Goal: Task Accomplishment & Management: Use online tool/utility

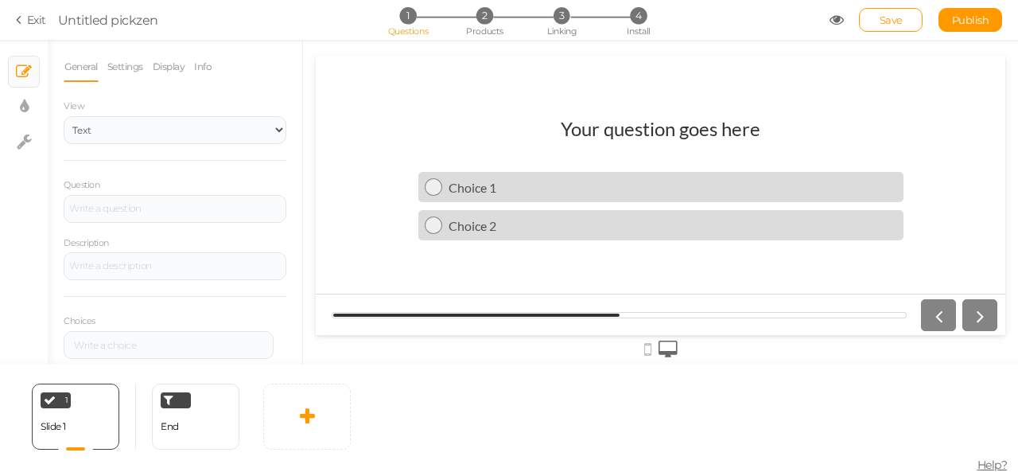
click at [24, 21] on icon at bounding box center [21, 20] width 11 height 14
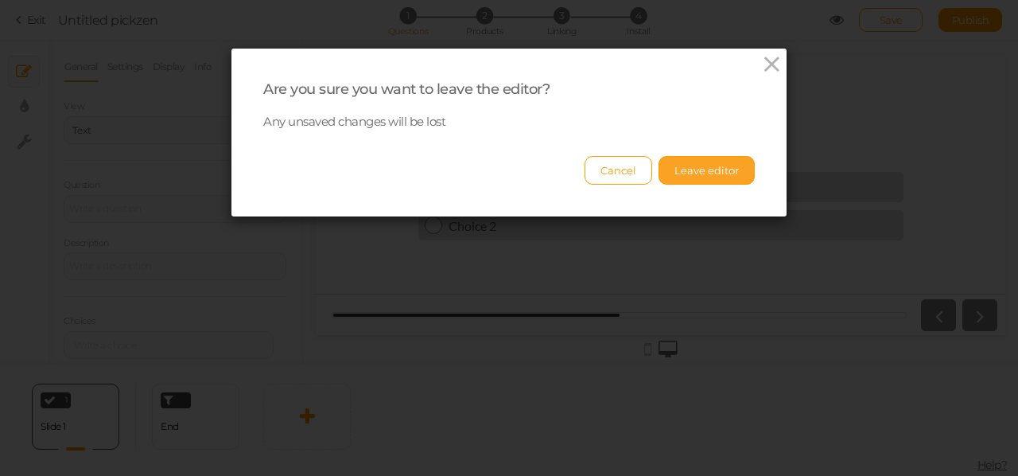
click at [687, 165] on button "Leave editor" at bounding box center [707, 170] width 96 height 29
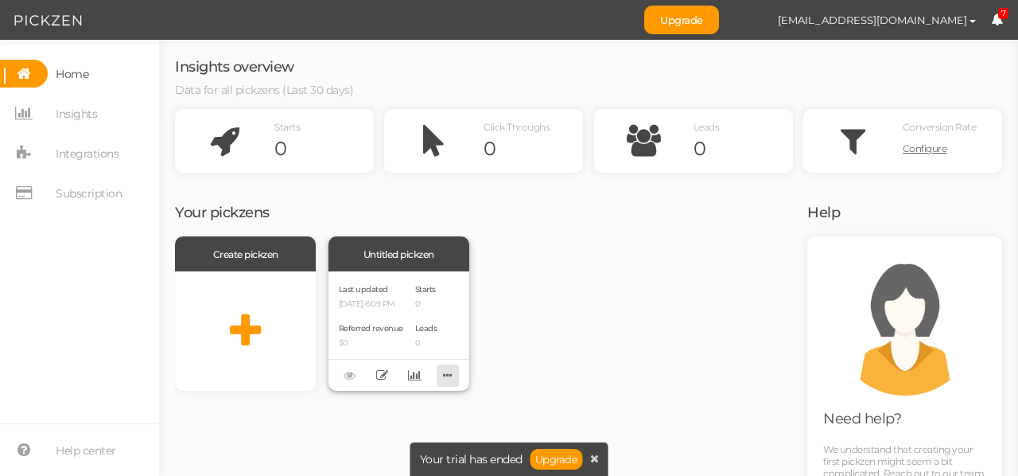
click at [445, 376] on icon at bounding box center [448, 375] width 22 height 25
click at [399, 404] on link "Delete" at bounding box center [395, 400] width 126 height 17
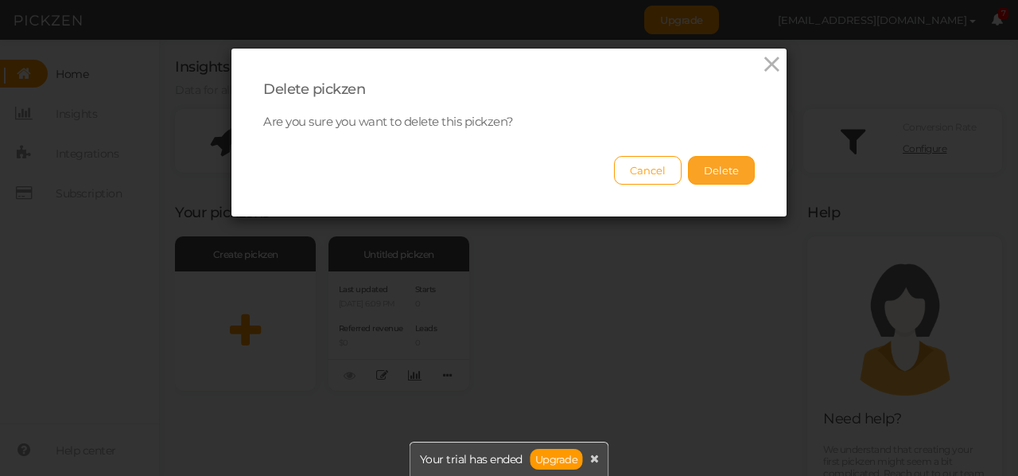
click at [743, 168] on button "Delete" at bounding box center [721, 170] width 67 height 29
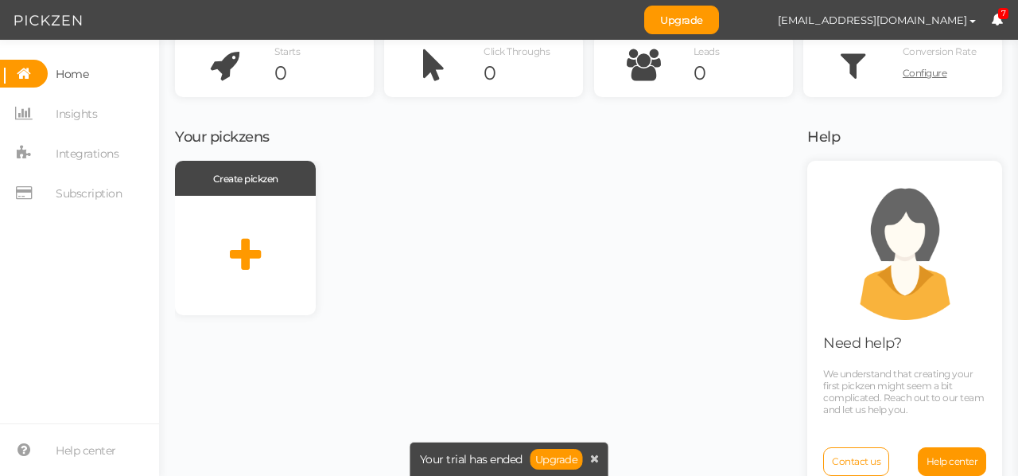
scroll to position [103, 0]
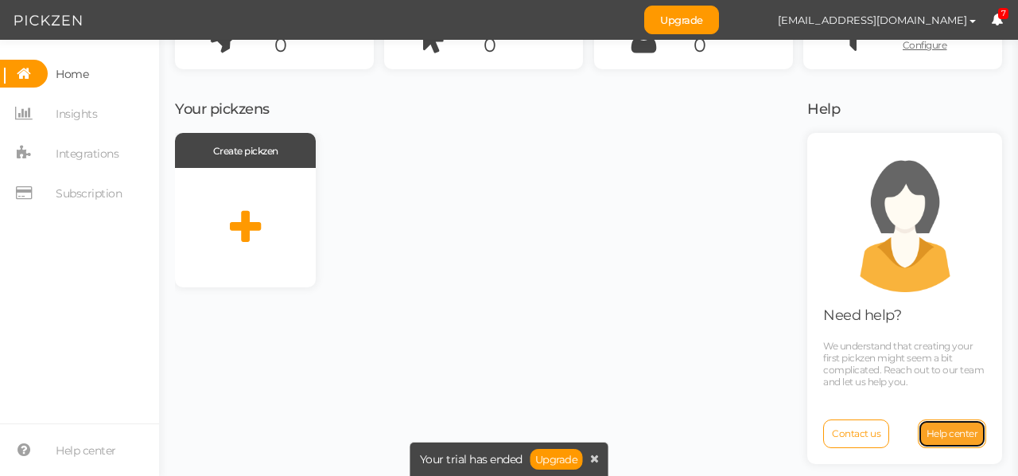
click at [936, 438] on span "Help center" at bounding box center [953, 433] width 52 height 12
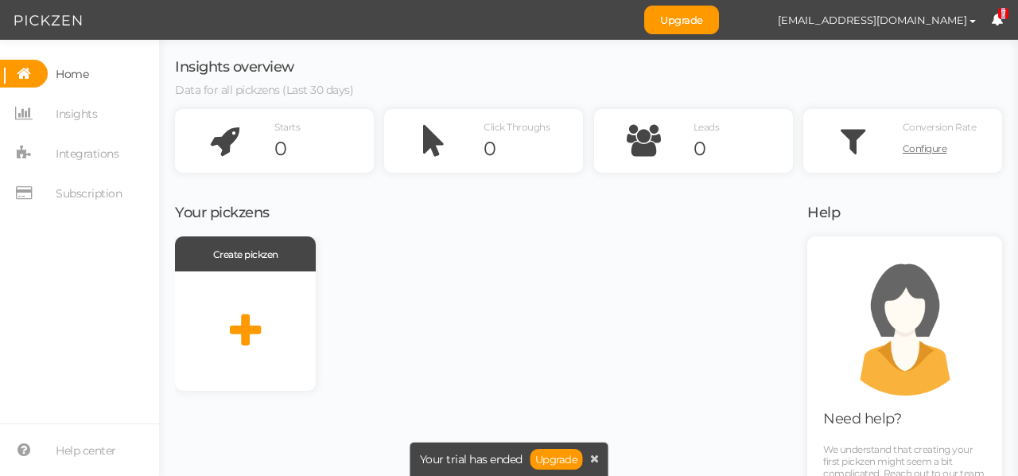
click at [1003, 16] on span "7" at bounding box center [1003, 14] width 11 height 12
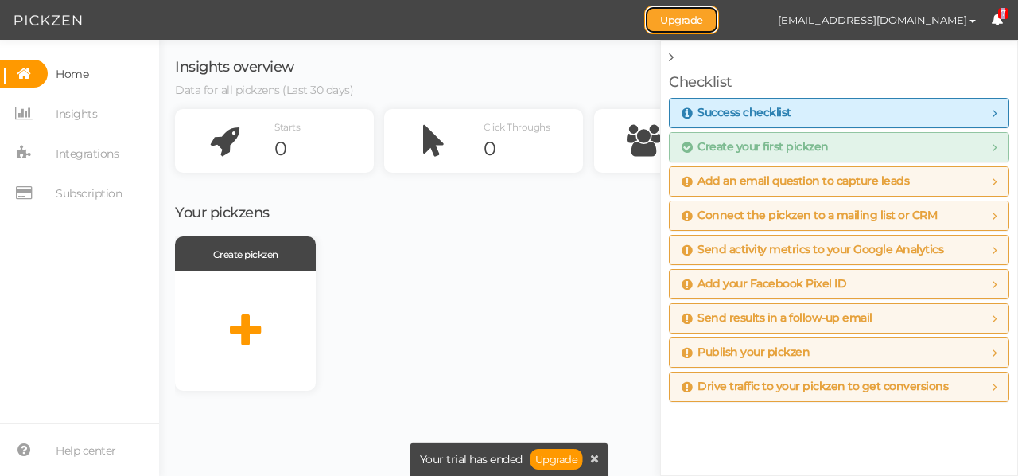
click at [719, 22] on link "Upgrade" at bounding box center [681, 20] width 75 height 29
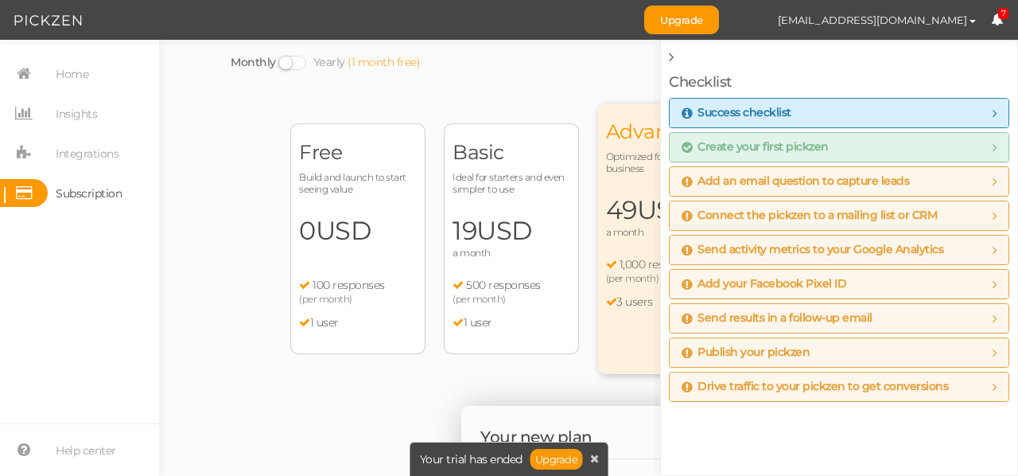
click at [360, 249] on div "Free Build and launch to start seeing value 0 USD a month 100 responses (per mo…" at bounding box center [357, 238] width 135 height 231
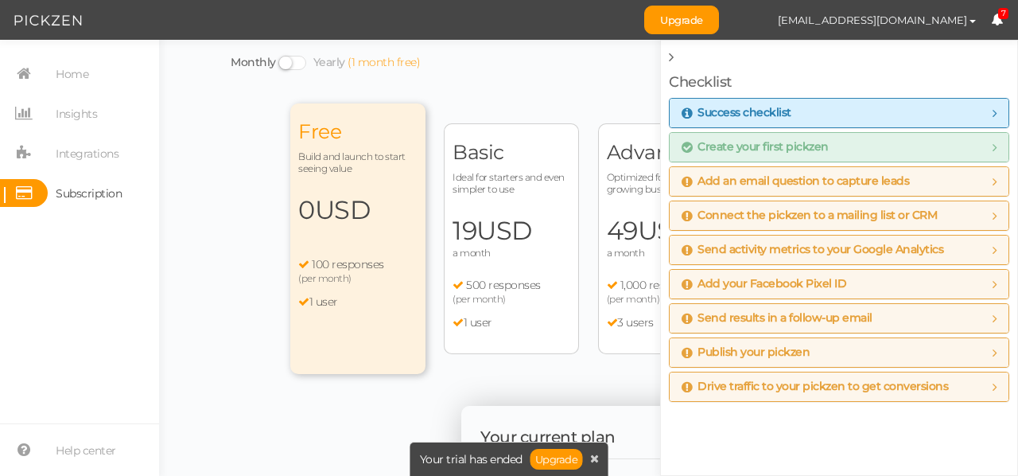
scroll to position [398, 0]
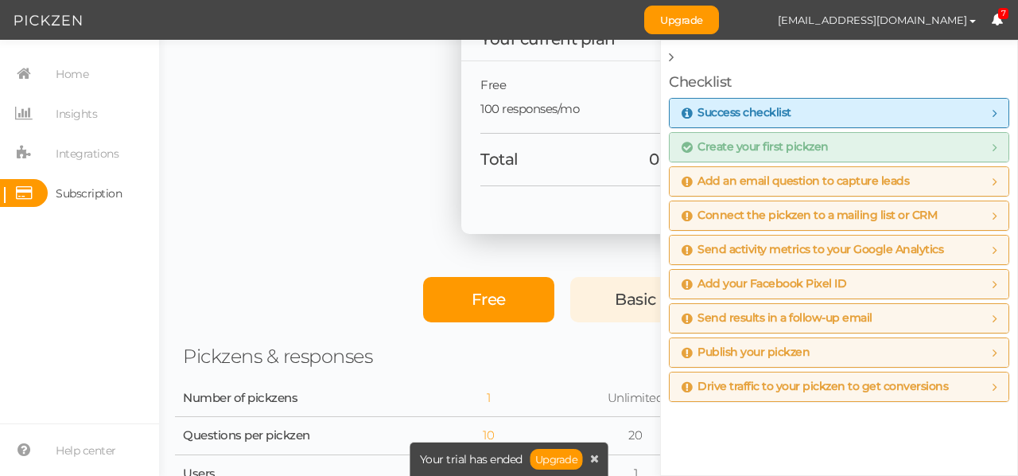
click at [672, 62] on icon at bounding box center [671, 57] width 5 height 14
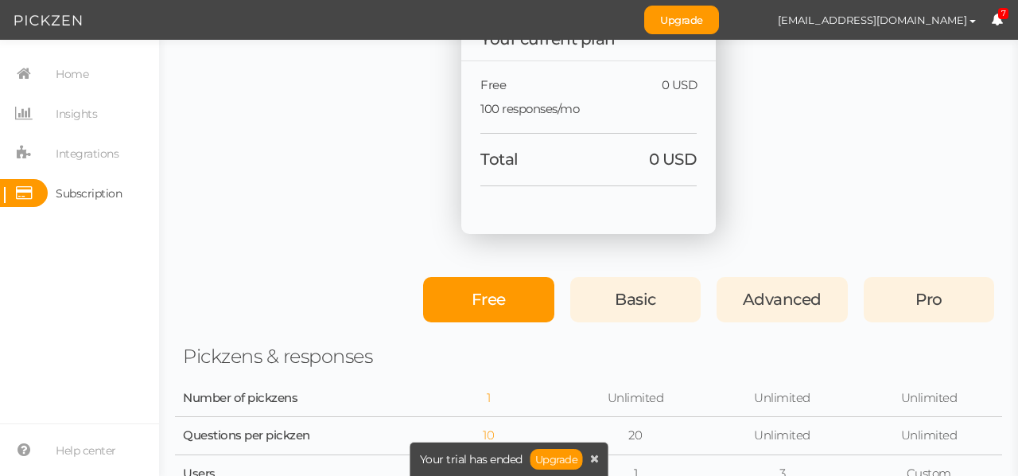
scroll to position [0, 0]
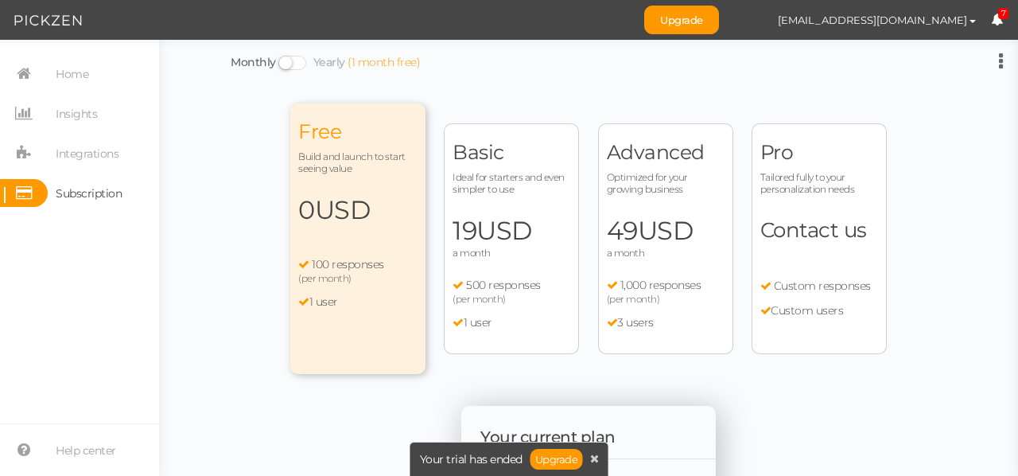
click at [379, 66] on div "(1 month free)" at bounding box center [384, 63] width 72 height 14
click at [0, 0] on input "Monthly Yearly (1 month free)" at bounding box center [0, 0] width 0 height 0
click at [281, 67] on span at bounding box center [292, 63] width 28 height 14
click at [0, 0] on input "Monthly Yearly (1 month free)" at bounding box center [0, 0] width 0 height 0
click at [294, 66] on span at bounding box center [292, 63] width 28 height 14
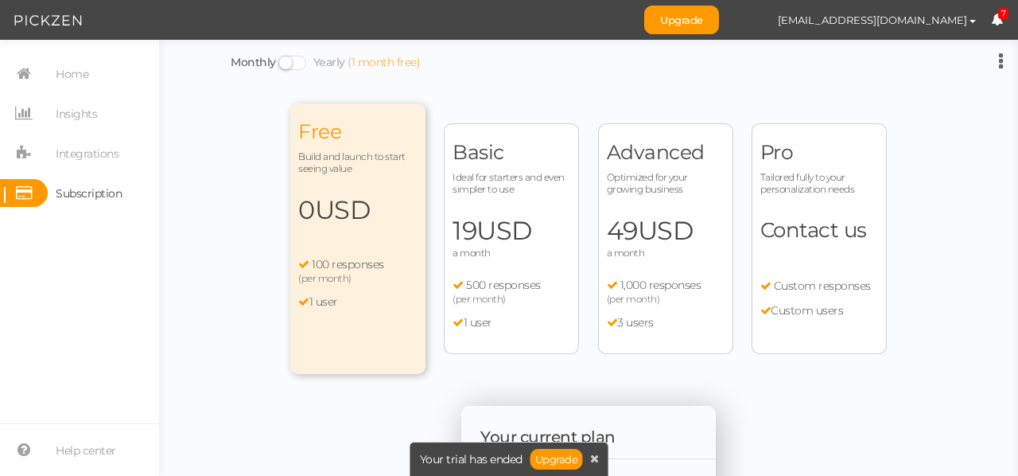
click at [0, 0] on input "Monthly Yearly (1 month free)" at bounding box center [0, 0] width 0 height 0
click at [278, 60] on span at bounding box center [292, 63] width 28 height 14
click at [0, 0] on input "Monthly Yearly (1 month free)" at bounding box center [0, 0] width 0 height 0
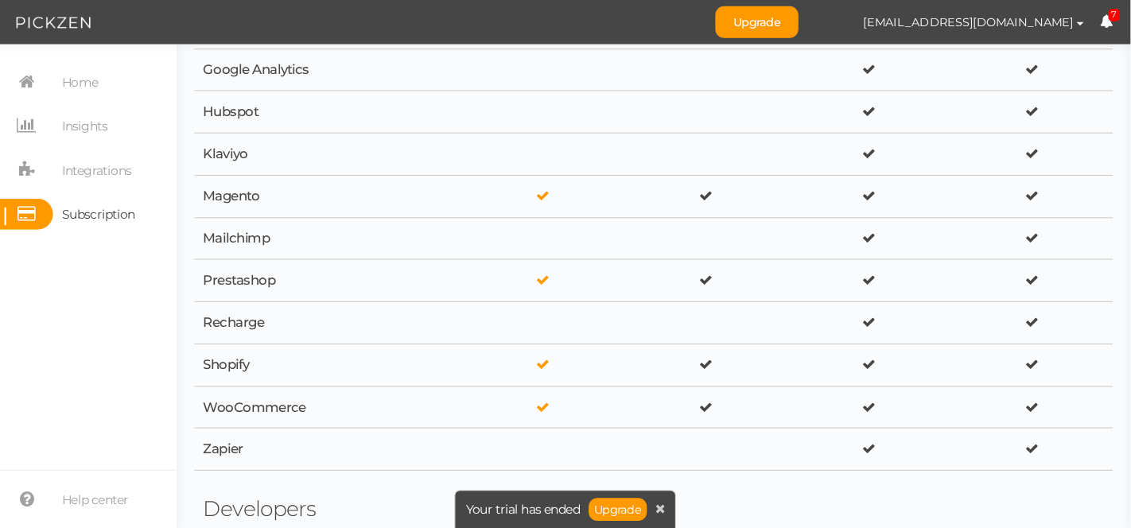
scroll to position [3139, 0]
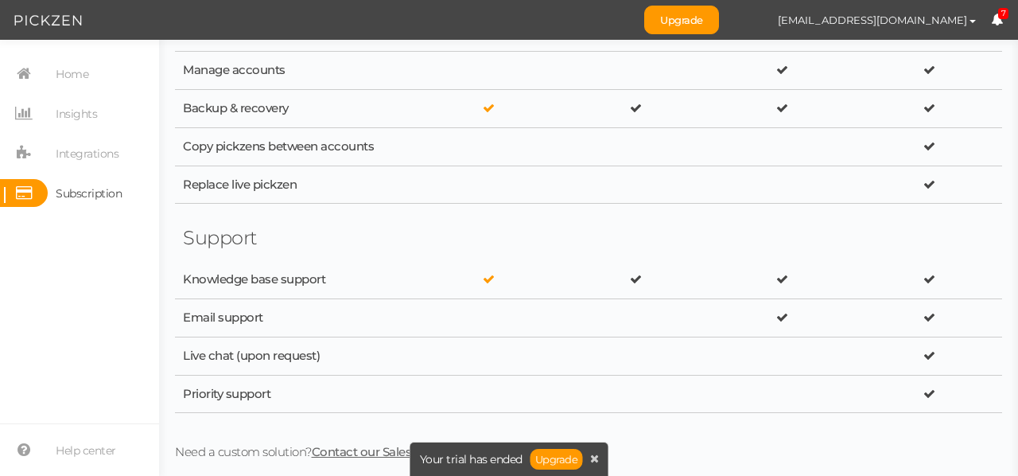
click at [369, 453] on span "Contact our Sales Team" at bounding box center [379, 451] width 134 height 15
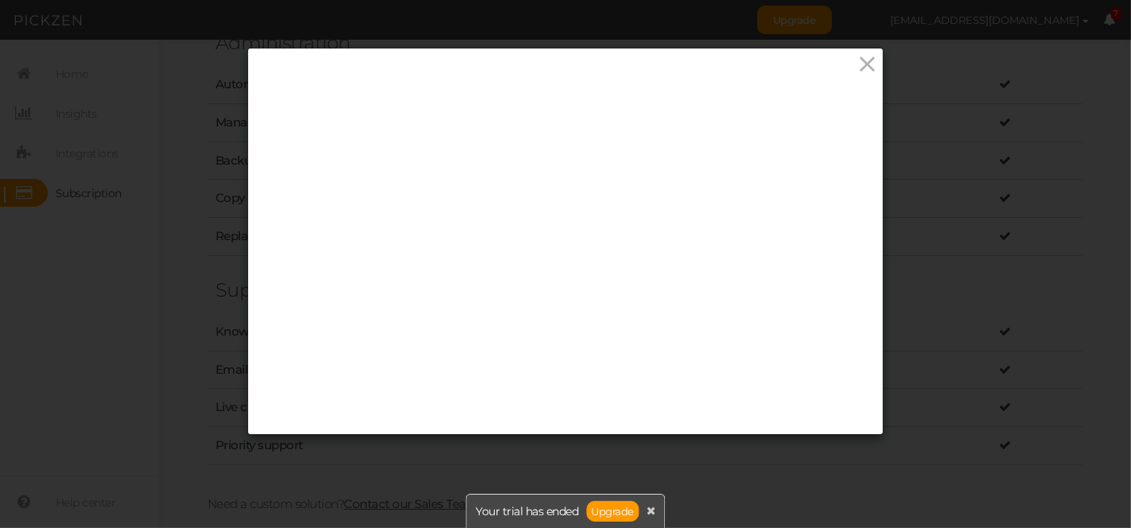
scroll to position [2806, 0]
click at [869, 64] on icon at bounding box center [868, 65] width 23 height 24
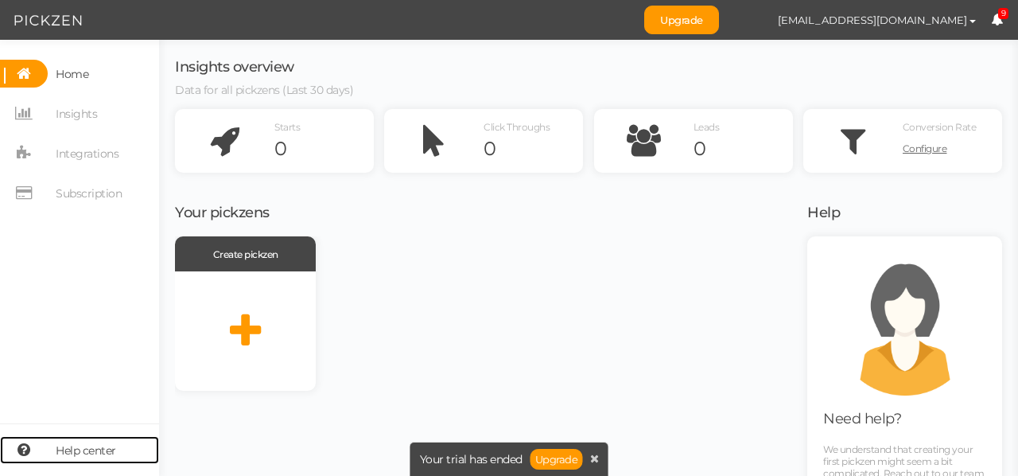
click at [68, 458] on span "Help center" at bounding box center [86, 450] width 60 height 25
click at [988, 12] on button "[EMAIL_ADDRESS][DOMAIN_NAME]" at bounding box center [877, 19] width 228 height 27
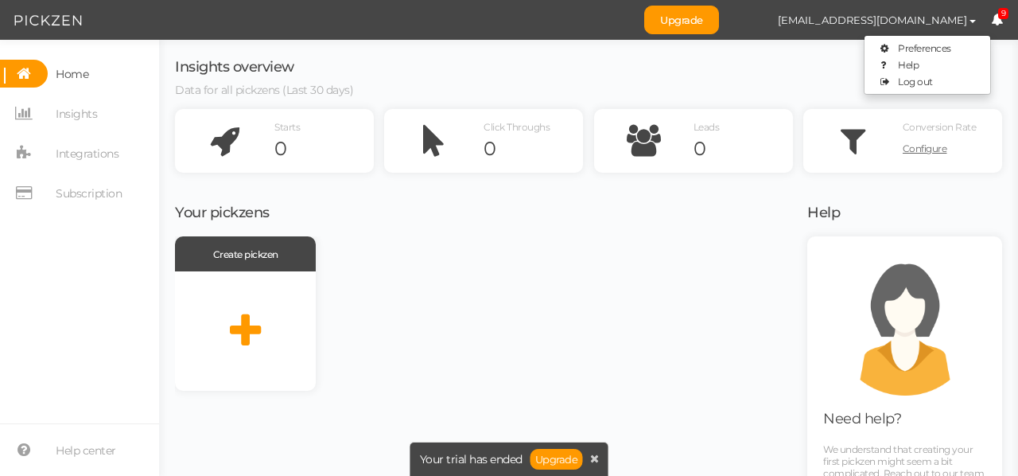
click at [1000, 20] on icon at bounding box center [997, 20] width 12 height 12
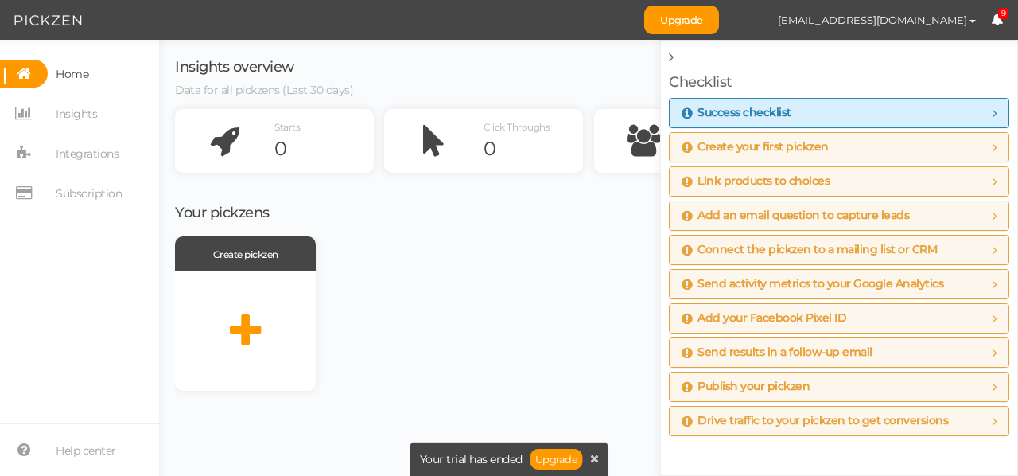
click at [722, 112] on span "Success checklist" at bounding box center [737, 113] width 110 height 13
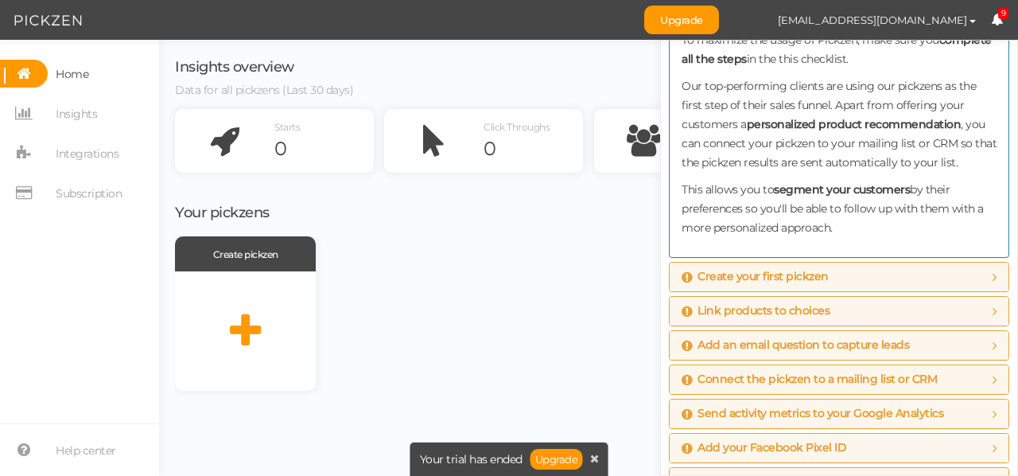
scroll to position [208, 0]
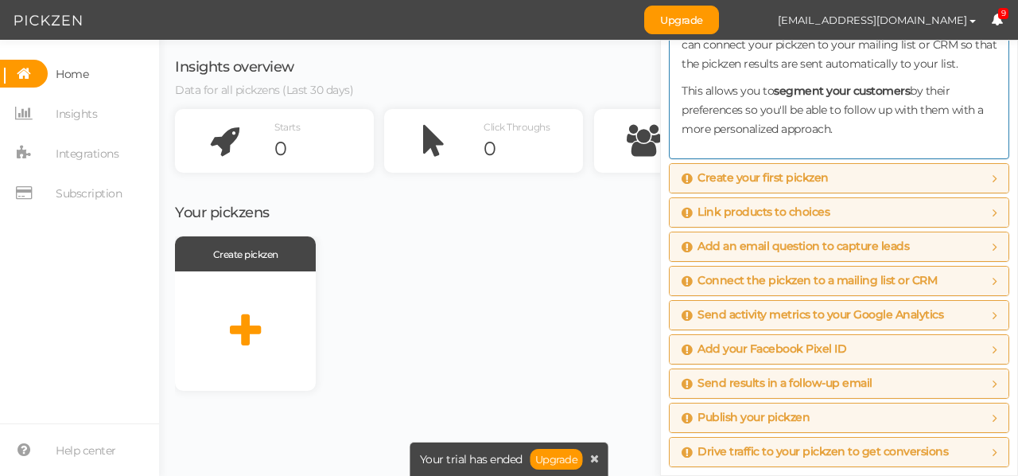
click at [804, 409] on div "Publish your pickzen" at bounding box center [839, 417] width 339 height 29
click at [798, 414] on span "Publish your pickzen" at bounding box center [746, 417] width 128 height 13
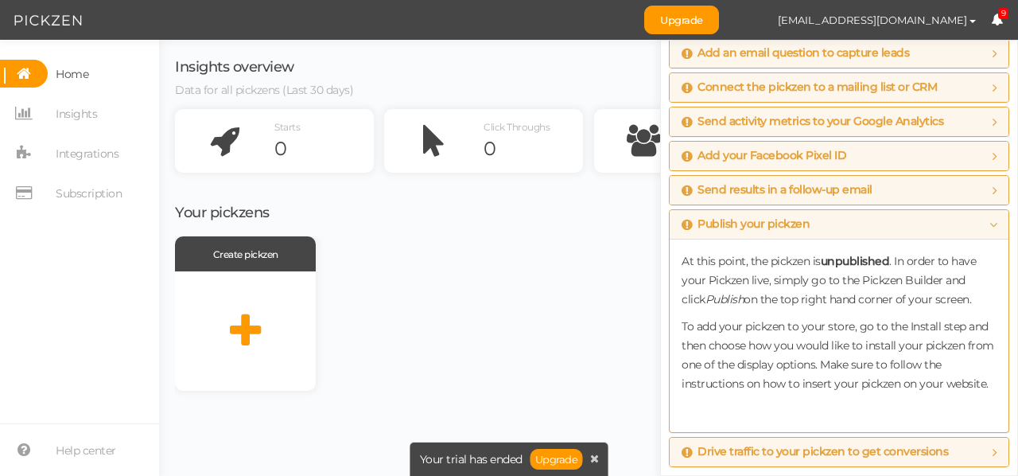
scroll to position [160, 0]
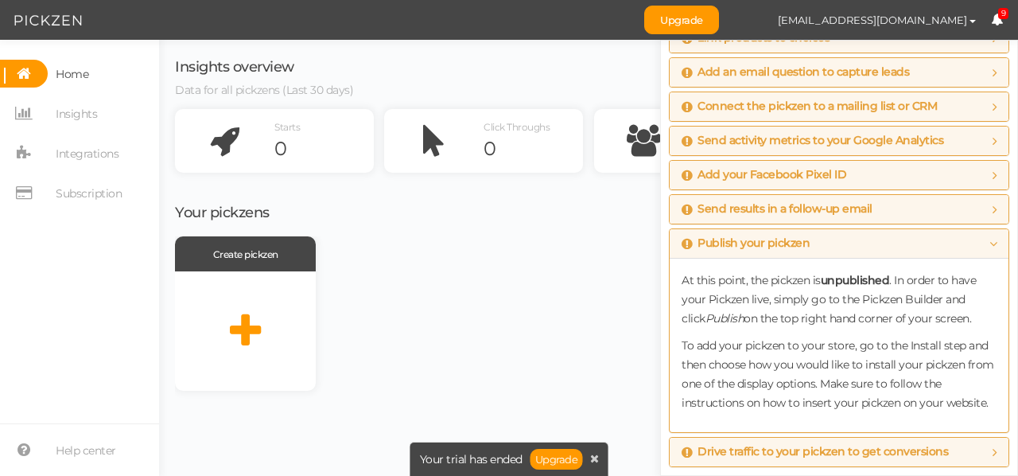
click at [488, 267] on div "Create pickzen" at bounding box center [481, 313] width 613 height 154
click at [719, 24] on link "Upgrade" at bounding box center [681, 20] width 75 height 29
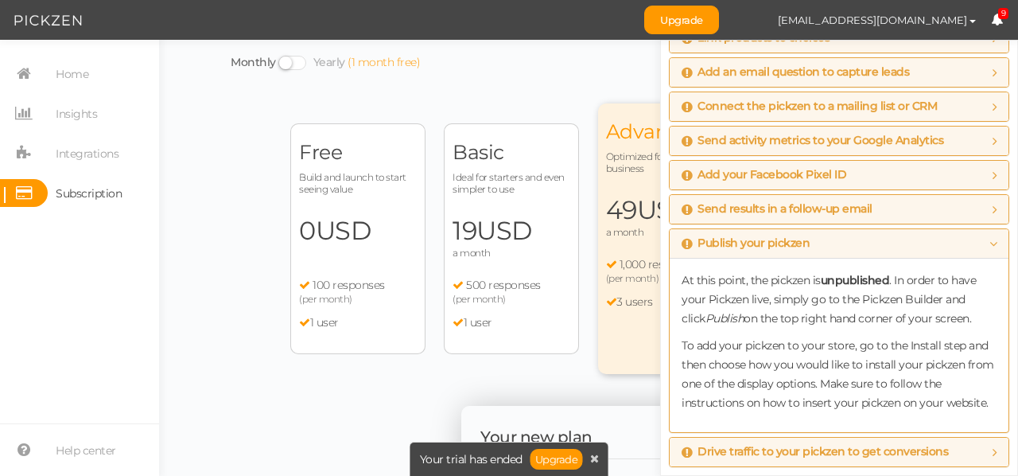
click at [510, 61] on div "Monthly Yearly (1 month free)" at bounding box center [589, 62] width 716 height 20
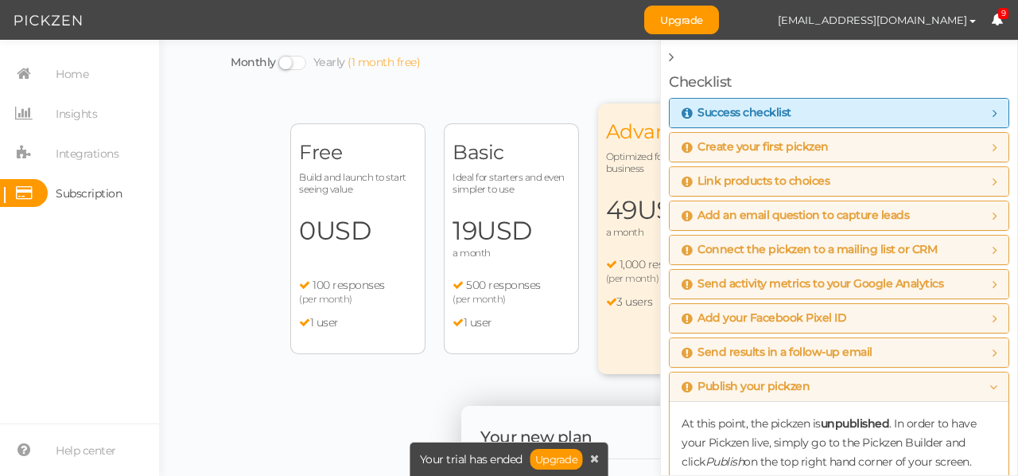
click at [671, 60] on icon at bounding box center [671, 57] width 5 height 14
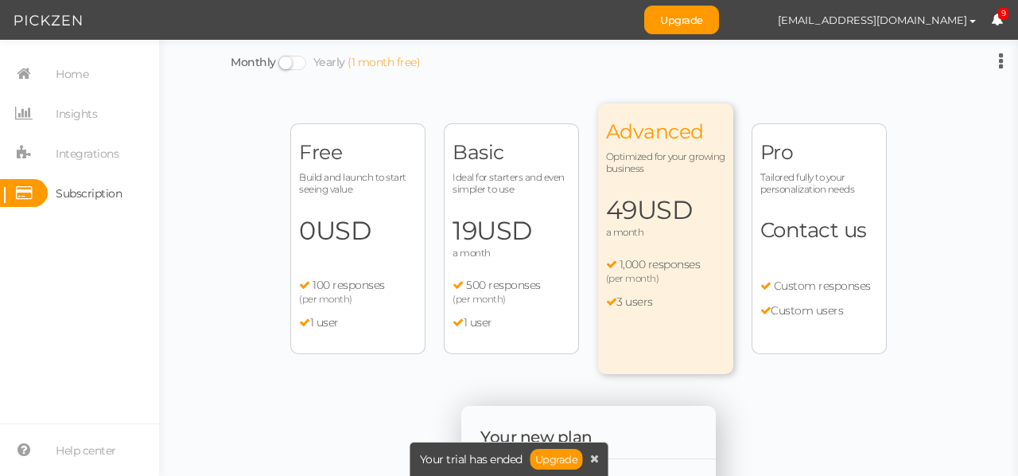
click at [305, 203] on div "Free Build and launch to start seeing value 0 USD a month 100 responses (per mo…" at bounding box center [357, 238] width 135 height 231
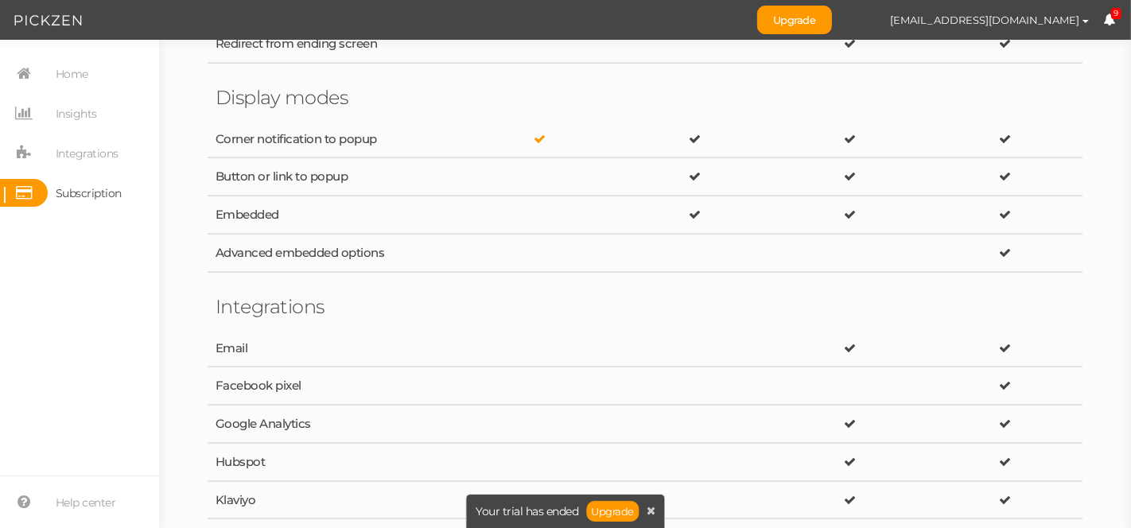
scroll to position [2806, 0]
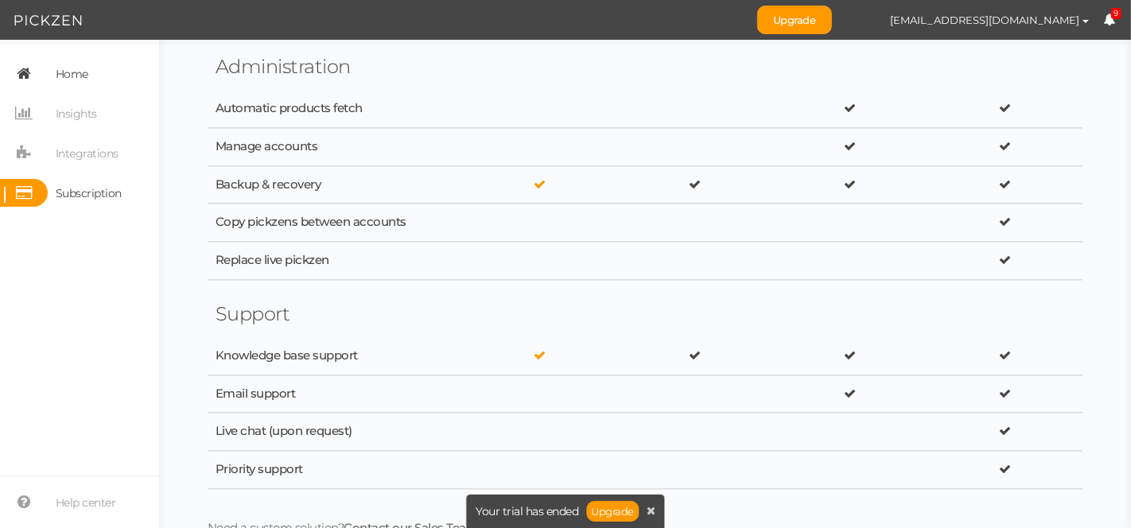
click at [87, 75] on span "Home" at bounding box center [72, 73] width 33 height 25
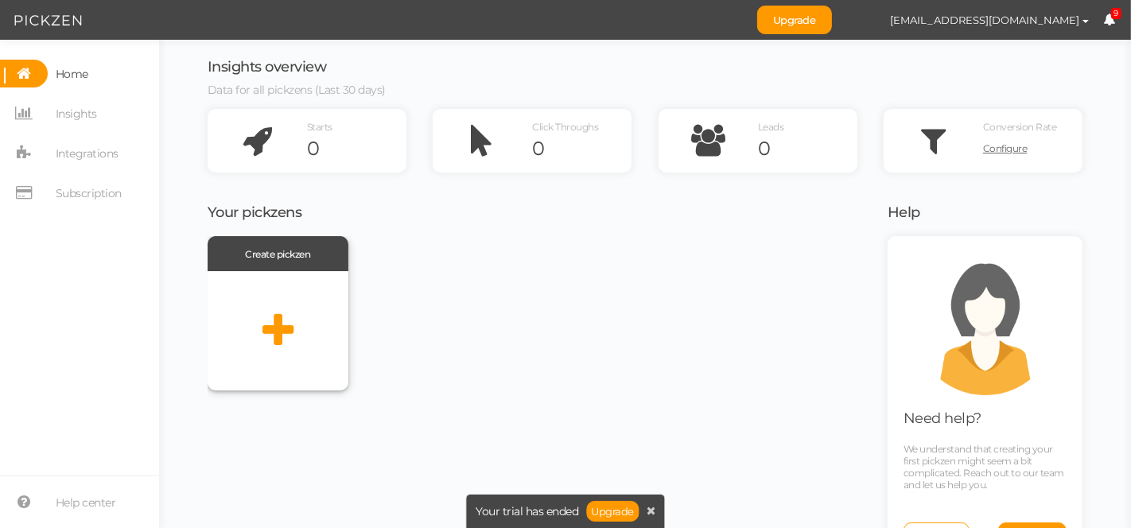
click at [271, 325] on icon at bounding box center [278, 331] width 31 height 40
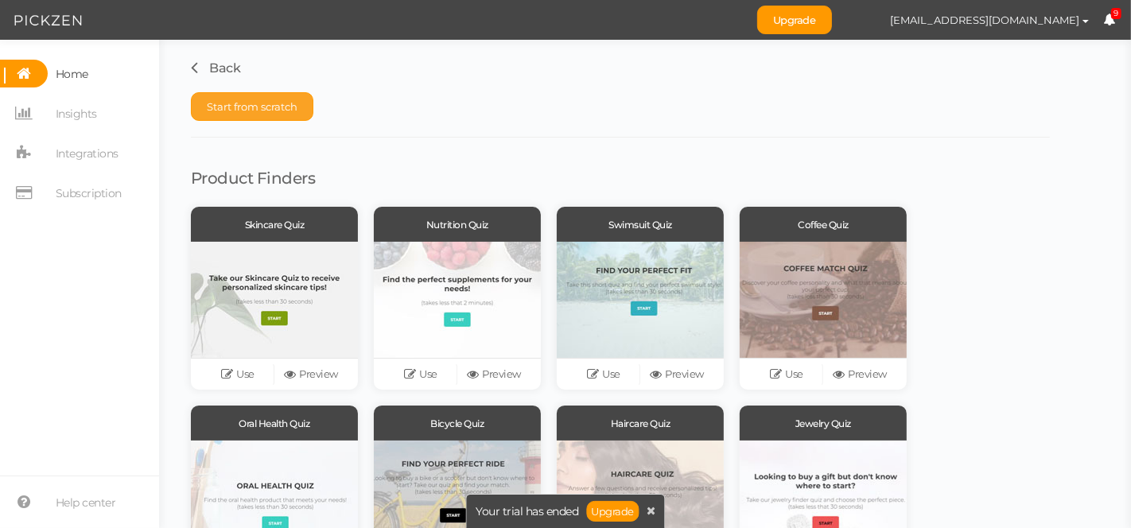
click at [244, 100] on span "Start from scratch" at bounding box center [252, 106] width 91 height 13
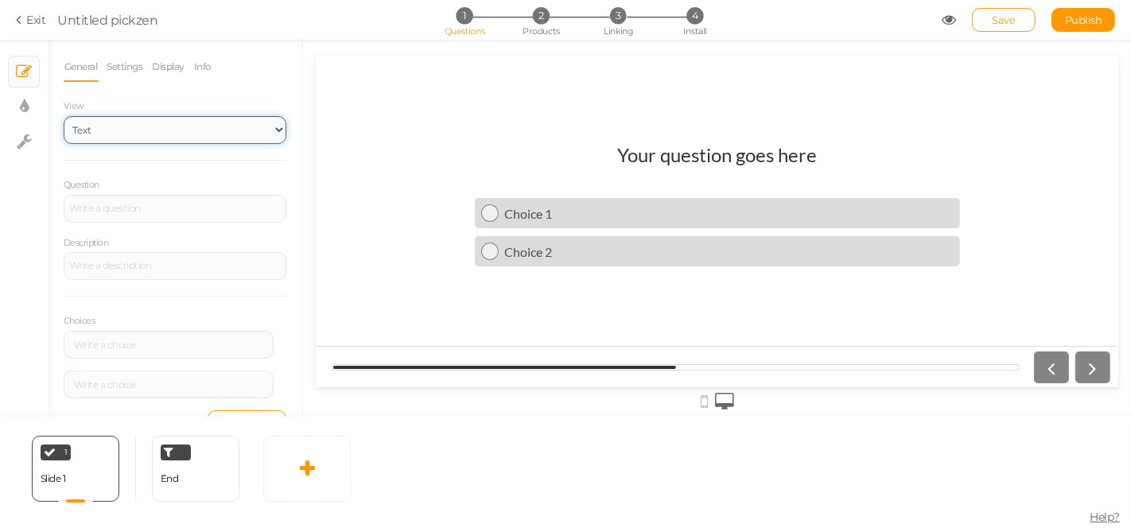
click at [159, 139] on select "Text Images Slider Dropdown" at bounding box center [175, 130] width 223 height 28
select select "1001"
click at [64, 116] on select "Text Images Slider Dropdown" at bounding box center [175, 130] width 223 height 28
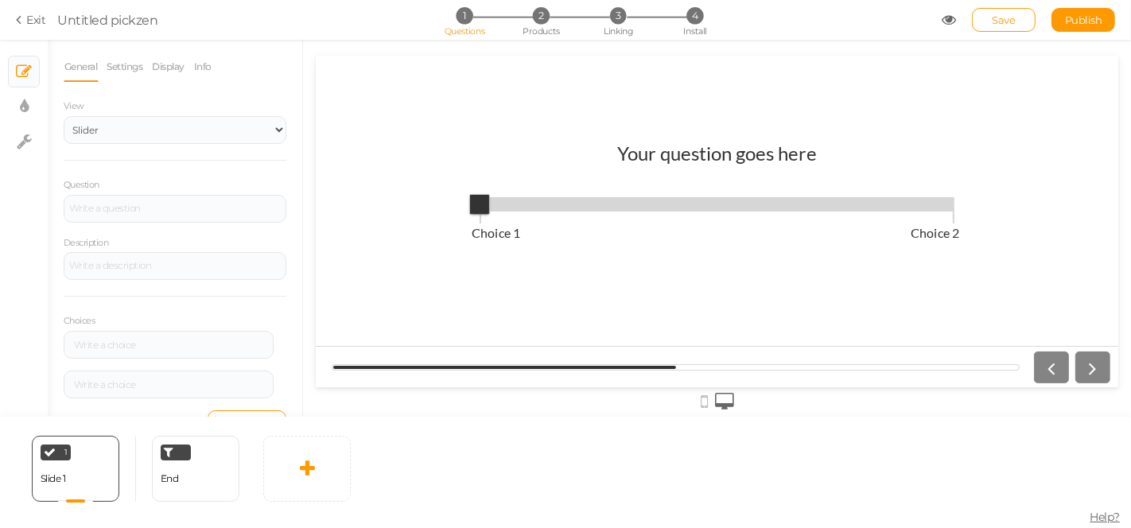
drag, startPoint x: 476, startPoint y: 204, endPoint x: 681, endPoint y: 217, distance: 205.7
click at [681, 217] on div "Choice 1 Choice 2" at bounding box center [717, 232] width 492 height 80
drag, startPoint x: 483, startPoint y: 203, endPoint x: 657, endPoint y: 219, distance: 175.0
click at [657, 219] on div "Choice 1 Choice 2" at bounding box center [717, 232] width 492 height 80
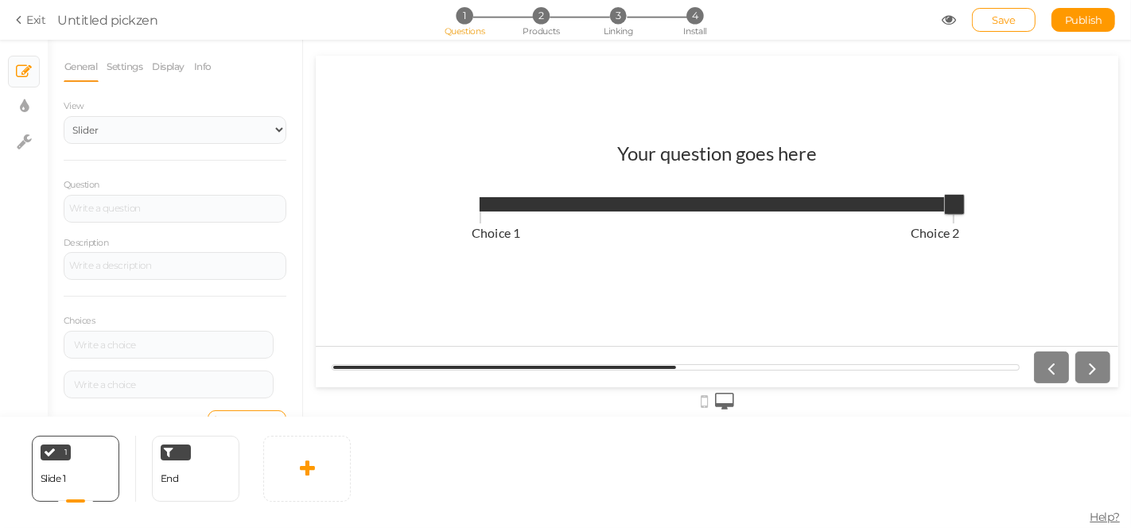
click at [916, 200] on span "Choice 1 Choice 2" at bounding box center [717, 204] width 476 height 24
type input "0"
click at [488, 206] on span "Choice 1 Choice 2" at bounding box center [717, 204] width 476 height 24
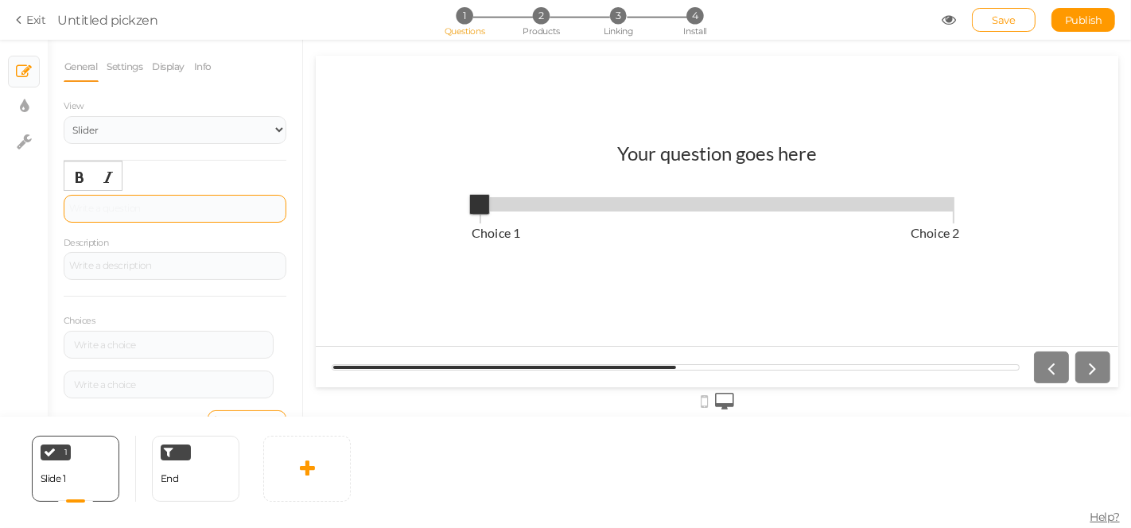
click at [135, 204] on div at bounding box center [175, 209] width 223 height 28
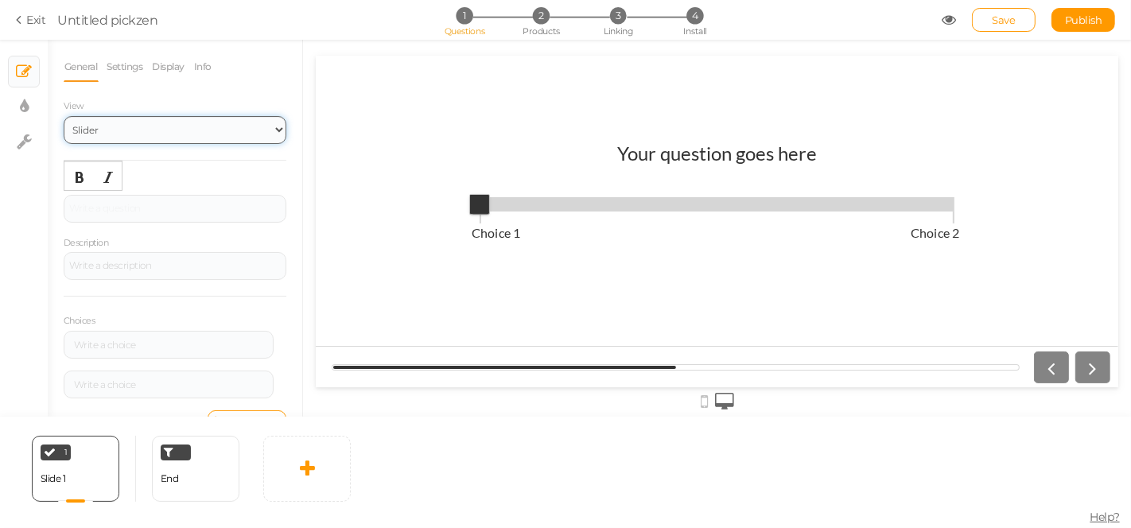
click at [173, 116] on select "Text Images Slider Dropdown" at bounding box center [175, 130] width 223 height 28
click at [64, 116] on select "Text Images Slider Dropdown" at bounding box center [175, 130] width 223 height 28
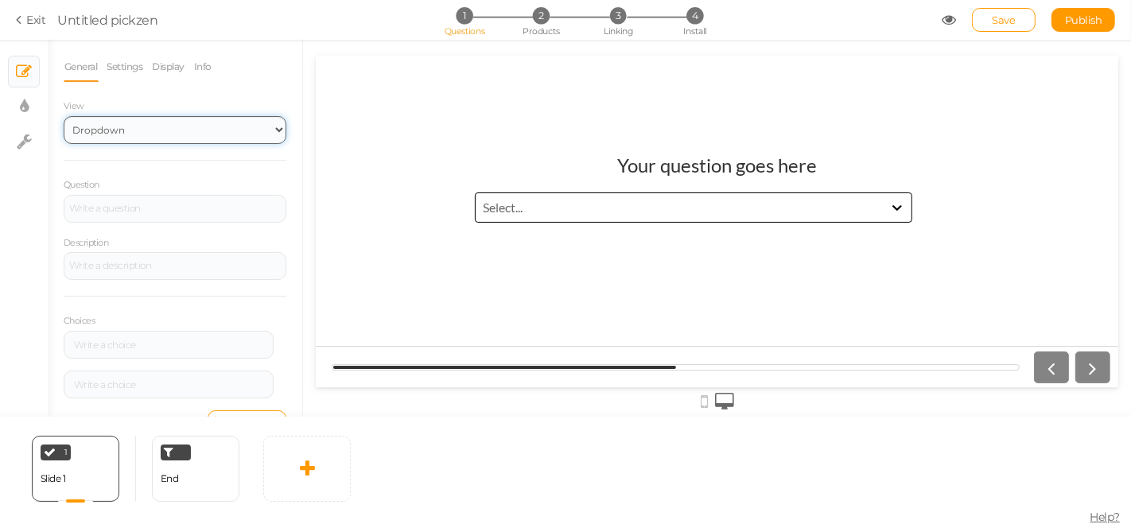
click at [143, 129] on select "Text Images Slider Dropdown" at bounding box center [175, 130] width 223 height 28
select select "1"
click at [64, 116] on select "Text Images Slider Dropdown" at bounding box center [175, 130] width 223 height 28
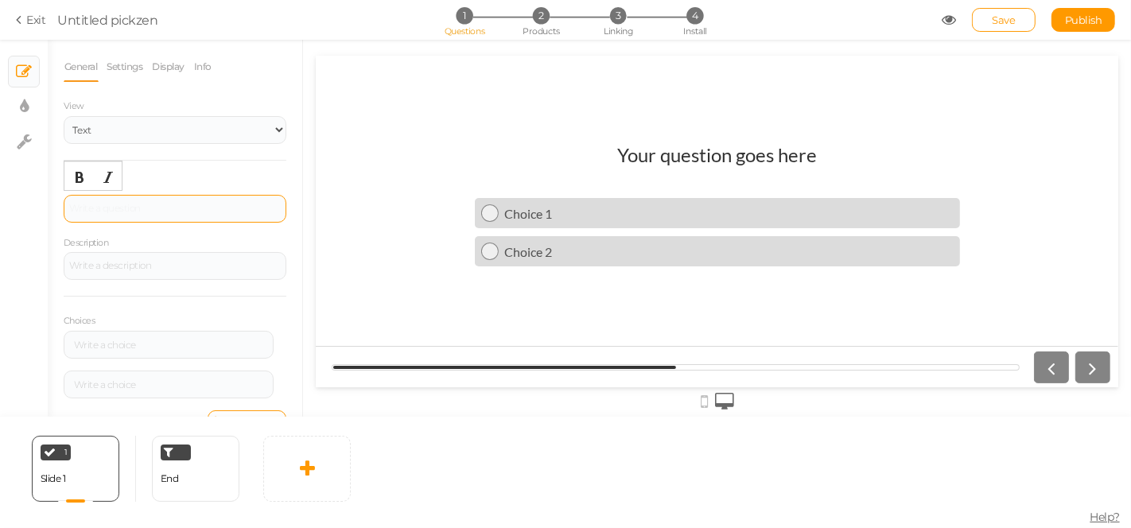
click at [216, 204] on div at bounding box center [175, 209] width 212 height 10
click at [19, 13] on icon at bounding box center [21, 20] width 11 height 14
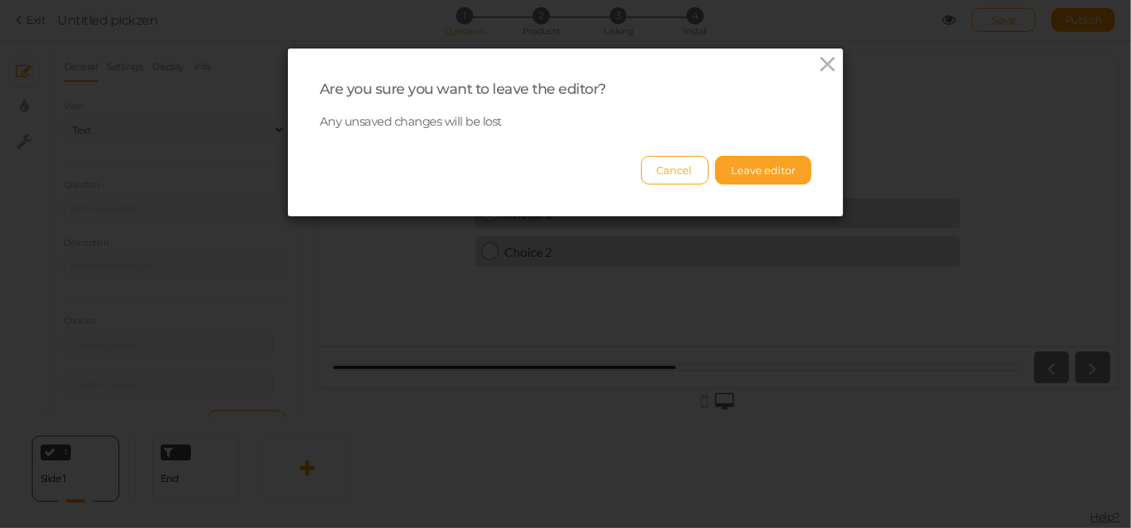
click at [772, 171] on button "Leave editor" at bounding box center [763, 170] width 96 height 29
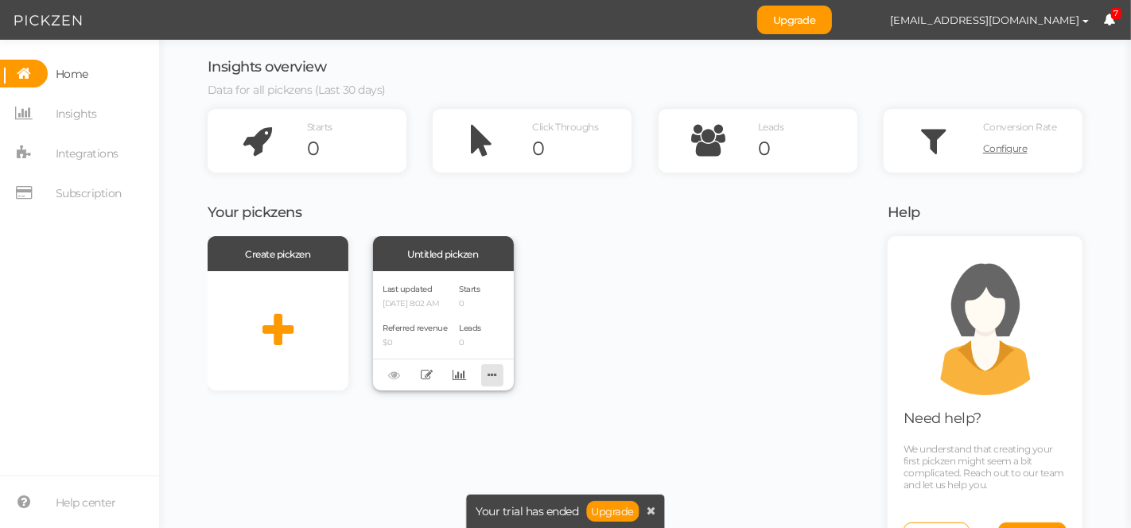
click at [489, 384] on icon at bounding box center [492, 375] width 22 height 25
click at [437, 400] on link "Delete" at bounding box center [439, 400] width 126 height 17
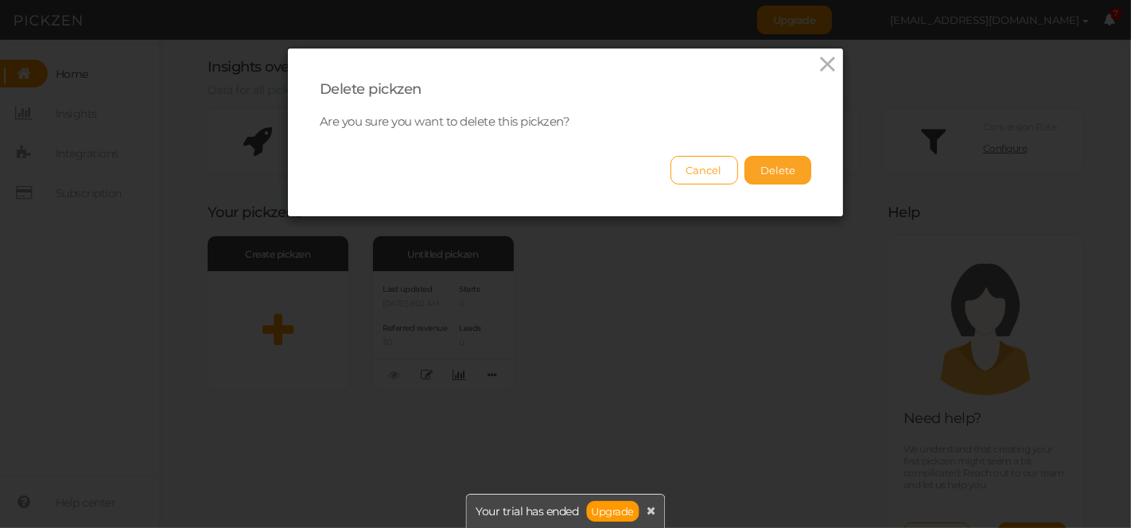
click at [770, 163] on button "Delete" at bounding box center [778, 170] width 67 height 29
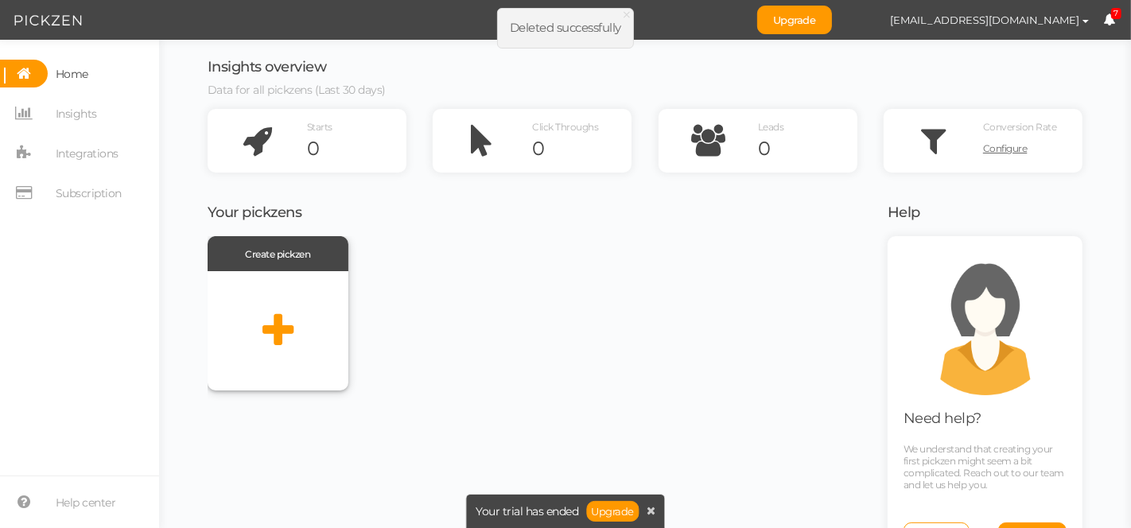
click at [263, 331] on icon at bounding box center [278, 331] width 31 height 40
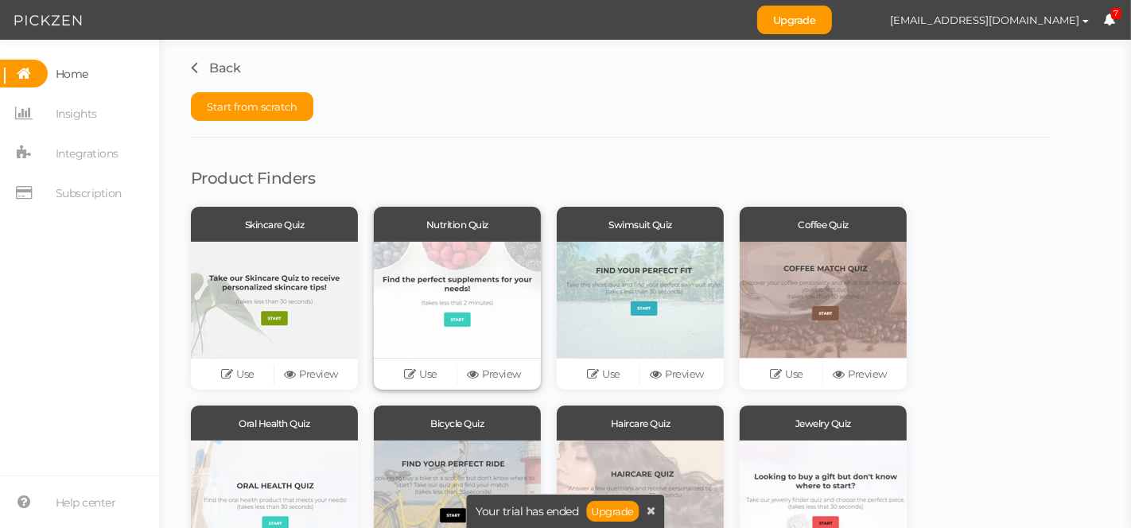
scroll to position [358, 0]
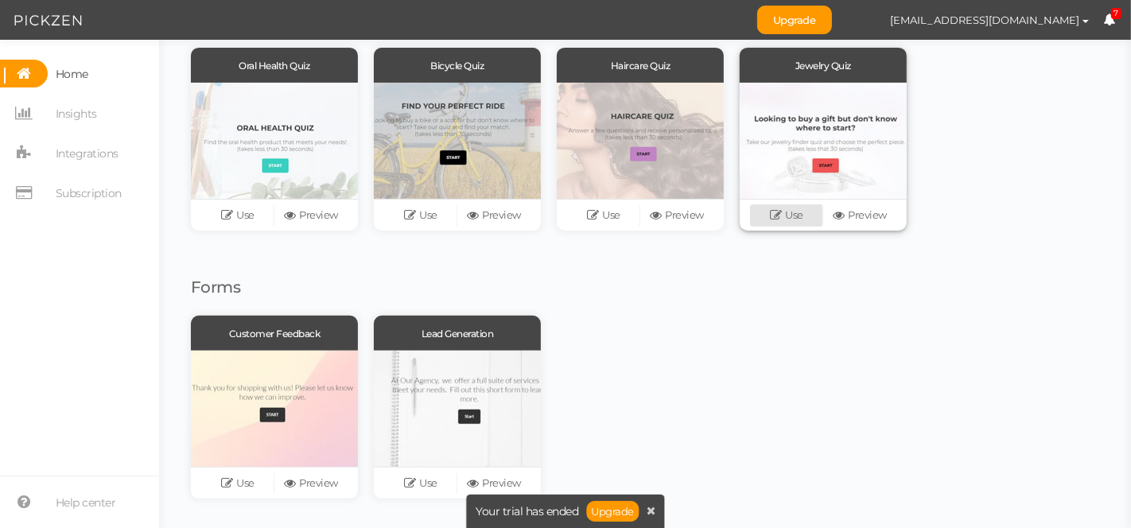
click at [796, 212] on link "Use" at bounding box center [786, 215] width 73 height 22
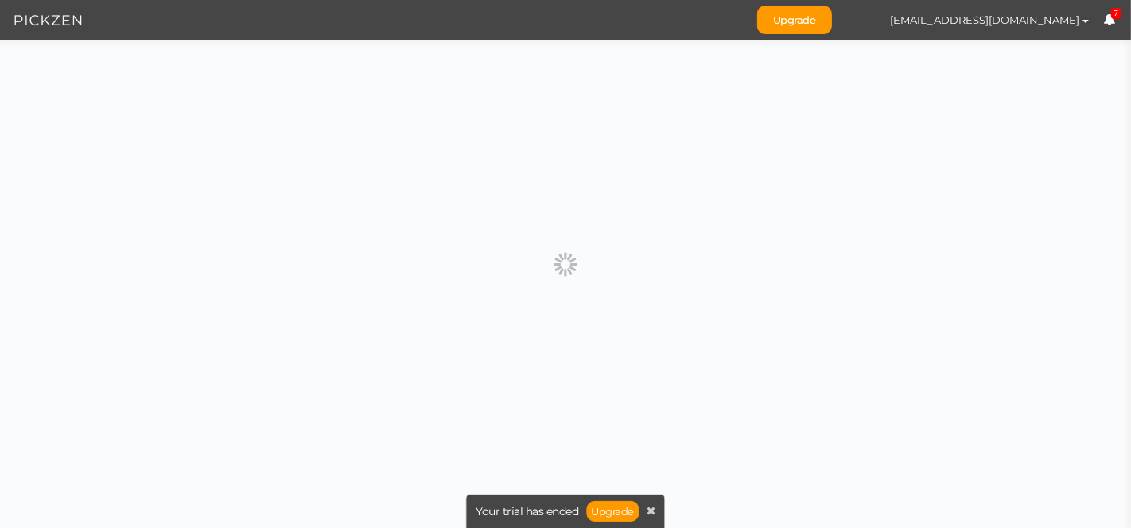
scroll to position [0, 0]
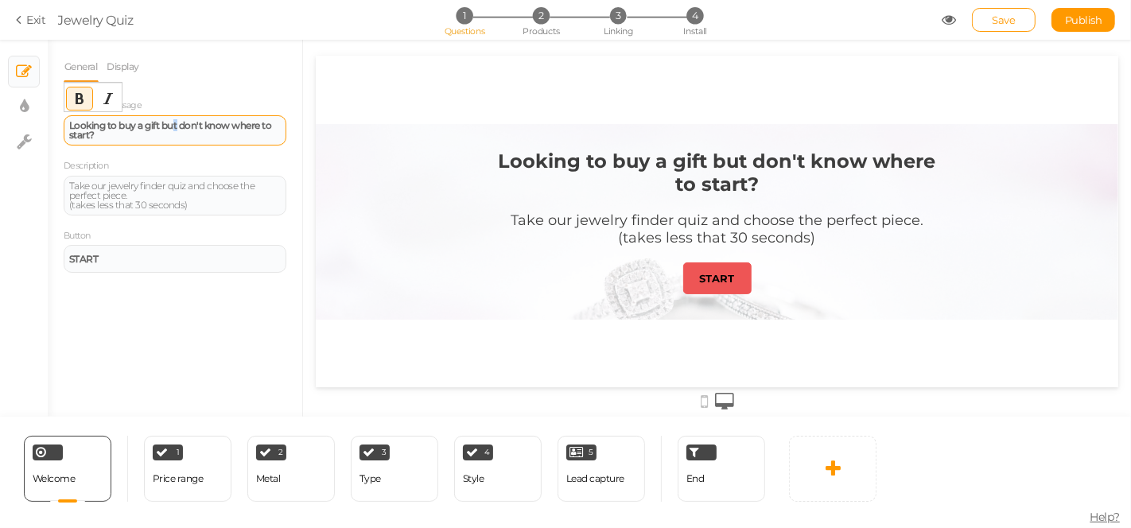
click at [177, 123] on strong "Looking to buy a gift but don't know where to start?" at bounding box center [170, 129] width 203 height 21
click at [195, 166] on div "Description Take our jewelry finder quiz and choose the perfect piece. (takes l…" at bounding box center [175, 187] width 223 height 58
click at [399, 472] on div "3 Type × Define the conditions to show this slide. Clone Change type Delete" at bounding box center [395, 469] width 88 height 66
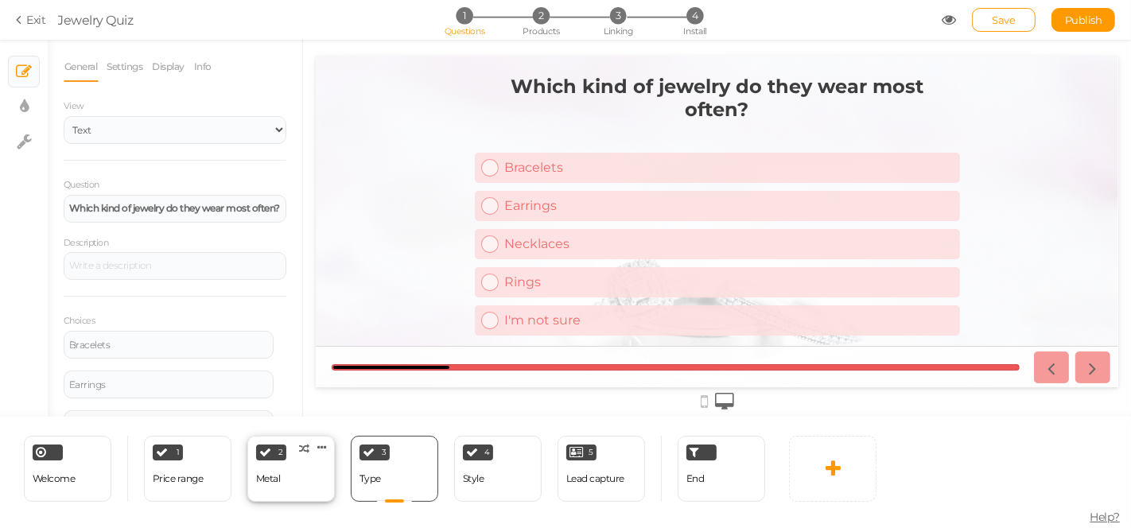
click at [263, 470] on div "Metal" at bounding box center [268, 479] width 25 height 28
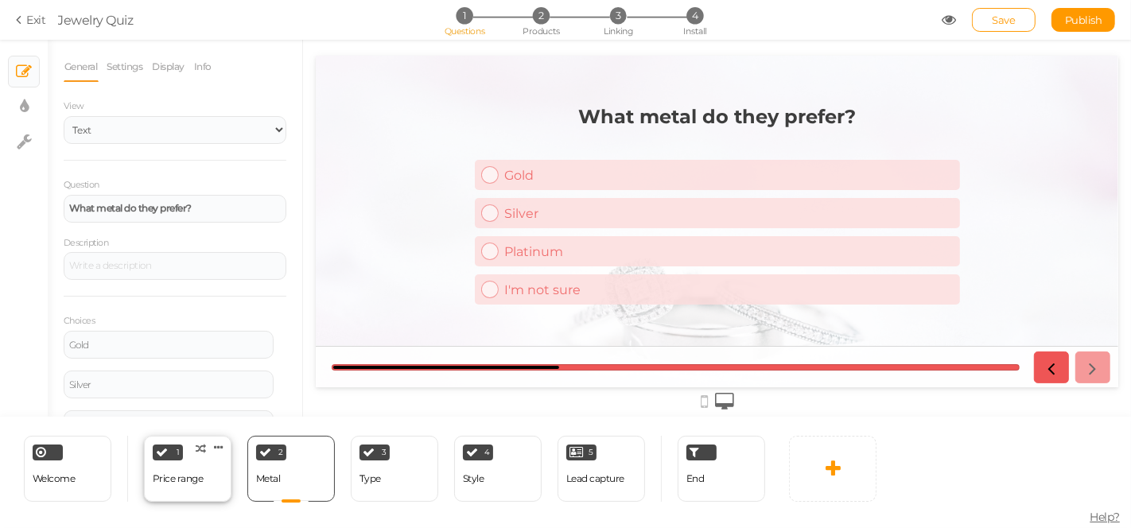
click at [156, 461] on div "1 Price range × Define the conditions to show this slide. Clone Change type Del…" at bounding box center [188, 469] width 88 height 66
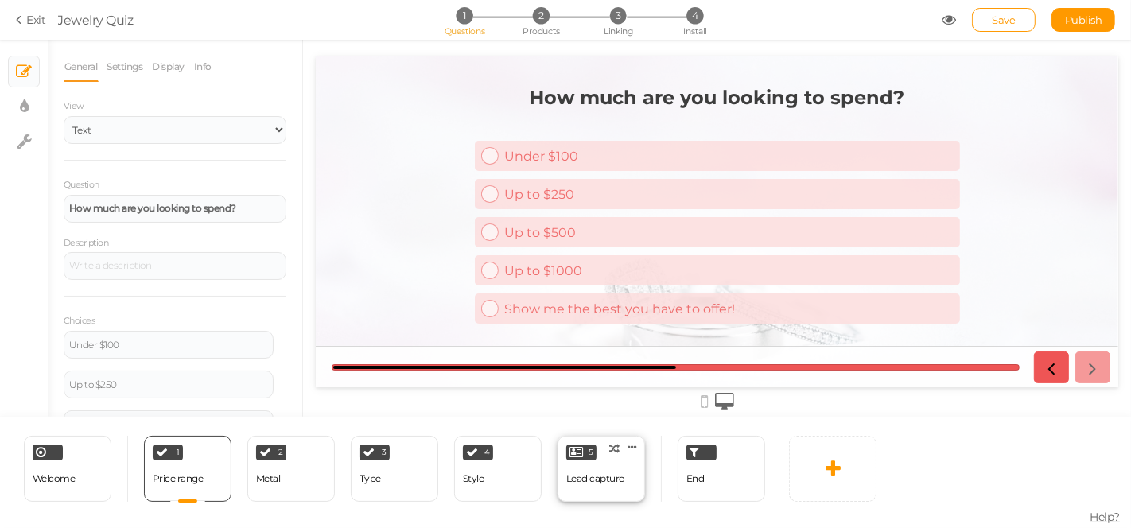
click at [597, 450] on div "5 Lead capture × Define the conditions to show this slide. Clone Change type De…" at bounding box center [602, 469] width 88 height 66
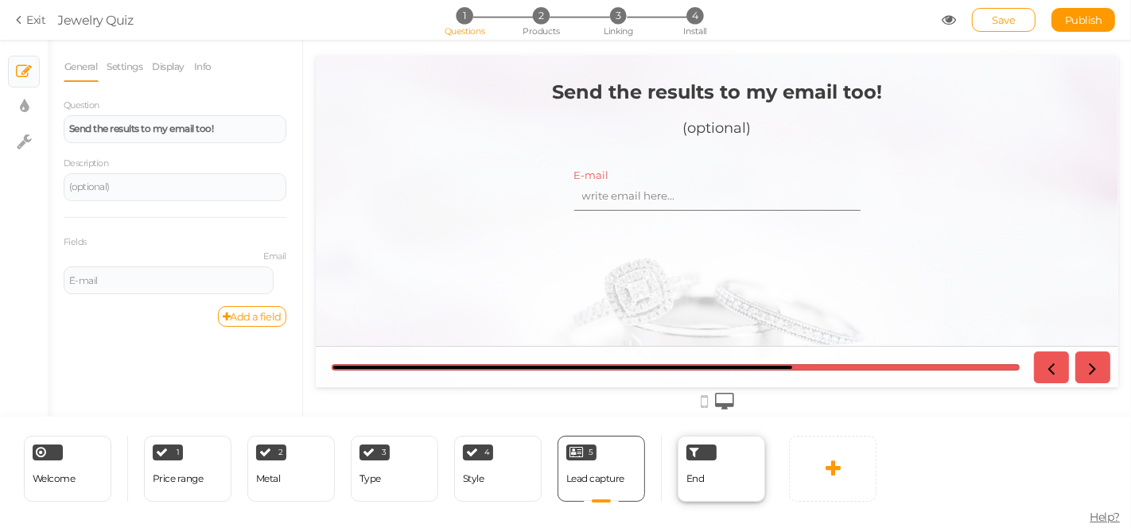
click at [716, 460] on div "End" at bounding box center [722, 469] width 88 height 66
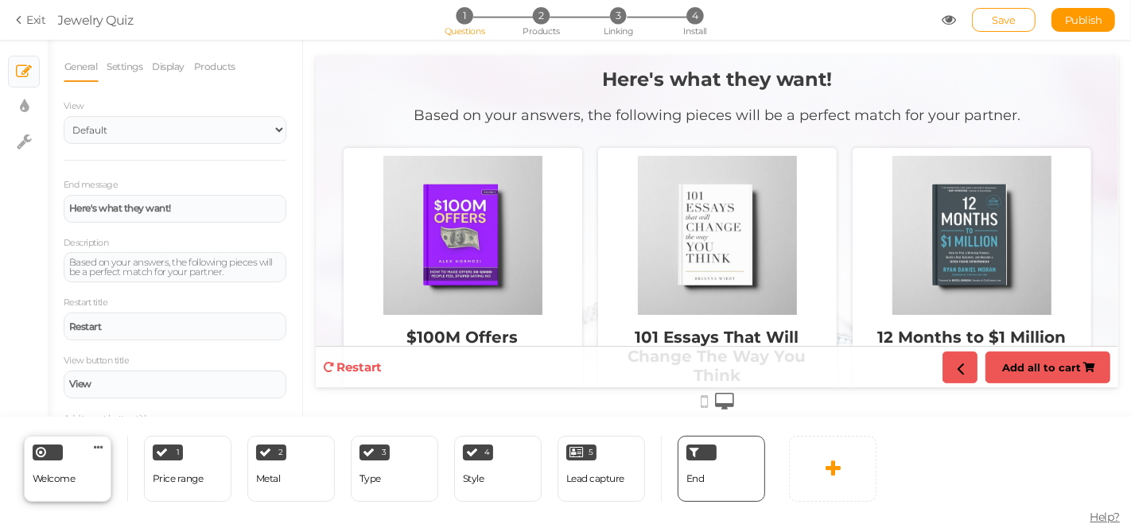
click at [26, 471] on div "Welcome Delete" at bounding box center [68, 469] width 88 height 66
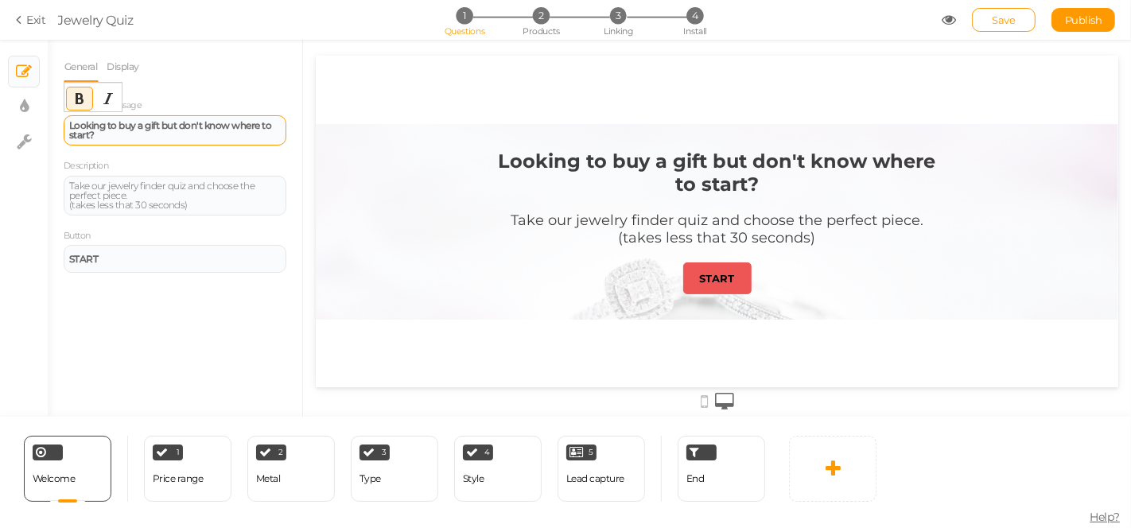
click at [204, 133] on div "Looking to buy a gift but don't know where to start?" at bounding box center [175, 130] width 212 height 19
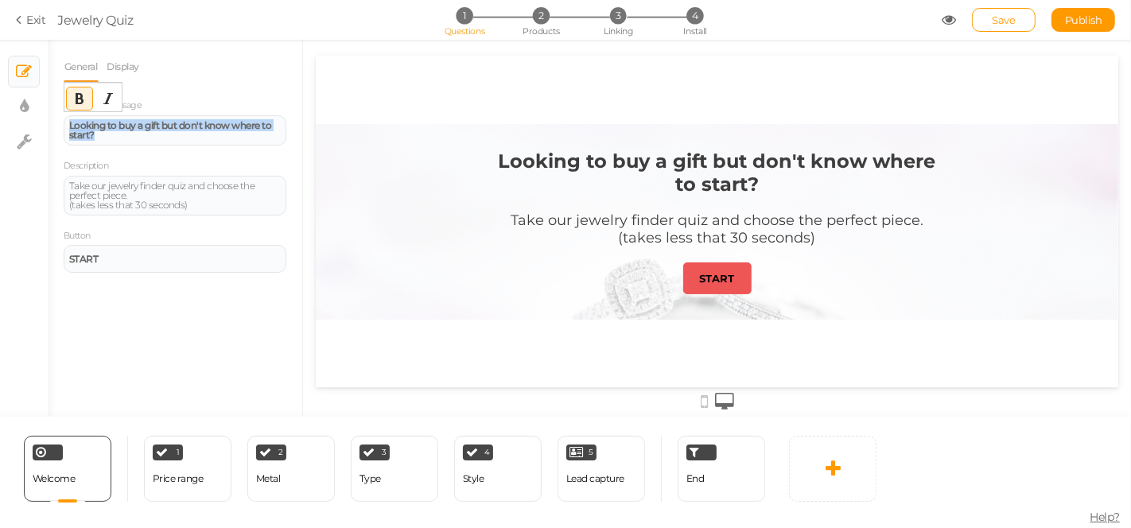
drag, startPoint x: 128, startPoint y: 131, endPoint x: 52, endPoint y: 108, distance: 79.8
click at [52, 108] on div "General Display Welcome message Looking to buy a gift but don't know where to s…" at bounding box center [175, 234] width 255 height 365
paste div
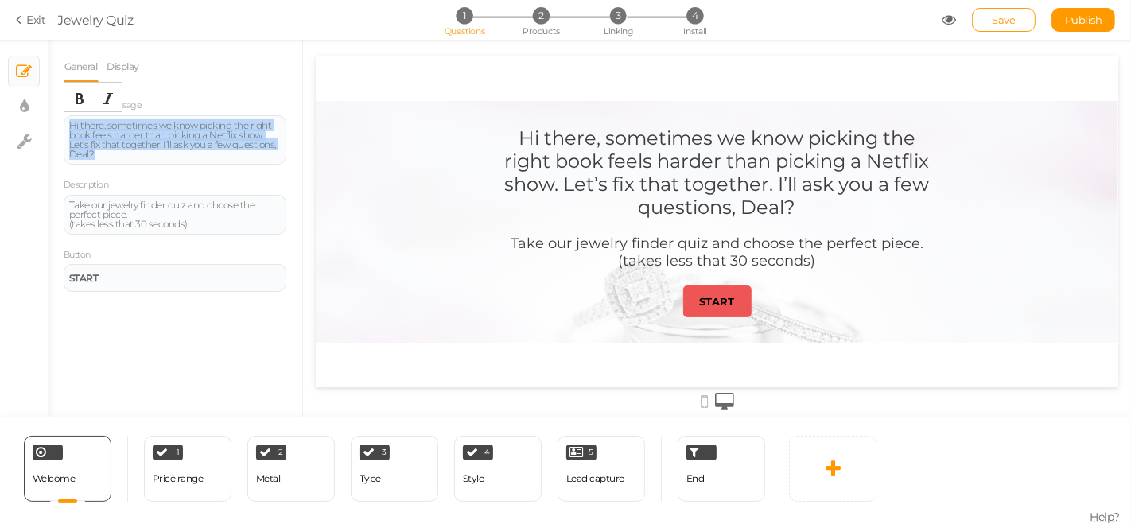
drag, startPoint x: 96, startPoint y: 150, endPoint x: 39, endPoint y: 107, distance: 71.6
click at [39, 107] on div "× Slides × Display settings × Settings General Display Welcome message Hi there…" at bounding box center [565, 228] width 1131 height 377
click at [76, 96] on icon "Bold" at bounding box center [79, 98] width 13 height 13
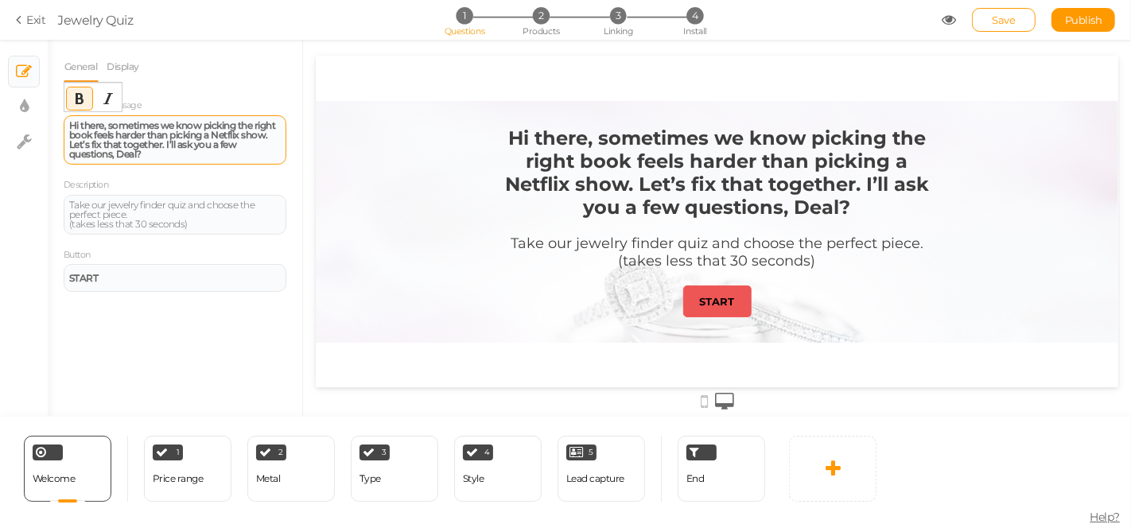
click at [180, 134] on strong "Hi there, sometimes we know picking the right book feels harder than picking a …" at bounding box center [172, 139] width 207 height 41
drag, startPoint x: 169, startPoint y: 124, endPoint x: 108, endPoint y: 122, distance: 60.5
click at [108, 122] on strong "Hi there, sometimes we know picking the right book feels harder than picking a …" at bounding box center [172, 139] width 207 height 41
click at [172, 132] on strong "Hi there, sometimes we know picking the right book feels harder than picking a …" at bounding box center [172, 139] width 207 height 41
drag, startPoint x: 165, startPoint y: 143, endPoint x: 208, endPoint y: 161, distance: 47.1
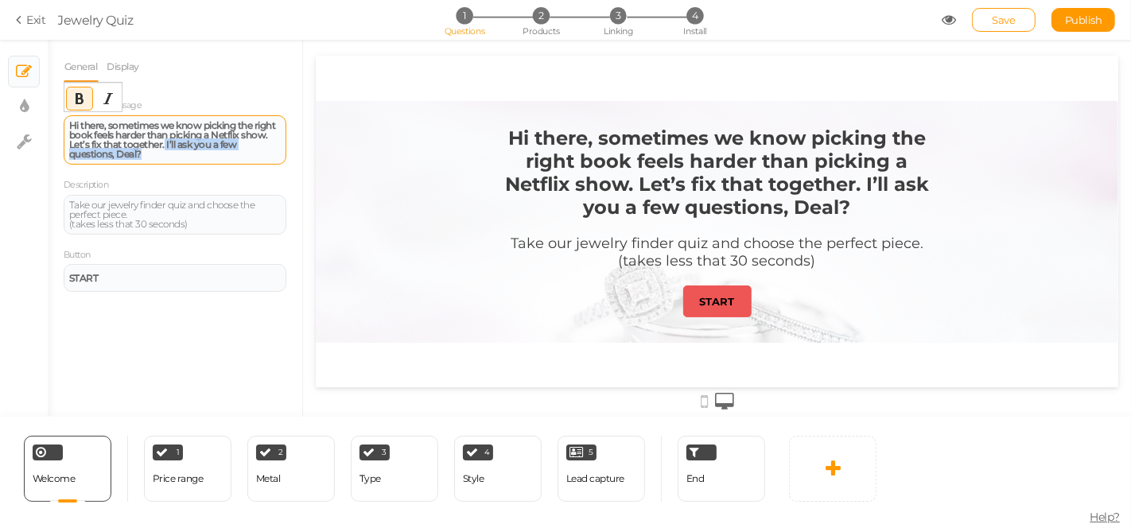
click at [208, 161] on div "Hi there, sometimes we know picking the right book feels harder than picking a …" at bounding box center [175, 139] width 223 height 49
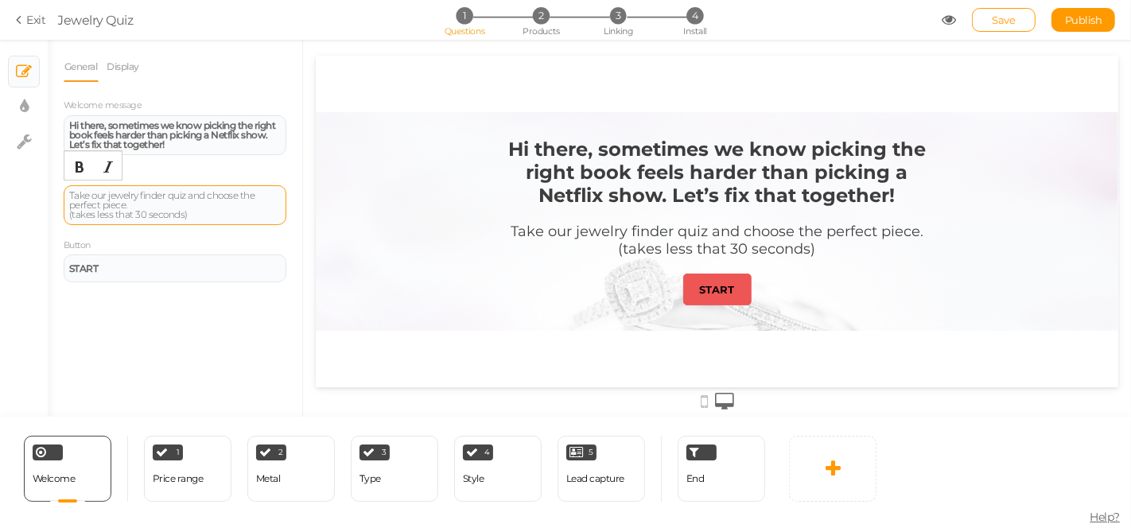
click at [215, 216] on div "Take our jewelry finder quiz and choose the perfect piece. (takes less that 30 …" at bounding box center [175, 205] width 212 height 29
paste div
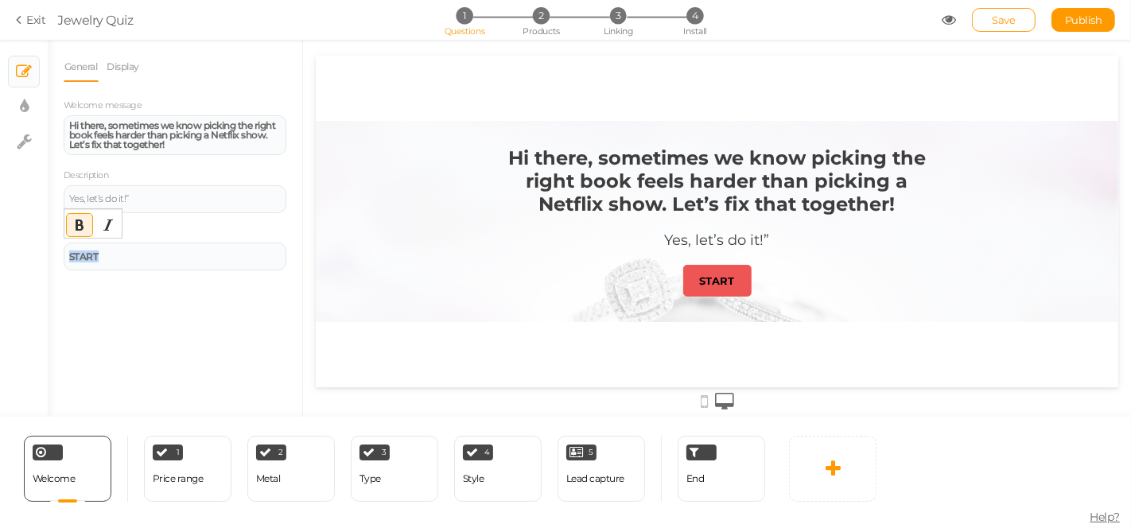
drag, startPoint x: 146, startPoint y: 249, endPoint x: 56, endPoint y: 254, distance: 90.0
click at [56, 254] on div "General Display Welcome message Hi there, sometimes we know picking the right b…" at bounding box center [175, 234] width 255 height 365
paste div
click at [148, 252] on div "Yes, let’s do it!”" at bounding box center [175, 257] width 212 height 10
drag, startPoint x: 141, startPoint y: 199, endPoint x: 53, endPoint y: 196, distance: 87.6
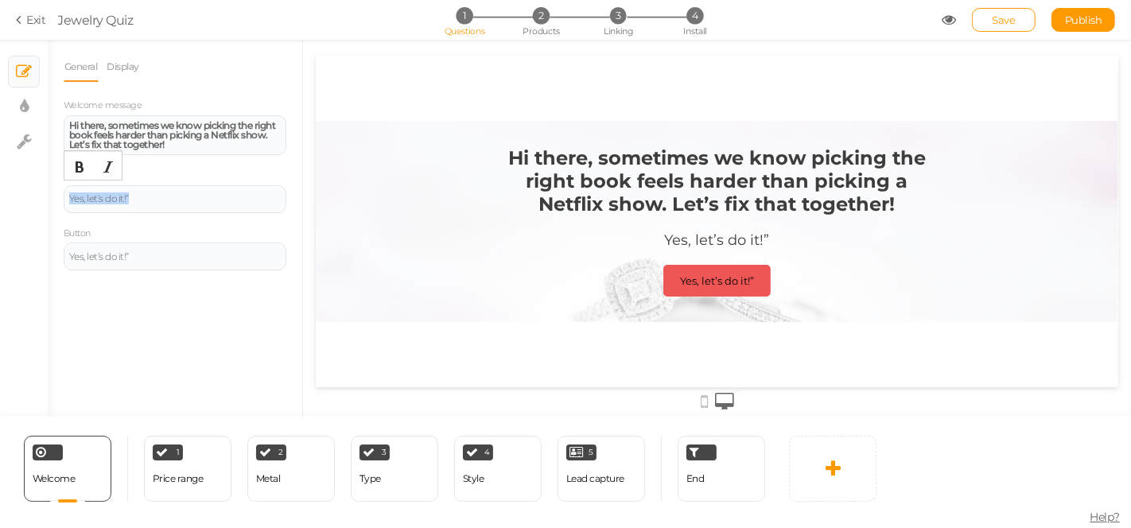
click at [53, 196] on div "General Display Welcome message Hi there, sometimes we know picking the right b…" at bounding box center [175, 234] width 255 height 365
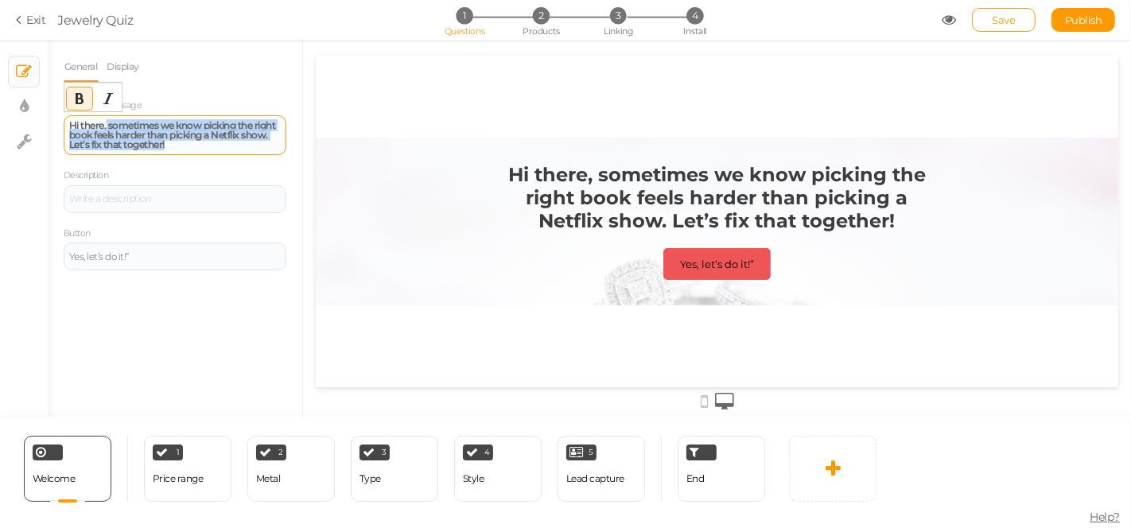
drag, startPoint x: 185, startPoint y: 144, endPoint x: 105, endPoint y: 122, distance: 83.4
click at [105, 122] on div "Hi there, sometimes we know picking the right book feels harder than picking a …" at bounding box center [175, 135] width 212 height 29
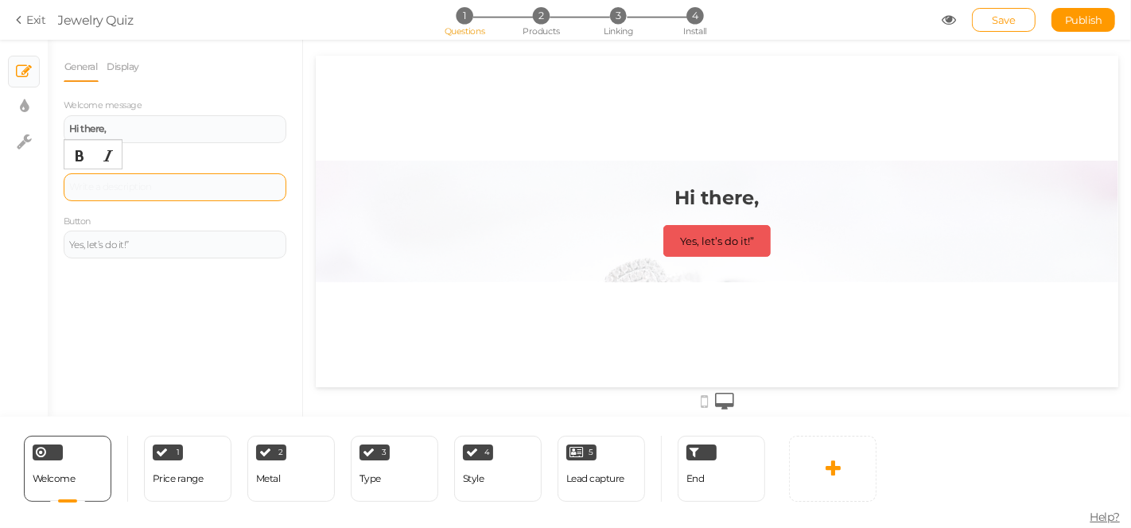
click at [109, 184] on div at bounding box center [175, 187] width 223 height 28
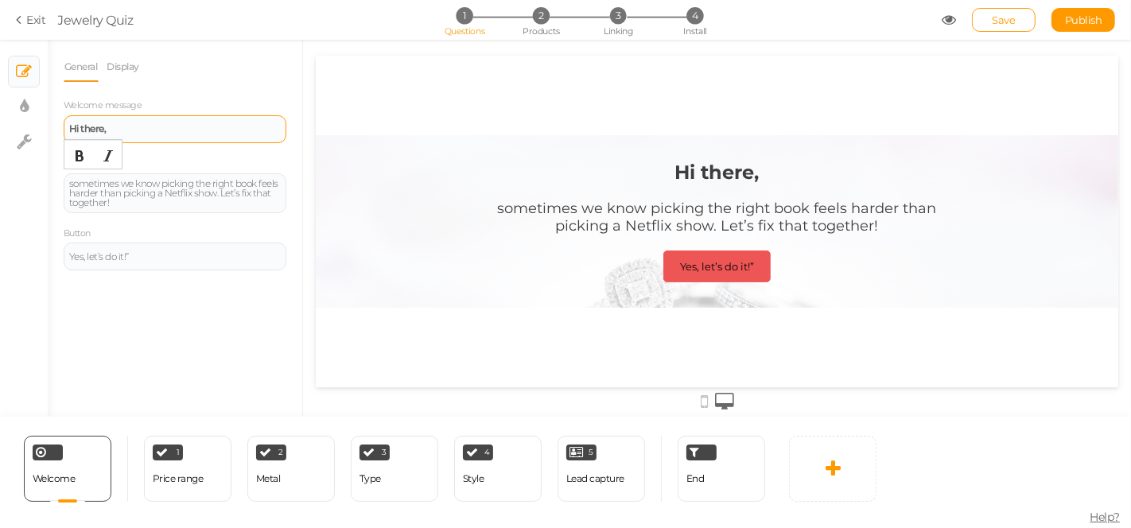
click at [85, 127] on strong "Hi there," at bounding box center [87, 129] width 37 height 12
click at [80, 132] on strong "Hi there," at bounding box center [87, 129] width 37 height 12
click at [100, 124] on strong "Hello there," at bounding box center [94, 129] width 50 height 12
click at [124, 139] on div "Hello," at bounding box center [175, 129] width 223 height 28
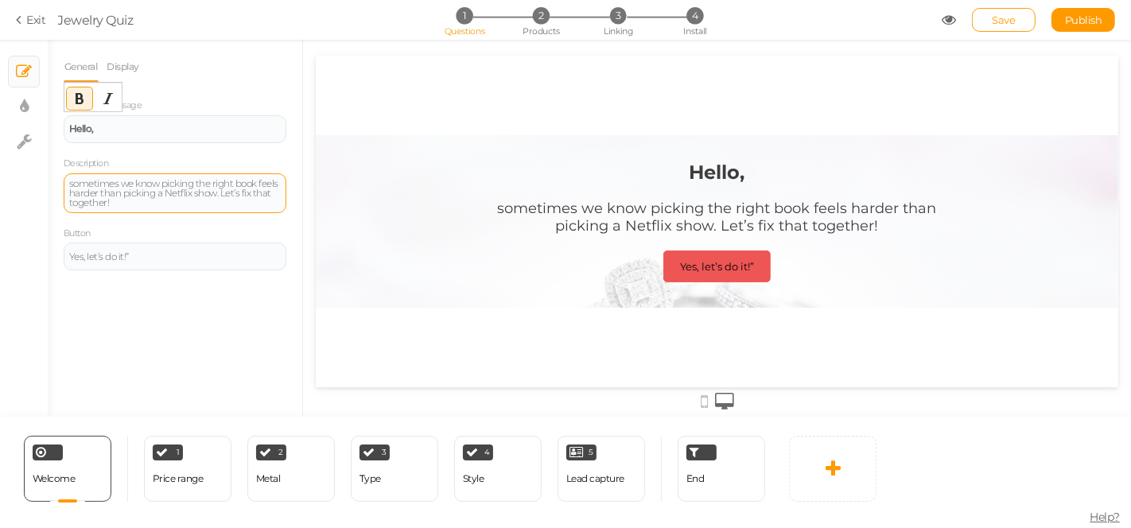
drag, startPoint x: 130, startPoint y: 197, endPoint x: 80, endPoint y: 196, distance: 49.4
click at [126, 196] on div "sometimes we know picking the right book feels harder than picking a Netflix sh…" at bounding box center [175, 193] width 212 height 29
click at [74, 181] on div "sometimes we know picking the right book feels harder than picking a Netflix sh…" at bounding box center [175, 193] width 212 height 29
click at [144, 207] on div "Sometimes we know picking the right book feels harder than picking a Netflix sh…" at bounding box center [175, 193] width 223 height 40
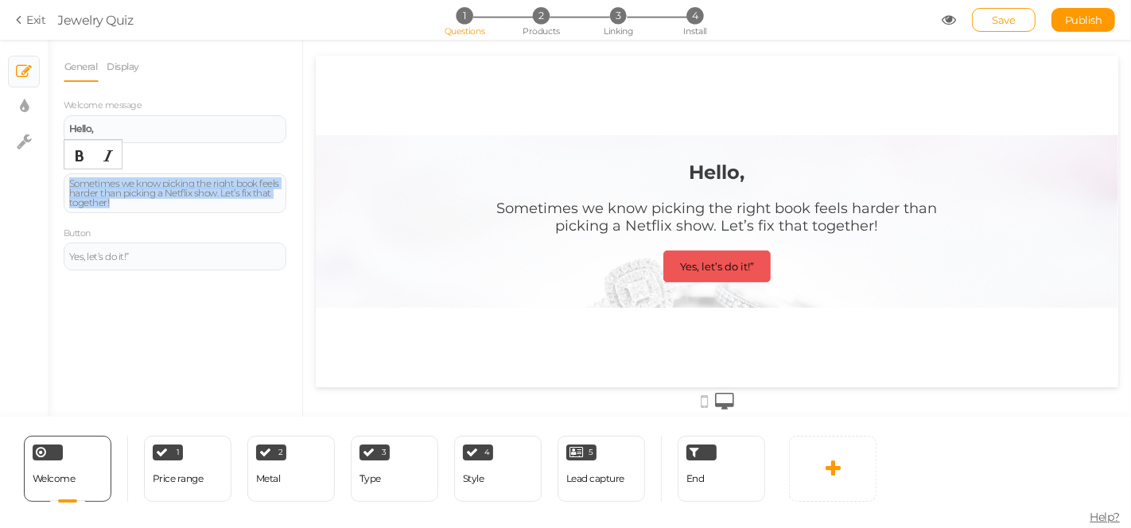
drag, startPoint x: 122, startPoint y: 200, endPoint x: 21, endPoint y: 169, distance: 105.2
click at [21, 169] on div "× Slides × Display settings × Settings General Display Welcome message Hello, D…" at bounding box center [565, 228] width 1131 height 377
click at [98, 166] on div at bounding box center [92, 156] width 57 height 28
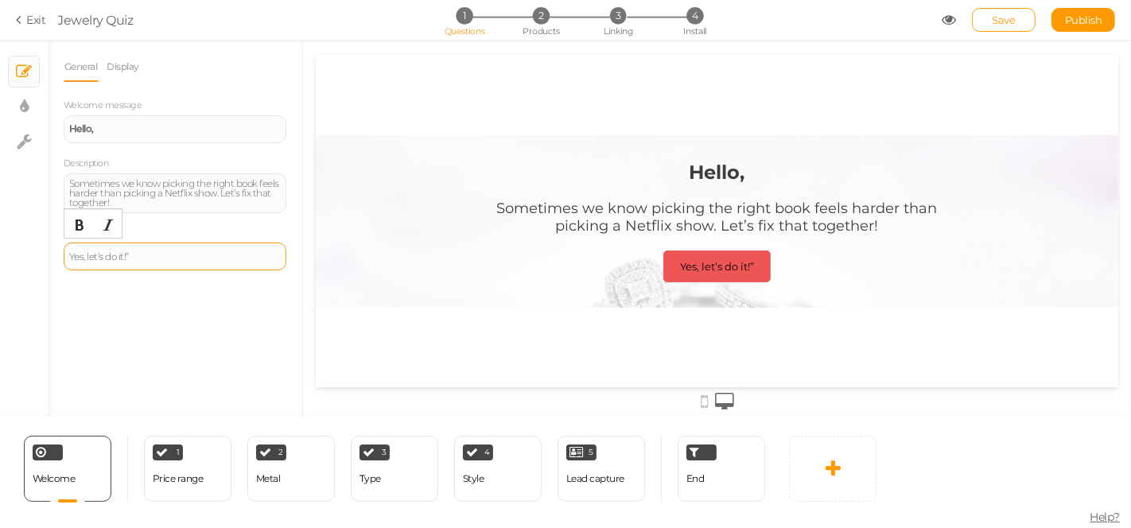
click at [139, 252] on div "Yes, let’s do it!”" at bounding box center [175, 257] width 212 height 10
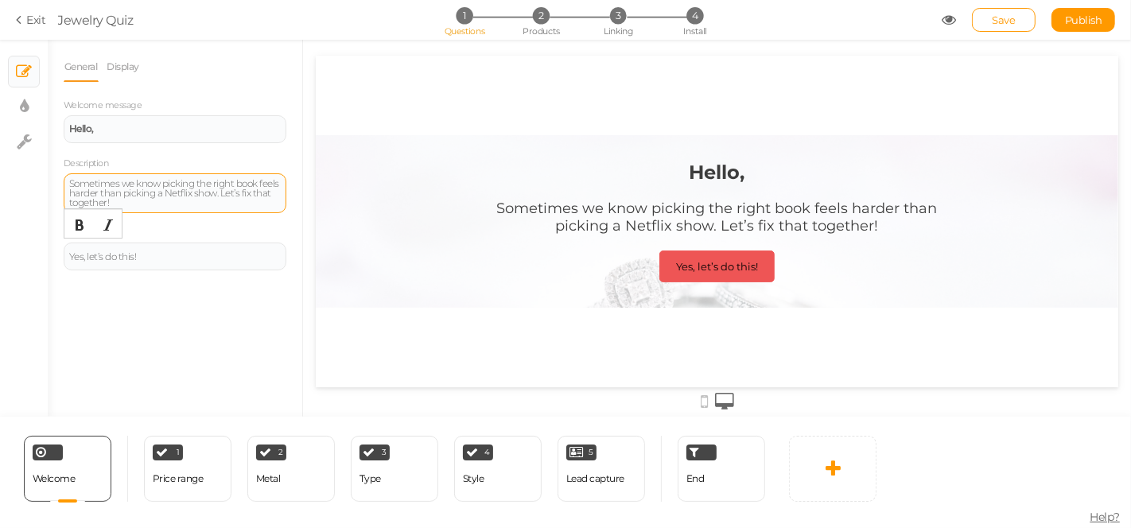
click at [153, 194] on div "Sometimes we know picking the right book feels harder than picking a Netflix sh…" at bounding box center [175, 193] width 212 height 29
click at [136, 204] on div "Sometimes we know picking the right book feels harder than picking a Netflix sh…" at bounding box center [175, 193] width 212 height 29
click at [216, 475] on div "1 Price range × Define the conditions to show this slide. Clone Change type Del…" at bounding box center [188, 469] width 88 height 66
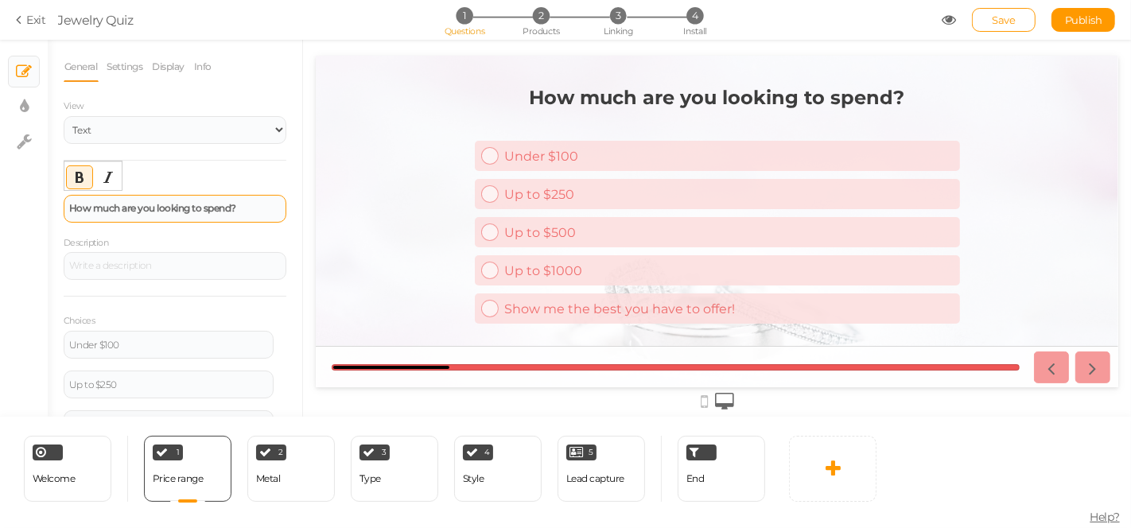
click at [116, 203] on strong "How much are you looking to spend?" at bounding box center [152, 208] width 167 height 12
paste div
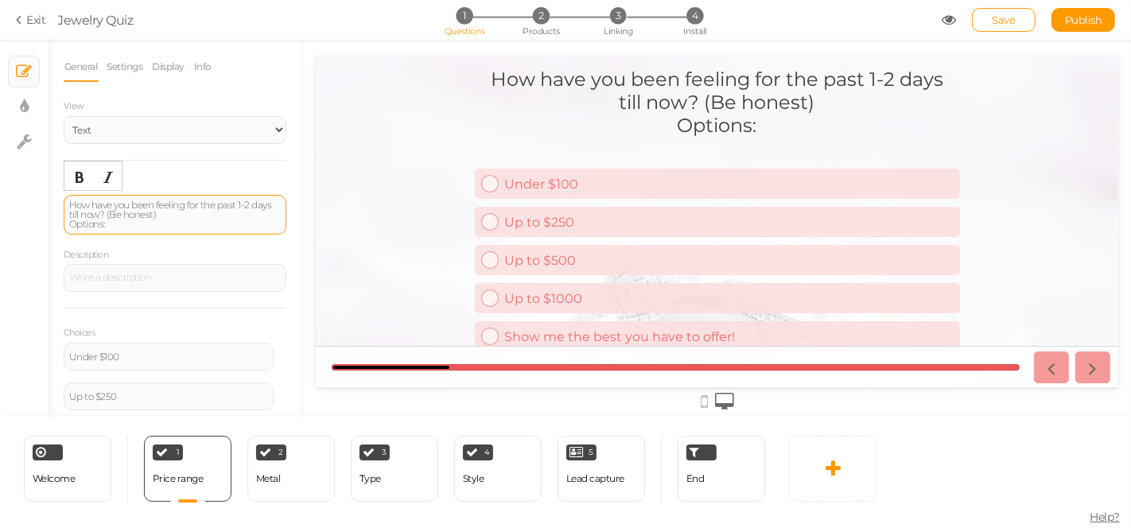
click at [148, 230] on div "How have you been feeling for the past 1-2 days till now? (Be honest) Options:" at bounding box center [175, 215] width 223 height 40
drag, startPoint x: 129, startPoint y: 223, endPoint x: 54, endPoint y: 214, distance: 75.3
click at [53, 220] on div "General Settings Display Info View Text Images Slider Dropdown Question How hav…" at bounding box center [175, 234] width 255 height 365
click at [128, 216] on div "How have you been feeling for the past 1-2 days till now? (Be honest) Options:" at bounding box center [175, 214] width 212 height 29
click at [127, 220] on div "How have you been feeling for the past 1-2 days till now? (Be honest) Options:" at bounding box center [175, 214] width 212 height 29
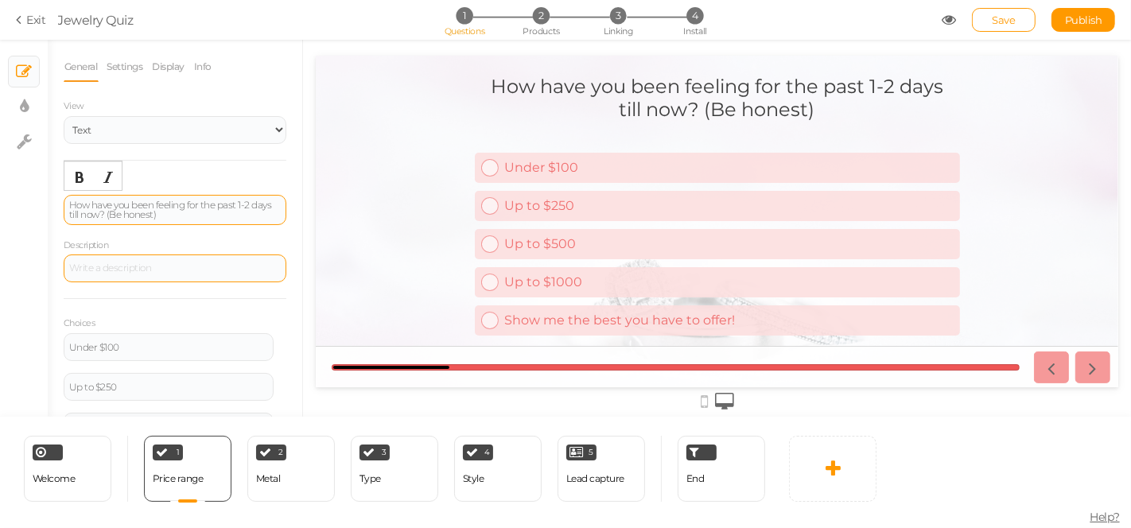
click at [116, 270] on div at bounding box center [175, 269] width 223 height 28
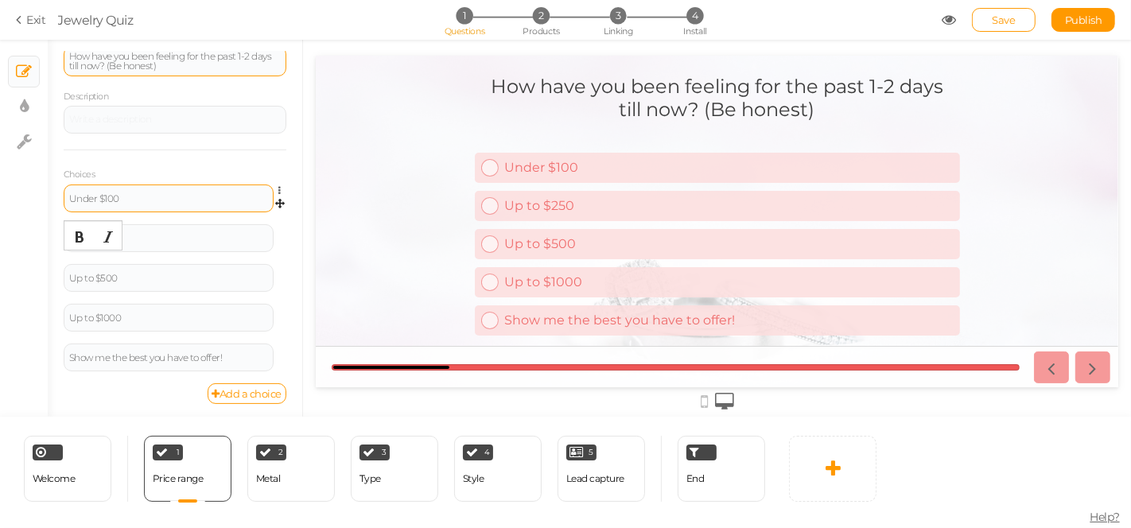
scroll to position [149, 0]
click at [163, 199] on div "Under $100" at bounding box center [168, 199] width 199 height 10
drag, startPoint x: 158, startPoint y: 200, endPoint x: 60, endPoint y: 197, distance: 97.1
click at [60, 197] on div "General Settings Display Info View Text Images Slider Dropdown Question How hav…" at bounding box center [175, 234] width 255 height 365
paste div
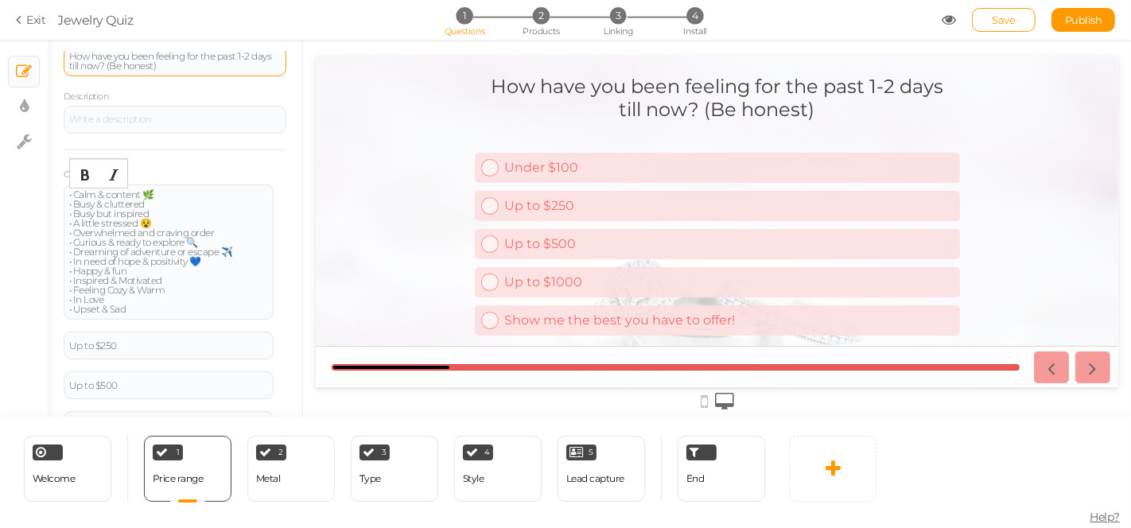
scroll to position [145, 0]
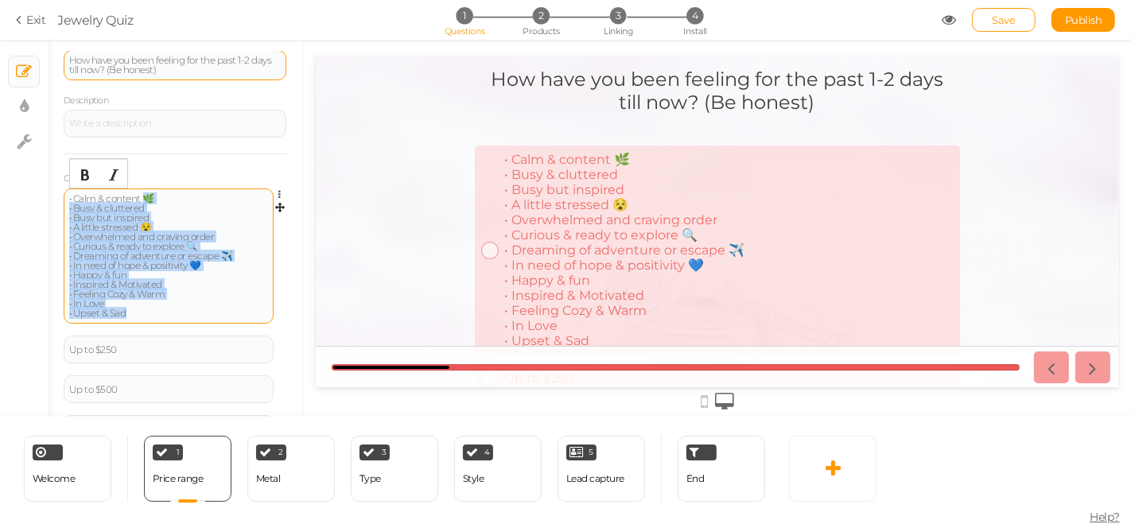
drag, startPoint x: 146, startPoint y: 197, endPoint x: 170, endPoint y: 311, distance: 116.4
click at [171, 314] on div "• Calm & content 🌿 • Busy & cluttered • Busy but inspired • A little stressed 😵…" at bounding box center [168, 256] width 199 height 124
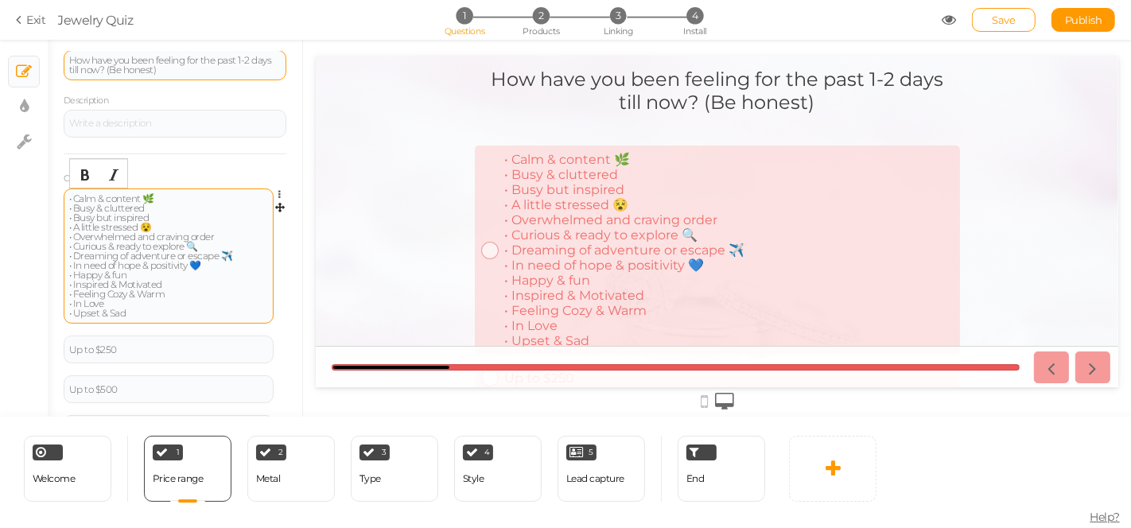
scroll to position [149, 0]
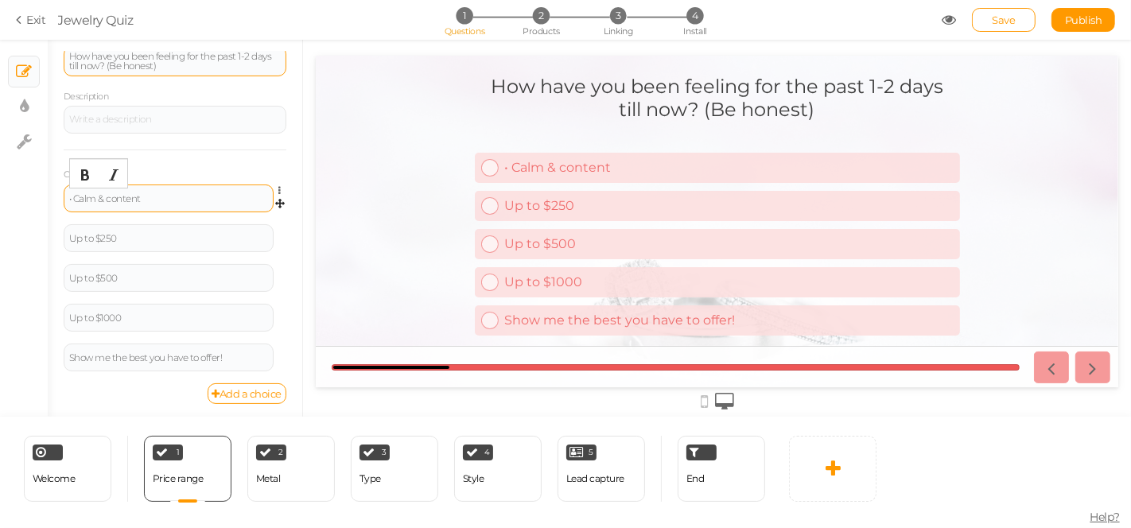
click at [153, 195] on div "• Calm & content" at bounding box center [168, 199] width 199 height 10
click at [146, 185] on div at bounding box center [169, 199] width 210 height 28
click at [172, 199] on div at bounding box center [168, 199] width 199 height 10
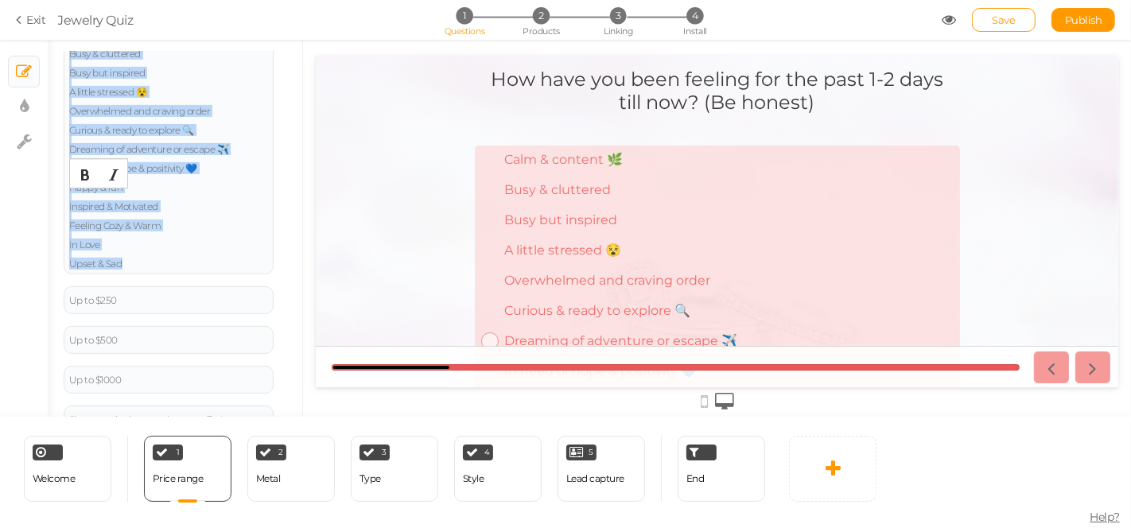
scroll to position [370, 0]
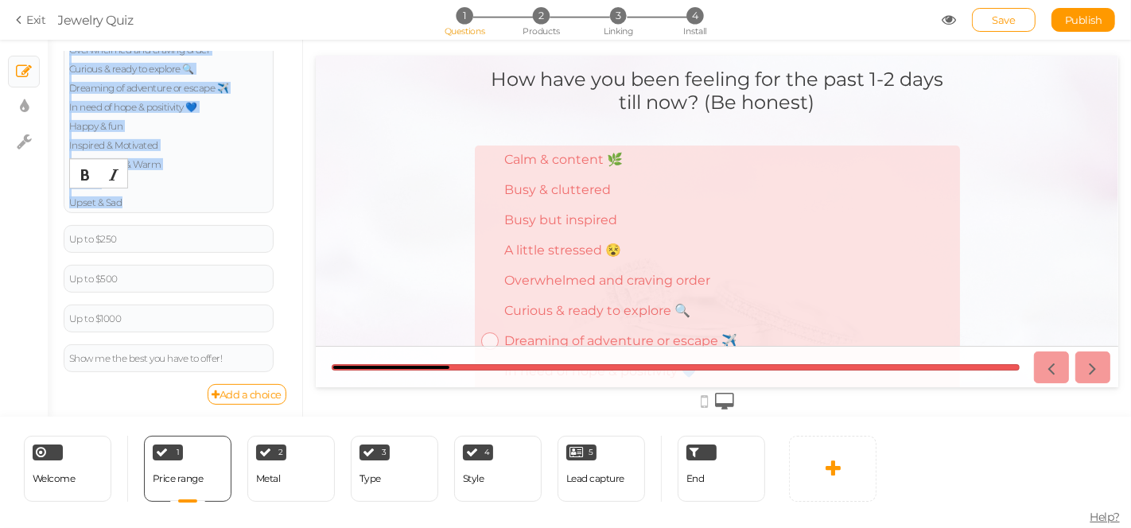
drag, startPoint x: 140, startPoint y: 198, endPoint x: 185, endPoint y: 430, distance: 236.7
click at [185, 430] on div "× Slides × Display settings × Settings General Settings Display Info View Text …" at bounding box center [565, 284] width 1131 height 488
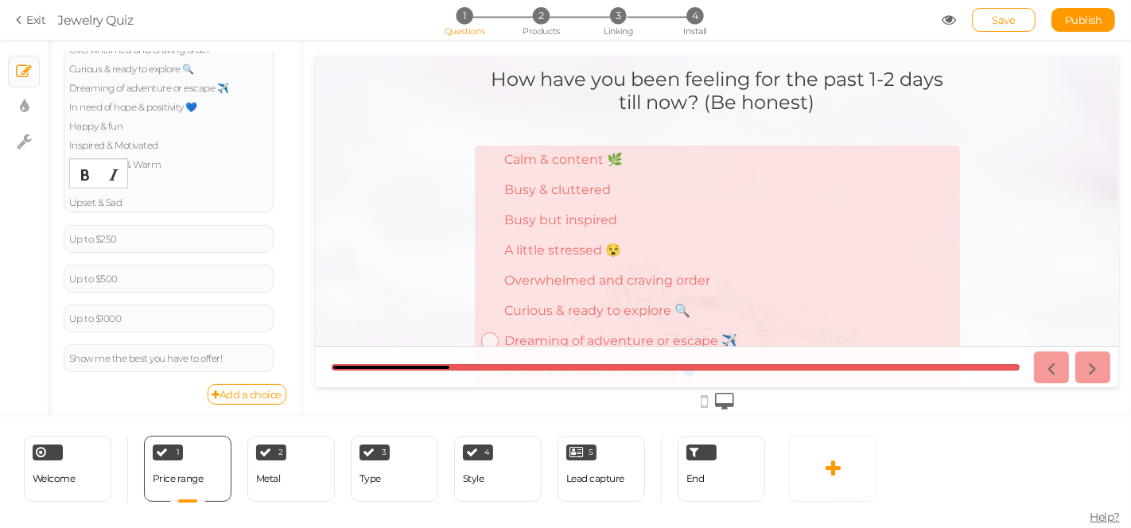
scroll to position [149, 0]
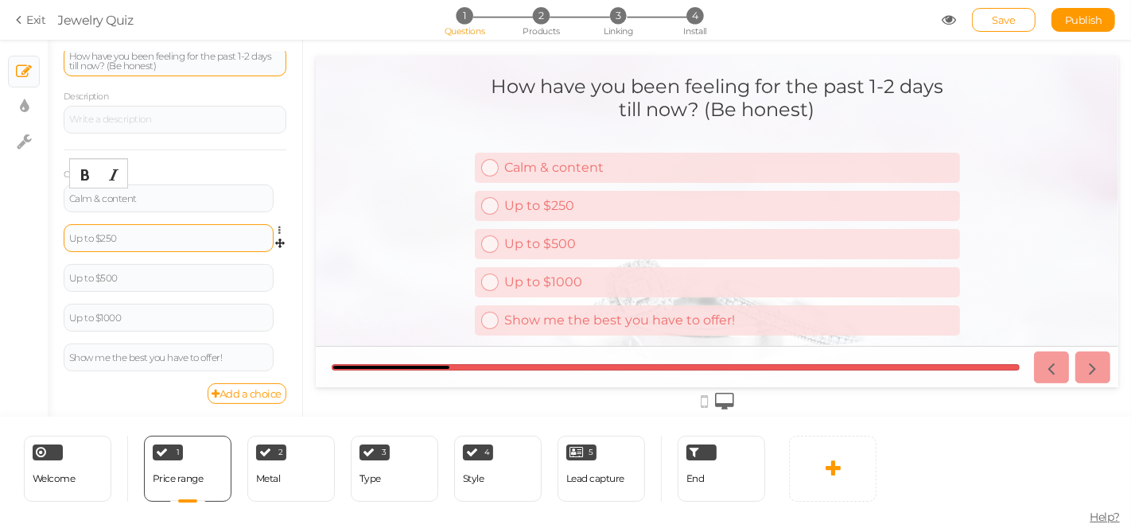
click at [117, 234] on div "Up to $250" at bounding box center [168, 239] width 199 height 10
drag, startPoint x: 132, startPoint y: 236, endPoint x: 18, endPoint y: 224, distance: 114.4
click at [18, 224] on div "× Slides × Display settings × Settings General Settings Display Info View Text …" at bounding box center [565, 228] width 1131 height 377
paste div
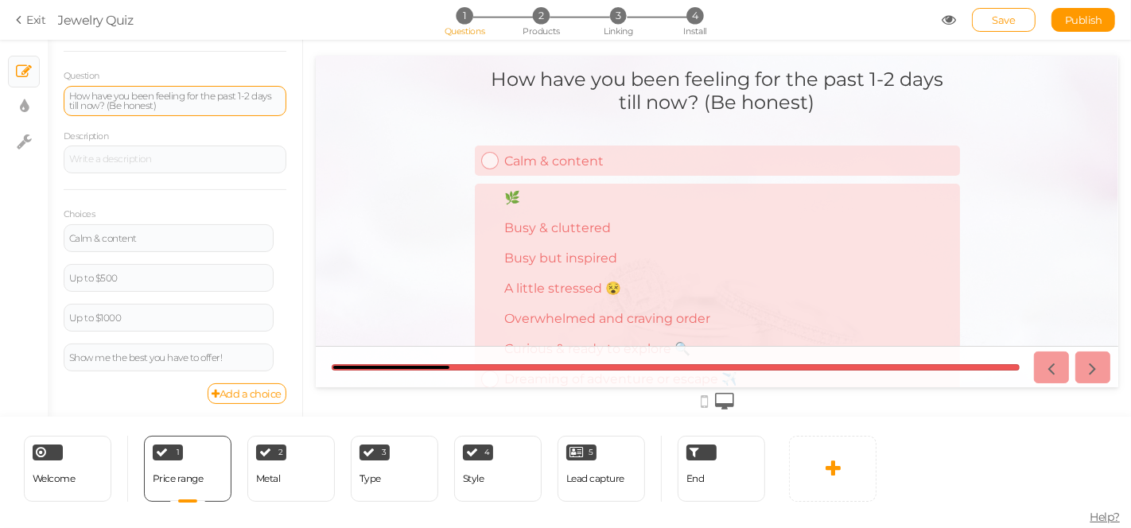
scroll to position [145, 0]
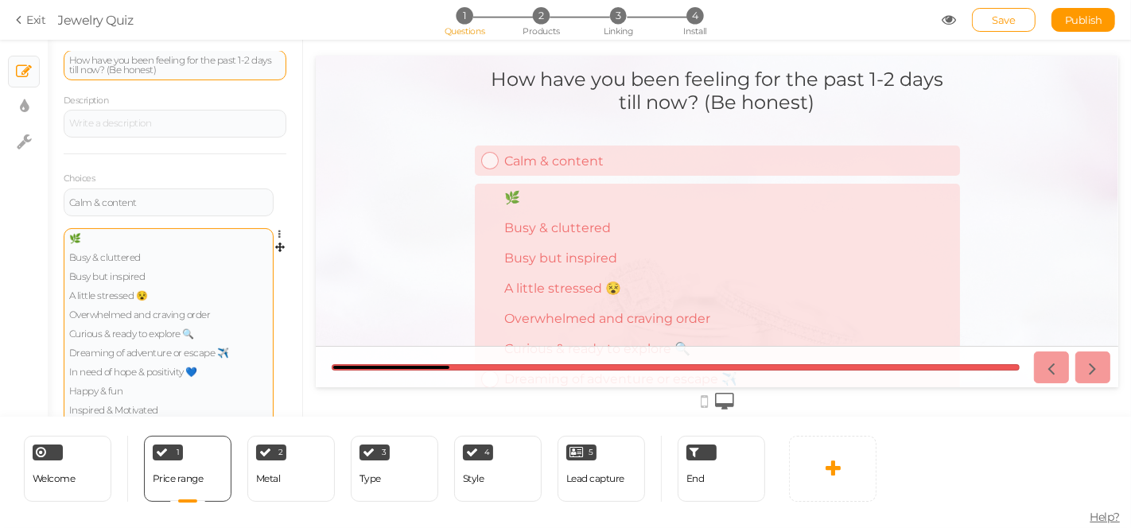
click at [92, 234] on div "🌿 Busy & cluttered Busy but inspired A little stressed 😵 Overwhelmed and cravin…" at bounding box center [168, 353] width 199 height 239
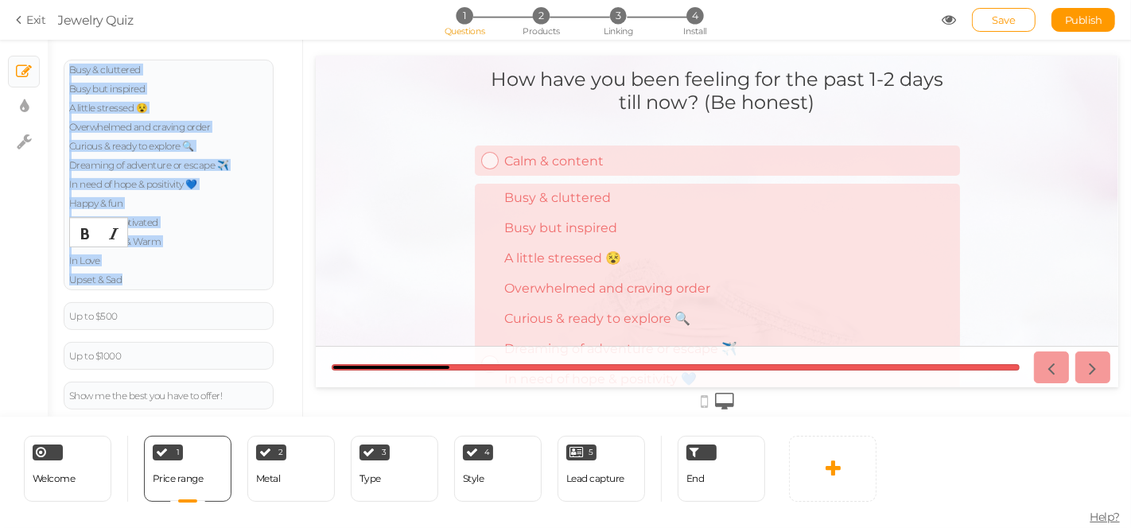
scroll to position [351, 0]
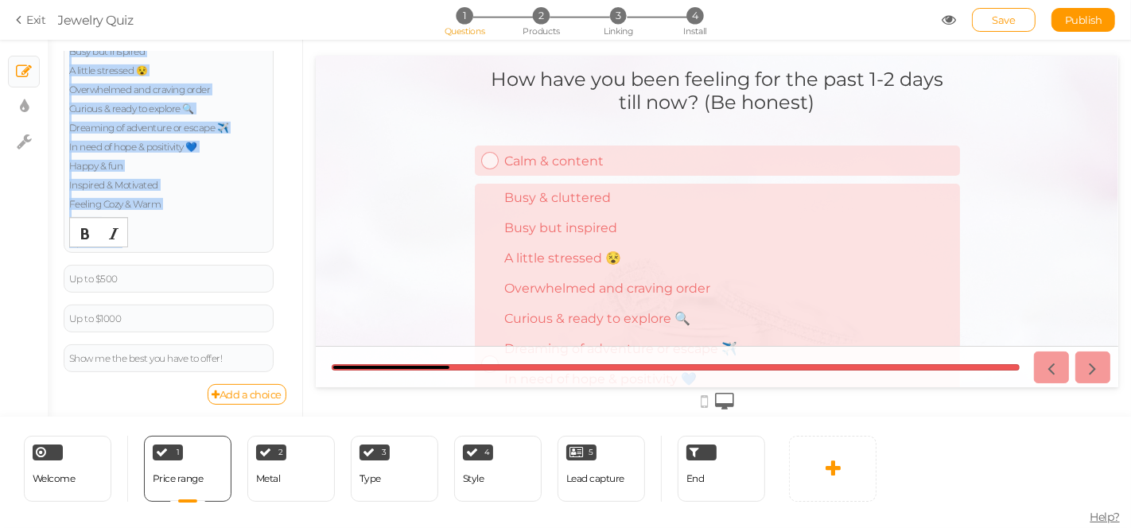
drag, startPoint x: 140, startPoint y: 251, endPoint x: 225, endPoint y: 422, distance: 191.1
click at [225, 422] on div "× Slides × Display settings × Settings General Settings Display Info View Text …" at bounding box center [565, 284] width 1131 height 488
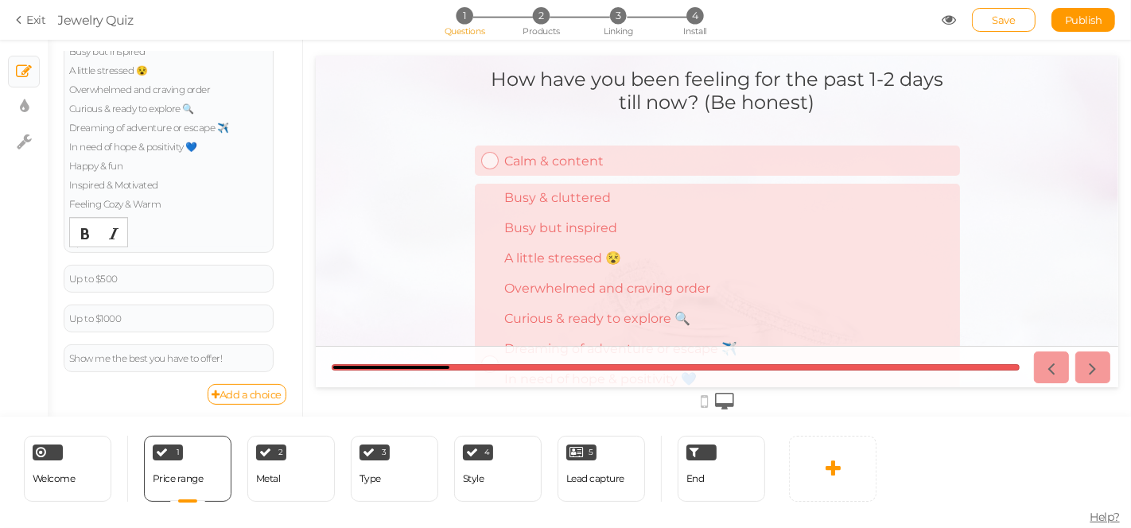
scroll to position [149, 0]
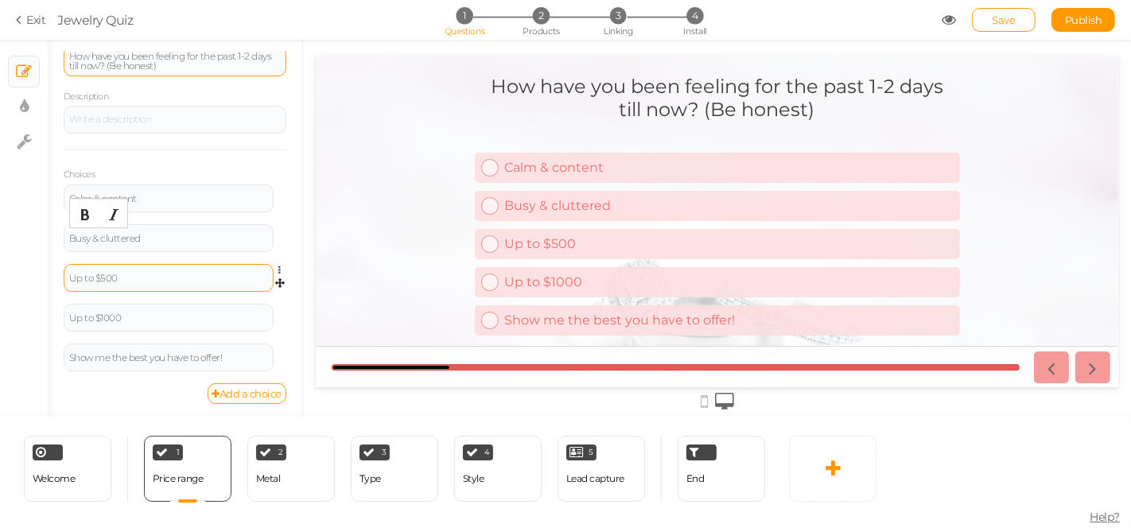
click at [126, 274] on div "Up to $500" at bounding box center [168, 279] width 199 height 10
paste div
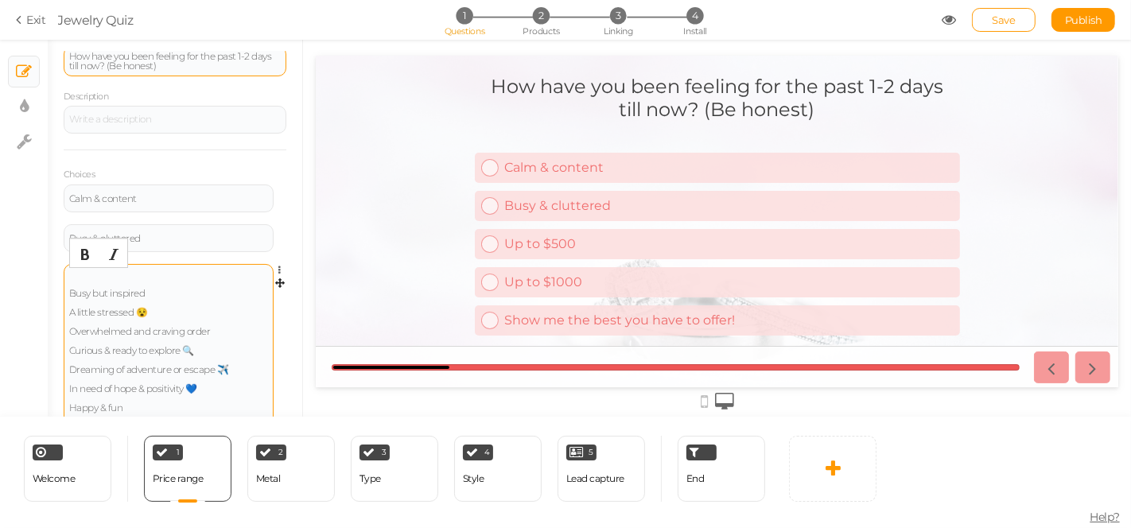
scroll to position [145, 0]
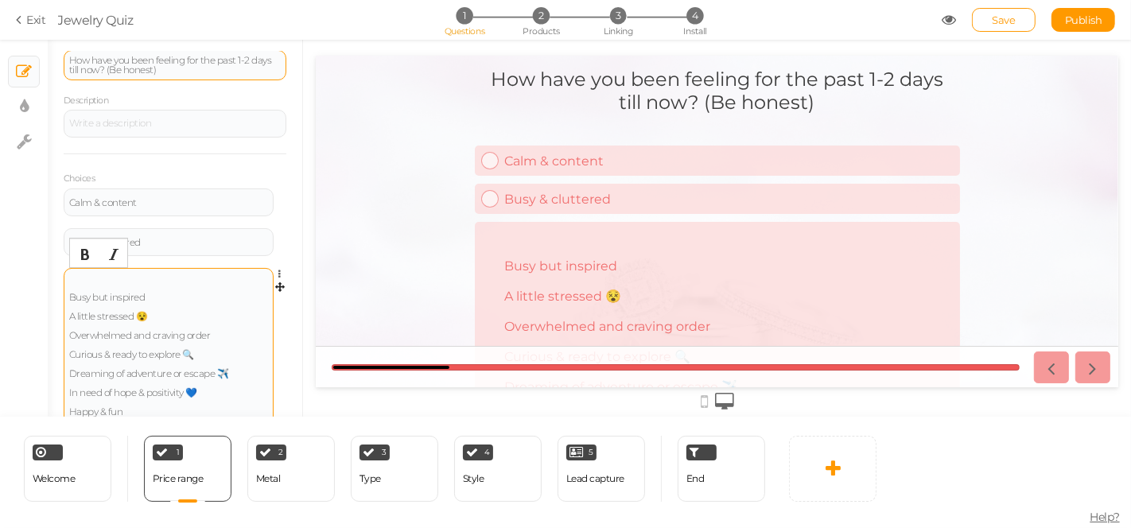
click at [116, 274] on div "Busy but inspired A little stressed 😵 Overwhelmed and craving order Curious & r…" at bounding box center [168, 384] width 199 height 220
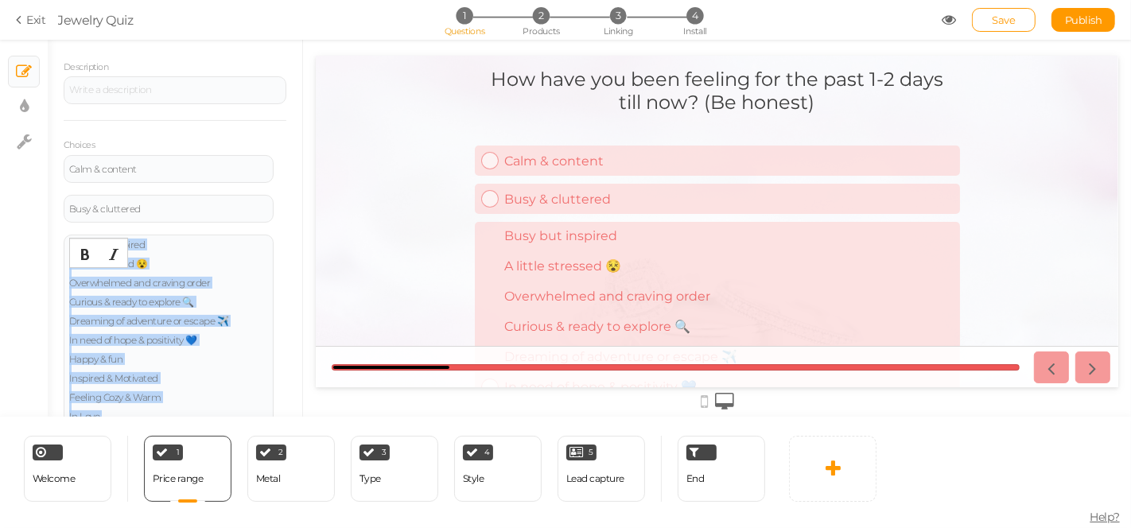
scroll to position [332, 0]
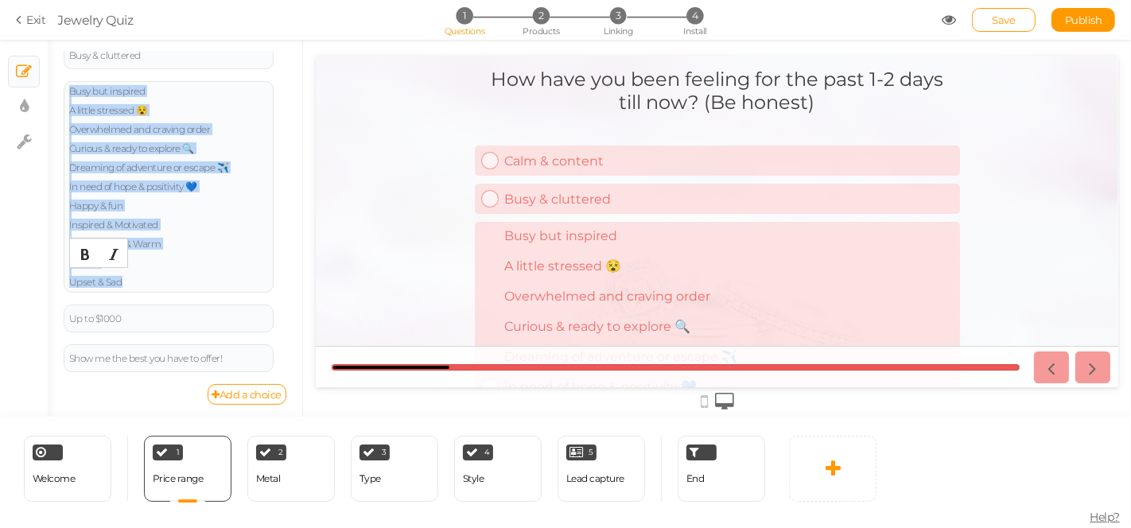
drag, startPoint x: 150, startPoint y: 279, endPoint x: 218, endPoint y: 426, distance: 161.6
click at [218, 431] on div "× Slides × Display settings × Settings General Settings Display Info View Text …" at bounding box center [565, 284] width 1131 height 488
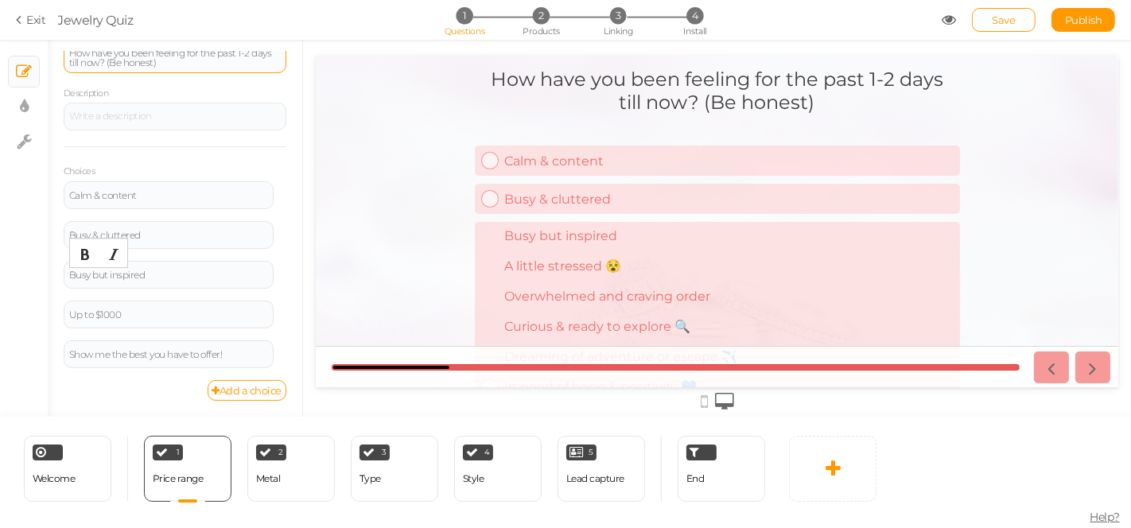
scroll to position [149, 0]
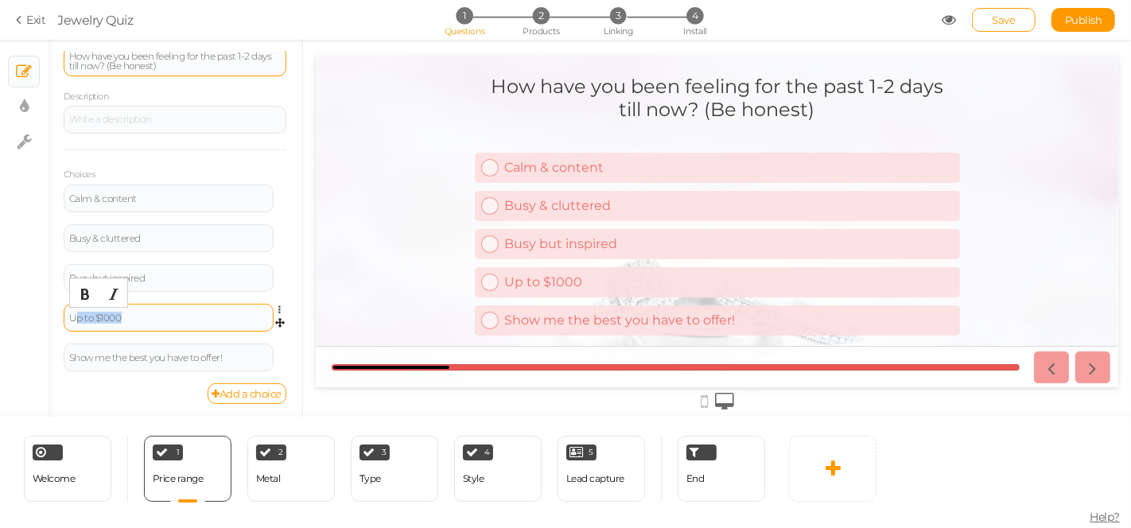
drag, startPoint x: 158, startPoint y: 316, endPoint x: 72, endPoint y: 316, distance: 85.1
click at [72, 316] on div "Up to $1000" at bounding box center [168, 318] width 199 height 10
paste div
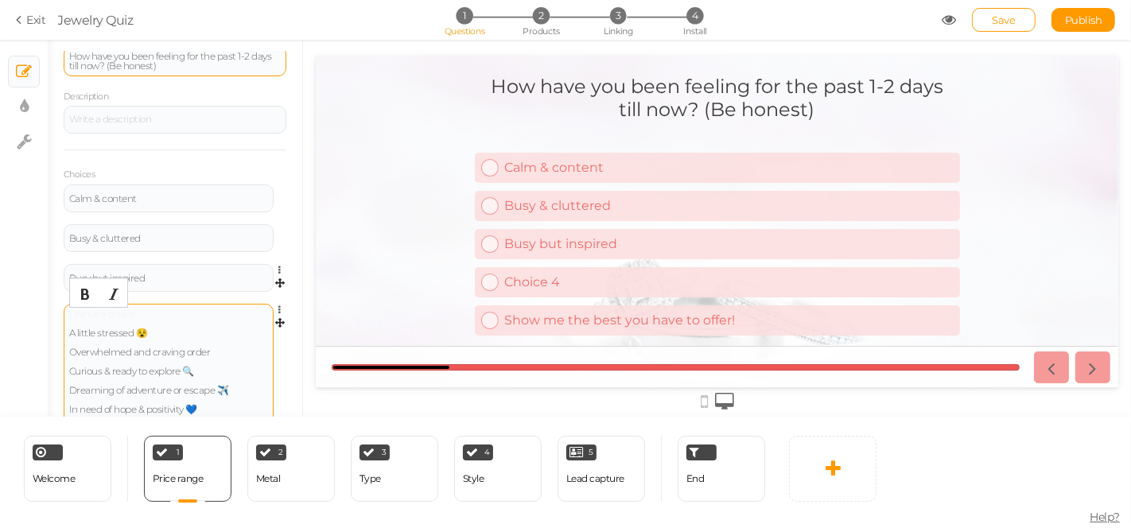
scroll to position [145, 0]
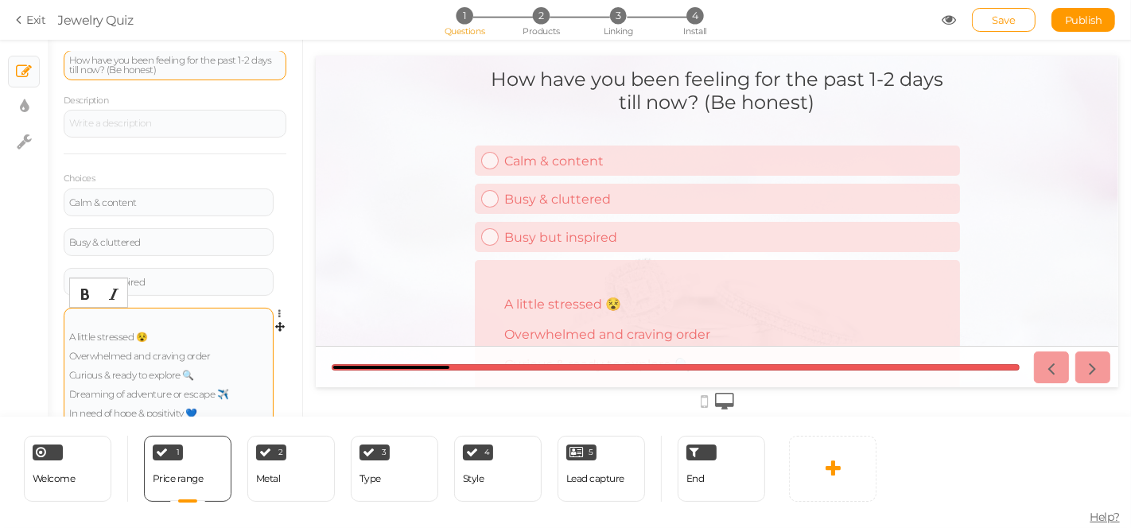
click at [94, 321] on div "A little stressed 😵 Overwhelmed and craving order Curious & ready to explore 🔍 …" at bounding box center [168, 413] width 199 height 200
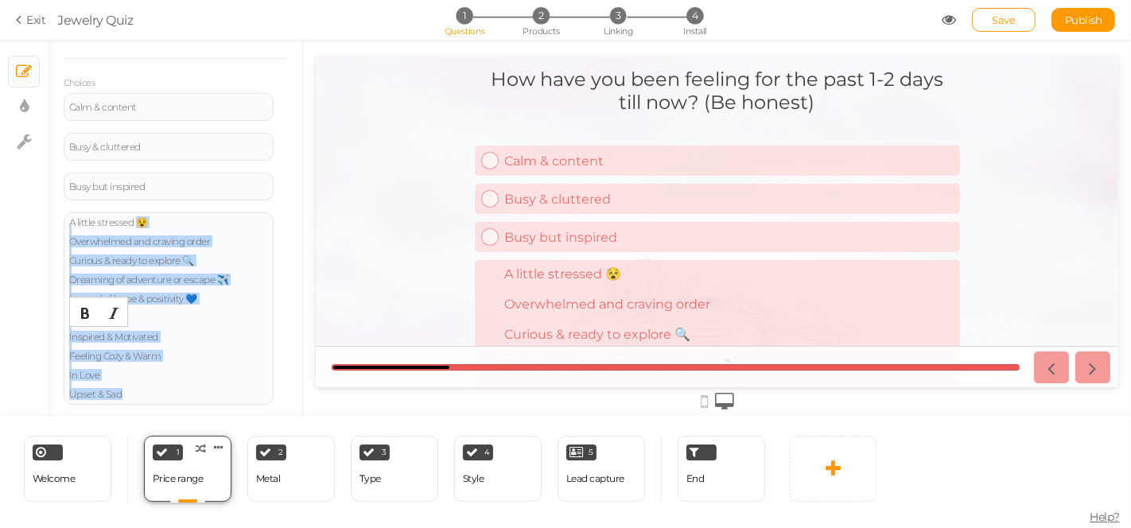
scroll to position [313, 0]
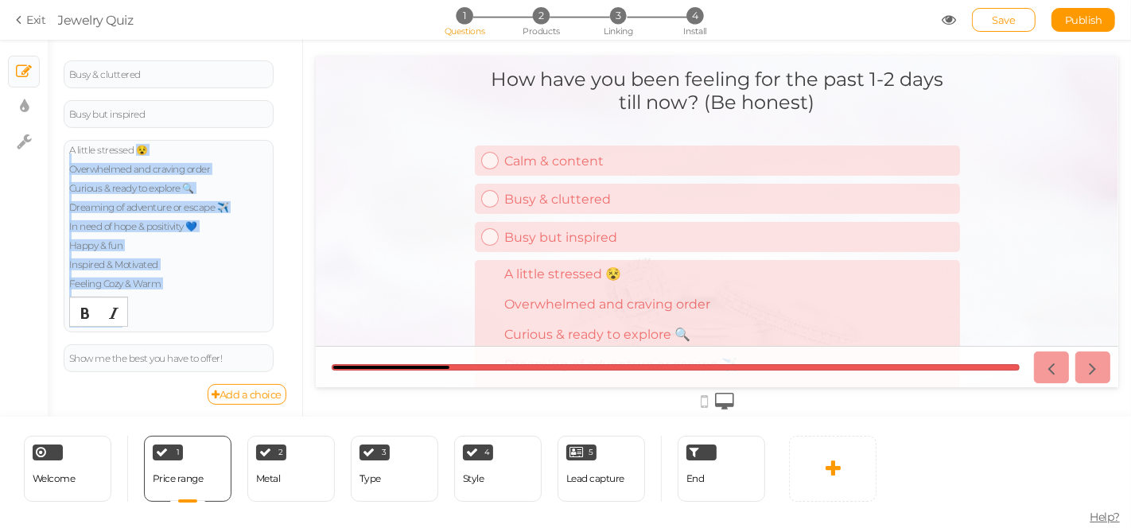
drag, startPoint x: 138, startPoint y: 334, endPoint x: 235, endPoint y: 440, distance: 143.6
click at [236, 440] on div "× Slides × Display settings × Settings General Settings Display Info View Text …" at bounding box center [565, 284] width 1131 height 488
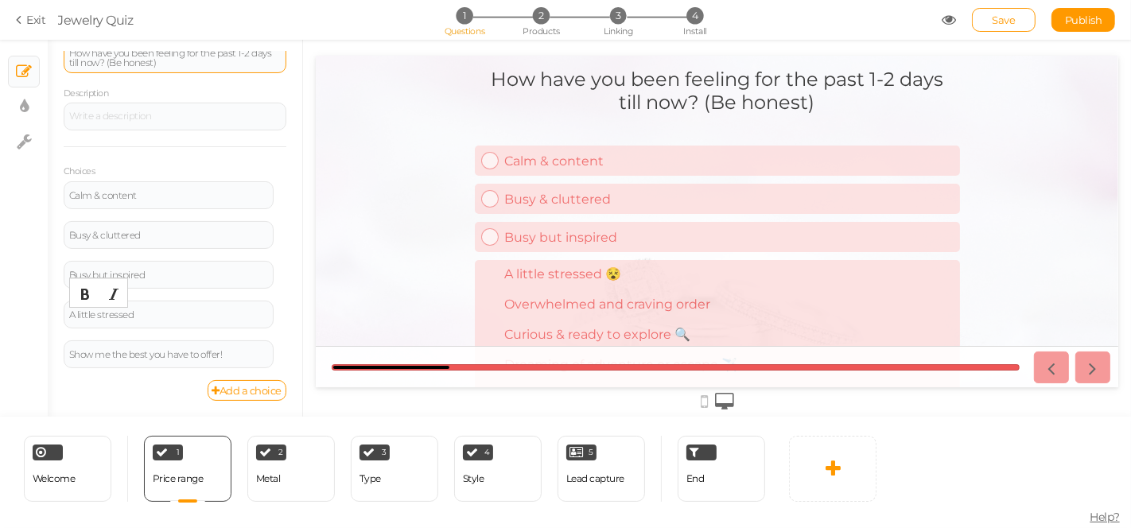
scroll to position [149, 0]
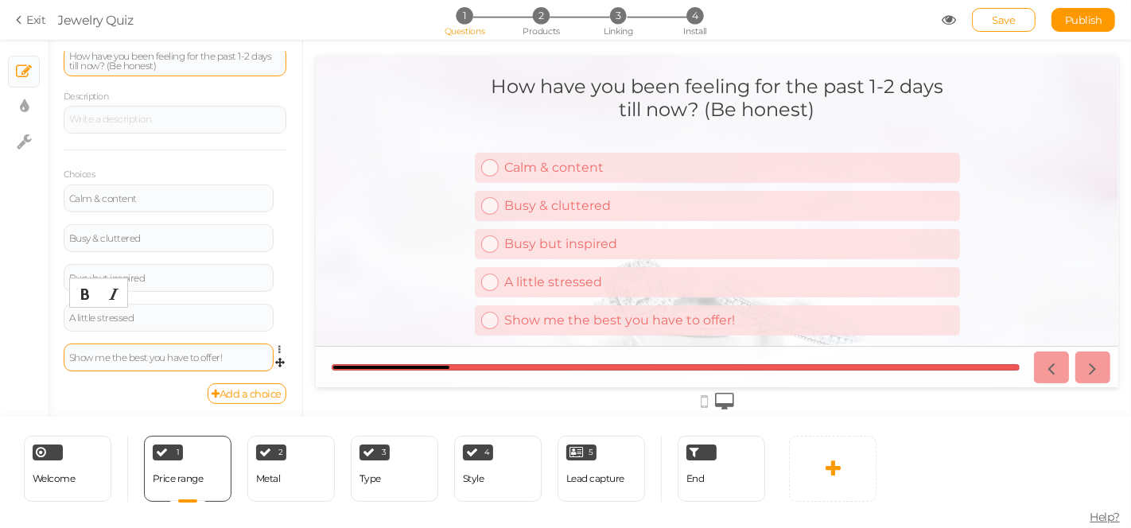
click at [140, 348] on div "Show me the best you have to offer!" at bounding box center [169, 358] width 210 height 28
click at [225, 387] on link "Add a choice" at bounding box center [248, 393] width 80 height 21
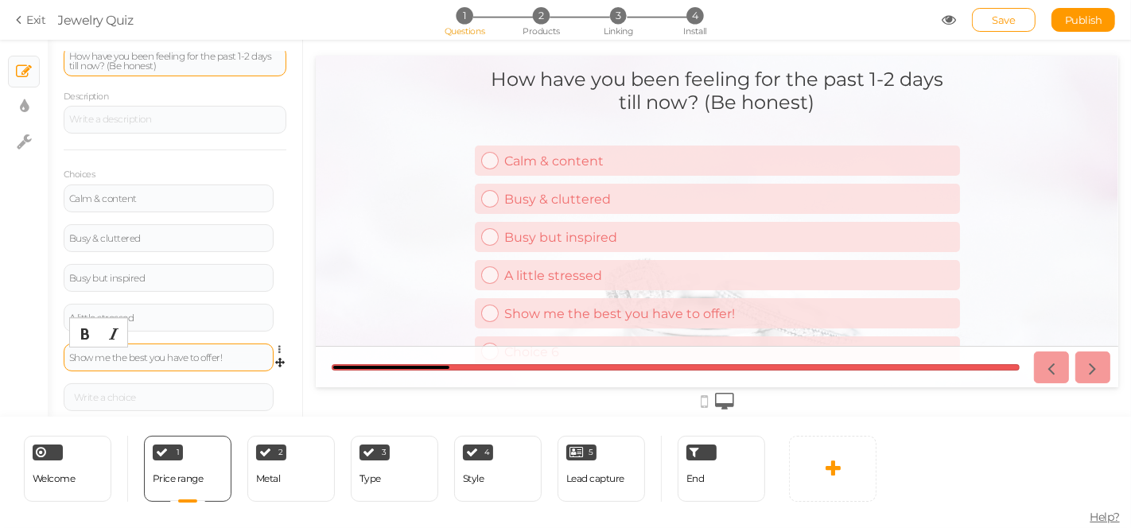
click at [181, 353] on div "Show me the best you have to offer!" at bounding box center [168, 358] width 199 height 10
click at [238, 348] on div "Show me the best you have to offer!" at bounding box center [169, 358] width 210 height 28
drag, startPoint x: 235, startPoint y: 356, endPoint x: 65, endPoint y: 355, distance: 169.5
click at [65, 355] on div "Show me the best you have to offer!" at bounding box center [169, 358] width 210 height 28
paste div
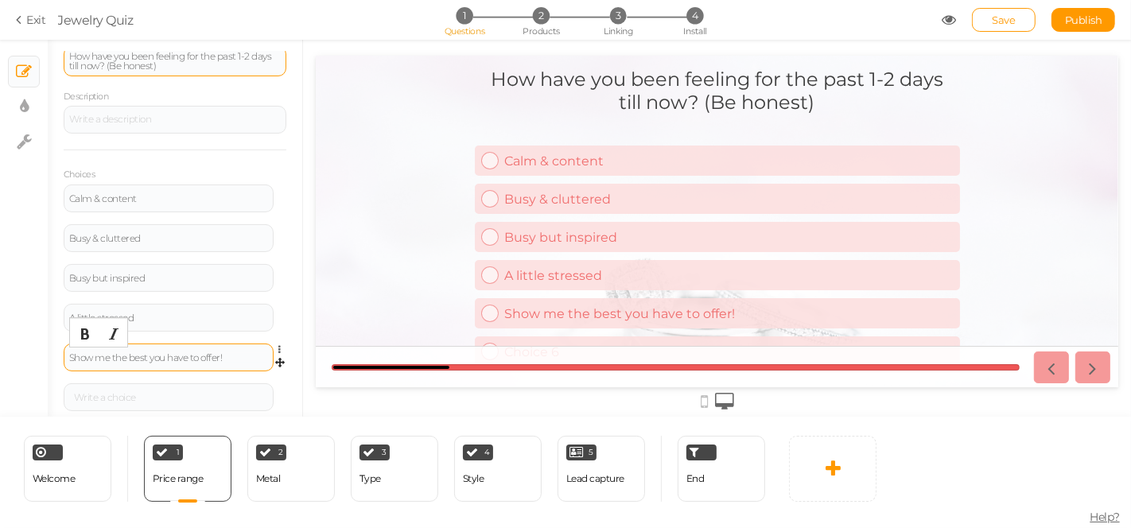
scroll to position [145, 0]
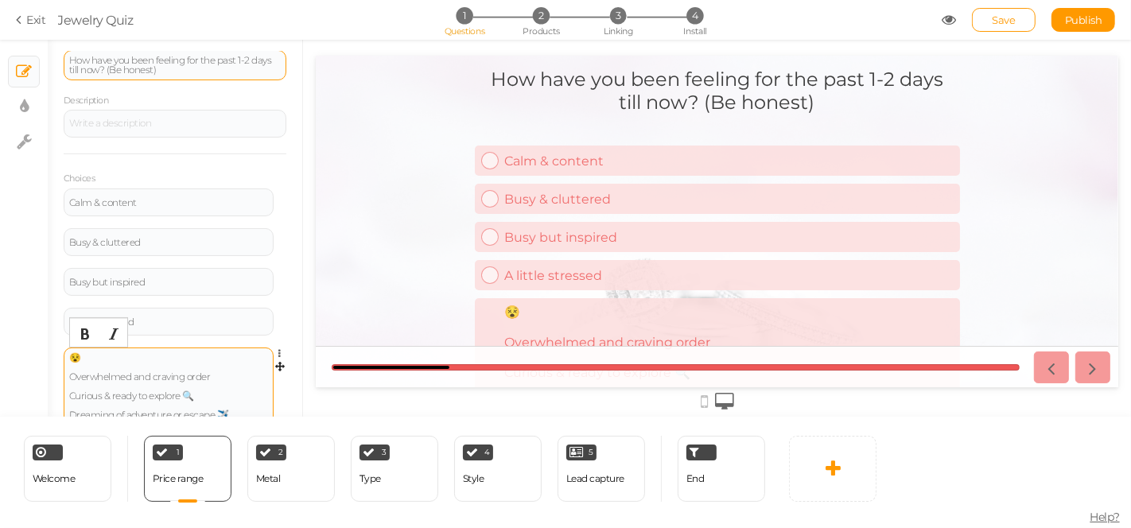
click at [99, 353] on div "😵 Overwhelmed and craving order Curious & ready to explore 🔍 Dreaming of advent…" at bounding box center [168, 443] width 199 height 181
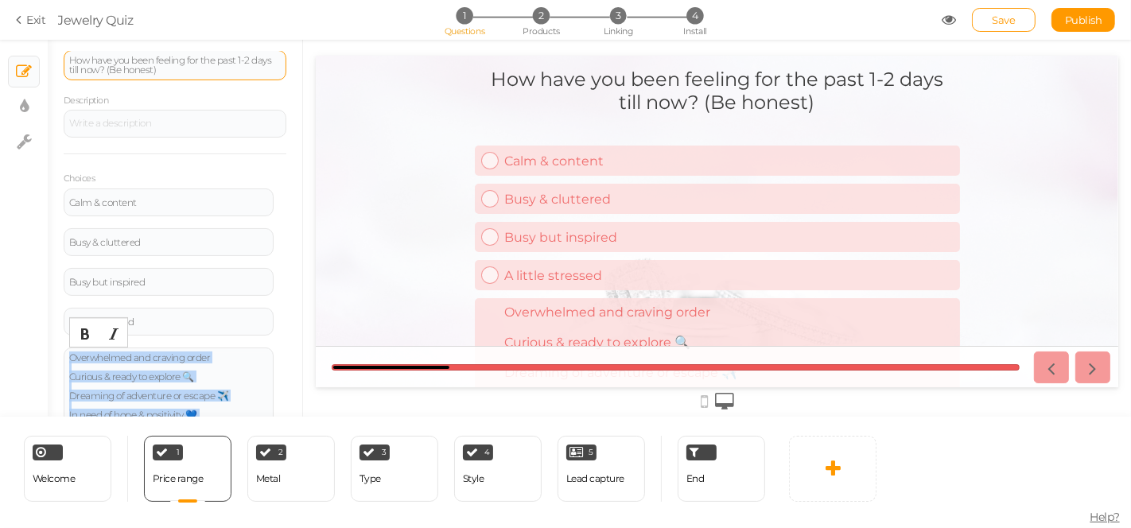
scroll to position [333, 0]
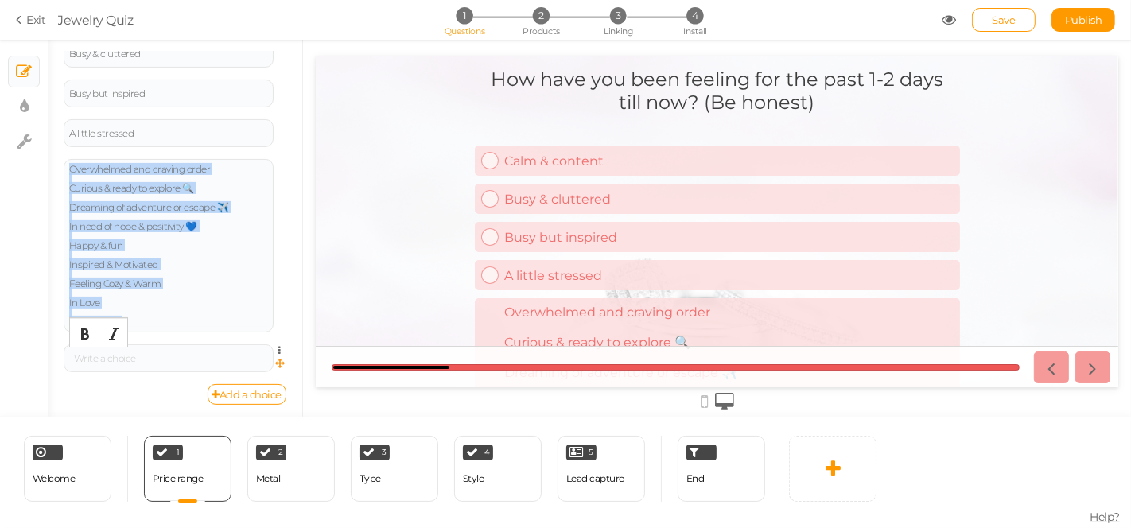
drag, startPoint x: 216, startPoint y: 350, endPoint x: 263, endPoint y: 362, distance: 49.2
click at [263, 362] on div "Calm & content Settings Delete Busy & cluttered Settings Delete Busy but inspir…" at bounding box center [175, 192] width 223 height 384
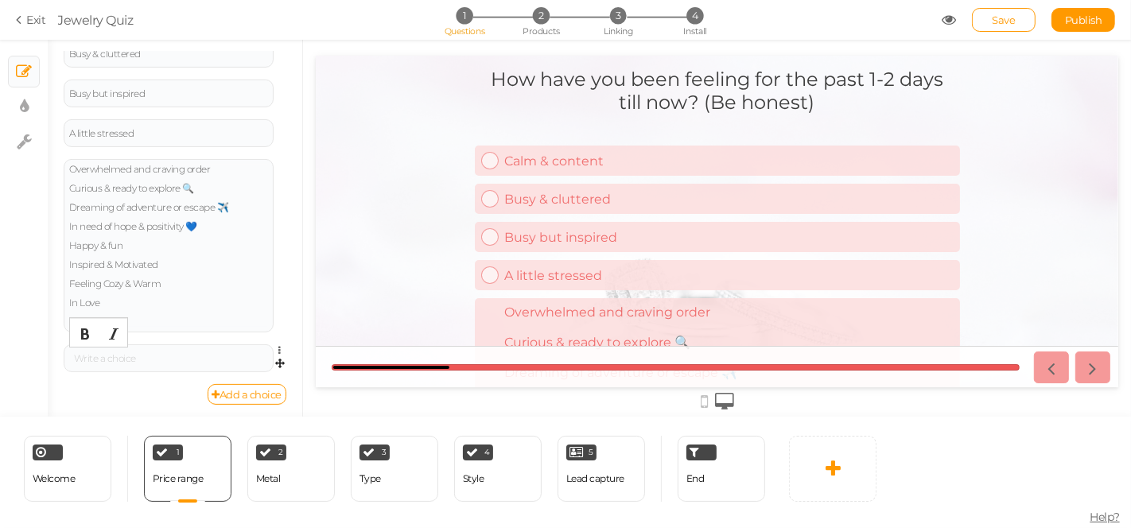
scroll to position [189, 0]
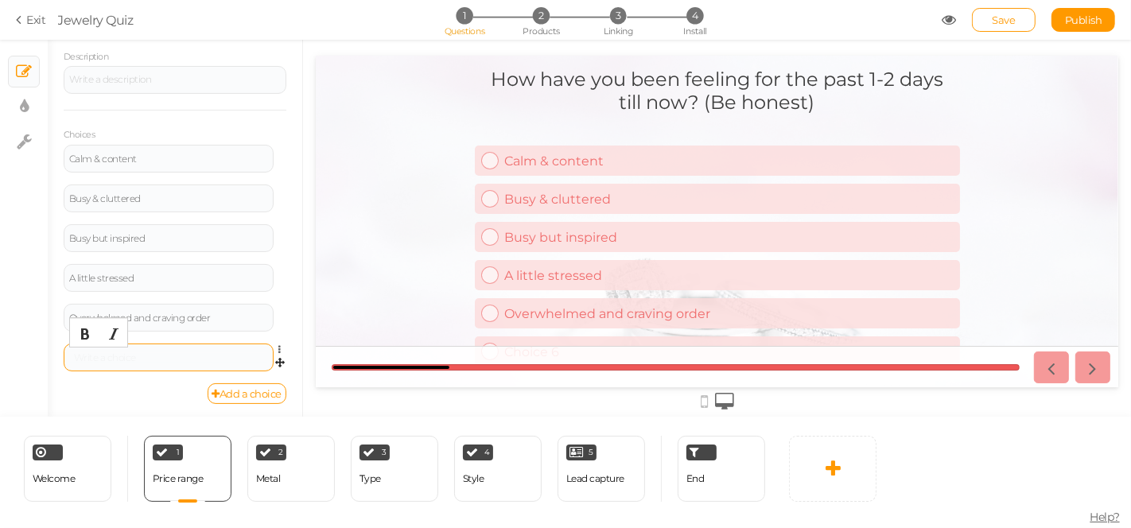
click at [120, 360] on div at bounding box center [168, 358] width 199 height 10
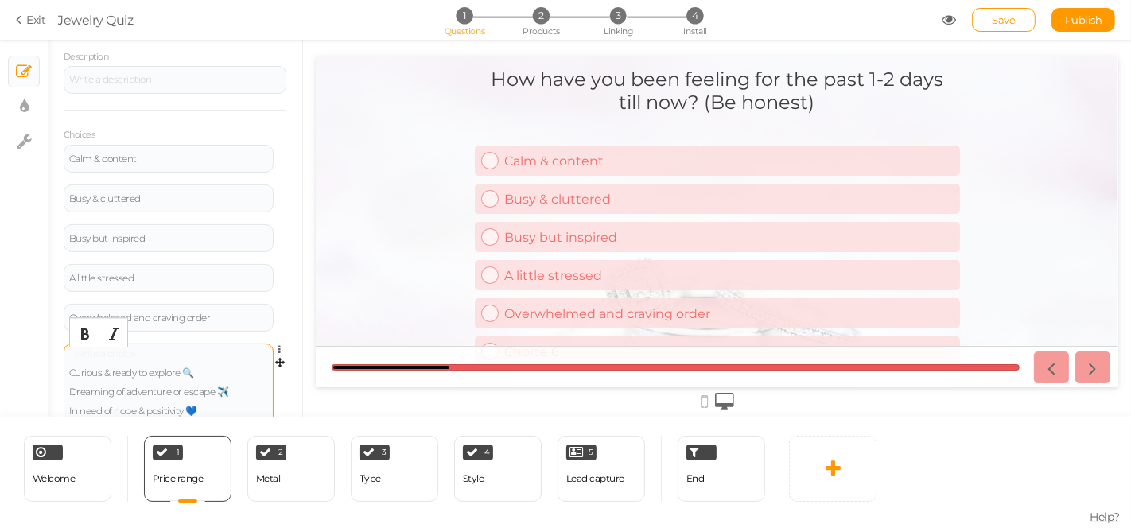
scroll to position [185, 0]
click at [119, 346] on div at bounding box center [98, 335] width 57 height 28
click at [113, 353] on div "Curious & ready to explore 🔍 Dreaming of adventure or escape ✈️ In need of hope…" at bounding box center [168, 434] width 199 height 162
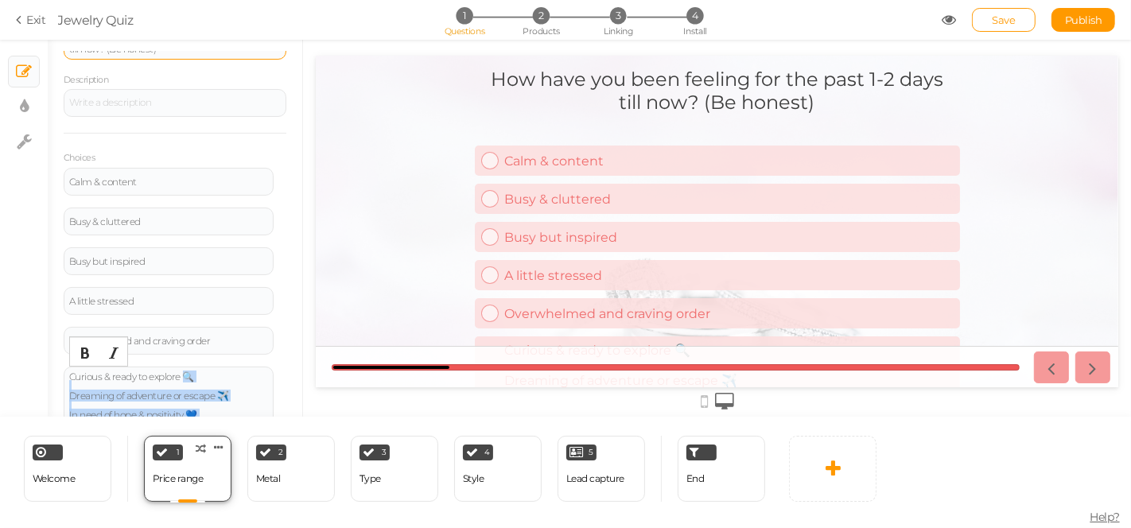
scroll to position [314, 0]
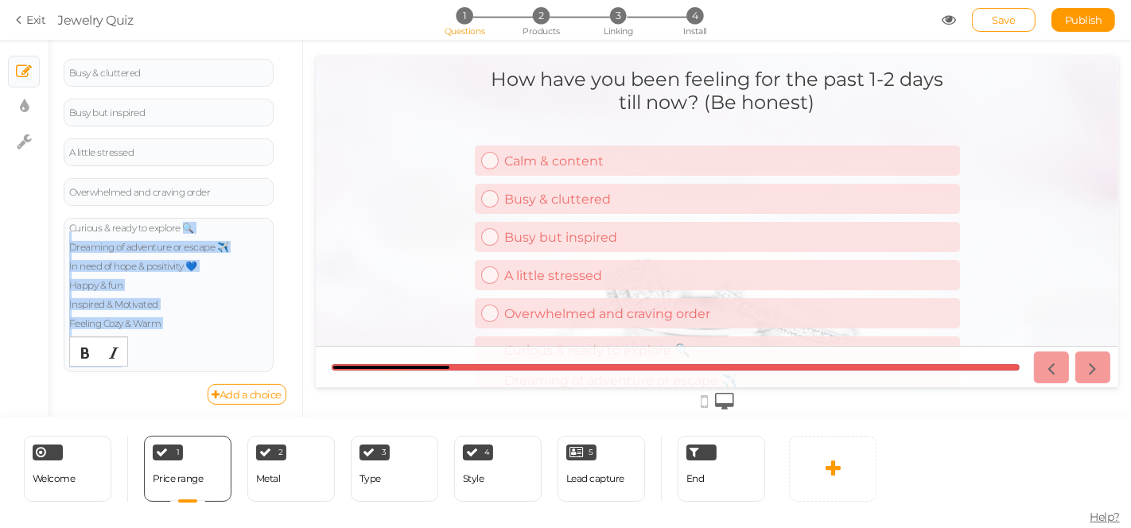
drag, startPoint x: 196, startPoint y: 378, endPoint x: 233, endPoint y: 446, distance: 77.3
click at [233, 446] on div "× Slides × Display settings × Settings General Settings Display Info View Text …" at bounding box center [565, 284] width 1131 height 488
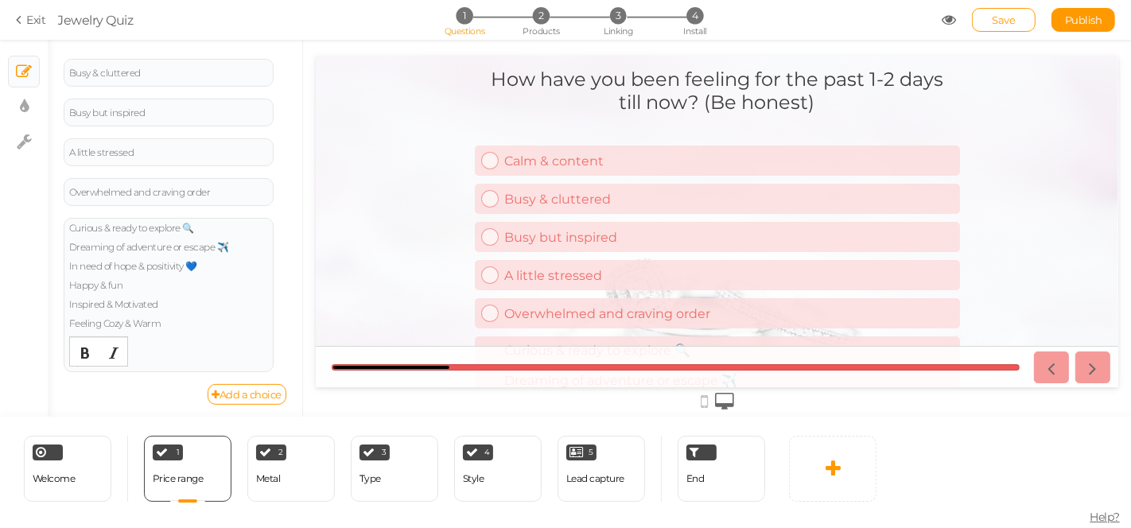
scroll to position [189, 0]
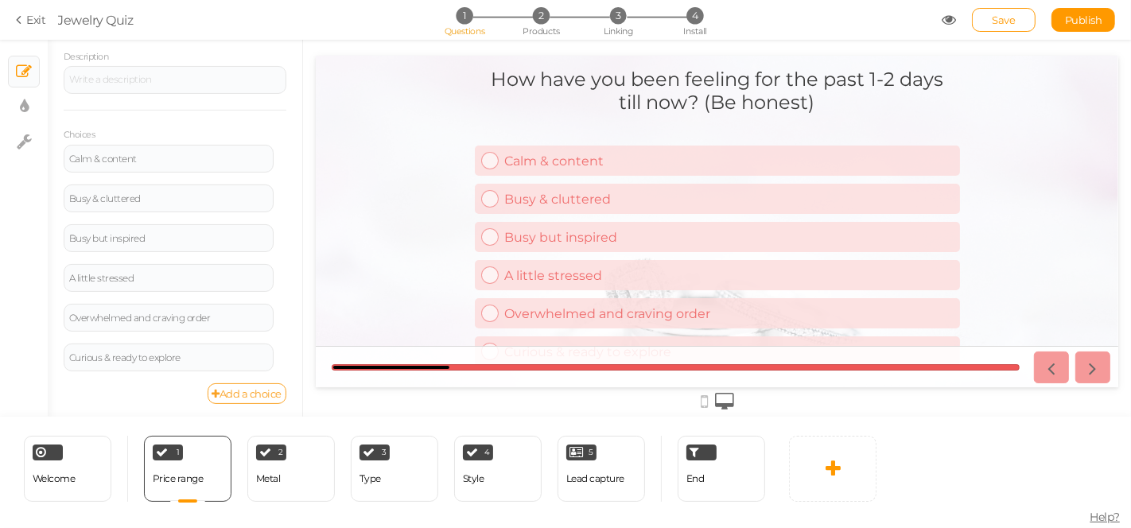
click at [230, 387] on link "Add a choice" at bounding box center [248, 393] width 80 height 21
click at [94, 387] on div at bounding box center [169, 397] width 210 height 28
click at [95, 393] on div at bounding box center [168, 398] width 199 height 10
paste div
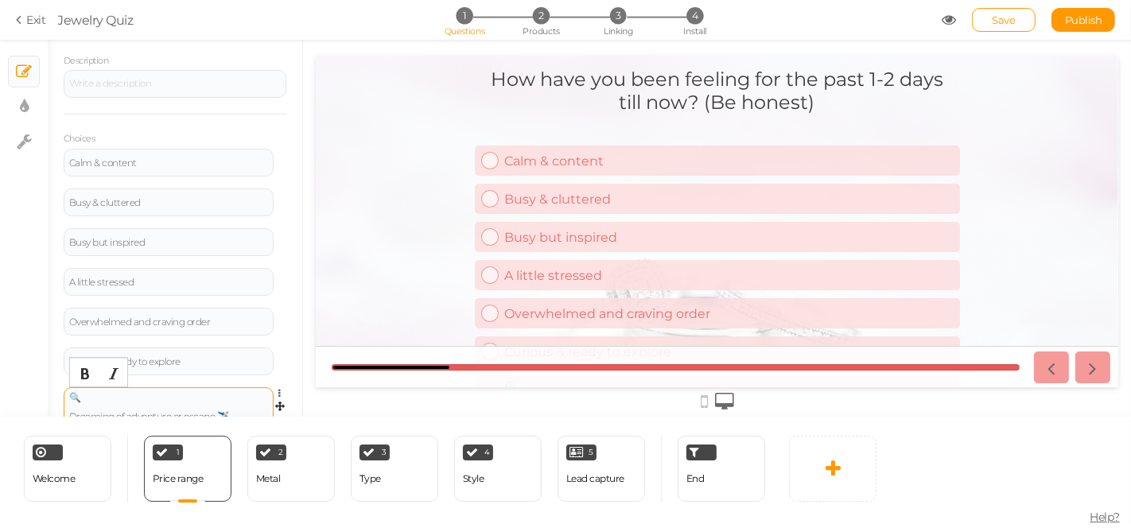
click at [92, 399] on div "🔍 Dreaming of adventure or escape ✈️ In need of hope & positivity 💙 Happy & fun…" at bounding box center [168, 464] width 199 height 143
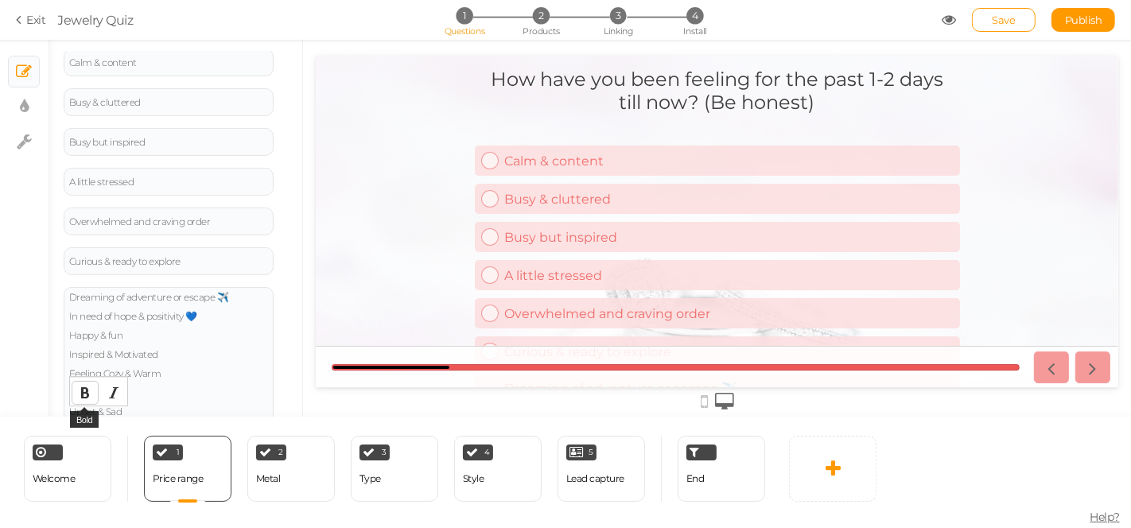
scroll to position [335, 0]
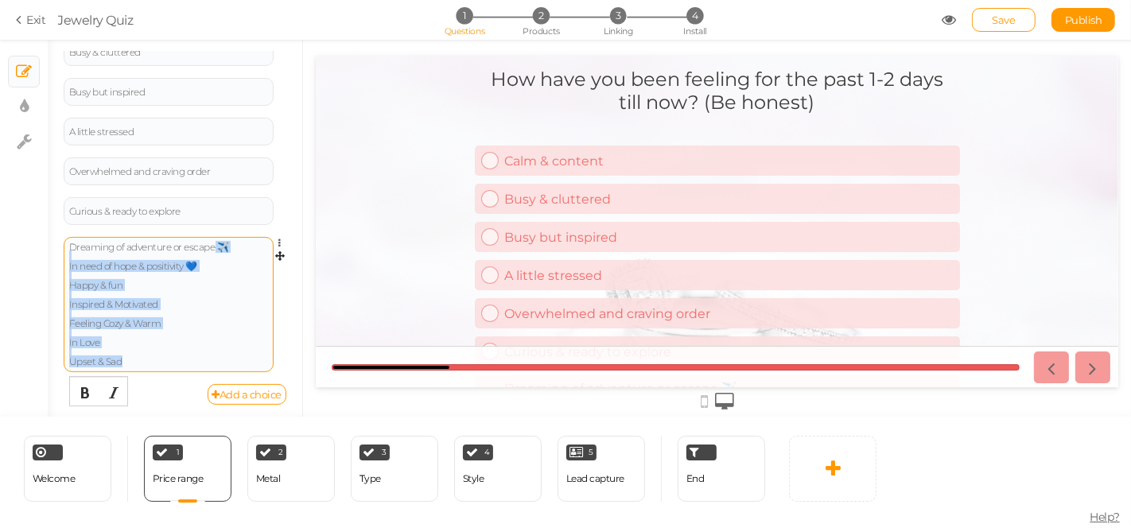
drag, startPoint x: 215, startPoint y: 241, endPoint x: 251, endPoint y: 368, distance: 131.7
click at [251, 368] on div "Dreaming of adventure or escape ✈️ In need of hope & positivity 💙 Happy & fun I…" at bounding box center [169, 304] width 210 height 135
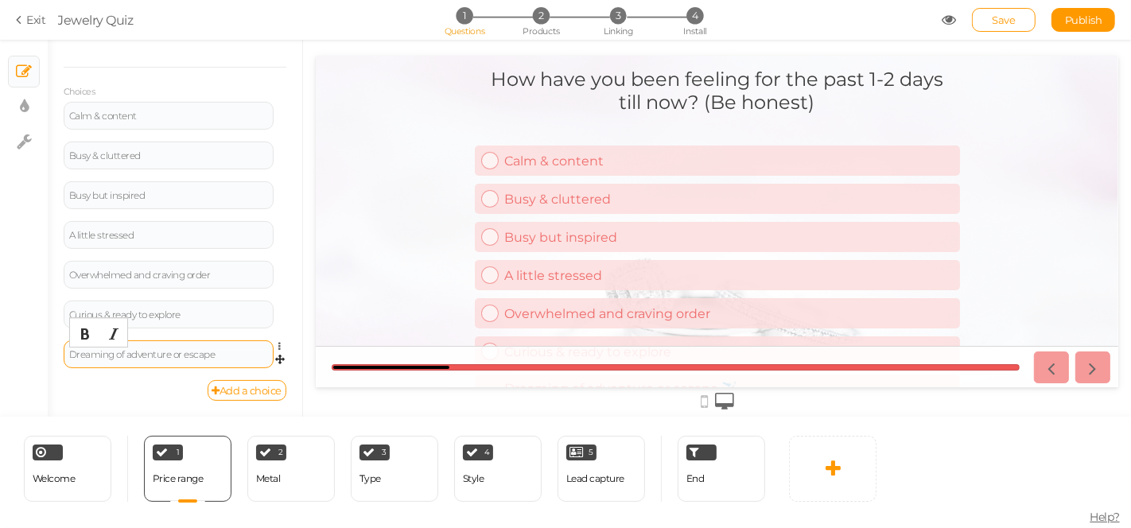
scroll to position [228, 0]
click at [220, 390] on link "Add a choice" at bounding box center [248, 393] width 80 height 21
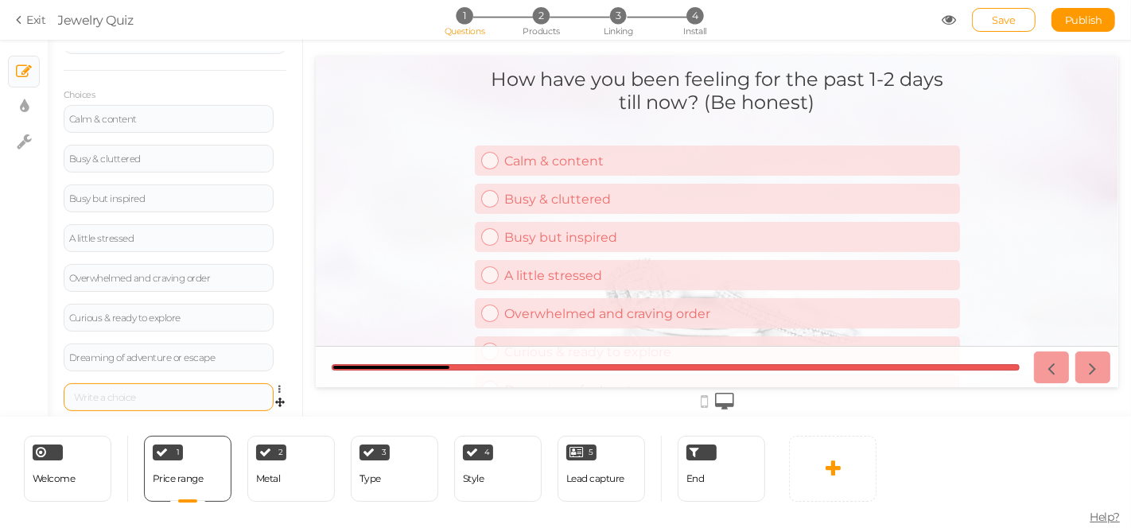
click at [150, 390] on div at bounding box center [169, 397] width 210 height 28
click at [142, 393] on div at bounding box center [168, 398] width 199 height 10
paste div
click at [99, 394] on div "✈️ In need of hope & positivity 💙 Happy & fun Inspired & Motivated Feeling Cozy…" at bounding box center [168, 455] width 199 height 124
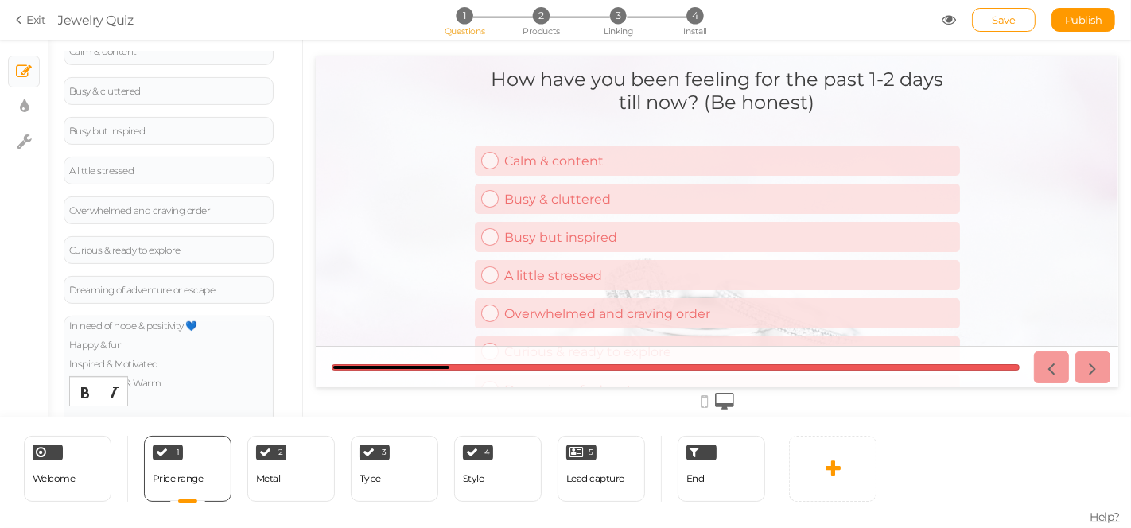
scroll to position [356, 0]
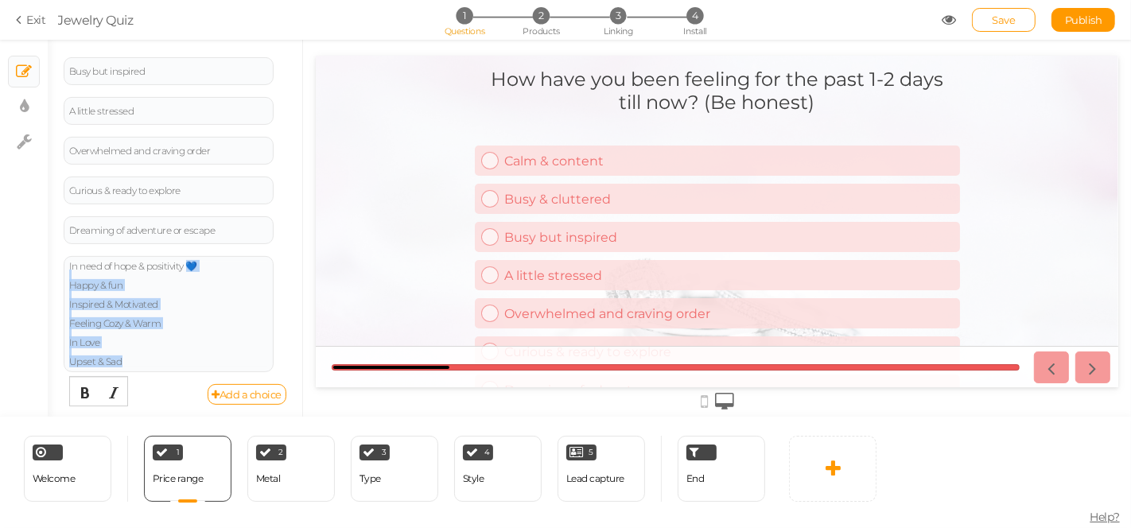
drag, startPoint x: 190, startPoint y: 263, endPoint x: 232, endPoint y: 418, distance: 161.3
click at [232, 418] on div "× Slides × Display settings × Settings General Settings Display Info View Text …" at bounding box center [565, 284] width 1131 height 488
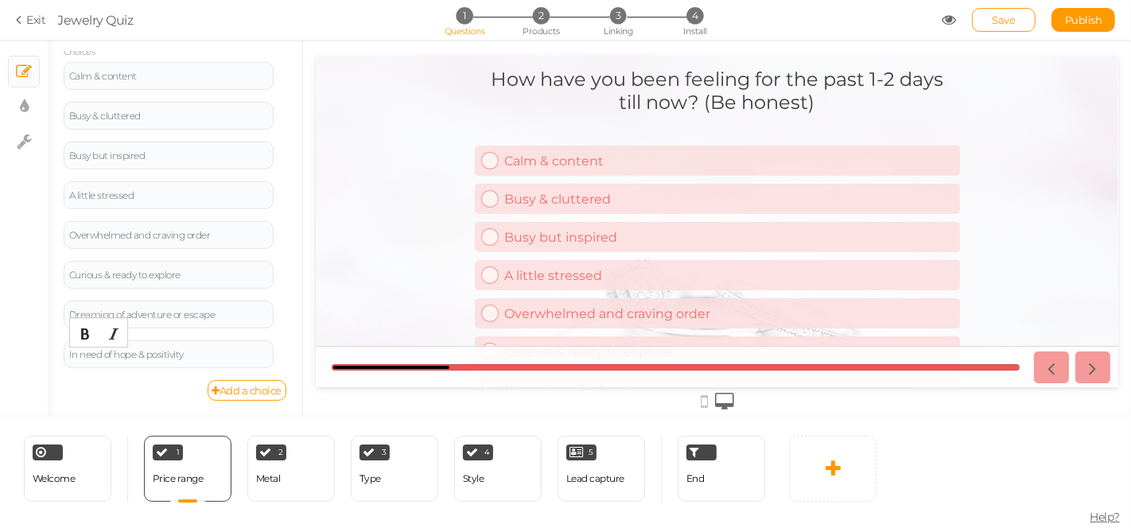
scroll to position [268, 0]
click at [227, 387] on link "Add a choice" at bounding box center [248, 393] width 80 height 21
click at [125, 387] on div at bounding box center [169, 397] width 210 height 28
click at [121, 393] on div at bounding box center [168, 398] width 199 height 10
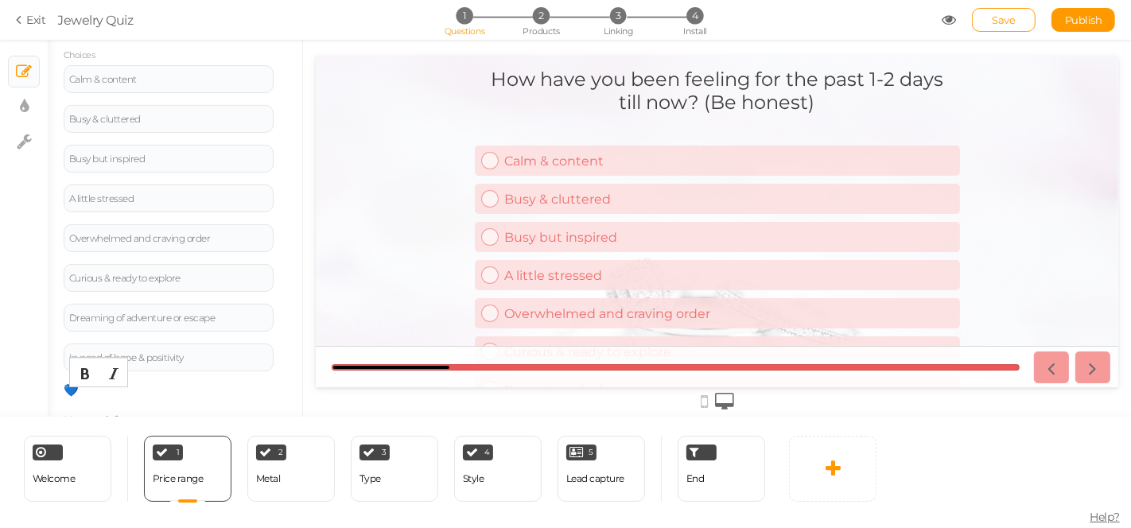
scroll to position [432, 0]
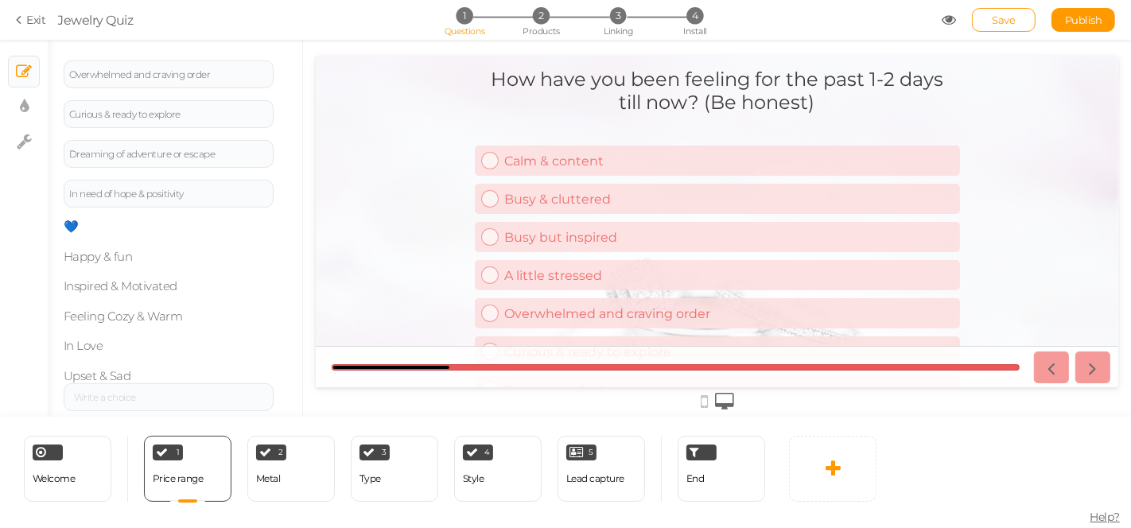
click at [195, 342] on div "Calm & content Settings Delete Busy & cluttered Settings Delete Busy but inspir…" at bounding box center [175, 162] width 223 height 522
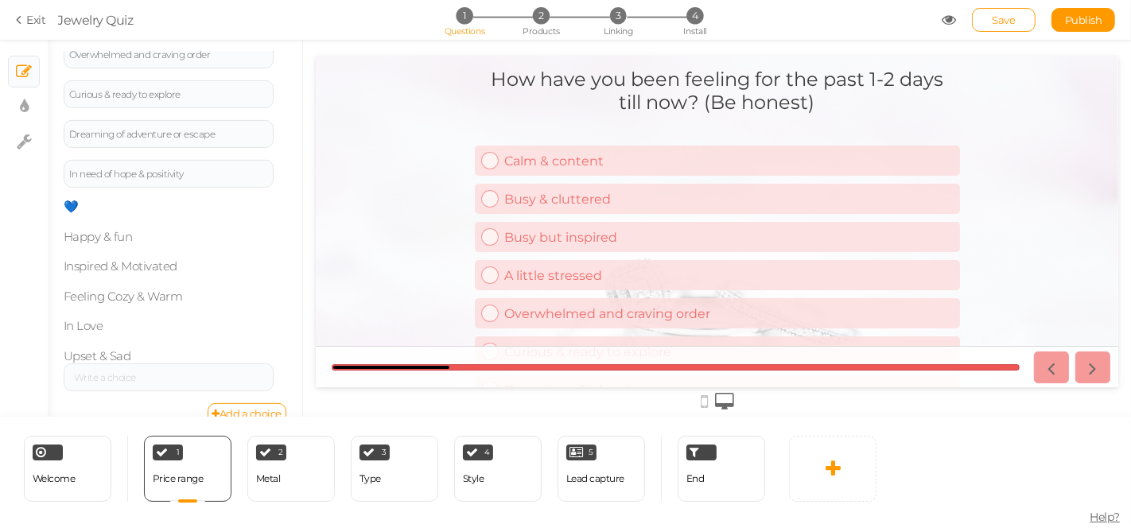
scroll to position [472, 0]
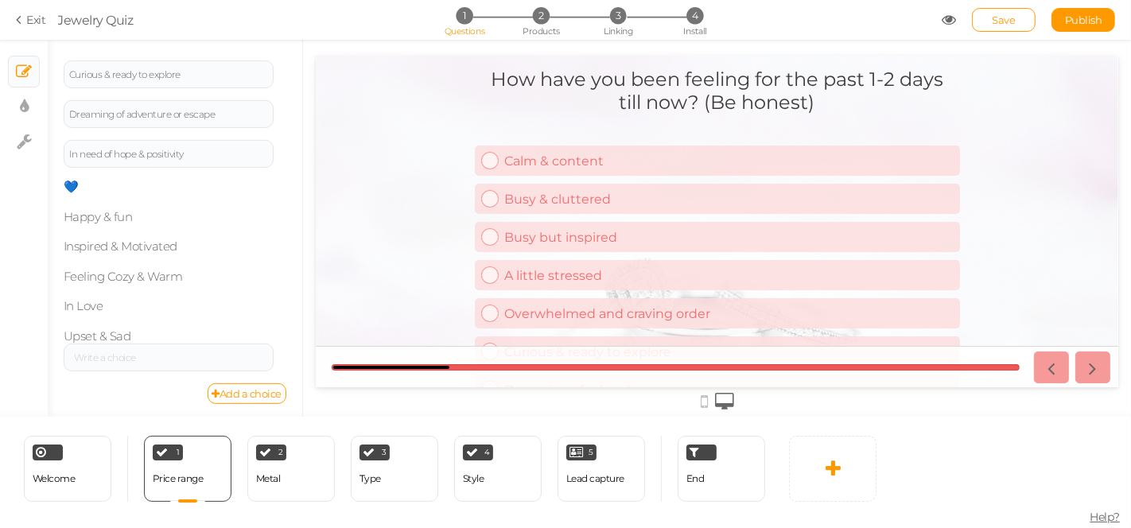
click at [152, 209] on div "Calm & content Settings Delete Busy & cluttered Settings Delete Busy but inspir…" at bounding box center [175, 123] width 223 height 522
click at [116, 242] on div "Calm & content Settings Delete Busy & cluttered Settings Delete Busy but inspir…" at bounding box center [175, 123] width 223 height 522
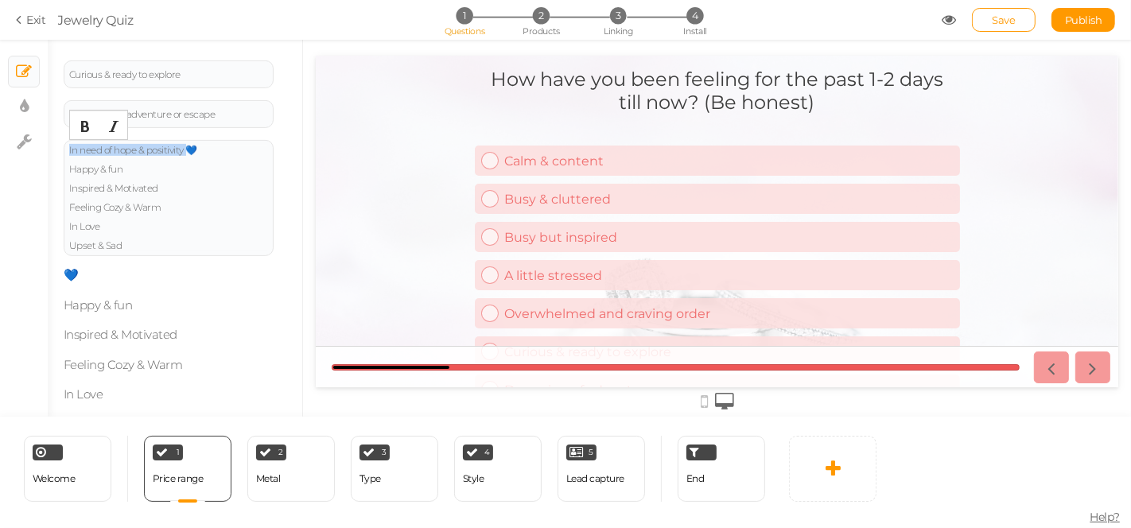
scroll to position [293, 0]
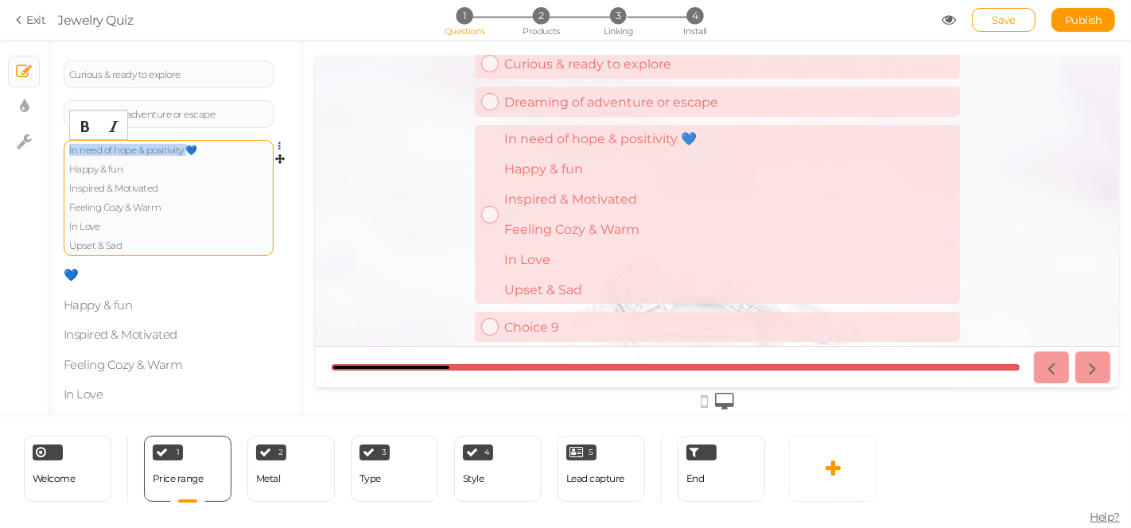
click at [196, 163] on div "In need of hope & positivity 💙 Happy & fun Inspired & Motivated Feeling Cozy & …" at bounding box center [168, 198] width 199 height 105
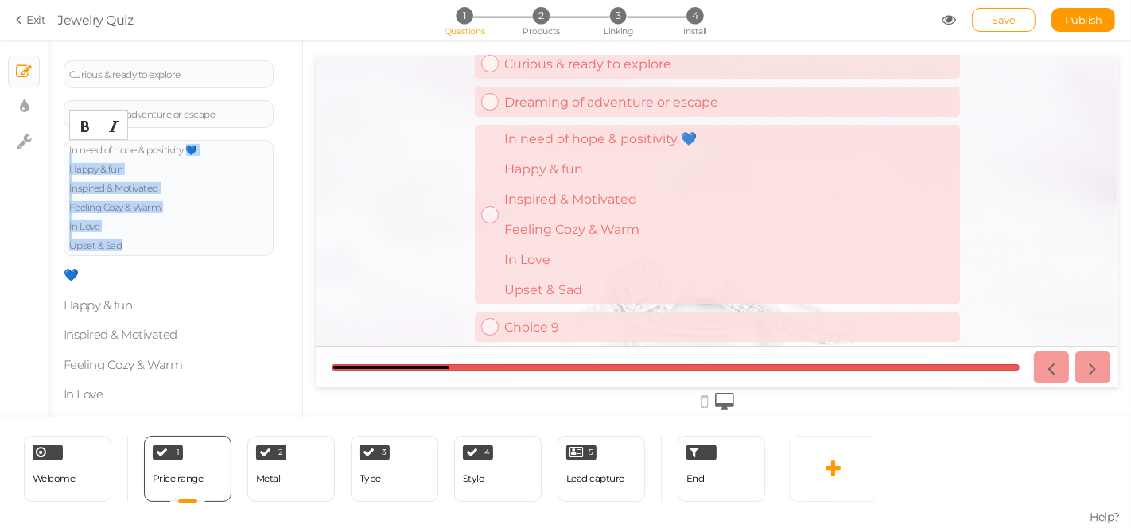
drag, startPoint x: 190, startPoint y: 145, endPoint x: 221, endPoint y: 279, distance: 138.0
click at [221, 279] on div "Calm & content Settings Delete Busy & cluttered Settings Delete Busy but inspir…" at bounding box center [175, 167] width 223 height 610
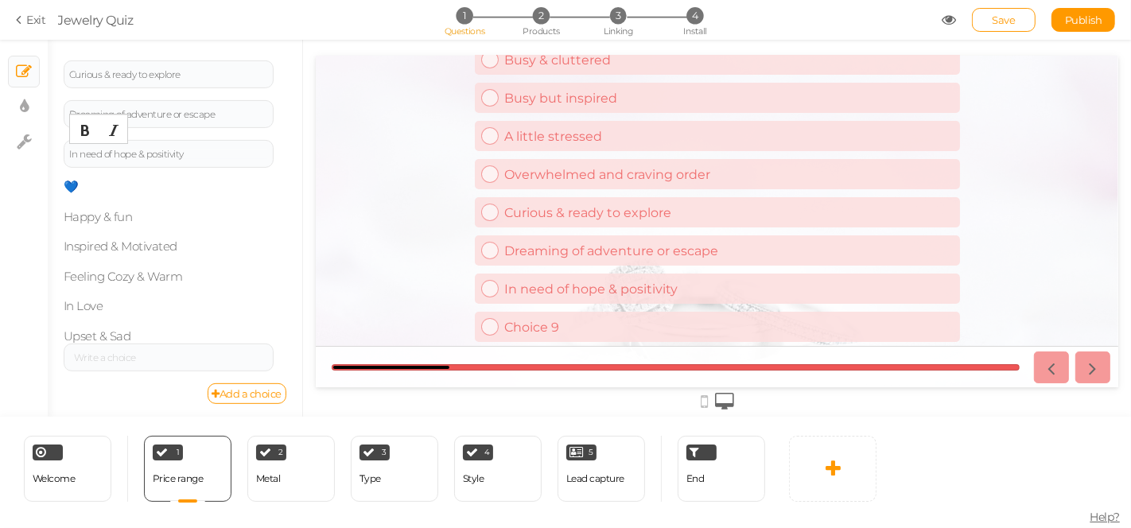
scroll to position [472, 0]
click at [123, 362] on div at bounding box center [169, 358] width 210 height 28
click at [129, 346] on div at bounding box center [169, 358] width 210 height 28
click at [132, 353] on div at bounding box center [168, 358] width 199 height 10
paste div
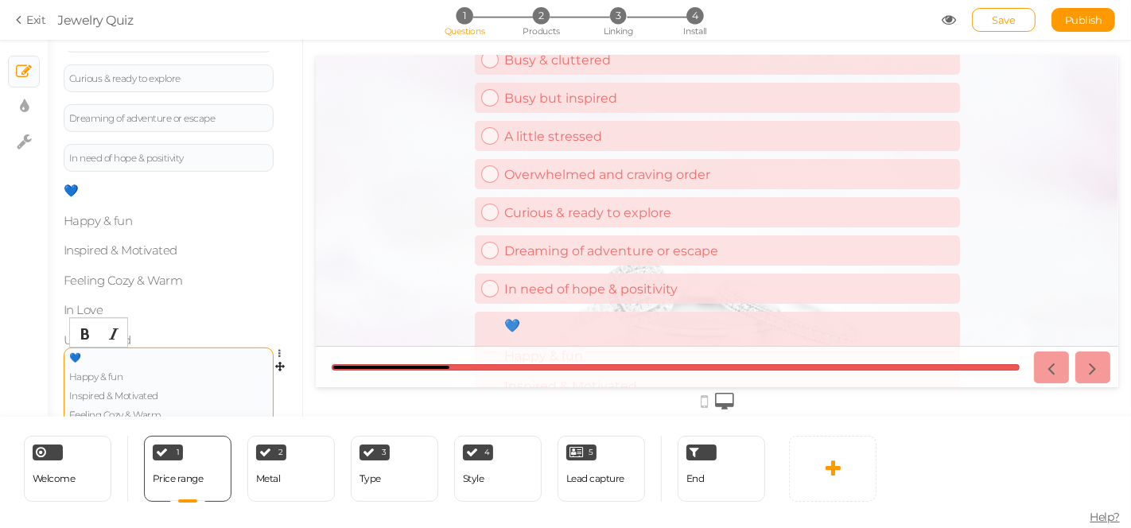
scroll to position [293, 0]
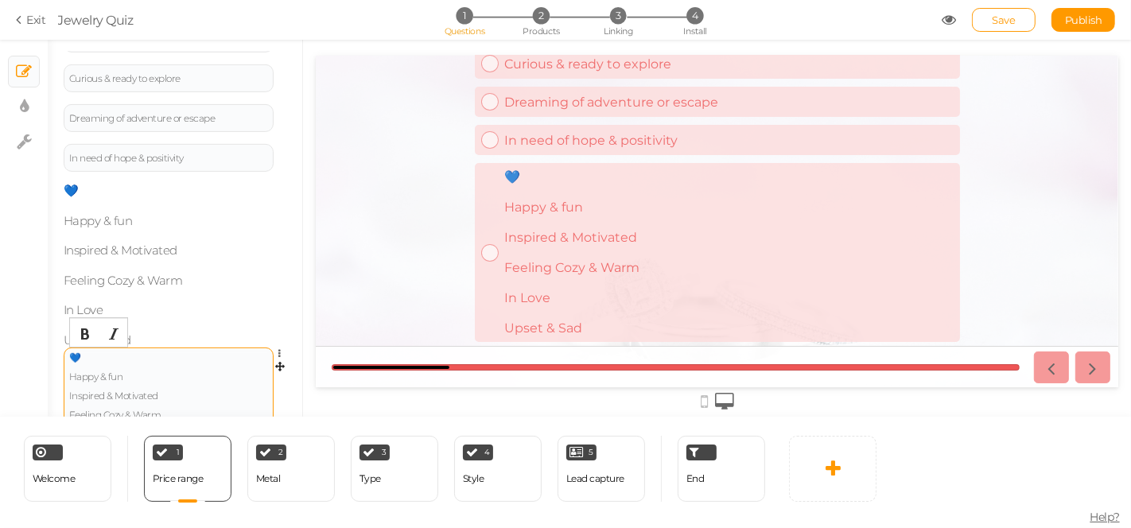
click at [89, 356] on div "💙 Happy & fun Inspired & Motivated Feeling Cozy & Warm In Love Upset & Sad" at bounding box center [168, 405] width 199 height 105
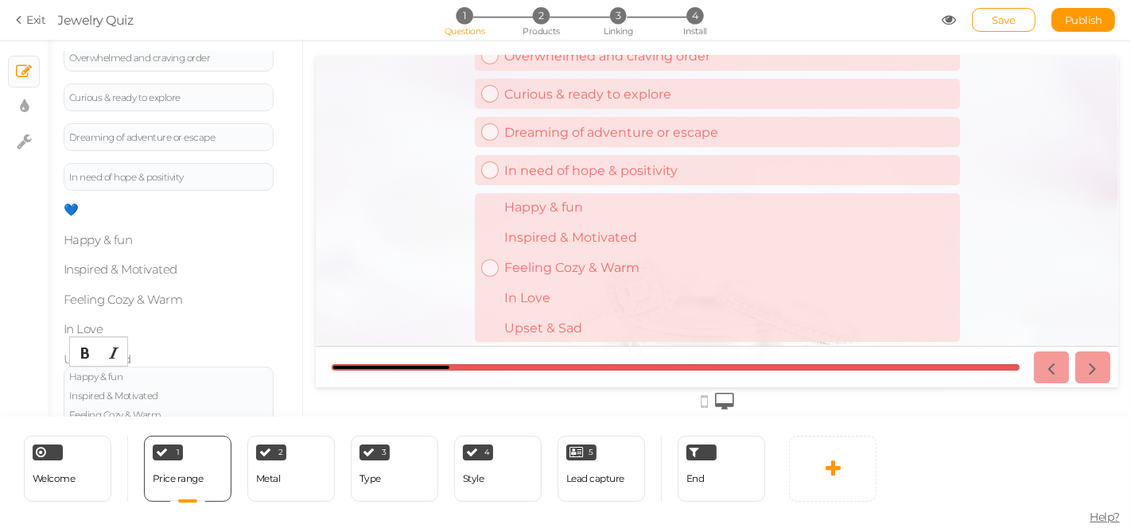
scroll to position [541, 0]
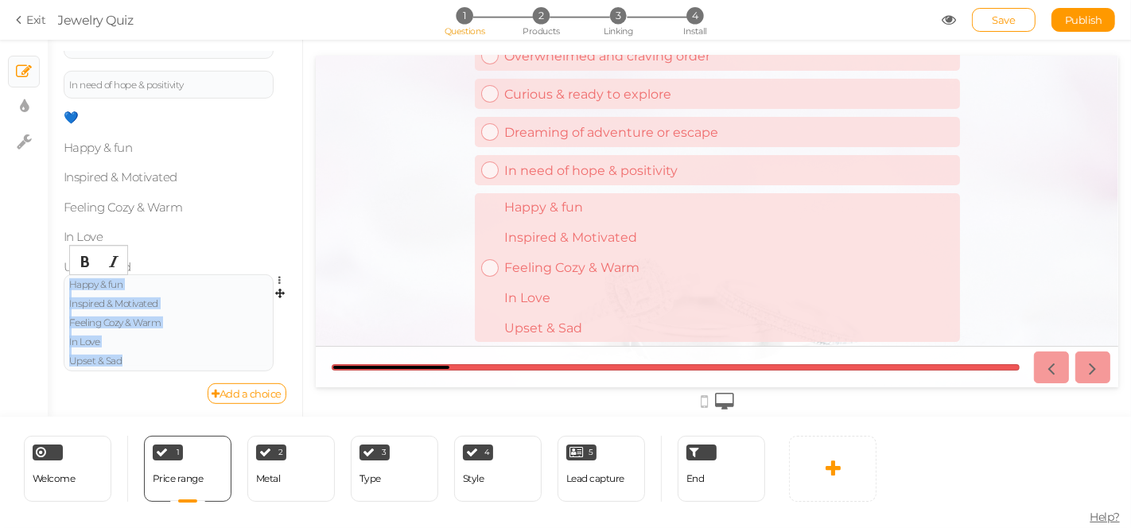
drag, startPoint x: 124, startPoint y: 285, endPoint x: 210, endPoint y: 380, distance: 128.4
click at [210, 380] on div "Happy & fun Inspired & Motivated Feeling Cozy & Warm In Love Upset & Sad Settin…" at bounding box center [175, 328] width 223 height 109
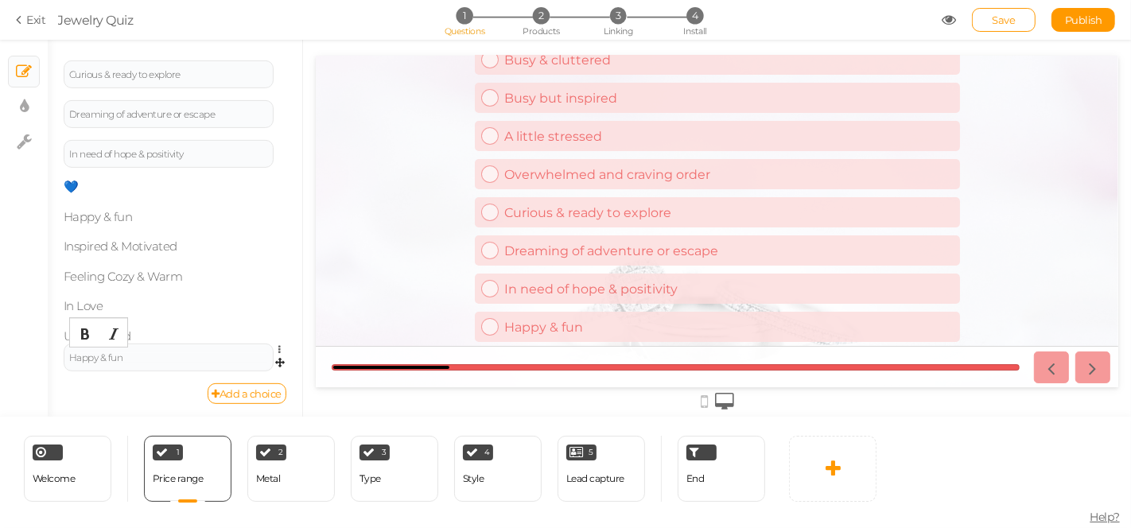
scroll to position [139, 0]
click at [227, 391] on link "Add a choice" at bounding box center [248, 393] width 80 height 21
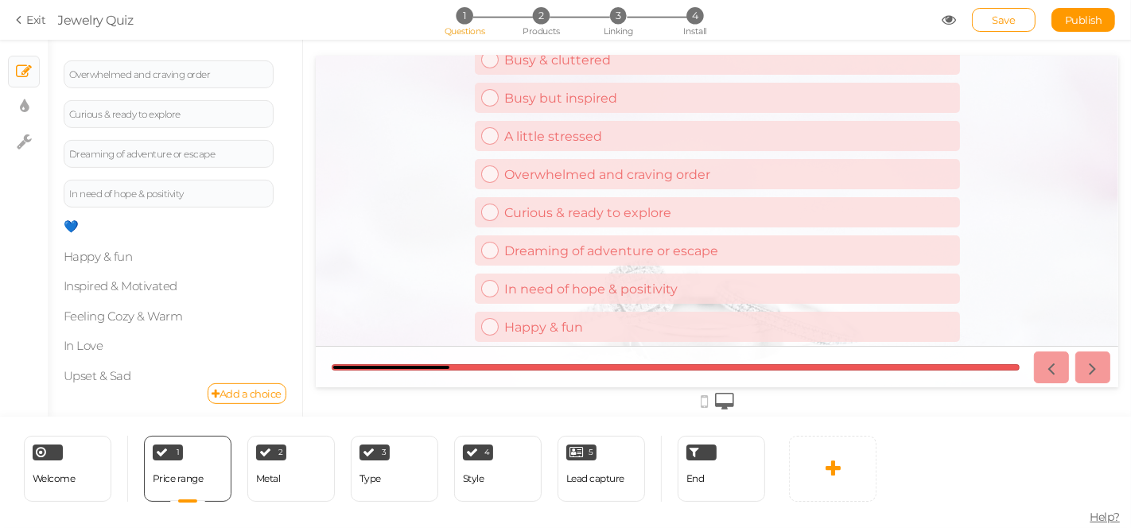
scroll to position [177, 0]
click at [251, 395] on link "Add a choice" at bounding box center [248, 393] width 80 height 21
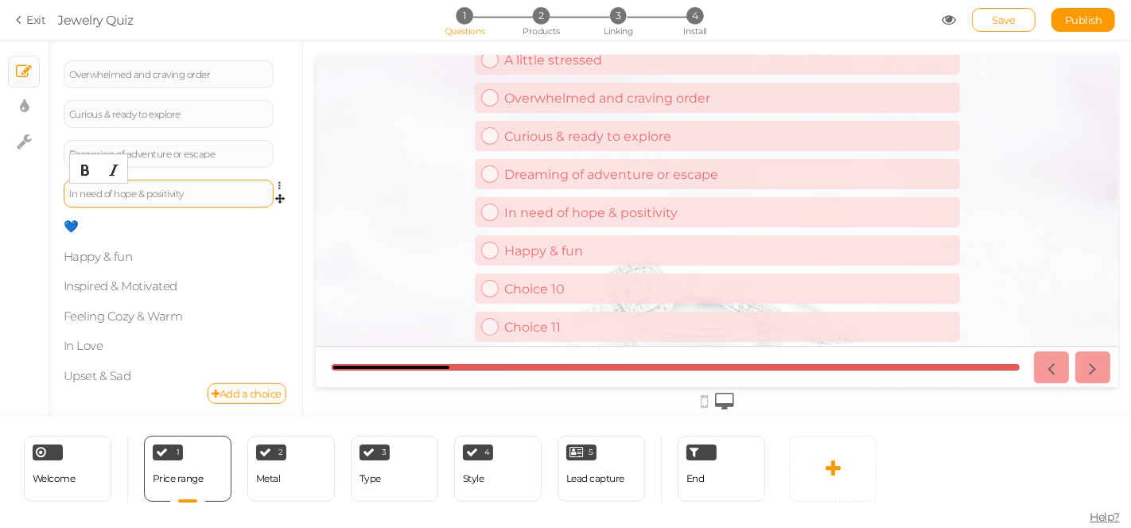
click at [106, 195] on div "In need of hope & positivity" at bounding box center [168, 194] width 199 height 10
click at [213, 199] on div "In need of hope & positivity" at bounding box center [169, 194] width 210 height 28
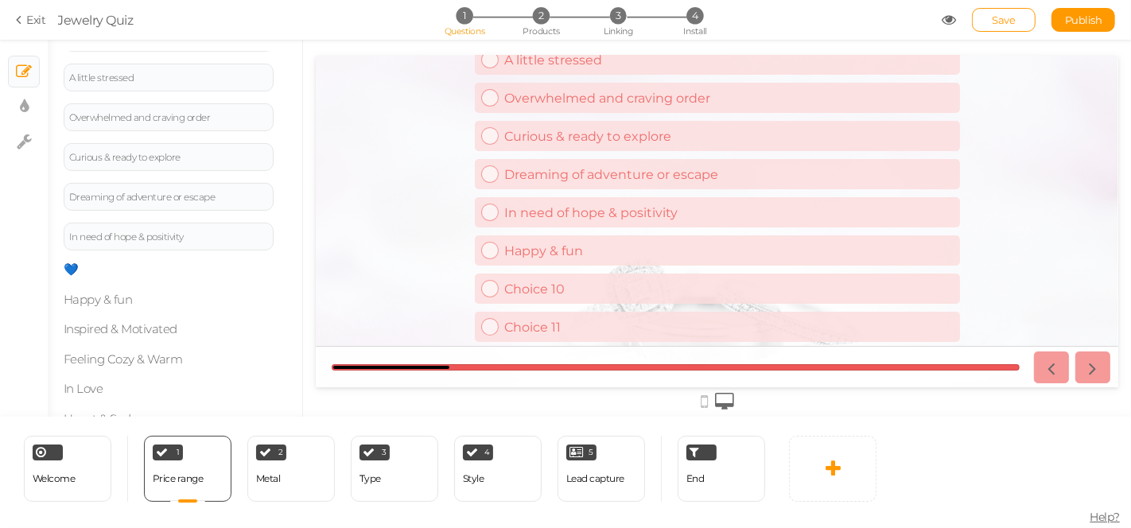
scroll to position [432, 0]
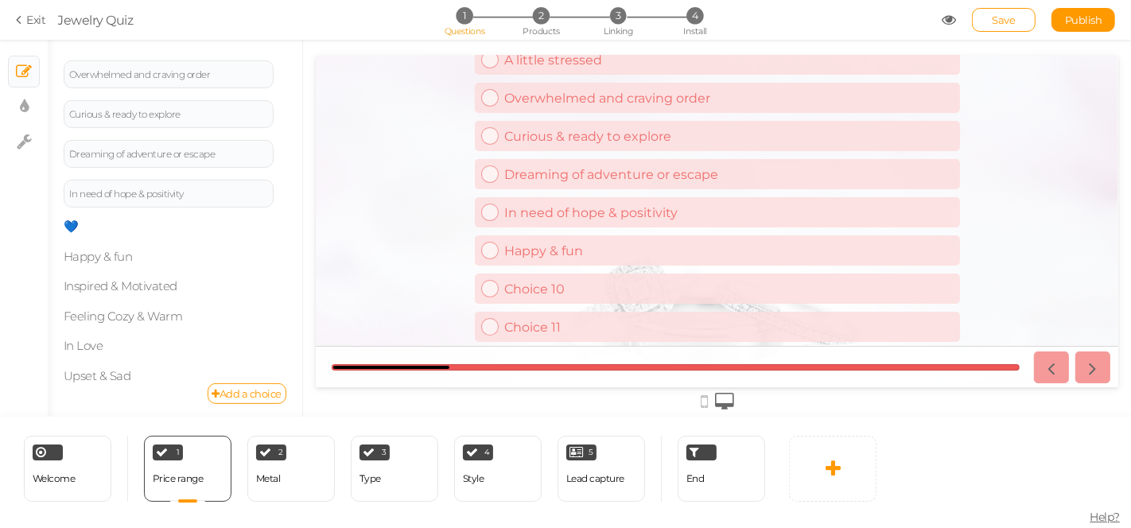
click at [147, 313] on div "Calm & content Settings Delete Busy & cluttered Settings Delete Busy but inspir…" at bounding box center [175, 142] width 223 height 482
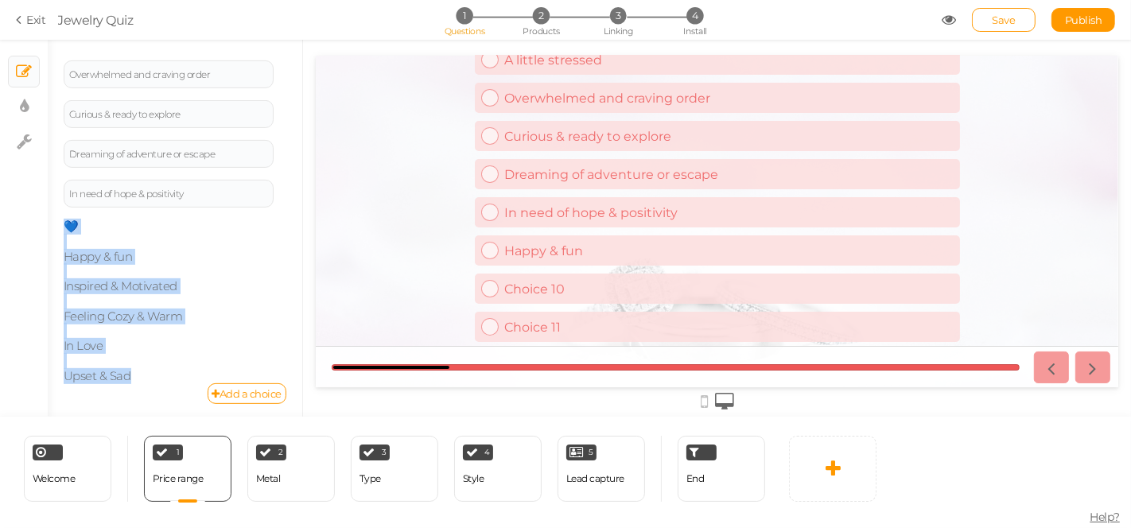
drag, startPoint x: 138, startPoint y: 376, endPoint x: 70, endPoint y: 227, distance: 163.4
click at [70, 227] on div "Calm & content Settings Delete Busy & cluttered Settings Delete Busy but inspir…" at bounding box center [175, 142] width 223 height 482
click at [990, 18] on link "Save" at bounding box center [1004, 20] width 64 height 24
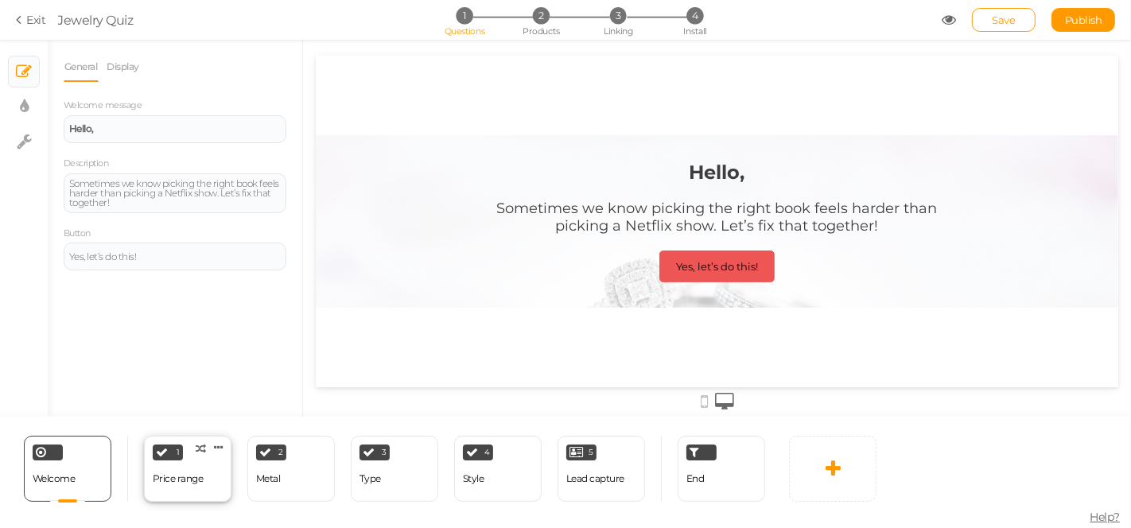
click at [196, 463] on div "1 Price range × Define the conditions to show this slide. Clone Change type Del…" at bounding box center [188, 469] width 88 height 66
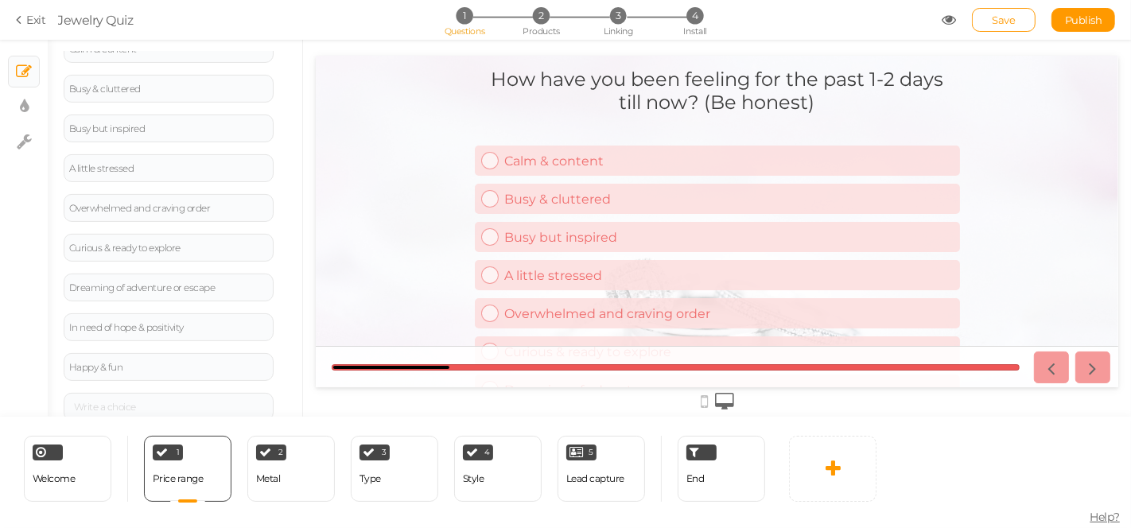
scroll to position [387, 0]
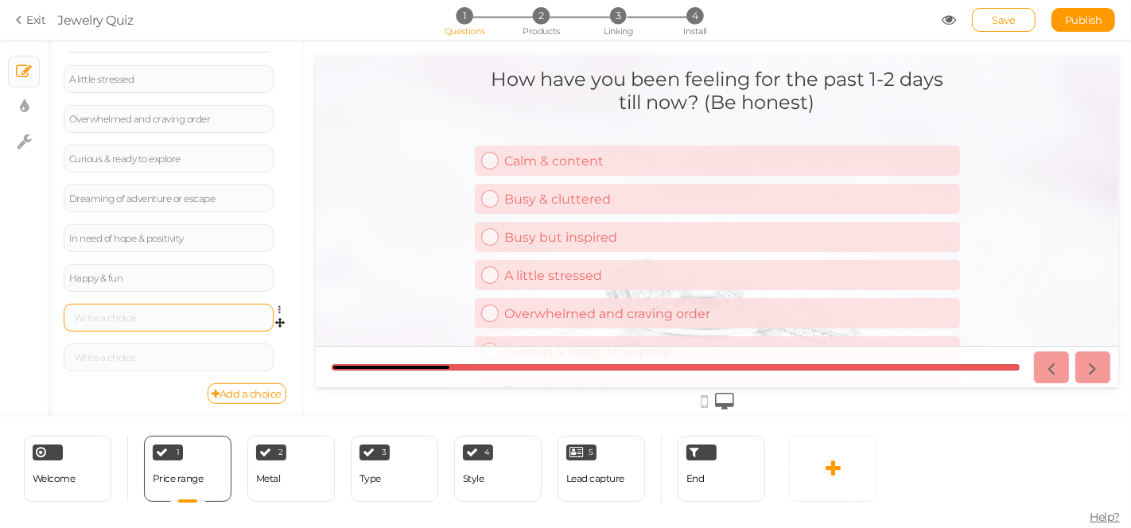
click at [162, 304] on div at bounding box center [169, 318] width 210 height 28
click at [158, 308] on div at bounding box center [169, 318] width 210 height 28
click at [163, 315] on div at bounding box center [168, 318] width 199 height 10
paste div
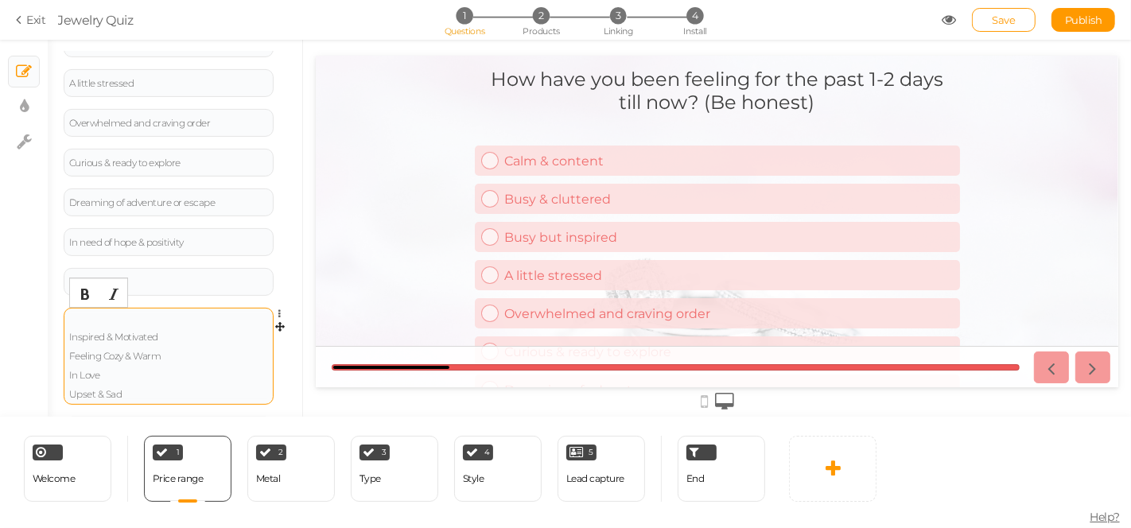
click at [119, 314] on div "Inspired & Motivated Feeling Cozy & Warm In Love Upset & Sad" at bounding box center [168, 356] width 199 height 86
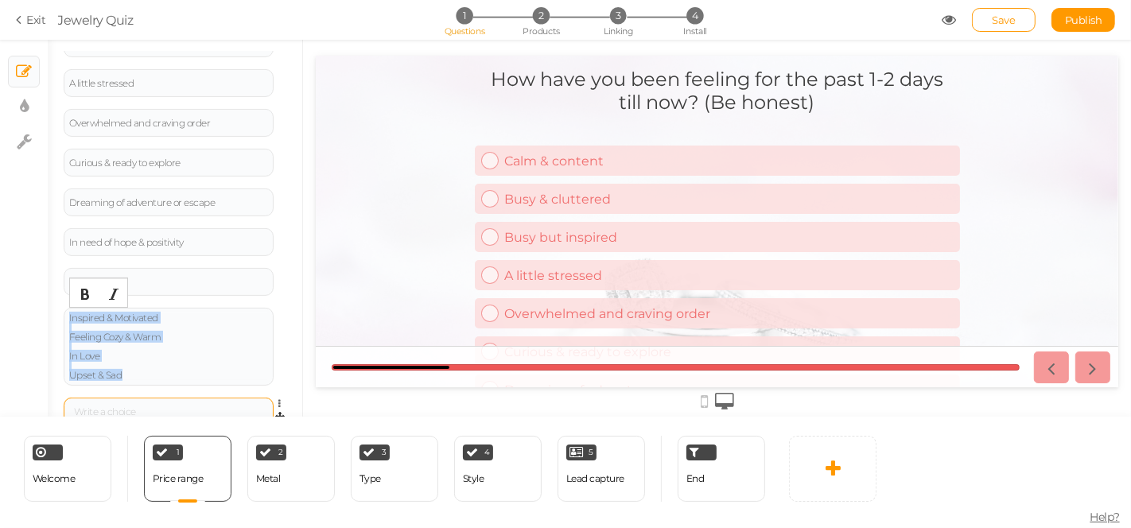
drag, startPoint x: 171, startPoint y: 317, endPoint x: 188, endPoint y: 402, distance: 86.0
click at [188, 402] on div "Calm & content Settings Delete Busy & cluttered Settings Delete Busy but inspir…" at bounding box center [175, 194] width 223 height 488
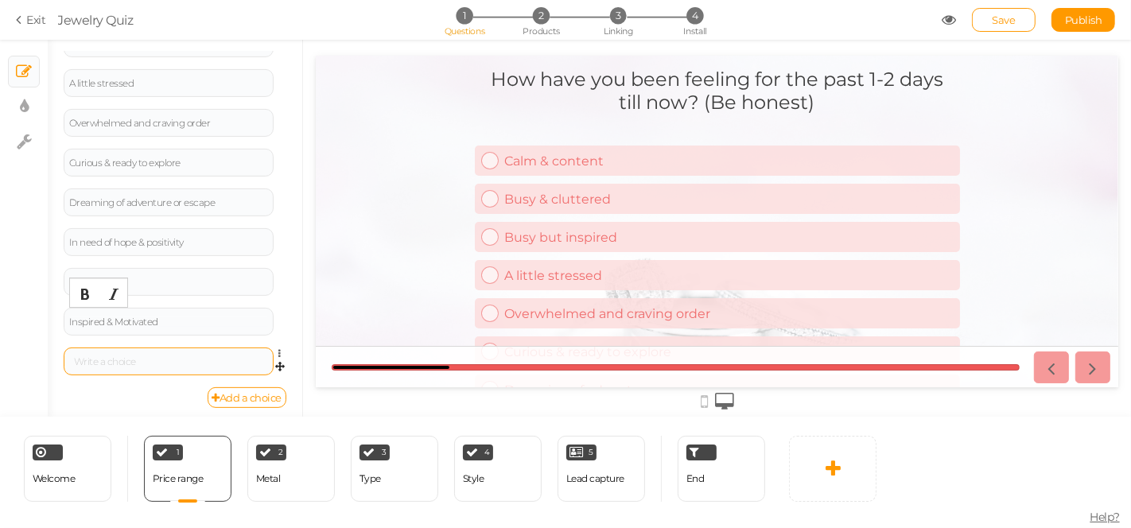
scroll to position [387, 0]
click at [110, 366] on div at bounding box center [169, 358] width 210 height 28
click at [114, 359] on div at bounding box center [168, 358] width 199 height 10
paste div
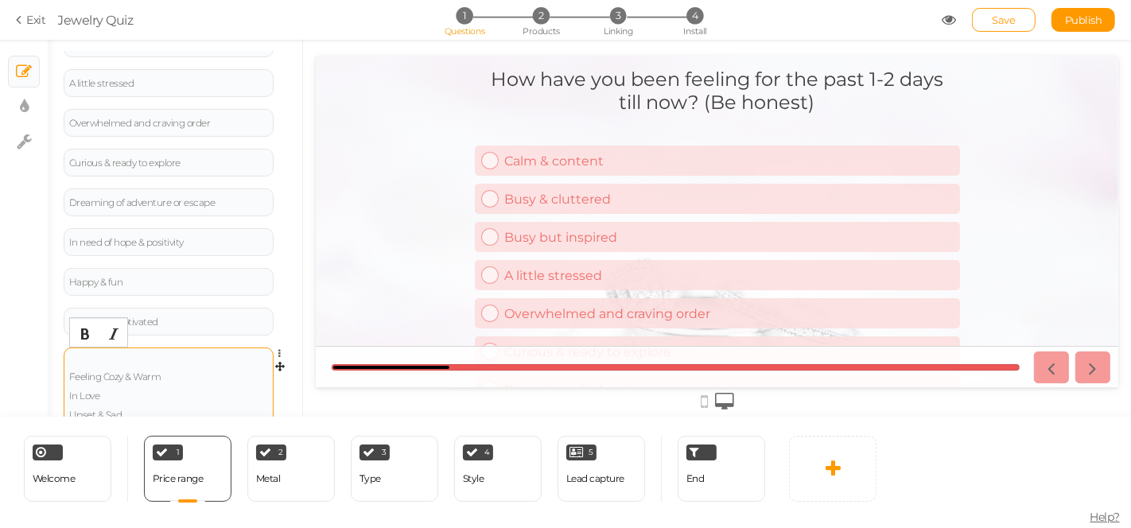
click at [120, 361] on div "Feeling Cozy & Warm In Love Upset & Sad" at bounding box center [168, 386] width 199 height 67
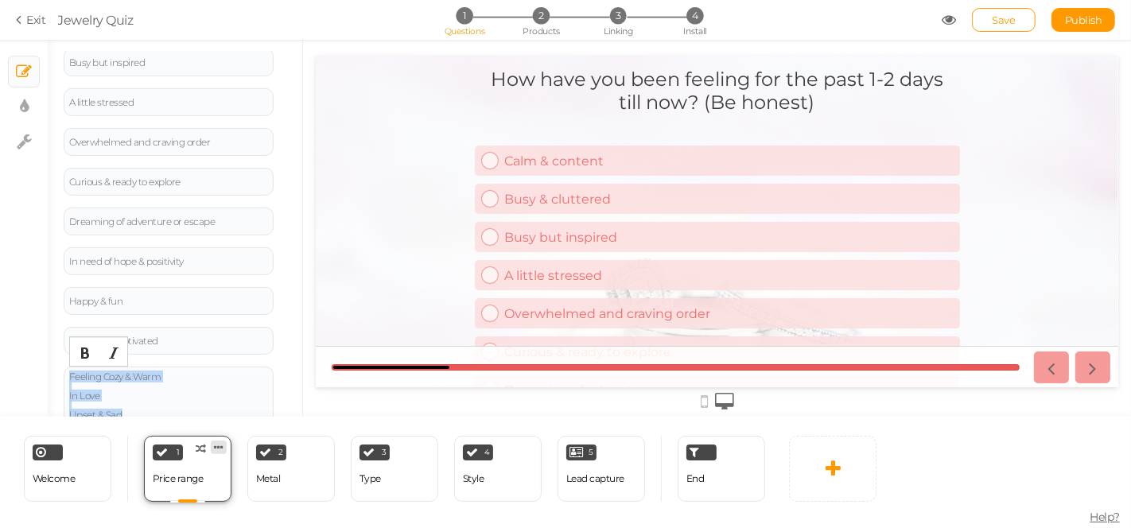
scroll to position [418, 0]
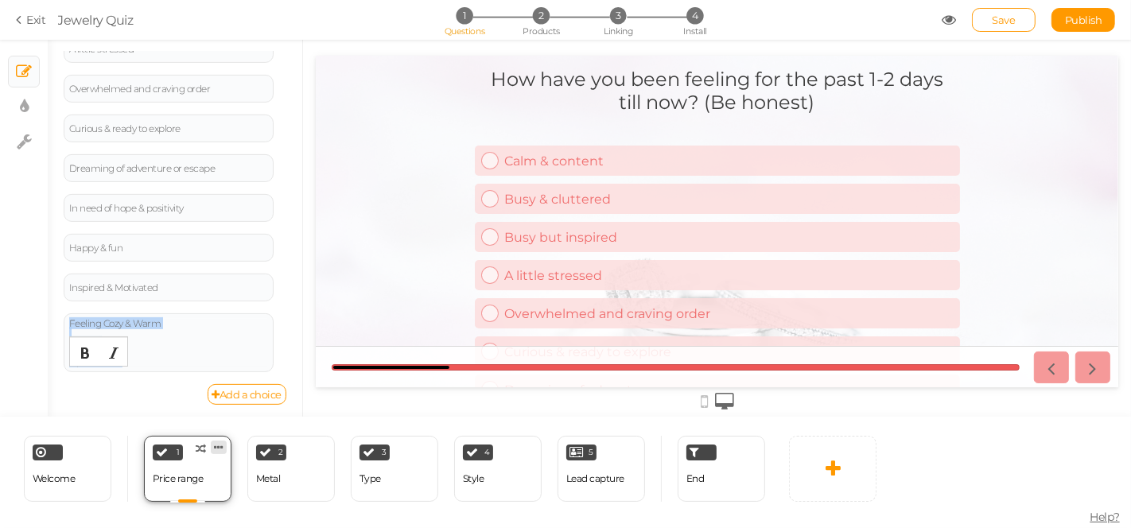
drag, startPoint x: 175, startPoint y: 376, endPoint x: 212, endPoint y: 450, distance: 82.9
click at [215, 450] on div "× Slides × Display settings × Settings General Settings Display Info View Text …" at bounding box center [565, 284] width 1131 height 488
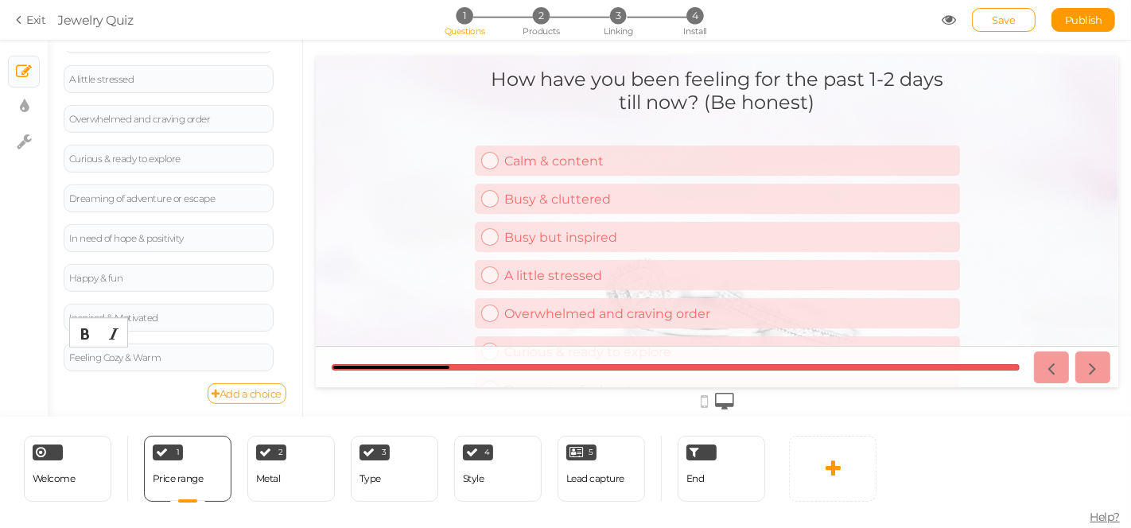
click at [217, 394] on link "Add a choice" at bounding box center [248, 393] width 80 height 21
click at [156, 387] on div at bounding box center [169, 397] width 210 height 28
click at [152, 396] on div at bounding box center [168, 398] width 199 height 10
paste div
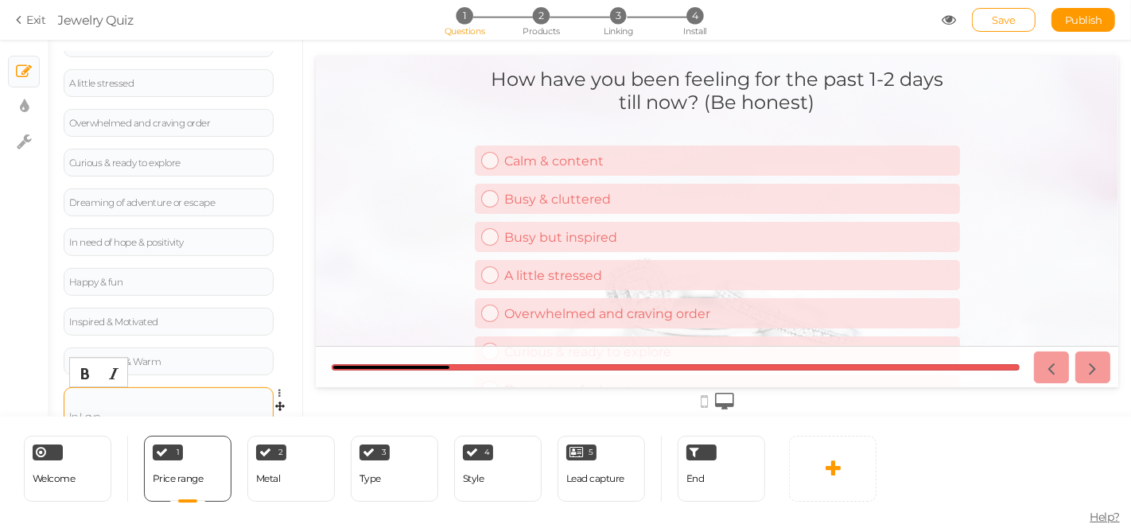
click at [123, 398] on div "In Love Upset & Sad" at bounding box center [168, 417] width 199 height 48
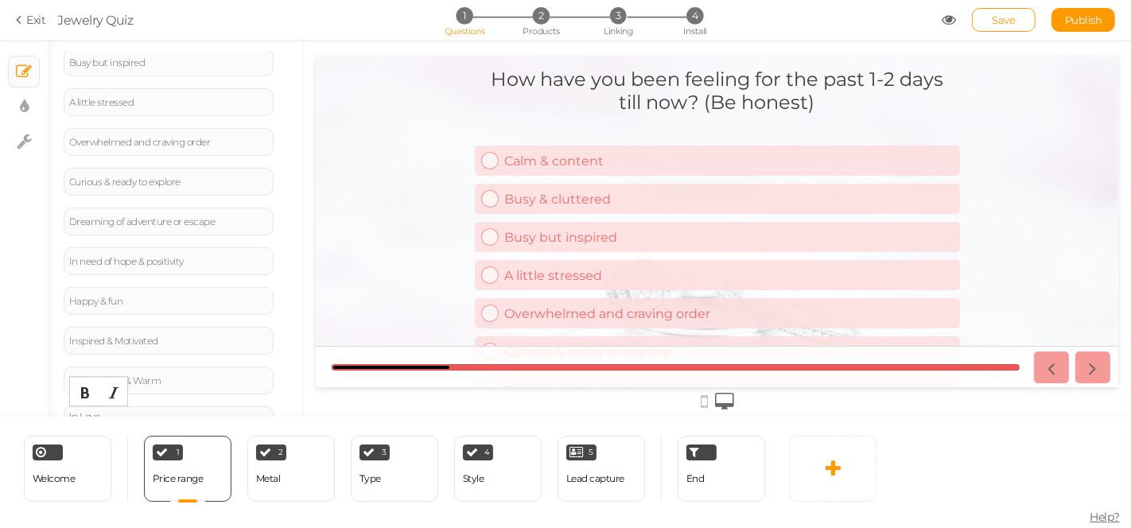
scroll to position [438, 0]
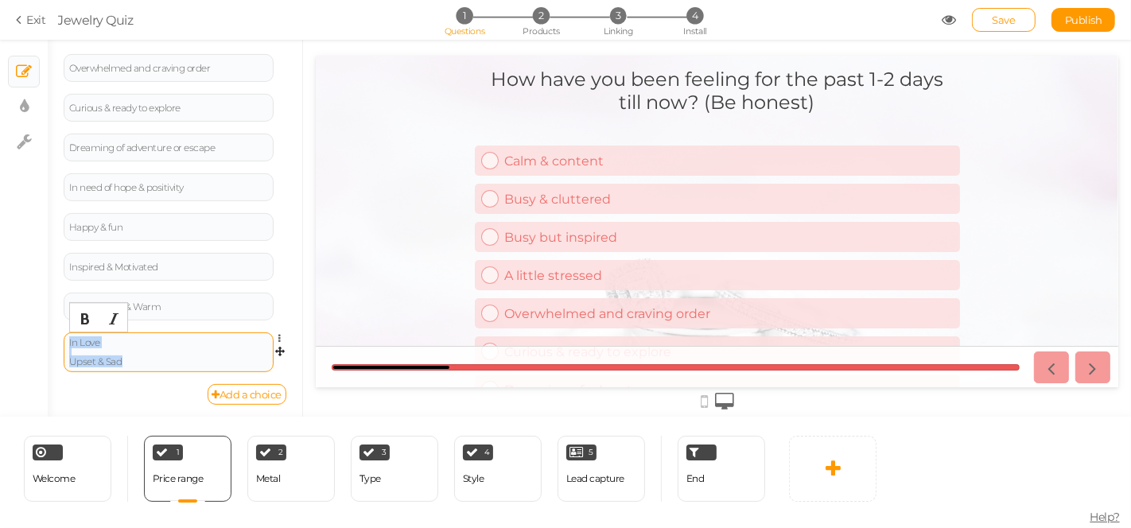
drag, startPoint x: 116, startPoint y: 341, endPoint x: 142, endPoint y: 367, distance: 36.6
click at [142, 367] on div "In Love Upset & Sad" at bounding box center [169, 353] width 210 height 40
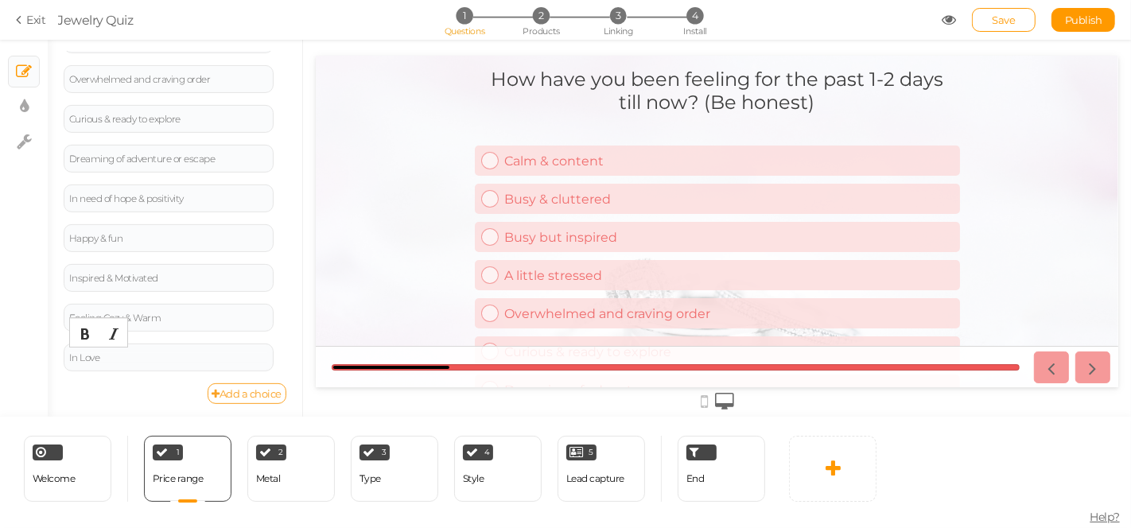
click at [216, 390] on link "Add a choice" at bounding box center [248, 393] width 80 height 21
click at [95, 393] on div at bounding box center [168, 398] width 199 height 10
paste div
click at [140, 402] on div "Upset & Sad" at bounding box center [168, 407] width 199 height 29
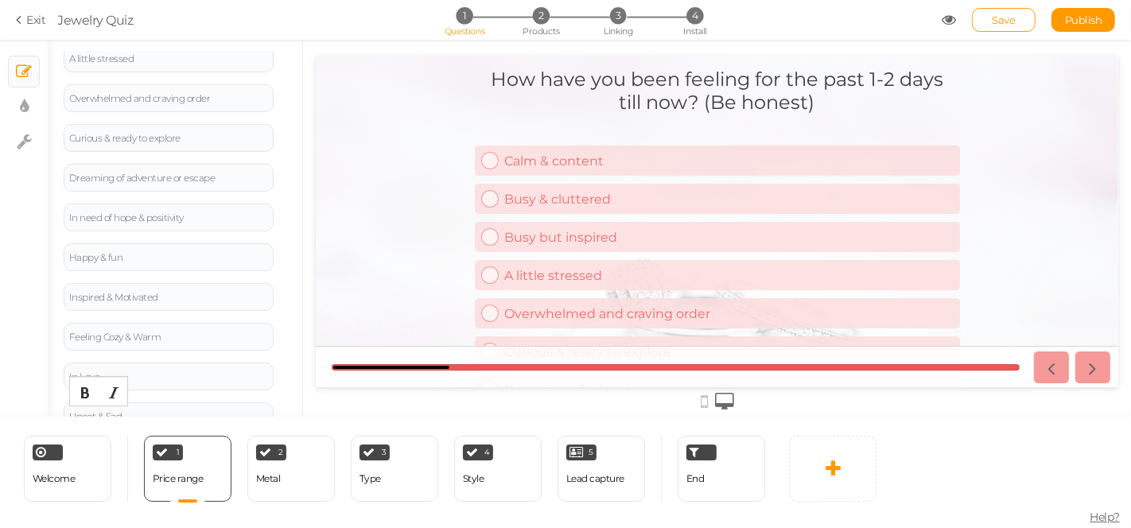
scroll to position [467, 0]
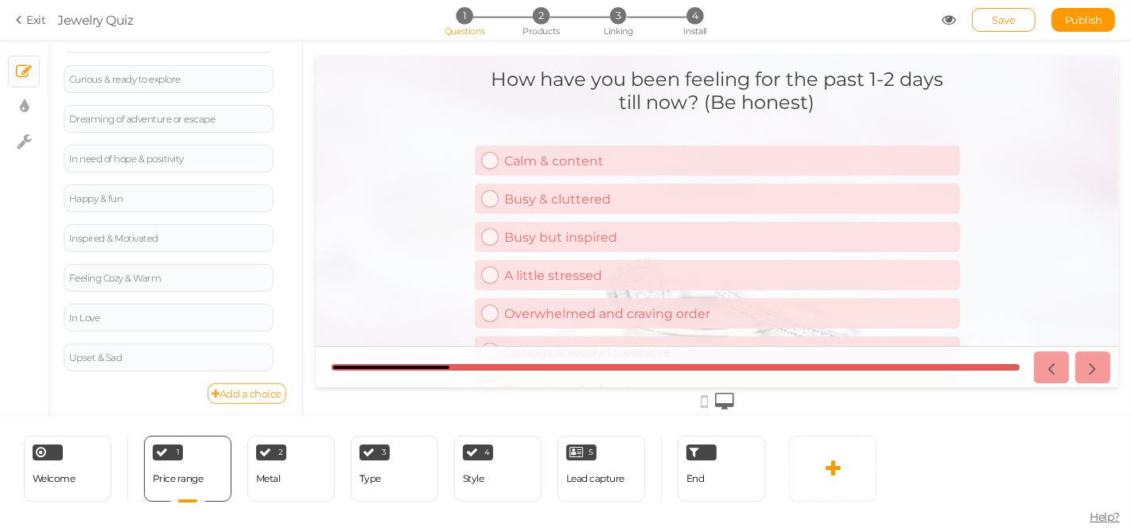
click at [208, 395] on link "Add a choice" at bounding box center [248, 393] width 80 height 21
click at [148, 393] on div at bounding box center [168, 398] width 199 height 10
click at [311, 198] on div at bounding box center [717, 228] width 828 height 377
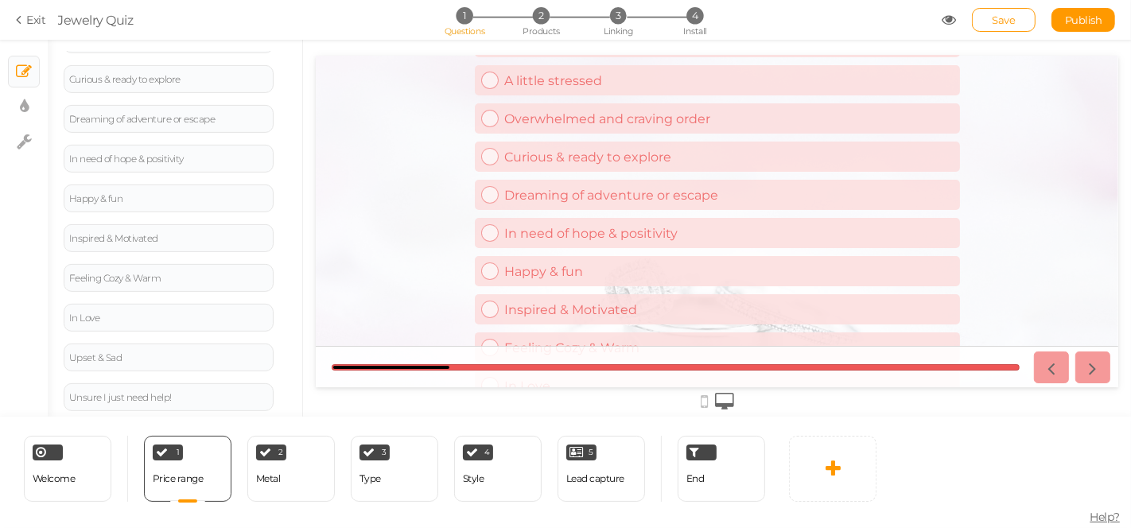
scroll to position [330, 0]
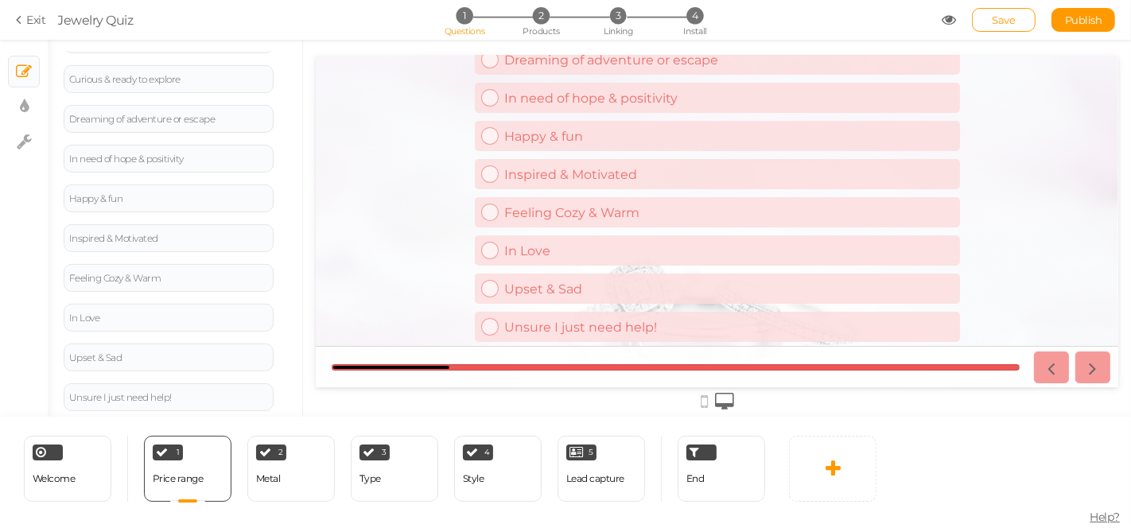
drag, startPoint x: 1111, startPoint y: 105, endPoint x: 1445, endPoint y: 422, distance: 460.3
click at [992, 29] on link "Save" at bounding box center [1004, 20] width 64 height 24
click at [300, 494] on div "2 Metal × Define the conditions to show this slide. Clone Change type Delete" at bounding box center [291, 469] width 88 height 66
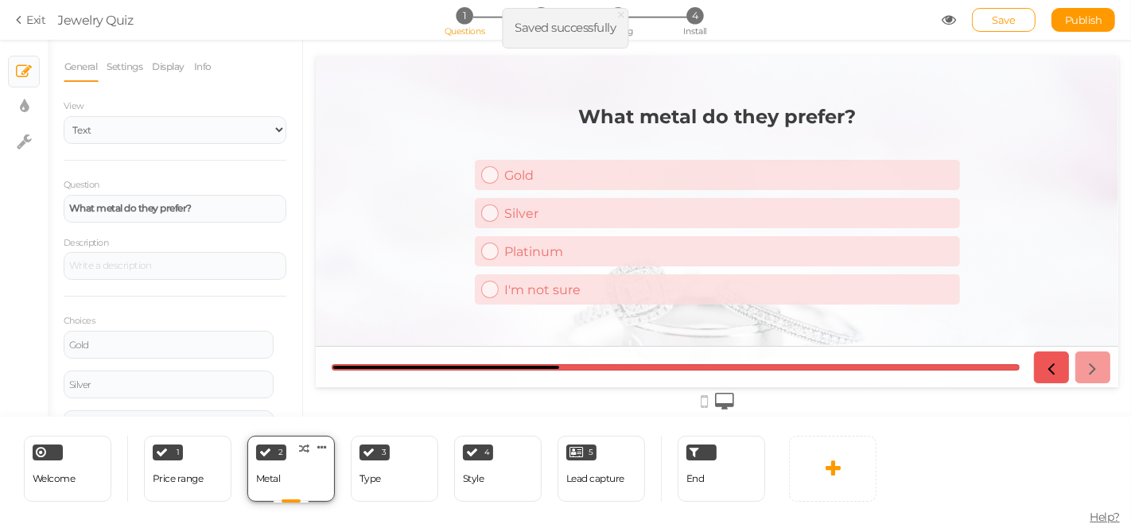
scroll to position [0, 0]
drag, startPoint x: 199, startPoint y: 213, endPoint x: 0, endPoint y: 187, distance: 200.6
click at [0, 187] on div "× Slides × Display settings × Settings General Settings Display Info View Text …" at bounding box center [565, 228] width 1131 height 377
paste div
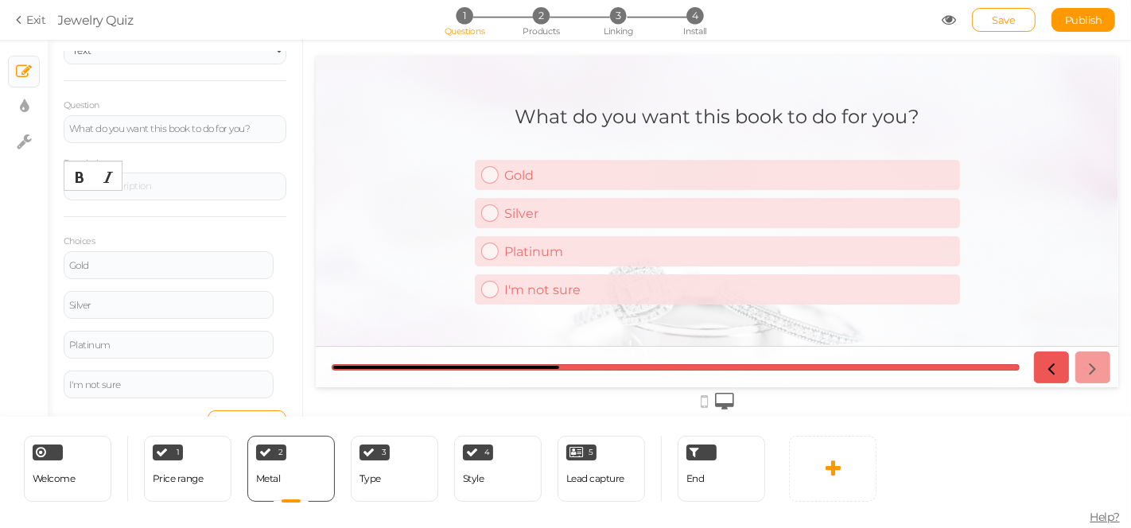
scroll to position [89, 0]
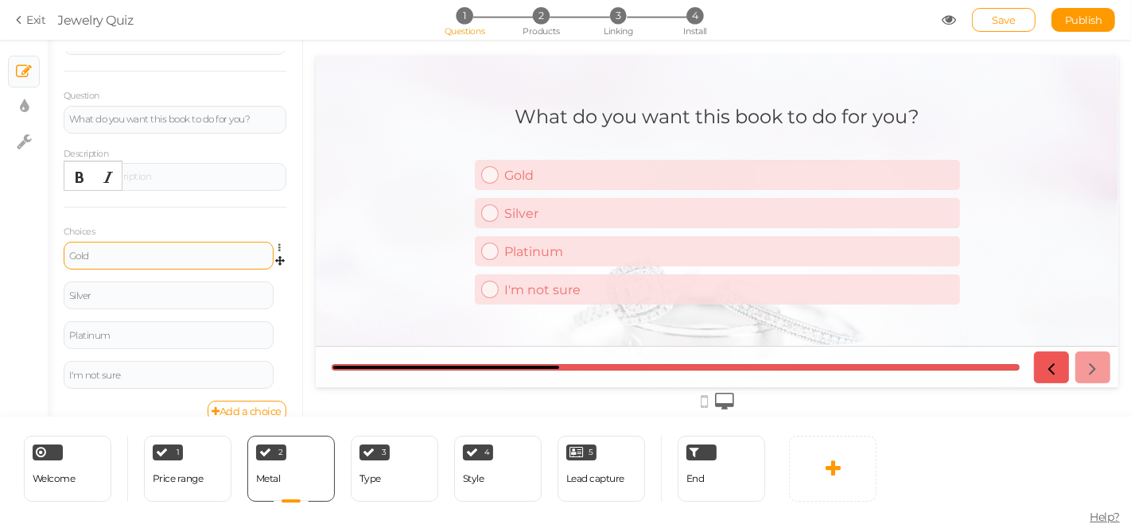
click at [192, 253] on div "Gold" at bounding box center [168, 256] width 199 height 10
drag, startPoint x: 192, startPoint y: 253, endPoint x: 91, endPoint y: 241, distance: 100.9
click at [64, 258] on div "Gold" at bounding box center [169, 256] width 210 height 28
paste div
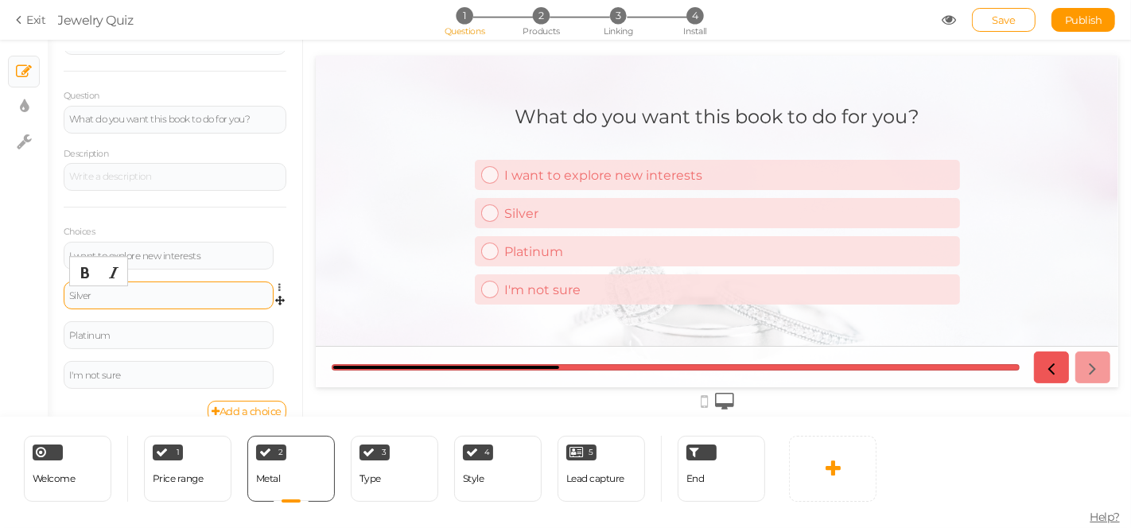
click at [205, 296] on div "Silver" at bounding box center [168, 296] width 199 height 10
drag, startPoint x: 208, startPoint y: 292, endPoint x: 0, endPoint y: 288, distance: 207.7
click at [0, 290] on div "× Slides × Display settings × Settings General Settings Display Info View Text …" at bounding box center [565, 228] width 1131 height 377
paste div
click at [375, 256] on div "What do you want this book to do for you? I want to explore new interests I wan…" at bounding box center [716, 220] width 803 height 257
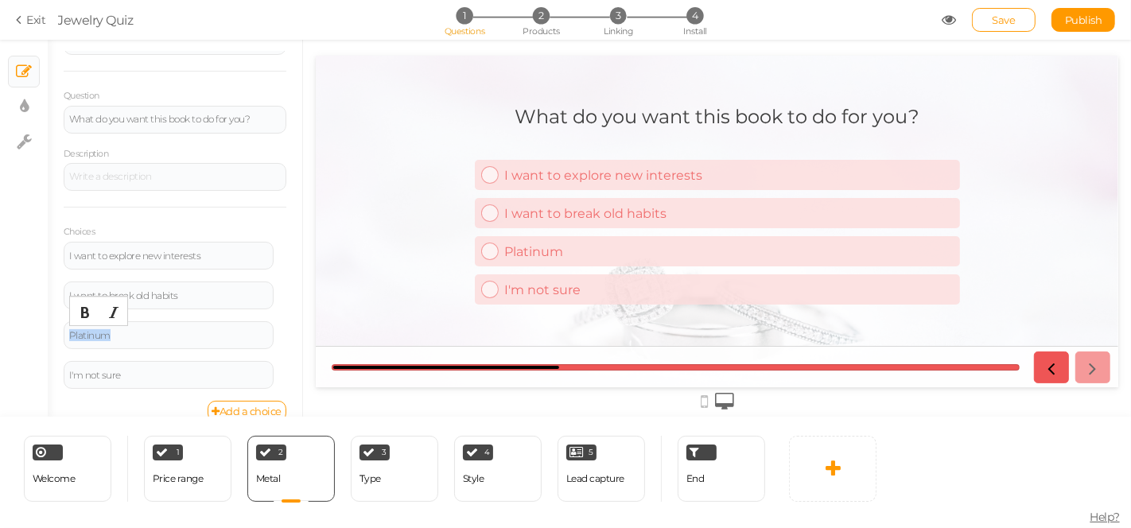
drag, startPoint x: 149, startPoint y: 335, endPoint x: 32, endPoint y: 321, distance: 117.8
click at [34, 321] on div "× Slides × Display settings × Settings General Settings Display Info View Text …" at bounding box center [565, 228] width 1131 height 377
paste div
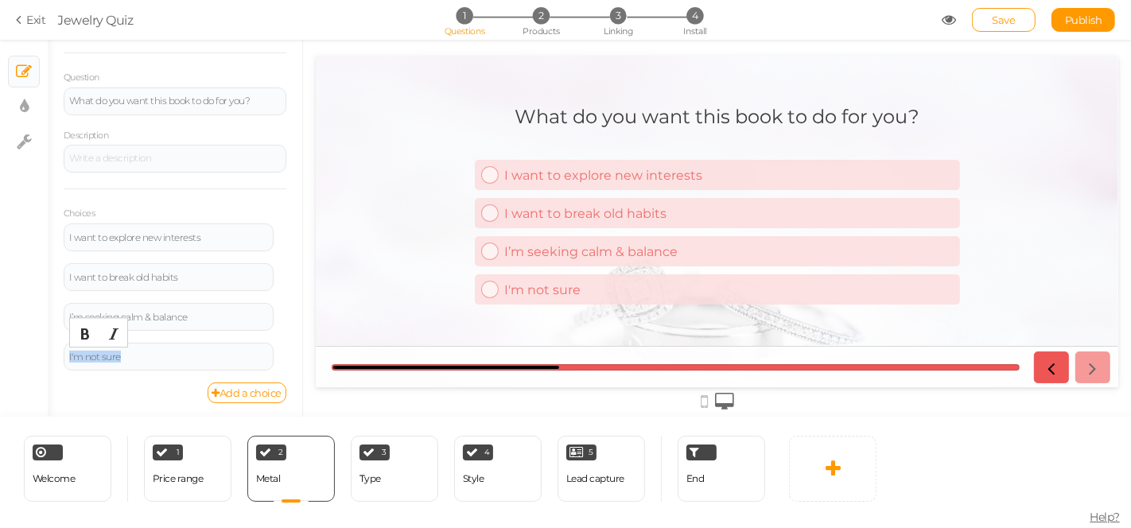
drag, startPoint x: 173, startPoint y: 355, endPoint x: 58, endPoint y: 349, distance: 115.5
click at [61, 352] on div "General Settings Display Info View Text Images Slider Dropdown Question What do…" at bounding box center [175, 234] width 255 height 365
paste div
drag, startPoint x: 299, startPoint y: 207, endPoint x: 111, endPoint y: 188, distance: 188.7
click at [253, 399] on link "Add a choice" at bounding box center [248, 393] width 80 height 21
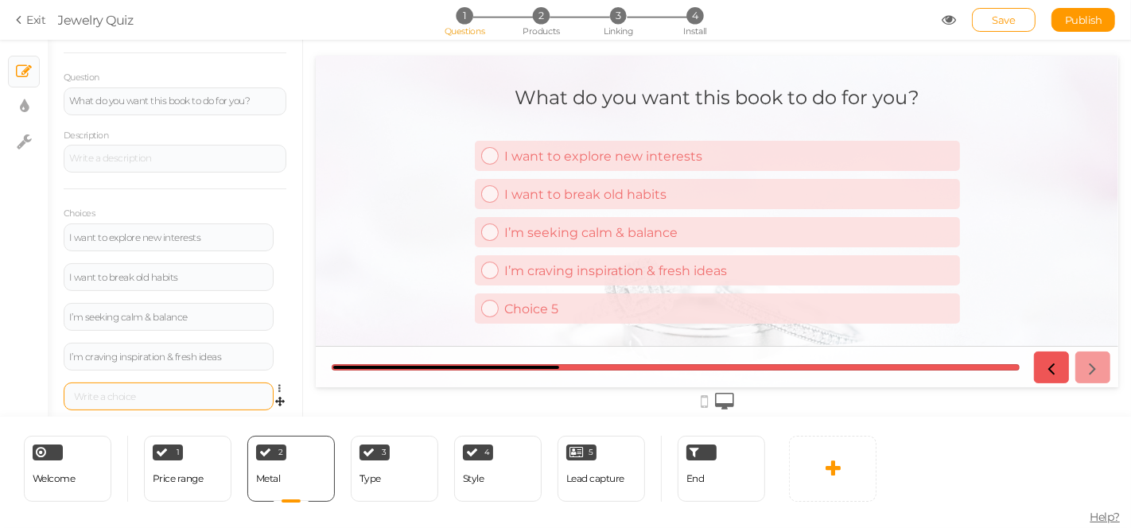
click at [180, 392] on div at bounding box center [168, 397] width 199 height 10
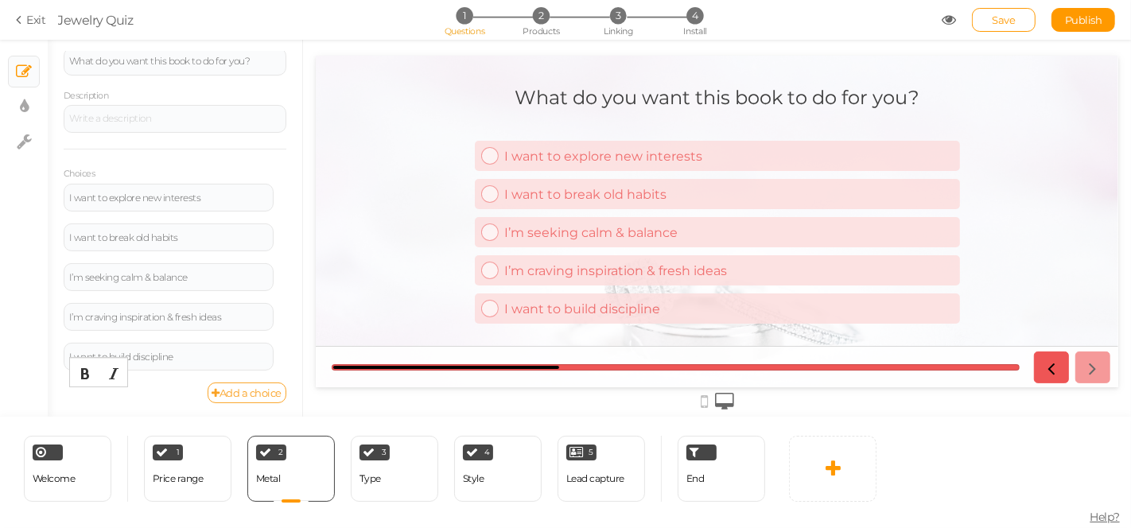
click at [245, 386] on link "Add a choice" at bounding box center [248, 393] width 80 height 21
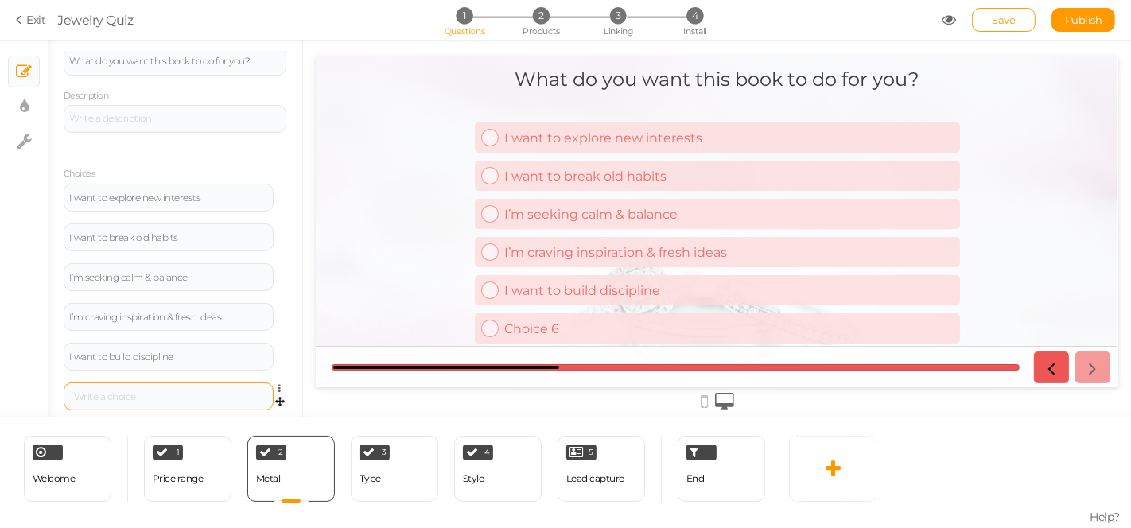
click at [134, 390] on div at bounding box center [169, 397] width 210 height 28
click at [125, 388] on div at bounding box center [169, 397] width 210 height 28
click at [121, 392] on div at bounding box center [168, 397] width 199 height 10
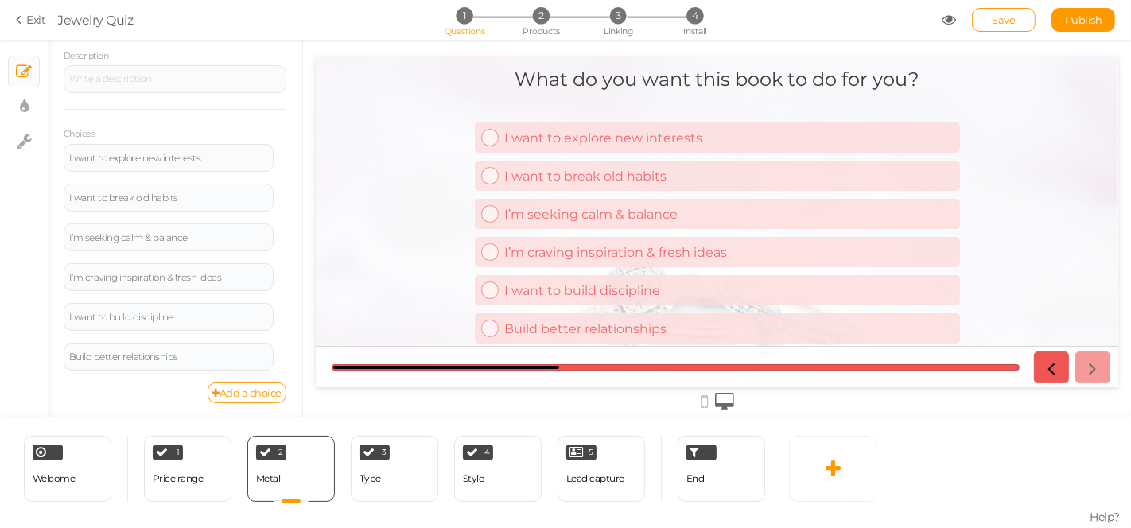
click at [245, 401] on div "General Settings Display Info View Text Images Slider Dropdown Question What do…" at bounding box center [175, 234] width 255 height 365
click at [247, 395] on link "Add a choice" at bounding box center [248, 393] width 80 height 21
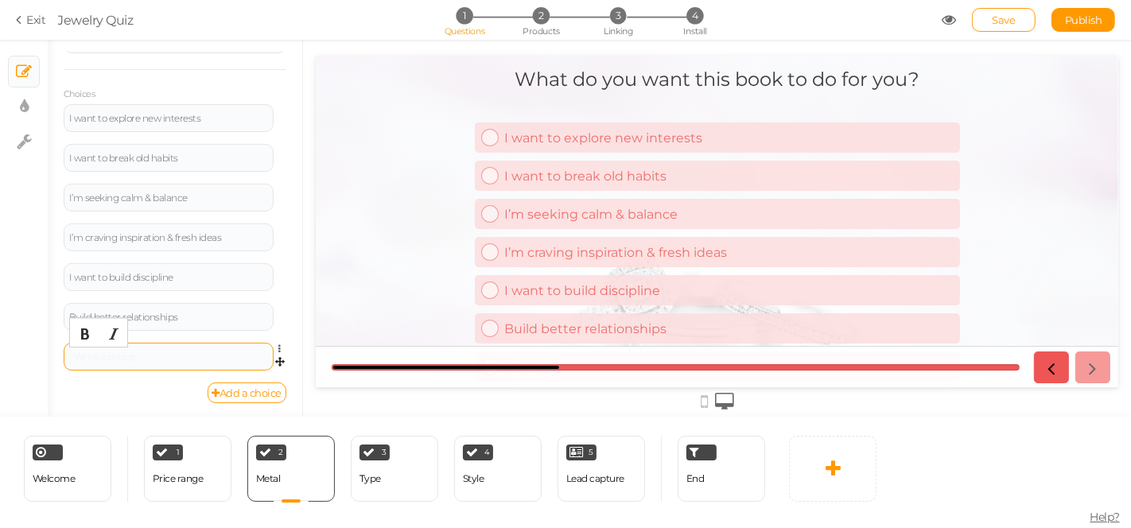
click at [121, 356] on div at bounding box center [168, 357] width 199 height 10
drag, startPoint x: 208, startPoint y: 352, endPoint x: 25, endPoint y: 368, distance: 184.5
click at [25, 367] on div "× Slides × Display settings × Settings General Settings Display Info View Text …" at bounding box center [565, 228] width 1131 height 377
click at [244, 398] on link "Add a choice" at bounding box center [248, 393] width 80 height 21
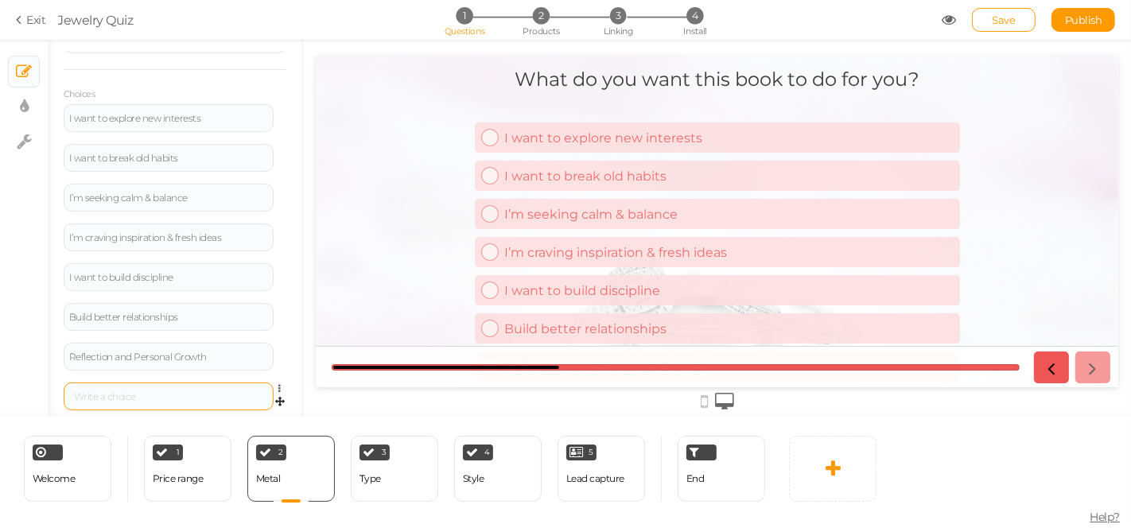
click at [162, 383] on div at bounding box center [169, 397] width 210 height 28
click at [160, 399] on div at bounding box center [169, 397] width 210 height 28
click at [168, 394] on div at bounding box center [168, 397] width 199 height 10
paste div
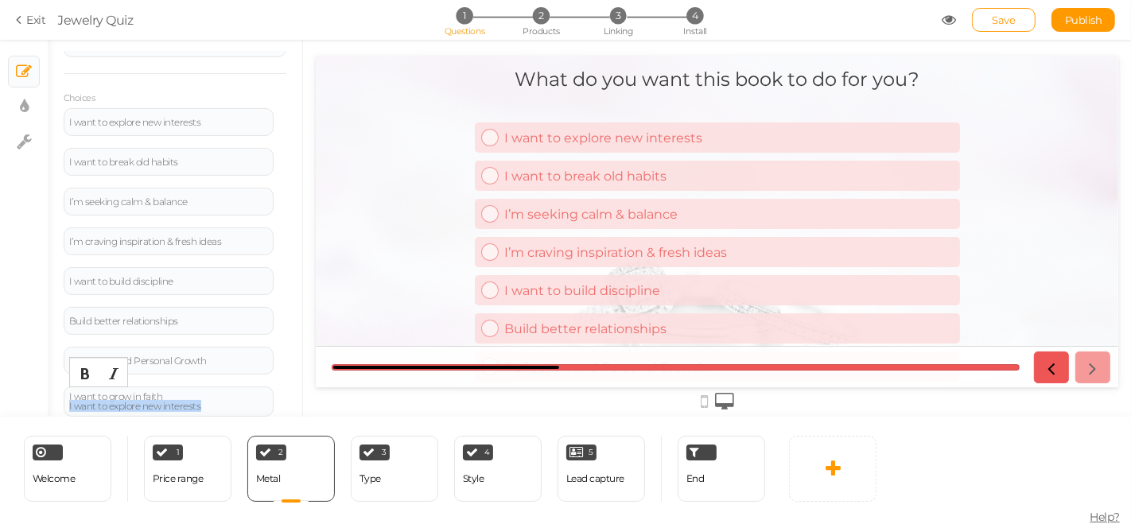
drag, startPoint x: 168, startPoint y: 401, endPoint x: 61, endPoint y: 403, distance: 106.6
click at [61, 403] on div "General Settings Display Info View Text Images Slider Dropdown Question What do…" at bounding box center [175, 234] width 255 height 365
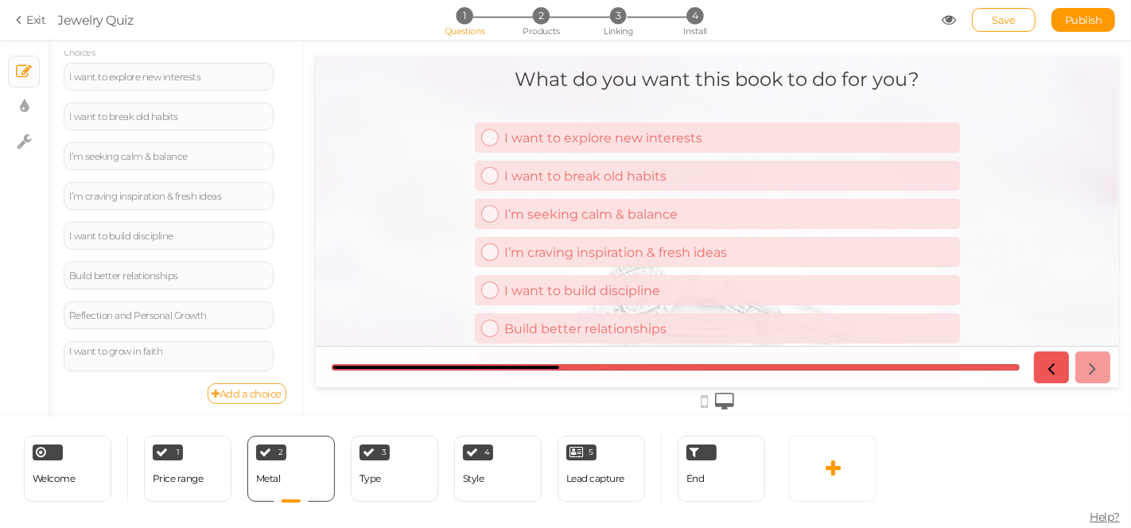
click at [251, 398] on link "Add a choice" at bounding box center [248, 393] width 80 height 21
click at [145, 388] on div at bounding box center [169, 397] width 210 height 28
click at [146, 400] on div at bounding box center [169, 397] width 210 height 28
click at [153, 395] on div at bounding box center [168, 398] width 199 height 10
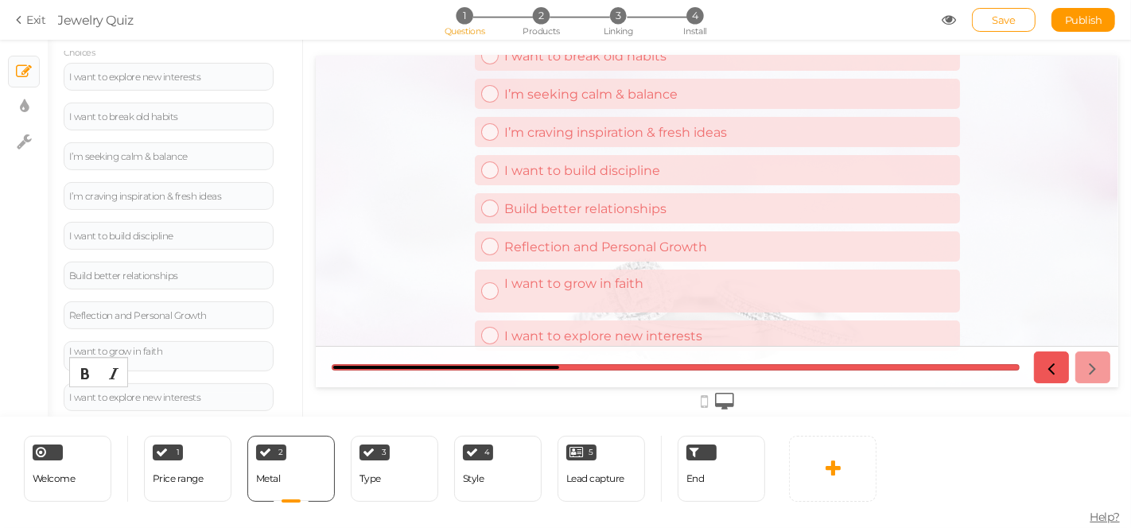
scroll to position [129, 0]
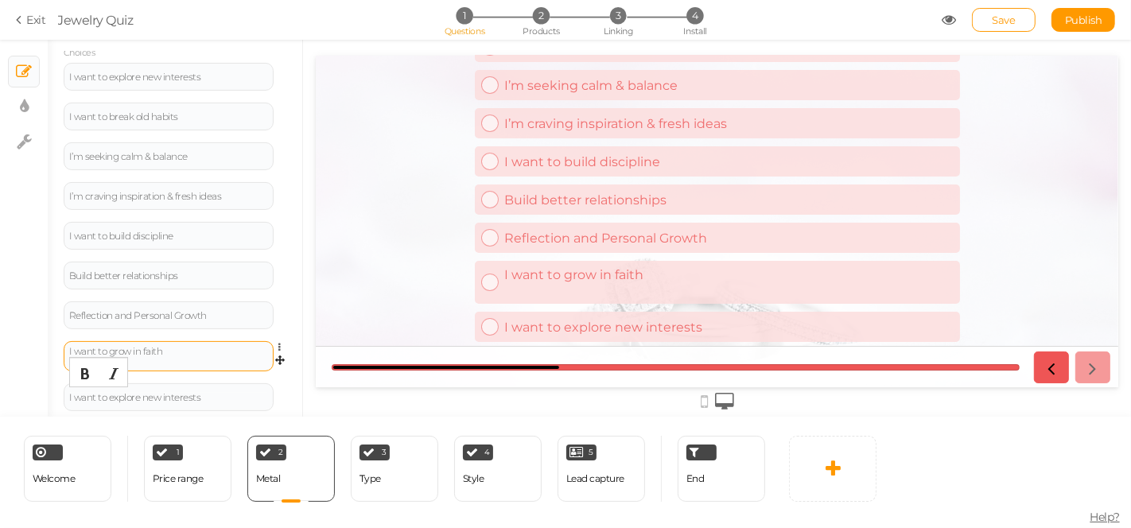
click at [167, 359] on div "I want to grow in faith" at bounding box center [168, 356] width 199 height 19
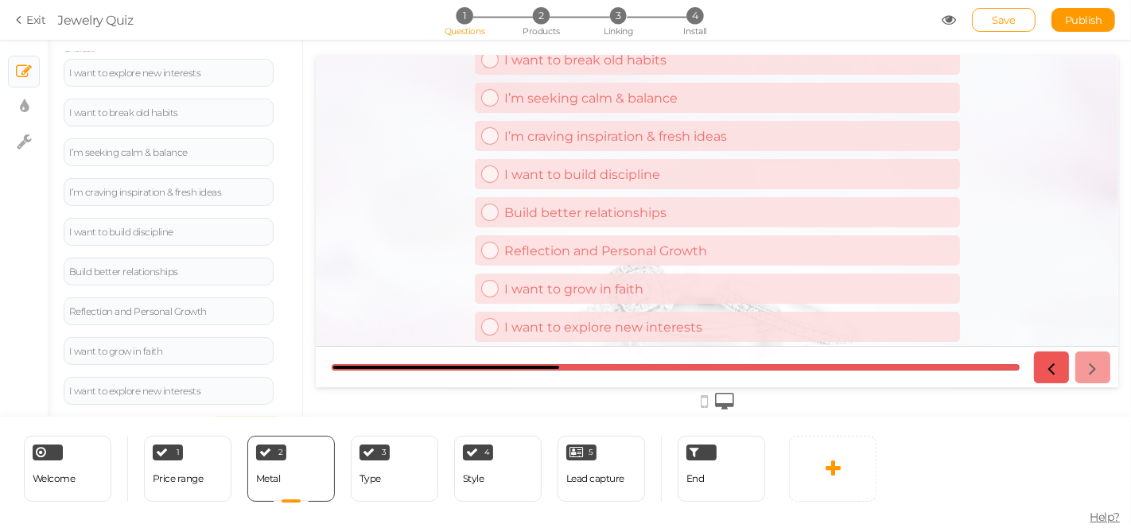
click at [1030, 12] on link "Save" at bounding box center [1004, 20] width 64 height 24
click at [993, 16] on span "Save" at bounding box center [1004, 20] width 23 height 13
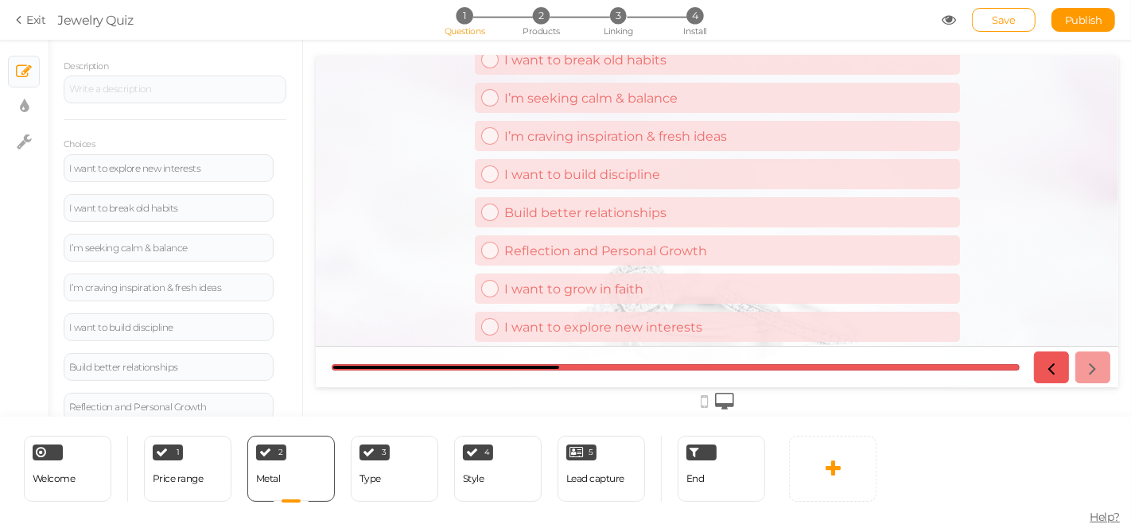
scroll to position [176, 0]
drag, startPoint x: 204, startPoint y: 165, endPoint x: 52, endPoint y: 171, distance: 152.1
click at [52, 171] on div "General Settings Display Info View Text Images Slider Dropdown Question What do…" at bounding box center [175, 234] width 255 height 365
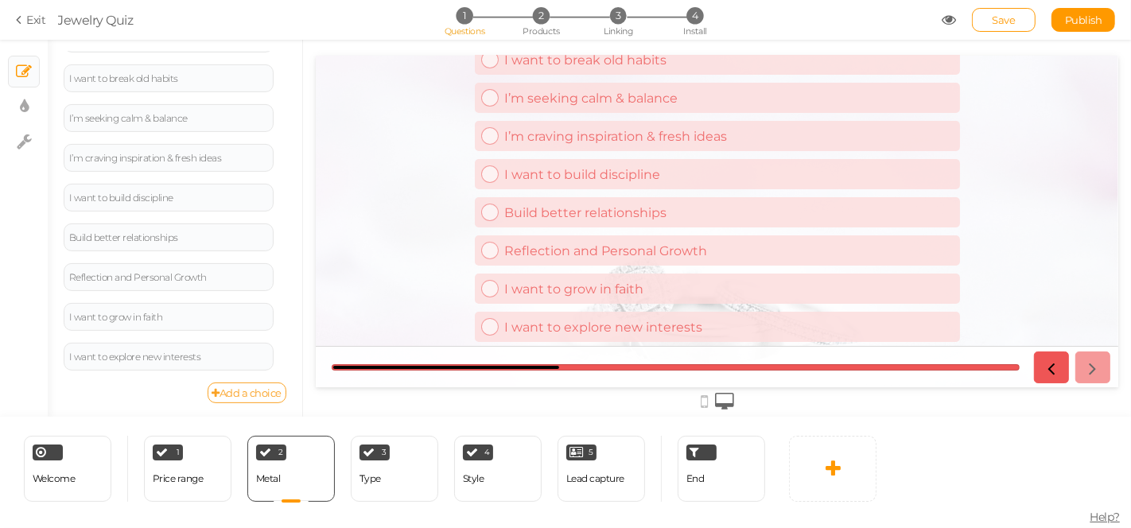
click at [216, 391] on link "Add a choice" at bounding box center [248, 393] width 80 height 21
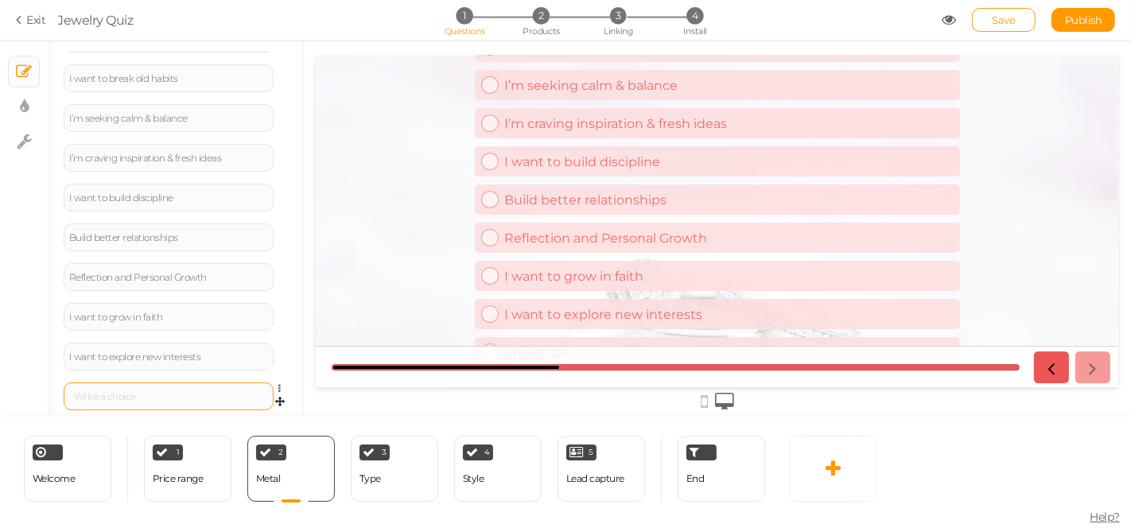
click at [142, 386] on div at bounding box center [169, 397] width 210 height 28
click at [135, 396] on div at bounding box center [168, 397] width 199 height 10
click at [255, 389] on link "Add a choice" at bounding box center [248, 393] width 80 height 21
click at [163, 392] on div at bounding box center [168, 397] width 199 height 10
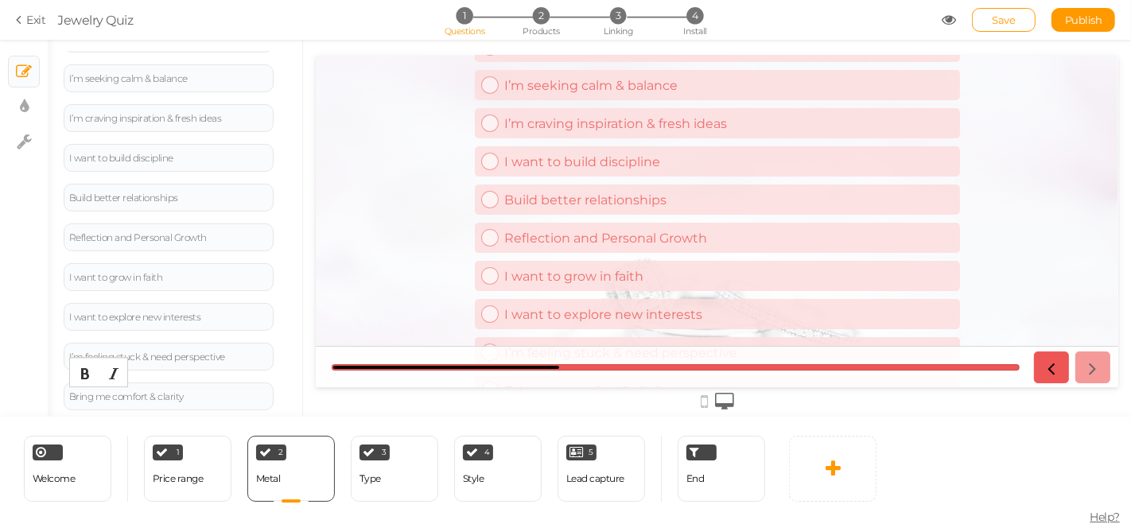
scroll to position [386, 0]
click at [256, 390] on link "Add a choice" at bounding box center [248, 393] width 80 height 21
click at [221, 395] on div at bounding box center [168, 397] width 199 height 10
click at [1002, 18] on span "Save" at bounding box center [1004, 20] width 23 height 13
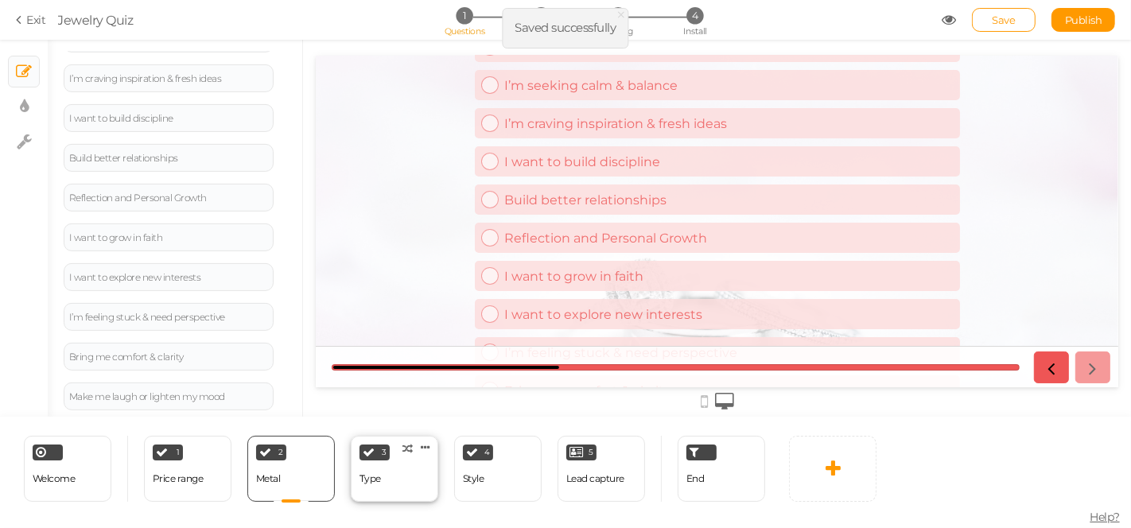
click at [379, 475] on div "Type" at bounding box center [370, 478] width 21 height 11
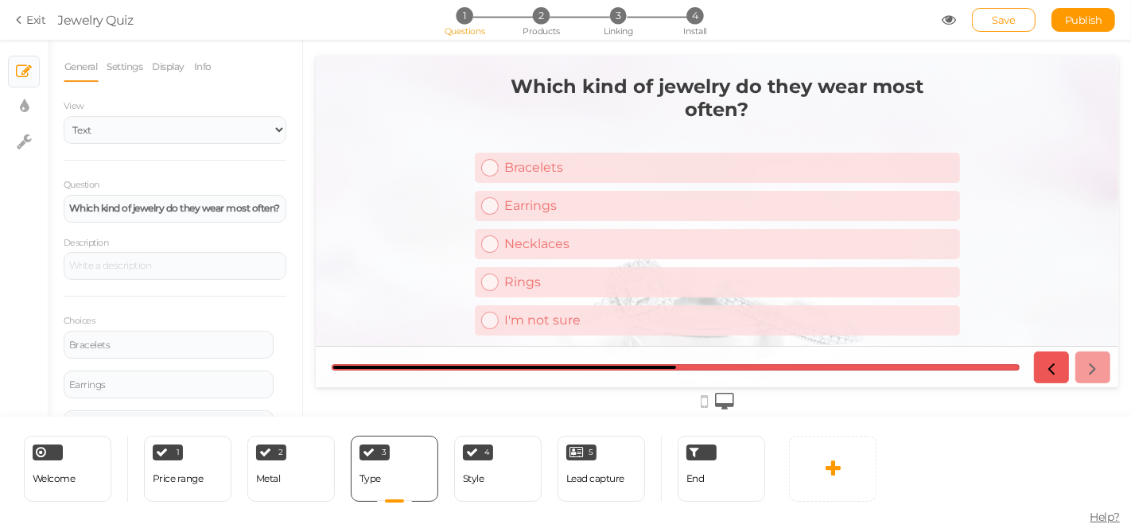
scroll to position [0, 0]
drag, startPoint x: 617, startPoint y: 231, endPoint x: 316, endPoint y: 285, distance: 306.3
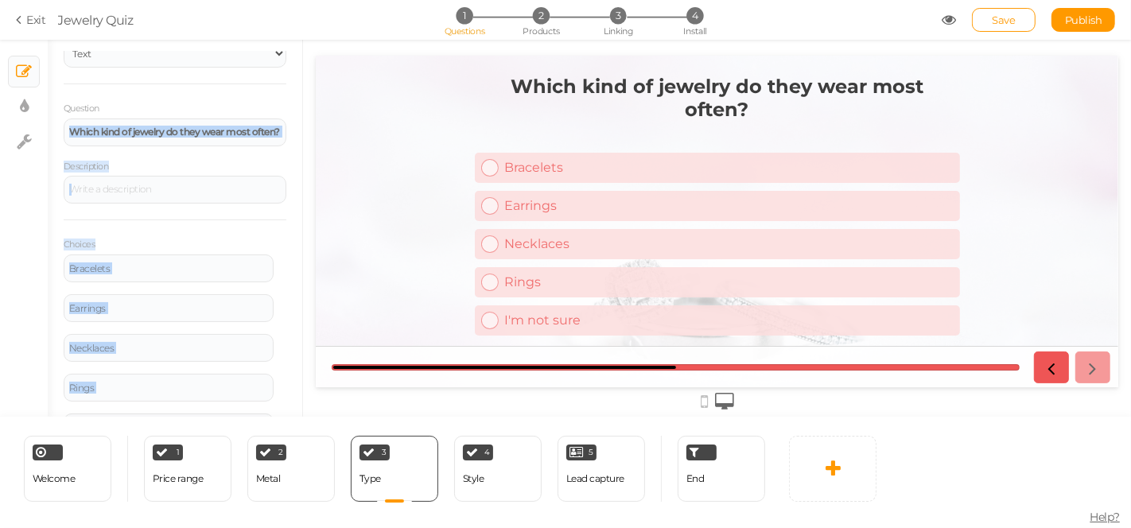
scroll to position [72, 0]
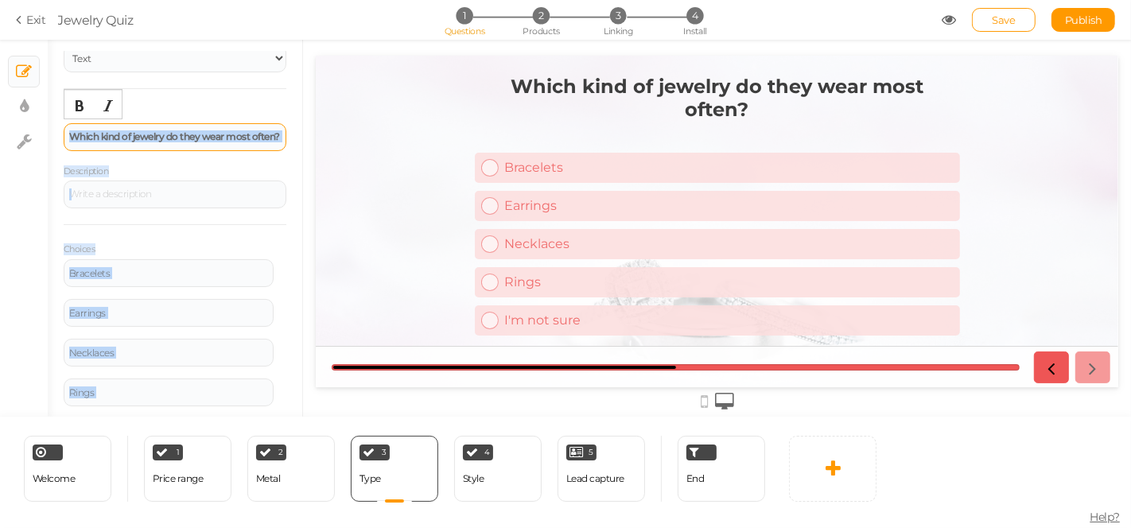
click at [165, 130] on strong "Which kind of jewelry do they wear most often?" at bounding box center [174, 136] width 211 height 12
click at [150, 142] on div "Which kind of jewelry do they wear most often?" at bounding box center [175, 137] width 212 height 10
click at [139, 147] on div "Which kind of jewelry do they wear most often?" at bounding box center [175, 137] width 223 height 28
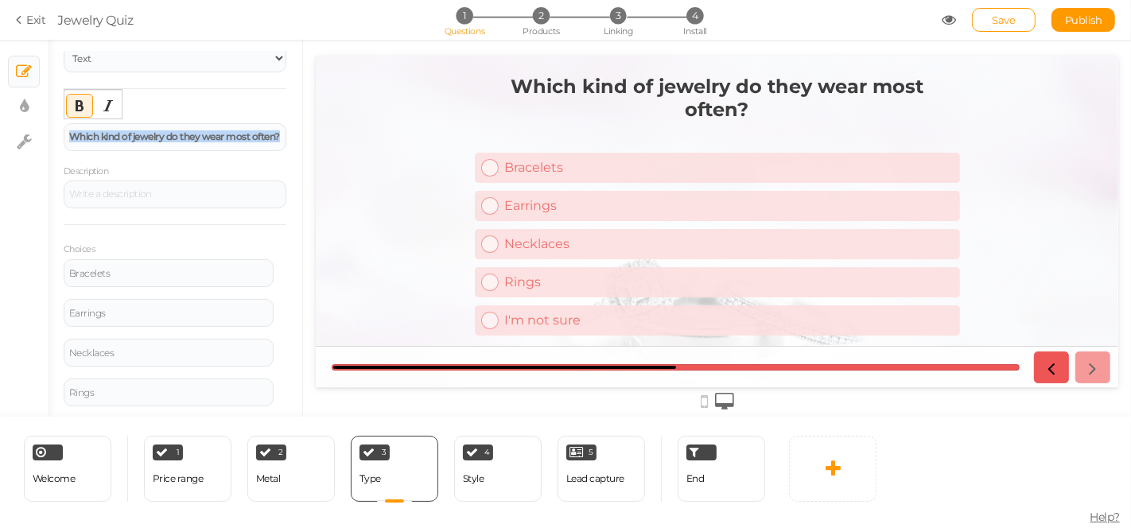
drag, startPoint x: 125, startPoint y: 147, endPoint x: 57, endPoint y: 127, distance: 70.5
click at [59, 128] on div "General Settings Display Info View Text Images Slider Dropdown Question Which k…" at bounding box center [175, 234] width 255 height 365
paste div
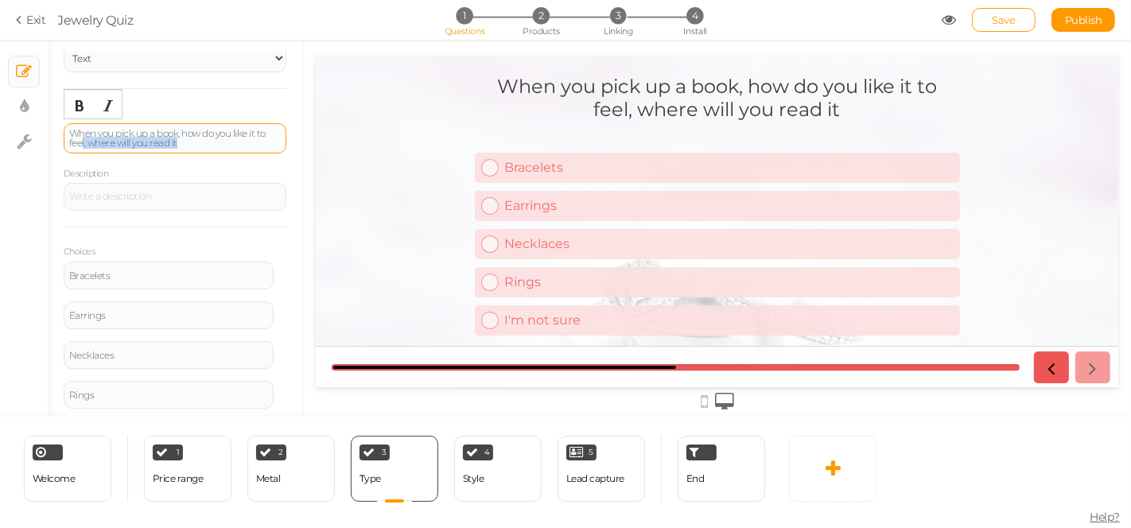
drag, startPoint x: 200, startPoint y: 138, endPoint x: 92, endPoint y: 139, distance: 107.4
click at [92, 139] on div "When you pick up a book, how do you like it to feel, where will you read it" at bounding box center [175, 138] width 212 height 19
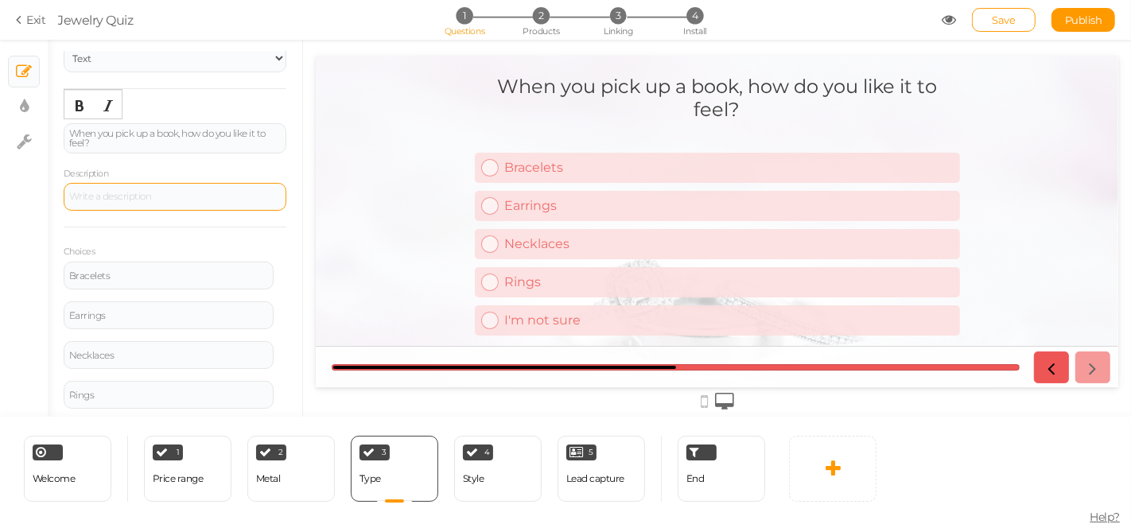
click at [98, 201] on div at bounding box center [175, 197] width 223 height 28
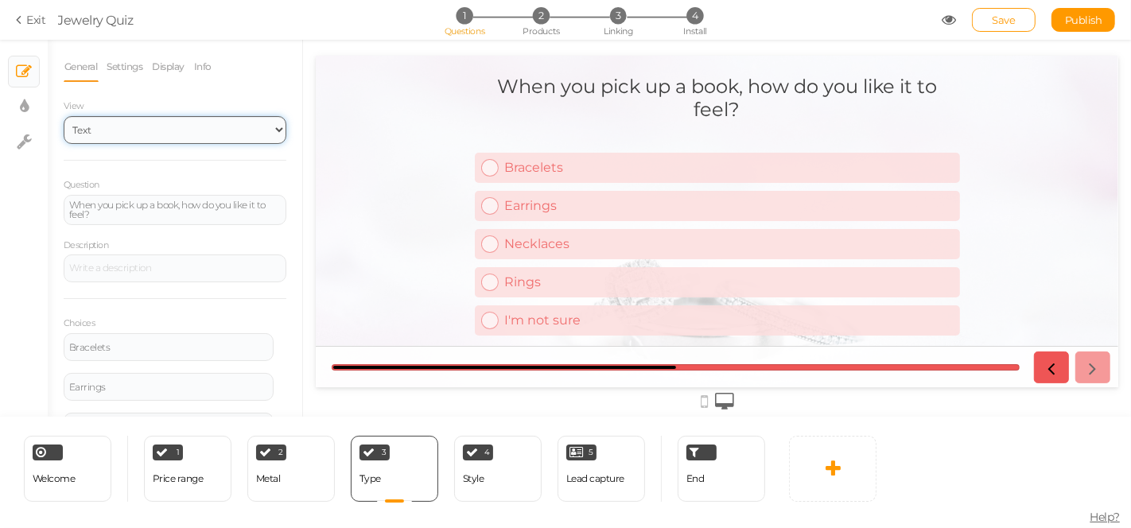
click at [145, 140] on select "Text Images Slider Dropdown" at bounding box center [175, 130] width 223 height 28
select select "1002"
click at [64, 116] on select "Text Images Slider Dropdown" at bounding box center [175, 130] width 223 height 28
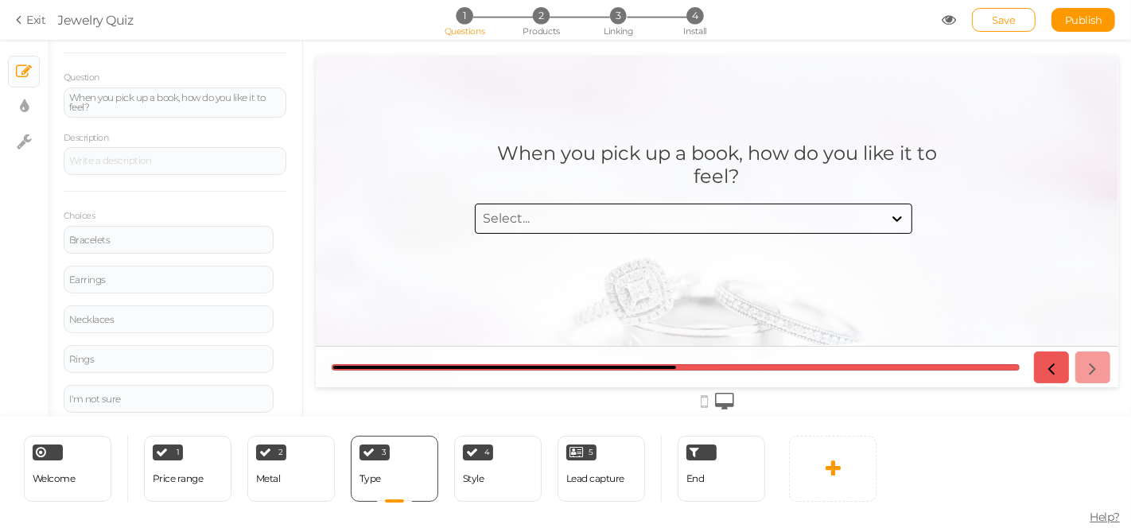
scroll to position [149, 0]
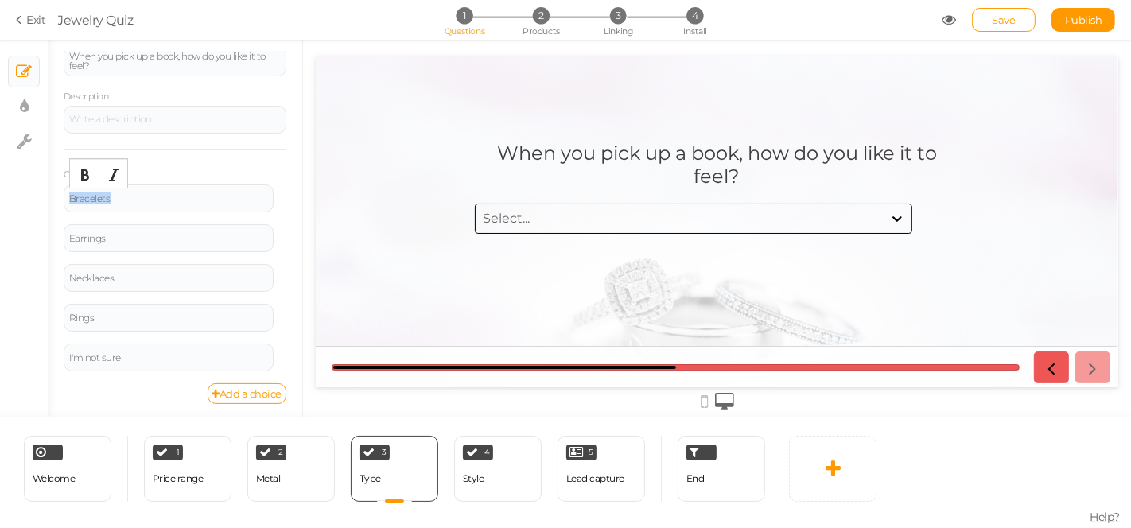
drag, startPoint x: 181, startPoint y: 200, endPoint x: 53, endPoint y: 185, distance: 128.2
click at [53, 185] on div "General Settings Display Info View Text Images Slider Dropdown Question When yo…" at bounding box center [175, 234] width 255 height 365
paste div
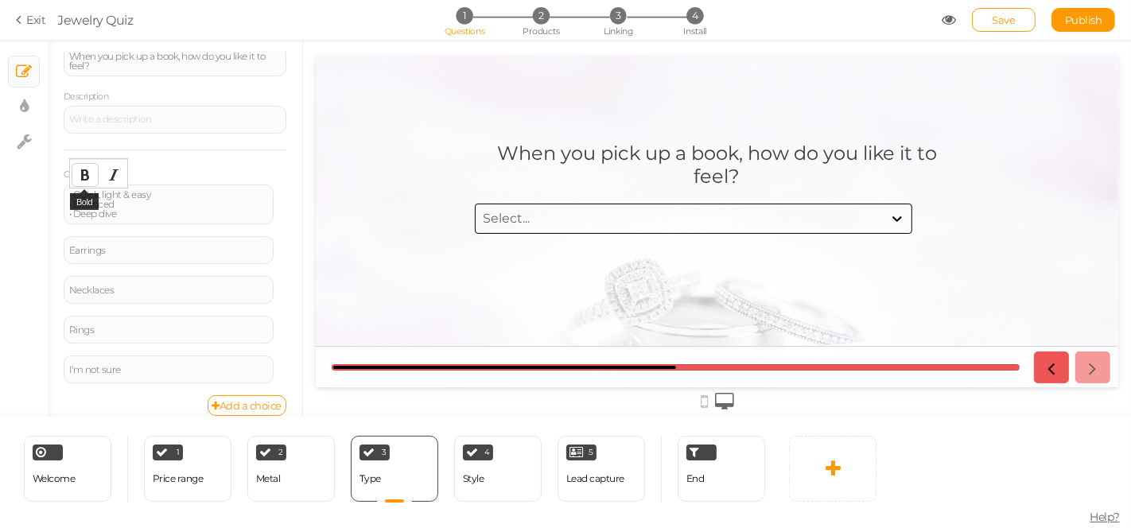
scroll to position [145, 0]
drag, startPoint x: 140, startPoint y: 216, endPoint x: 58, endPoint y: 194, distance: 84.9
click at [58, 194] on div "General Settings Display Info View Text Images Slider Dropdown Question When yo…" at bounding box center [175, 234] width 255 height 365
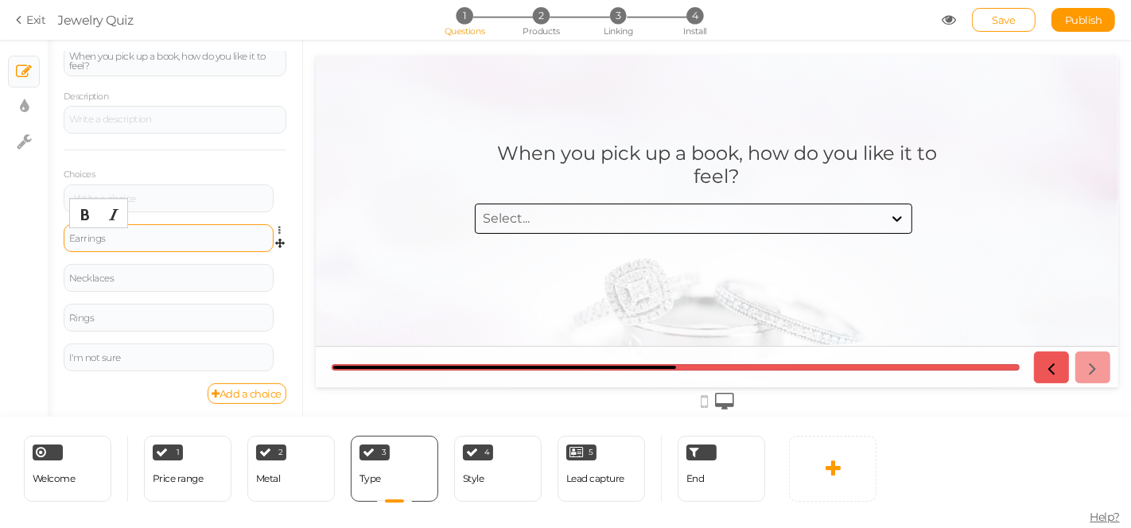
click at [133, 237] on div "Earrings" at bounding box center [168, 239] width 199 height 10
click at [141, 185] on div at bounding box center [169, 199] width 210 height 28
click at [142, 185] on div at bounding box center [169, 199] width 210 height 28
click at [140, 202] on div at bounding box center [169, 199] width 210 height 28
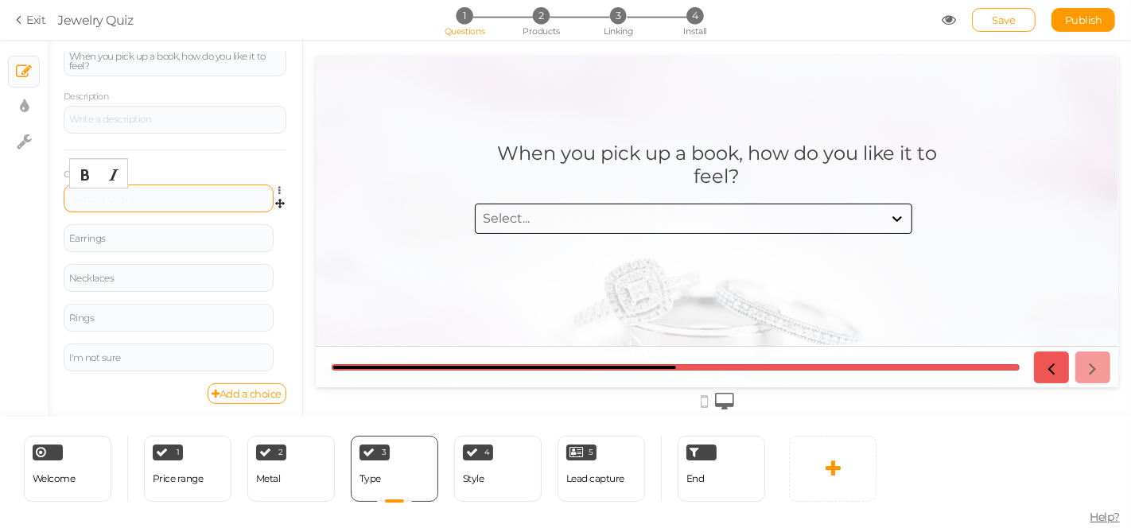
click at [128, 200] on div at bounding box center [168, 199] width 199 height 10
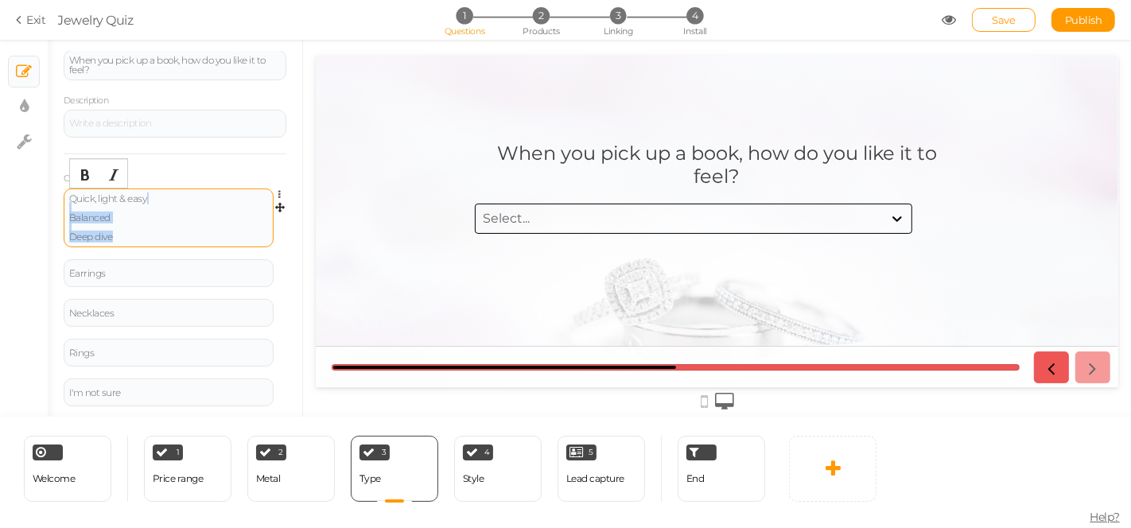
drag, startPoint x: 127, startPoint y: 230, endPoint x: 68, endPoint y: 205, distance: 63.8
click at [69, 205] on div "Quick, light & easy Balanced Deep dive" at bounding box center [168, 218] width 199 height 48
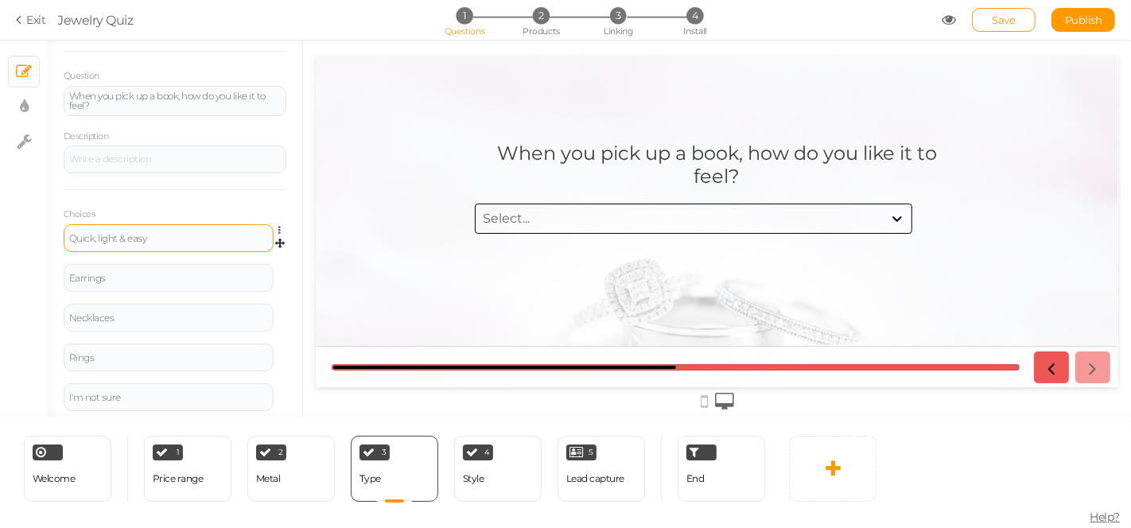
scroll to position [149, 0]
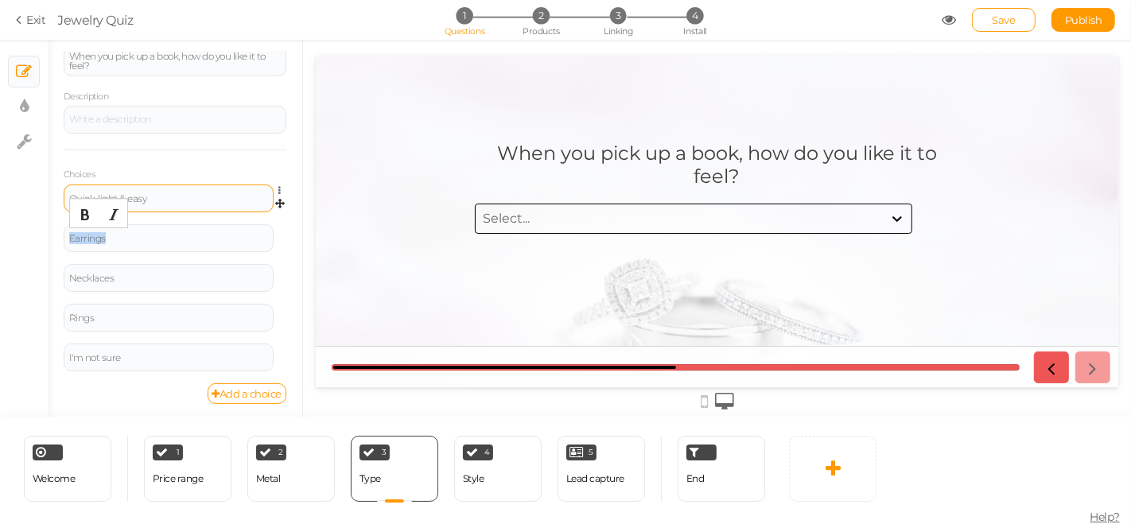
drag, startPoint x: 115, startPoint y: 236, endPoint x: 50, endPoint y: 235, distance: 65.2
click at [50, 235] on div "General Settings Display Info View Text Images Slider Dropdown Question When yo…" at bounding box center [175, 234] width 255 height 365
paste div
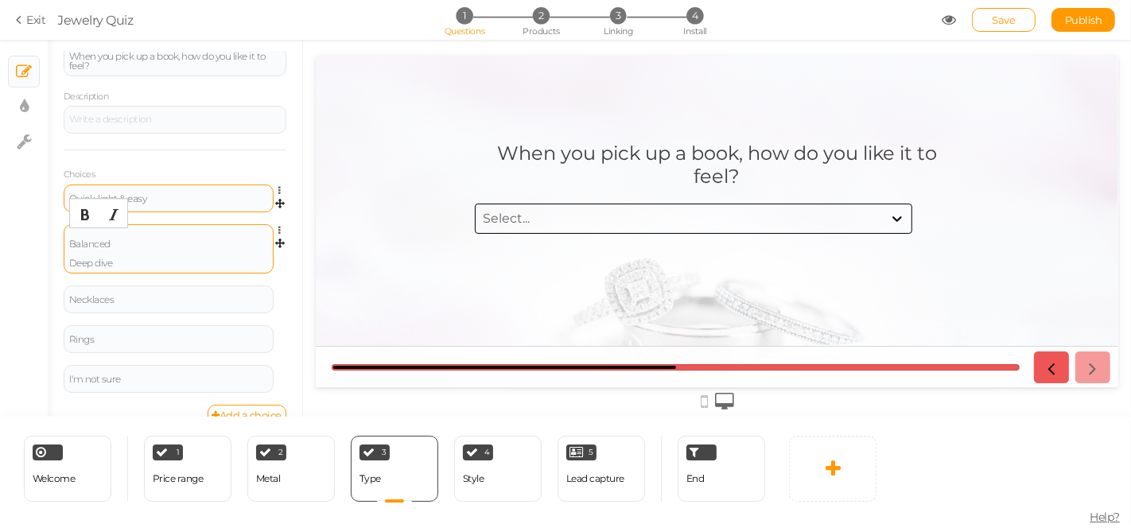
scroll to position [145, 0]
click at [104, 235] on div "Balanced Deep dive" at bounding box center [168, 253] width 199 height 38
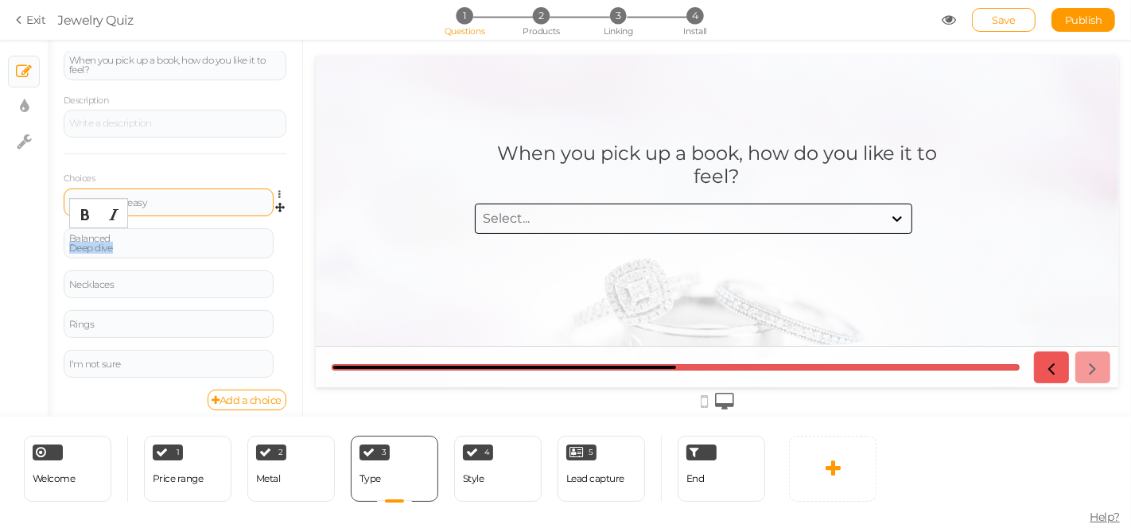
drag, startPoint x: 117, startPoint y: 249, endPoint x: 49, endPoint y: 255, distance: 68.6
click at [49, 255] on div "General Settings Display Info View Text Images Slider Dropdown Question When yo…" at bounding box center [175, 234] width 255 height 365
drag, startPoint x: 136, startPoint y: 270, endPoint x: 126, endPoint y: 278, distance: 13.0
click at [136, 270] on div "Necklaces" at bounding box center [169, 284] width 210 height 28
drag, startPoint x: 126, startPoint y: 279, endPoint x: 57, endPoint y: 278, distance: 68.4
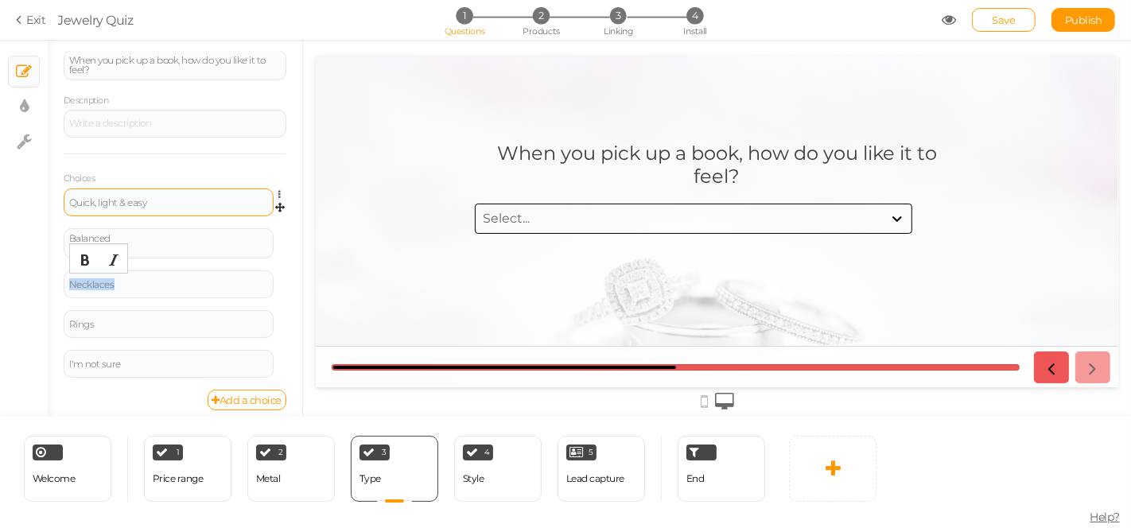
click at [57, 278] on div "General Settings Display Info View Text Images Slider Dropdown Question When yo…" at bounding box center [175, 234] width 255 height 365
paste div
click at [149, 243] on div "Balanced" at bounding box center [168, 243] width 199 height 19
click at [279, 308] on icon at bounding box center [284, 310] width 10 height 10
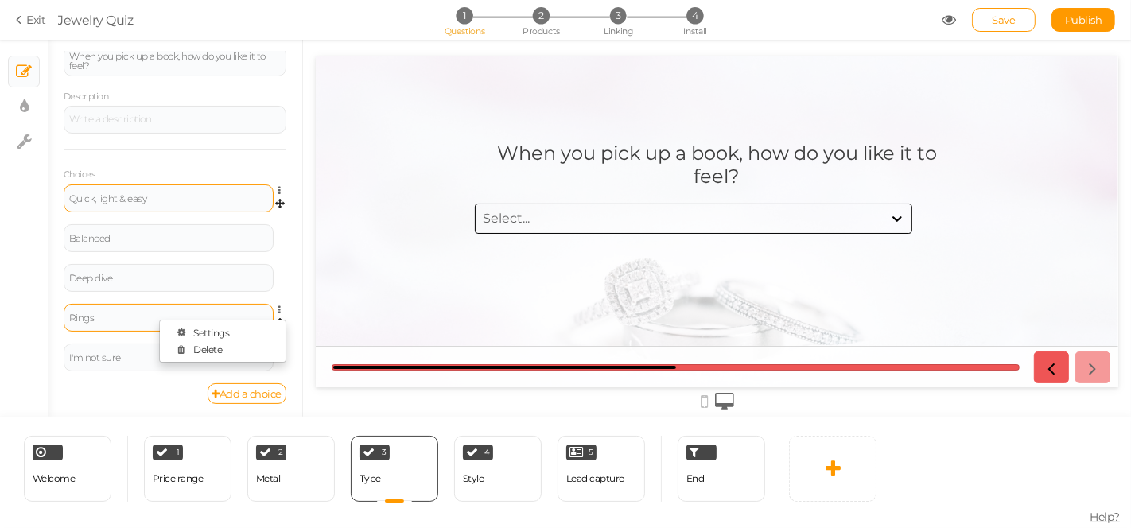
click at [192, 356] on ul "Settings Delete" at bounding box center [222, 341] width 127 height 43
click at [279, 305] on icon at bounding box center [284, 310] width 10 height 10
click at [222, 347] on link "Delete" at bounding box center [223, 349] width 126 height 17
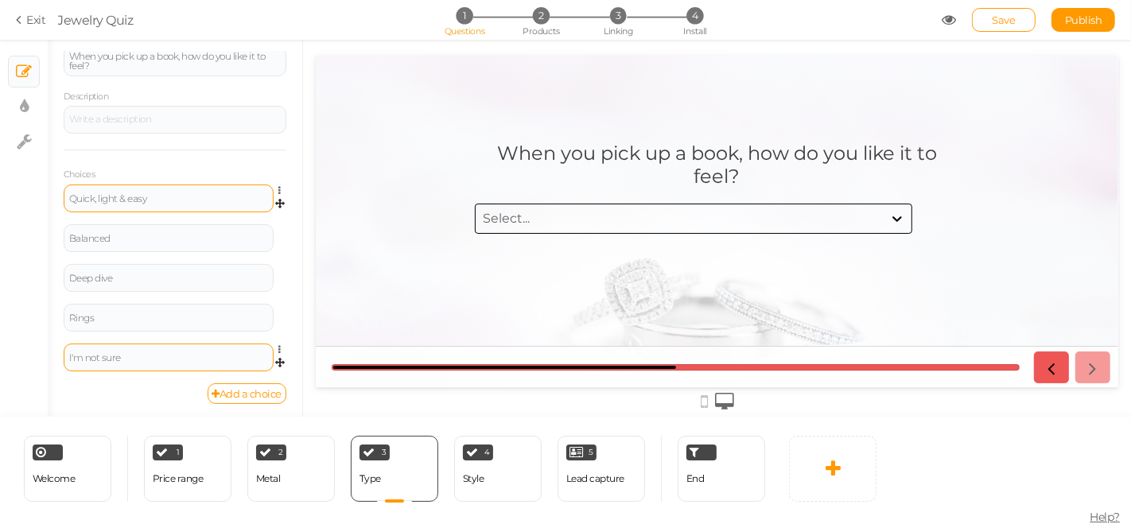
scroll to position [109, 0]
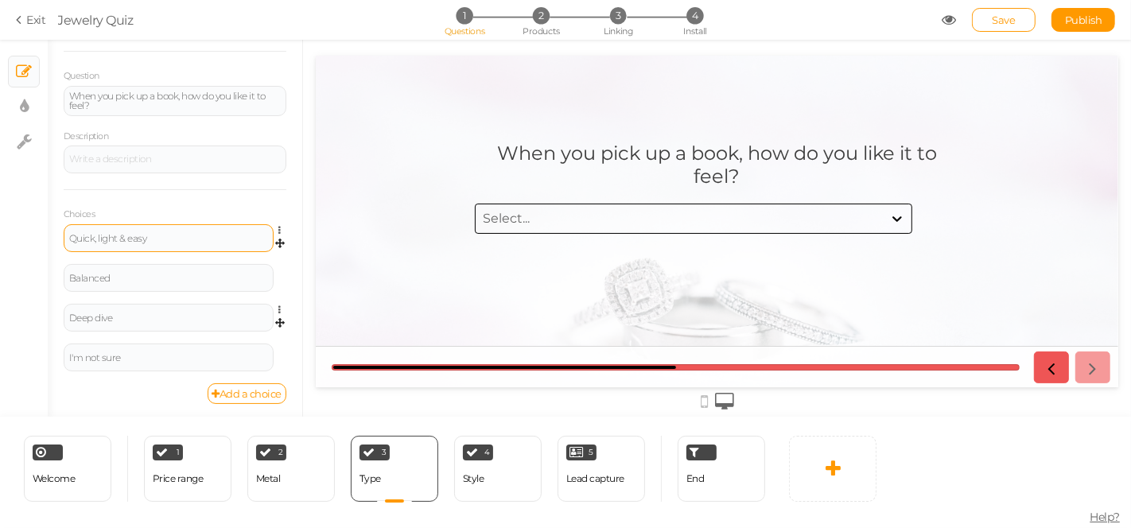
click at [279, 305] on icon at bounding box center [284, 310] width 10 height 10
click at [244, 350] on link "Delete" at bounding box center [223, 349] width 126 height 17
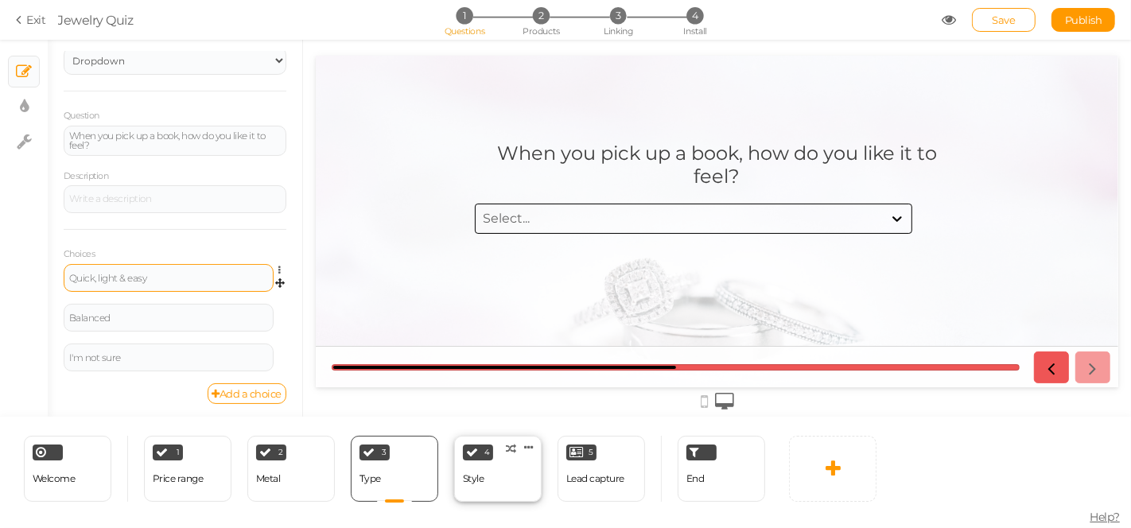
click at [473, 491] on div "Style" at bounding box center [473, 479] width 21 height 28
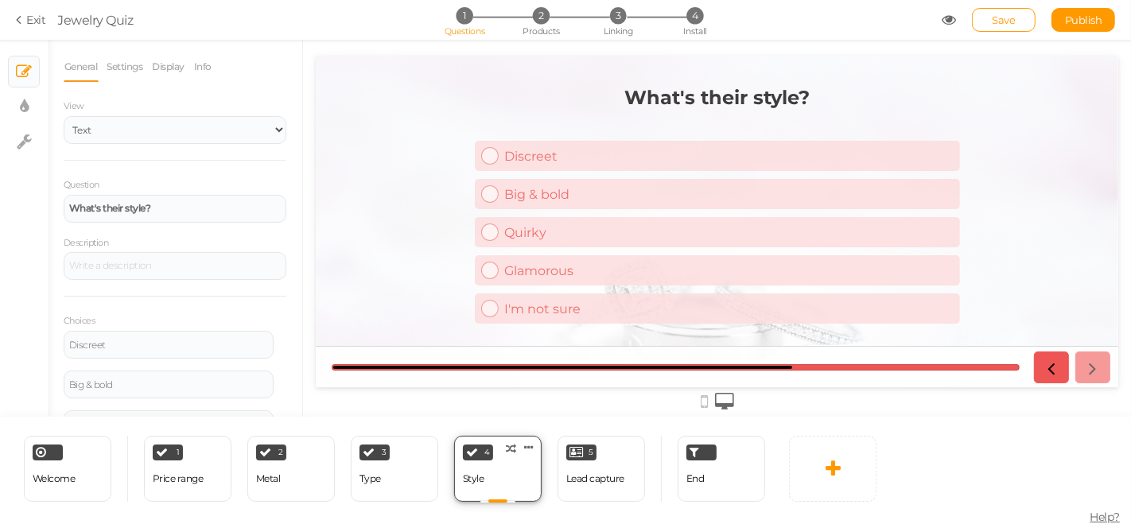
scroll to position [0, 0]
drag, startPoint x: 180, startPoint y: 205, endPoint x: 14, endPoint y: 204, distance: 166.3
click at [14, 204] on div "× Slides × Display settings × Settings General Settings Display Info View Text …" at bounding box center [565, 228] width 1131 height 377
paste div
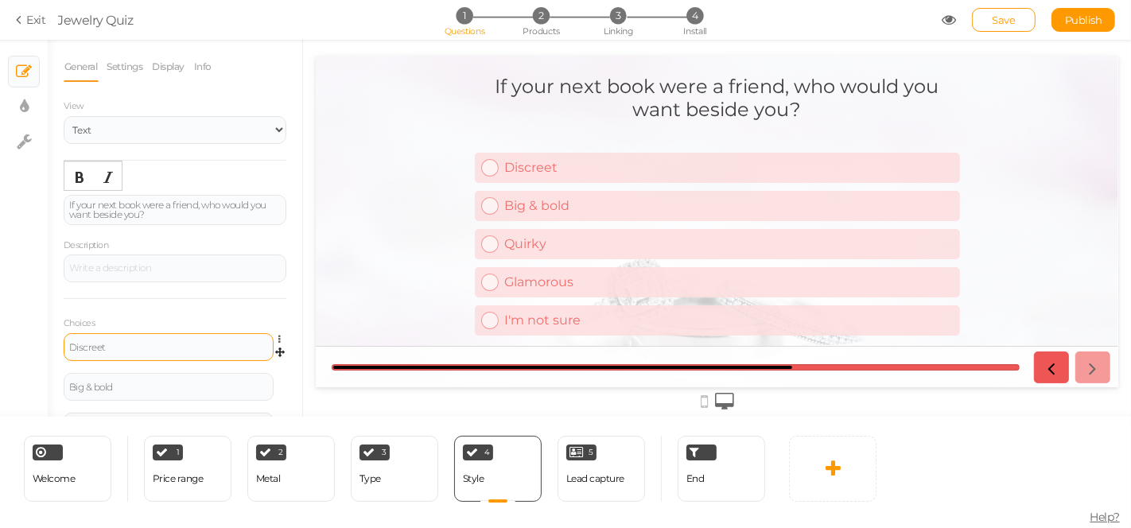
click at [106, 343] on div "Discreet" at bounding box center [168, 348] width 199 height 10
drag, startPoint x: 123, startPoint y: 349, endPoint x: 3, endPoint y: 302, distance: 129.0
click at [1, 304] on div "× Slides × Display settings × Settings General Settings Display Info View Text …" at bounding box center [565, 228] width 1131 height 377
paste div
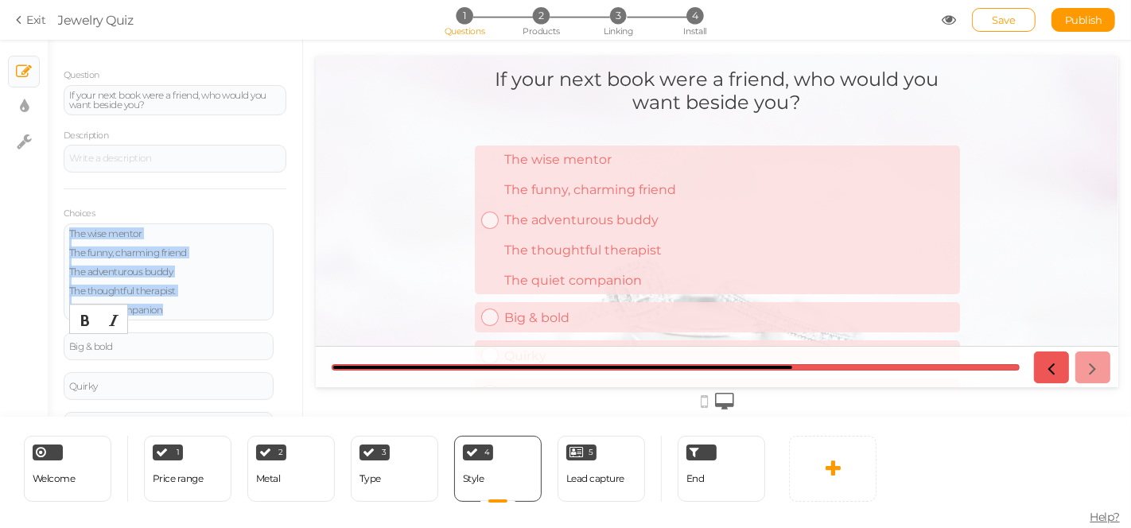
scroll to position [217, 0]
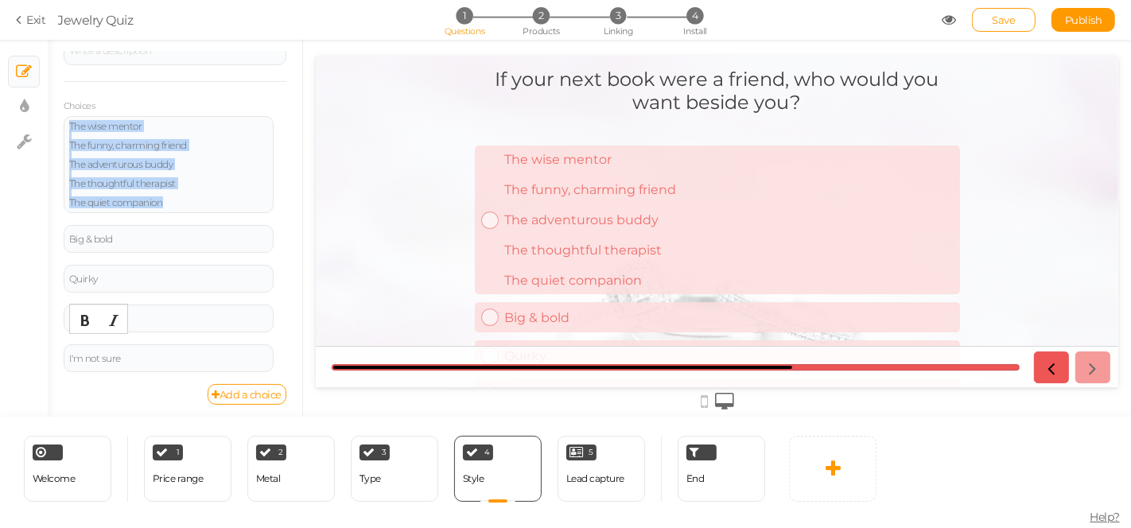
drag, startPoint x: 154, startPoint y: 346, endPoint x: 247, endPoint y: 427, distance: 123.5
click at [247, 427] on div "× Slides × Display settings × Settings General Settings Display Info View Text …" at bounding box center [565, 284] width 1131 height 488
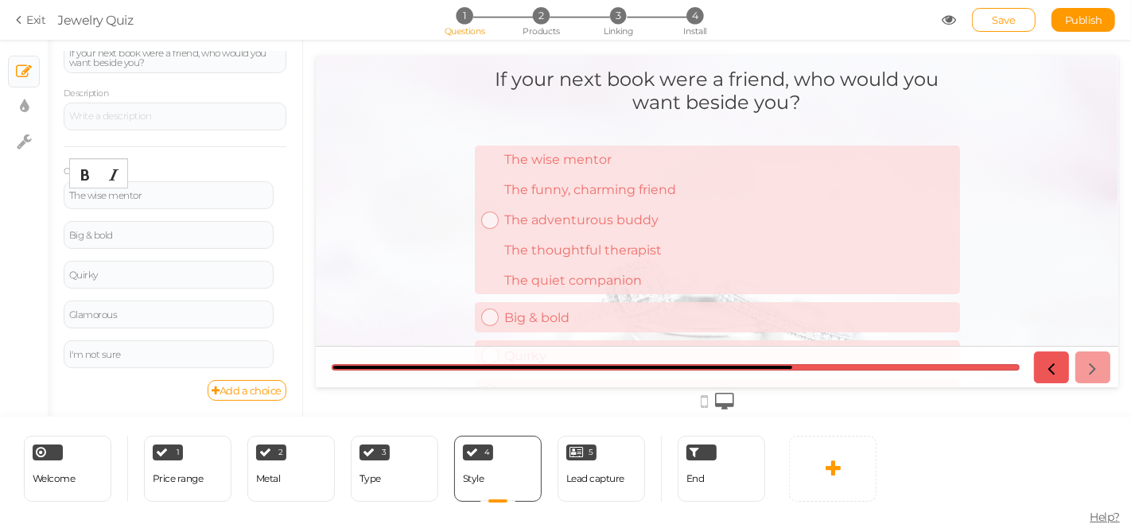
scroll to position [149, 0]
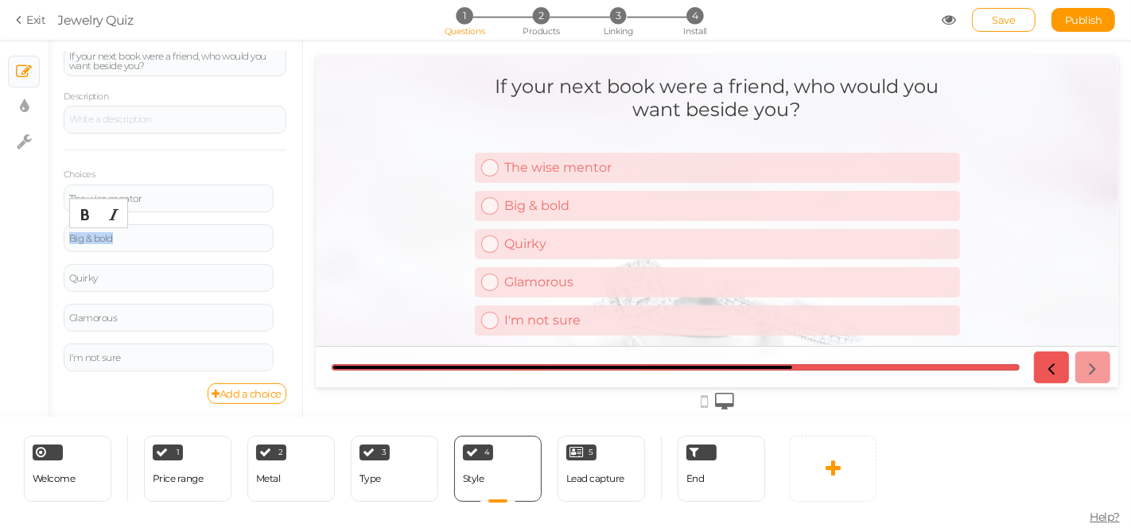
drag, startPoint x: 169, startPoint y: 239, endPoint x: 34, endPoint y: 228, distance: 135.6
click at [34, 228] on div "× Slides × Display settings × Settings General Settings Display Info View Text …" at bounding box center [565, 228] width 1131 height 377
paste div
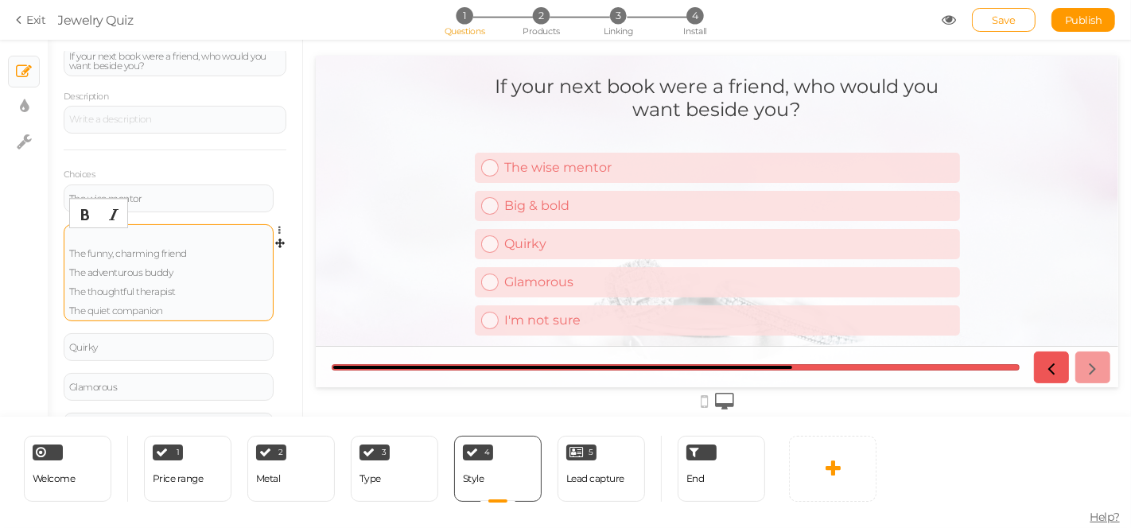
scroll to position [145, 0]
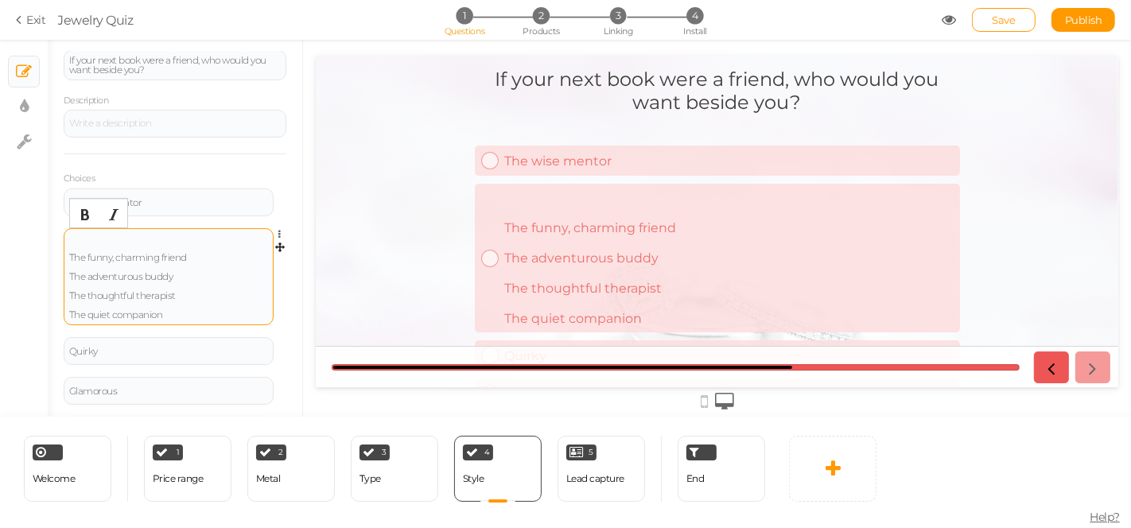
click at [142, 239] on div "The funny, charming friend The adventurous buddy The thoughtful therapist The q…" at bounding box center [168, 277] width 199 height 86
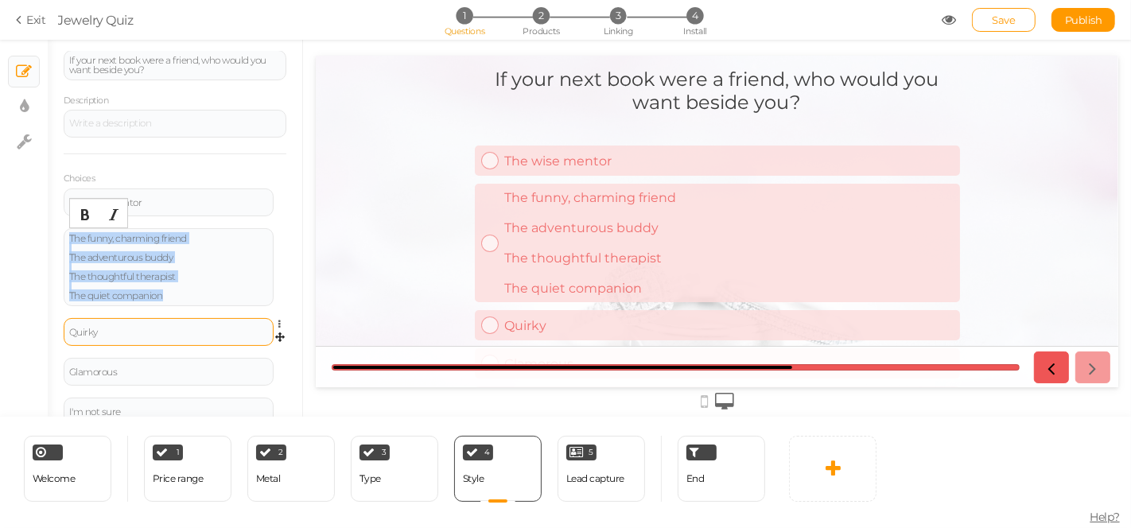
drag, startPoint x: 193, startPoint y: 234, endPoint x: 181, endPoint y: 317, distance: 83.6
click at [181, 317] on div "The wise mentor Settings Delete The funny, charming friend The adventurous budd…" at bounding box center [175, 313] width 223 height 249
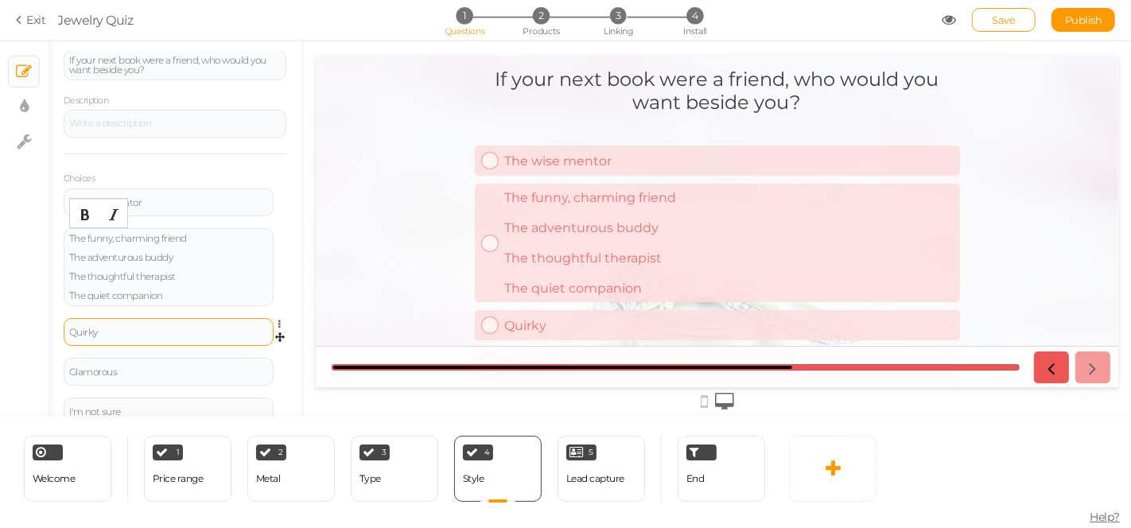
scroll to position [149, 0]
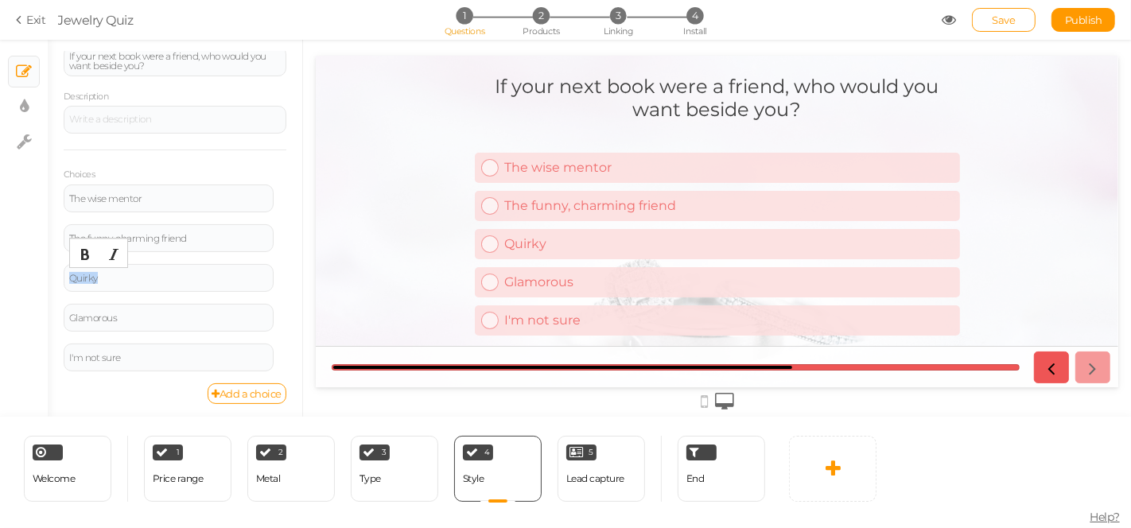
drag, startPoint x: 121, startPoint y: 279, endPoint x: 10, endPoint y: 284, distance: 110.7
click at [10, 284] on div "× Slides × Display settings × Settings General Settings Display Info View Text …" at bounding box center [565, 228] width 1131 height 377
paste div
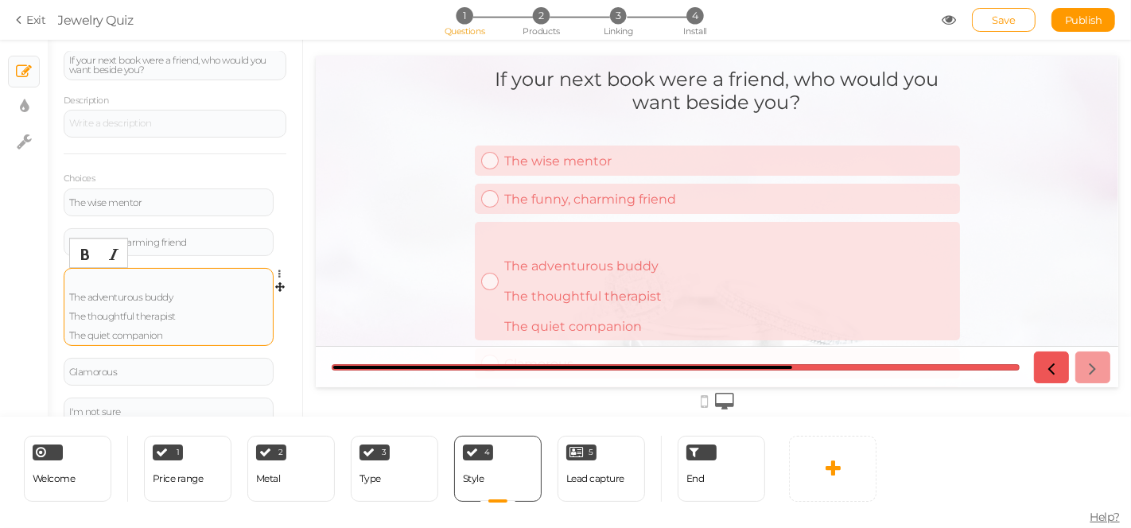
click at [132, 274] on div "The adventurous buddy The thoughtful therapist The quiet companion" at bounding box center [168, 307] width 199 height 67
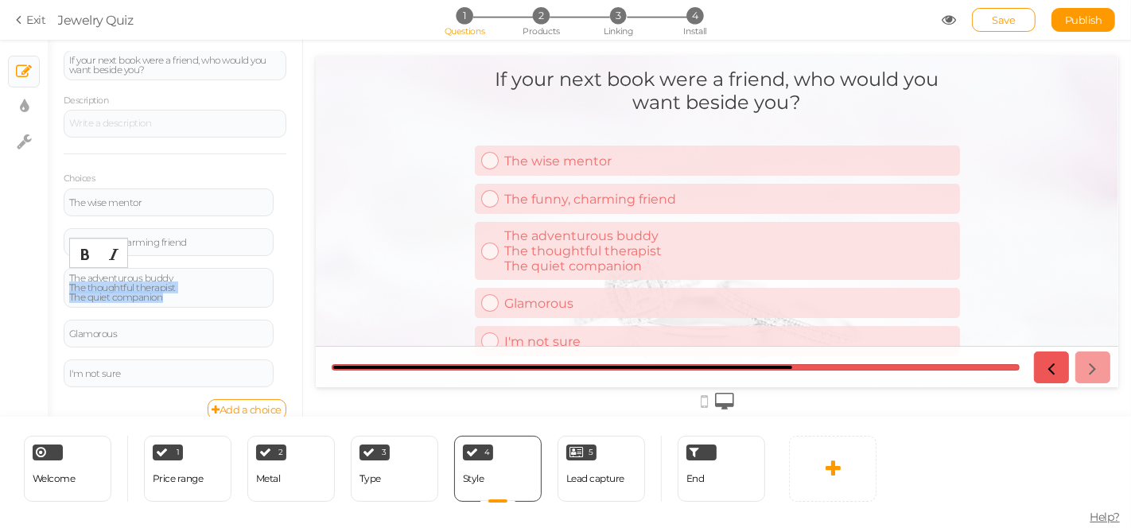
drag, startPoint x: 172, startPoint y: 296, endPoint x: 54, endPoint y: 282, distance: 118.5
click at [54, 282] on div "General Settings Display Info View Text Images Slider Dropdown Question If your…" at bounding box center [175, 234] width 255 height 365
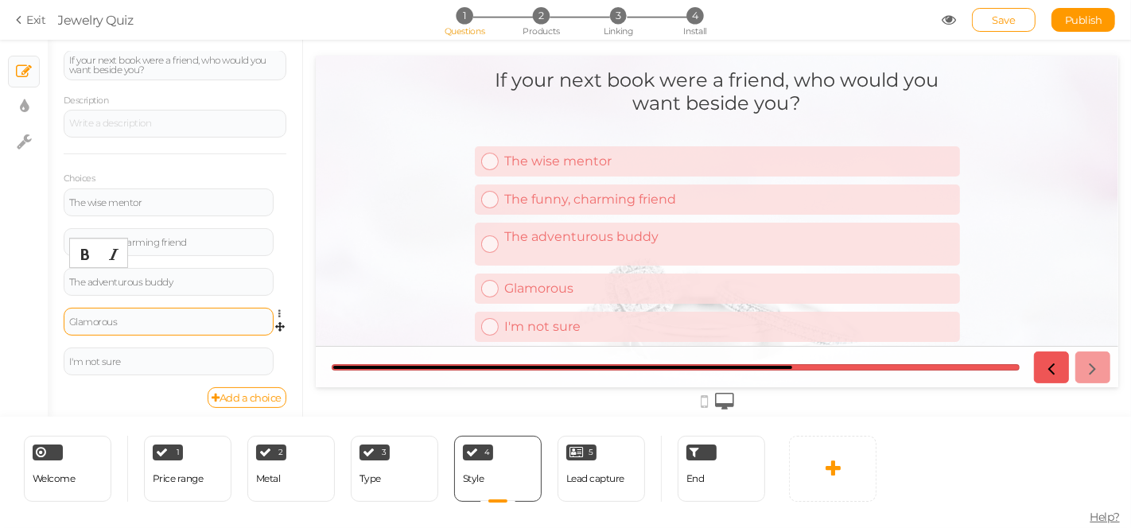
scroll to position [149, 0]
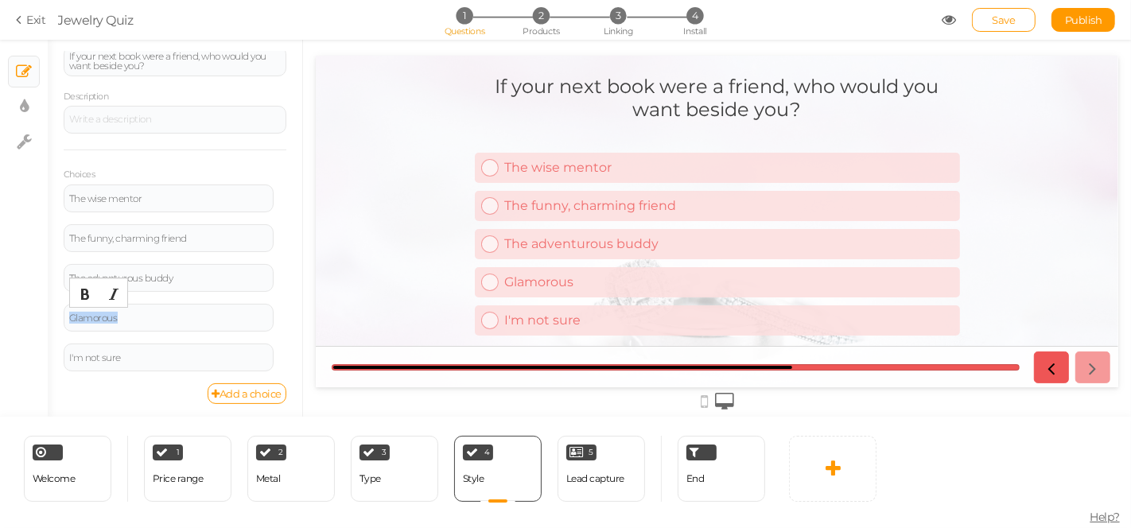
drag, startPoint x: 144, startPoint y: 316, endPoint x: 21, endPoint y: 314, distance: 123.3
click at [21, 314] on div "× Slides × Display settings × Settings General Settings Display Info View Text …" at bounding box center [565, 228] width 1131 height 377
paste div
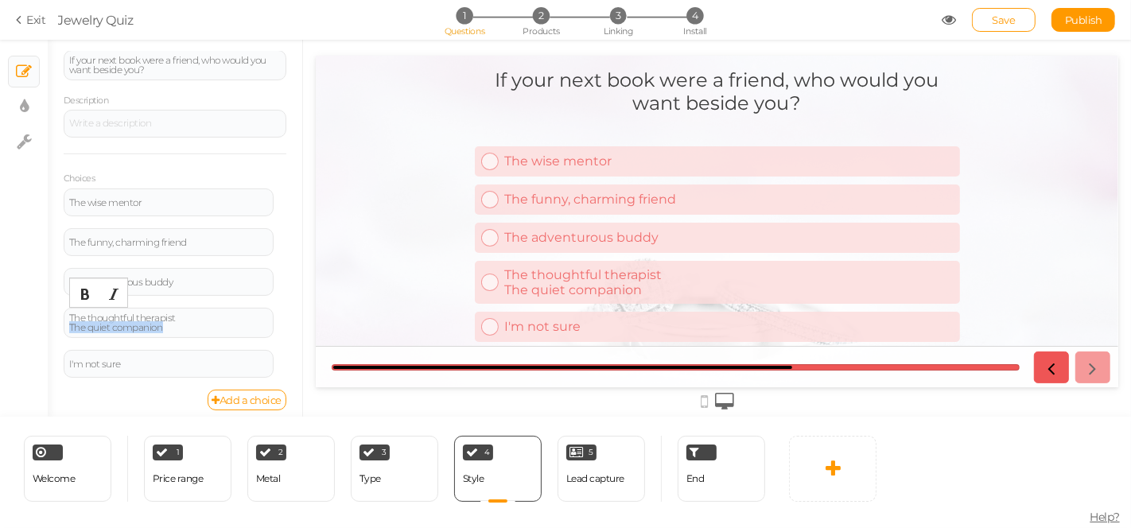
drag, startPoint x: 138, startPoint y: 323, endPoint x: 54, endPoint y: 327, distance: 84.4
click at [57, 327] on div "General Settings Display Info View Text Images Slider Dropdown Question If your…" at bounding box center [175, 234] width 255 height 365
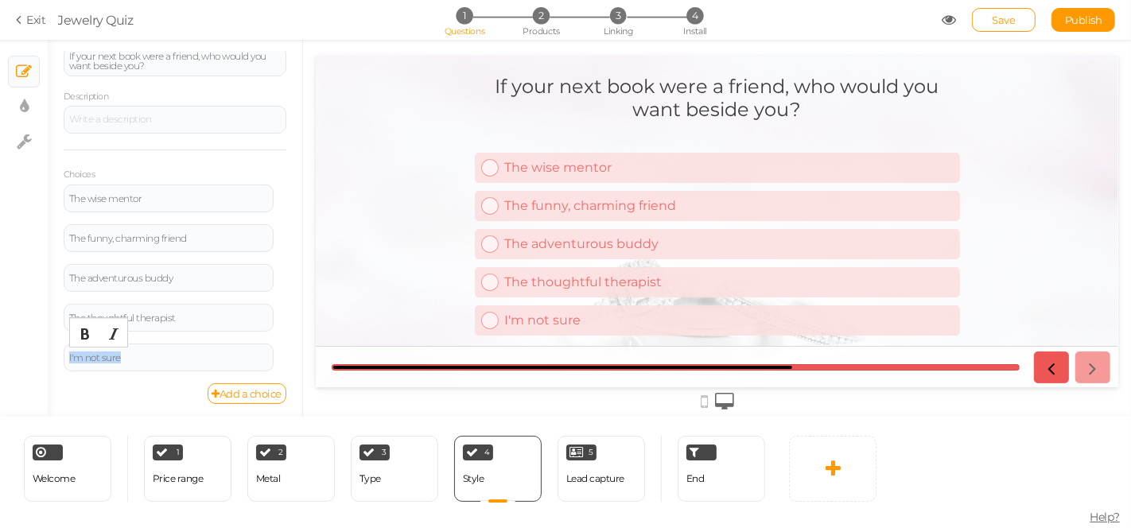
drag, startPoint x: 146, startPoint y: 352, endPoint x: 30, endPoint y: 351, distance: 115.4
click at [30, 351] on div "× Slides × Display settings × Settings General Settings Display Info View Text …" at bounding box center [565, 228] width 1131 height 377
paste div
click at [397, 485] on div "3 Type × Define the conditions to show this slide. Clone Change type Delete" at bounding box center [395, 469] width 88 height 66
select select "1002"
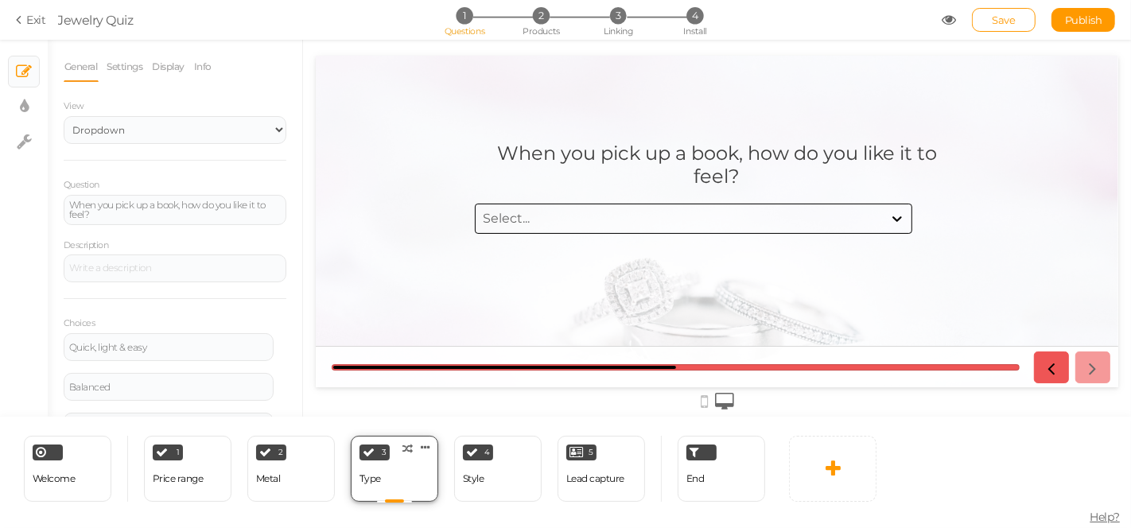
scroll to position [0, 0]
drag, startPoint x: 694, startPoint y: 472, endPoint x: 680, endPoint y: 469, distance: 13.7
click at [680, 473] on div "End" at bounding box center [722, 469] width 88 height 66
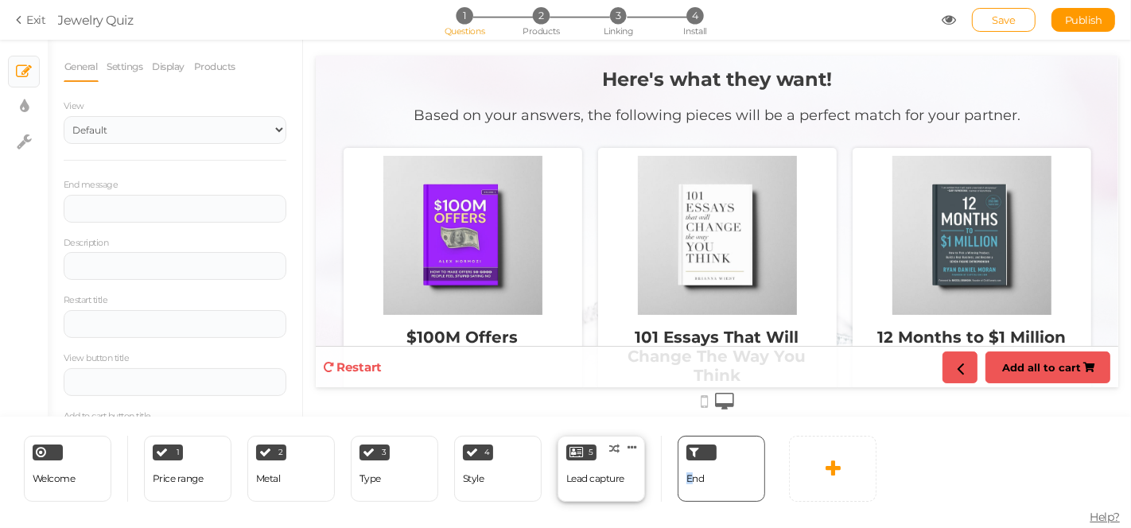
click at [635, 469] on div "5 Lead capture × Define the conditions to show this slide. Clone Change type De…" at bounding box center [602, 469] width 88 height 66
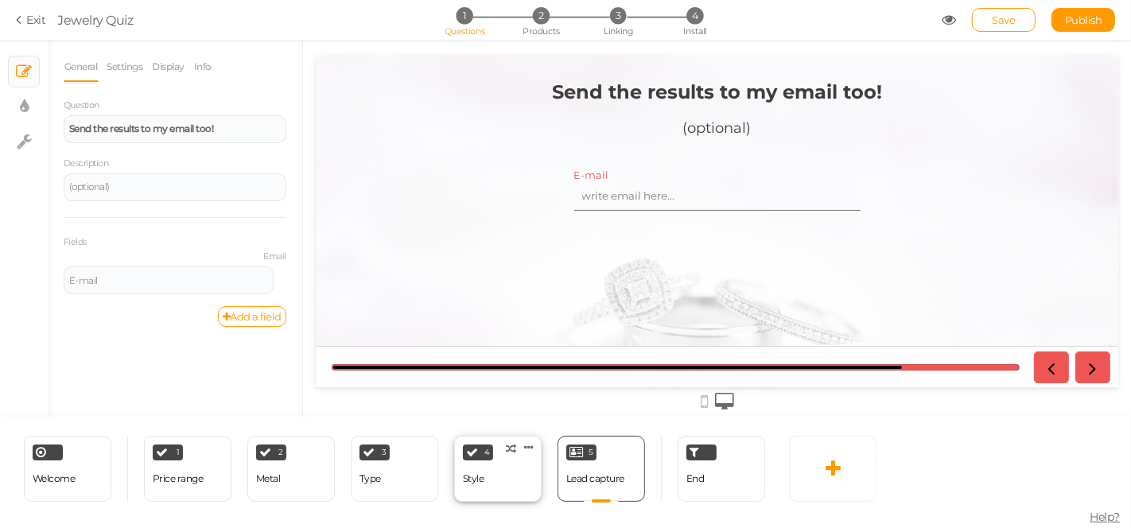
click at [513, 480] on div "4 Style × Define the conditions to show this slide. Clone Change type Delete" at bounding box center [498, 469] width 88 height 66
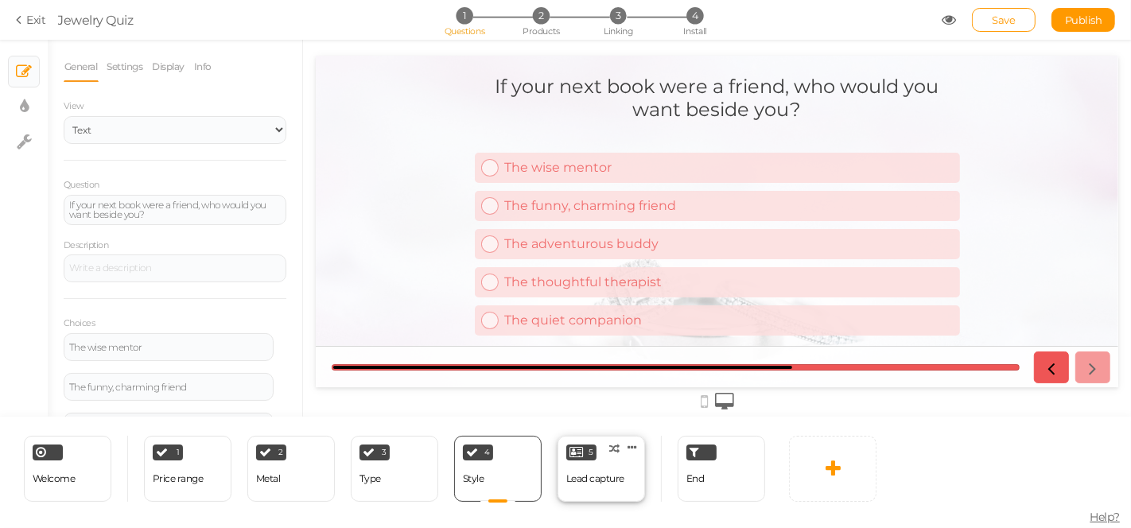
click at [617, 474] on div "Lead capture" at bounding box center [595, 478] width 58 height 11
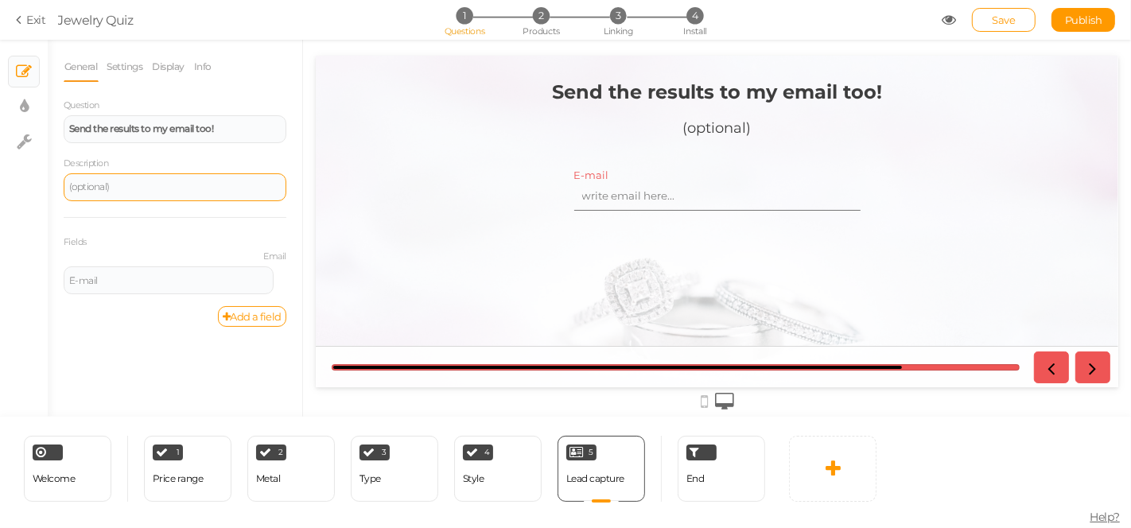
click at [197, 185] on div "(optional)" at bounding box center [175, 187] width 212 height 10
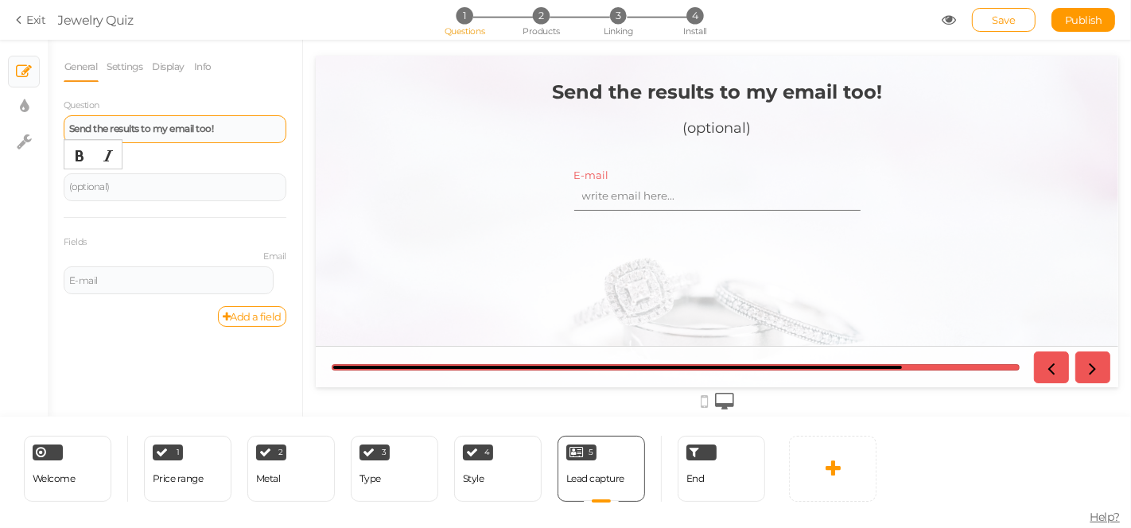
click at [232, 127] on div "Send the results to my email too!" at bounding box center [175, 129] width 212 height 10
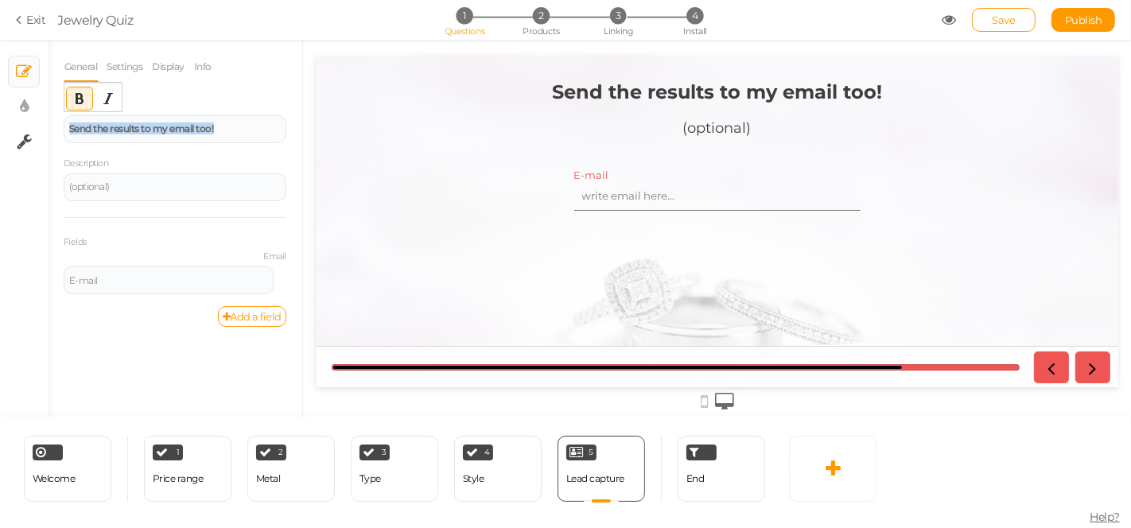
drag, startPoint x: 236, startPoint y: 126, endPoint x: 11, endPoint y: 132, distance: 225.2
click at [11, 132] on div "× Slides × Display settings × Settings General Settings Display Info Question S…" at bounding box center [565, 228] width 1131 height 377
click at [530, 443] on icon at bounding box center [529, 448] width 10 height 12
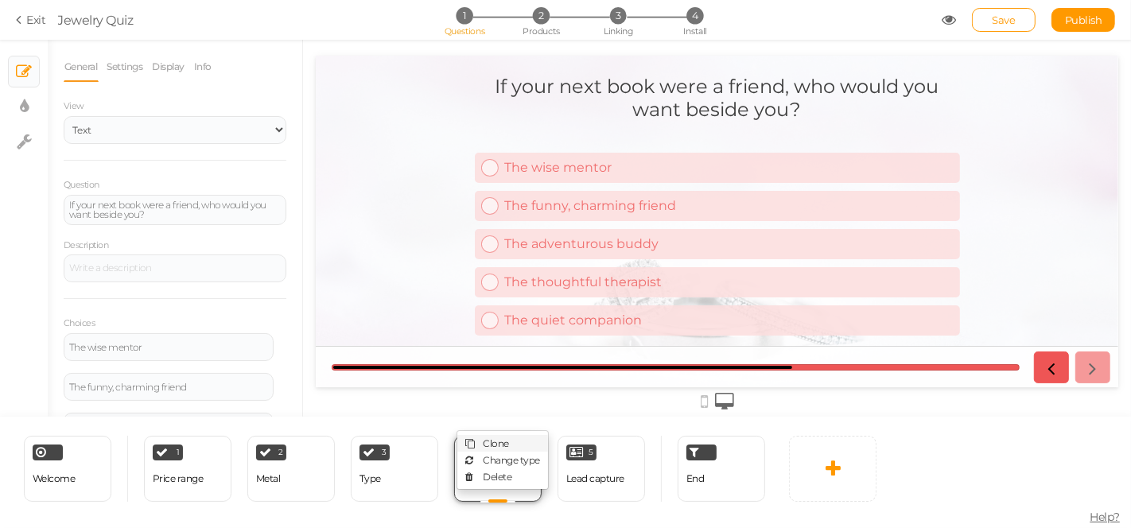
click at [511, 442] on link "Clone" at bounding box center [502, 443] width 91 height 17
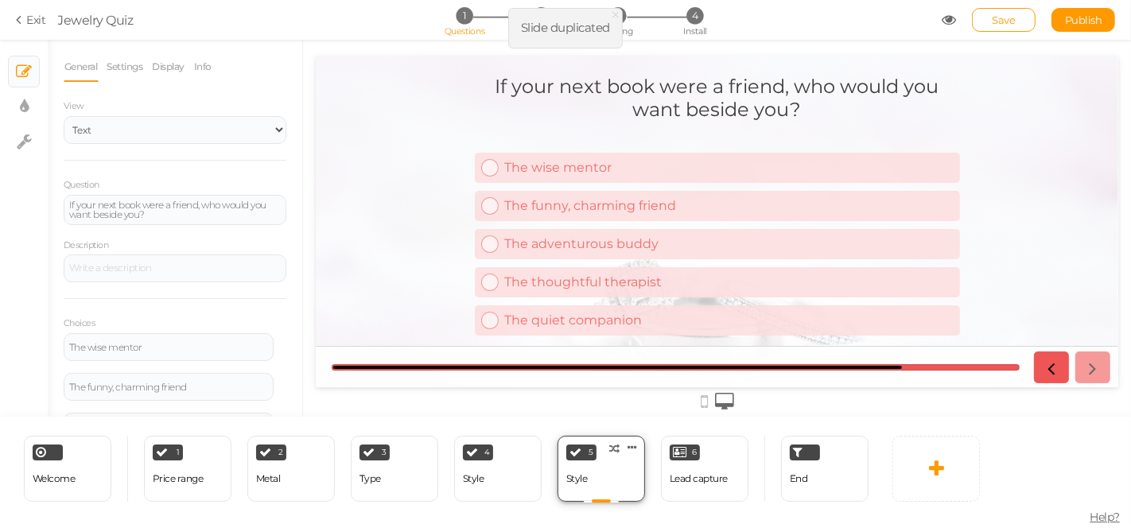
click at [618, 481] on div "5 Style × Define the conditions to show this slide. Clone Change type Delete" at bounding box center [602, 469] width 88 height 66
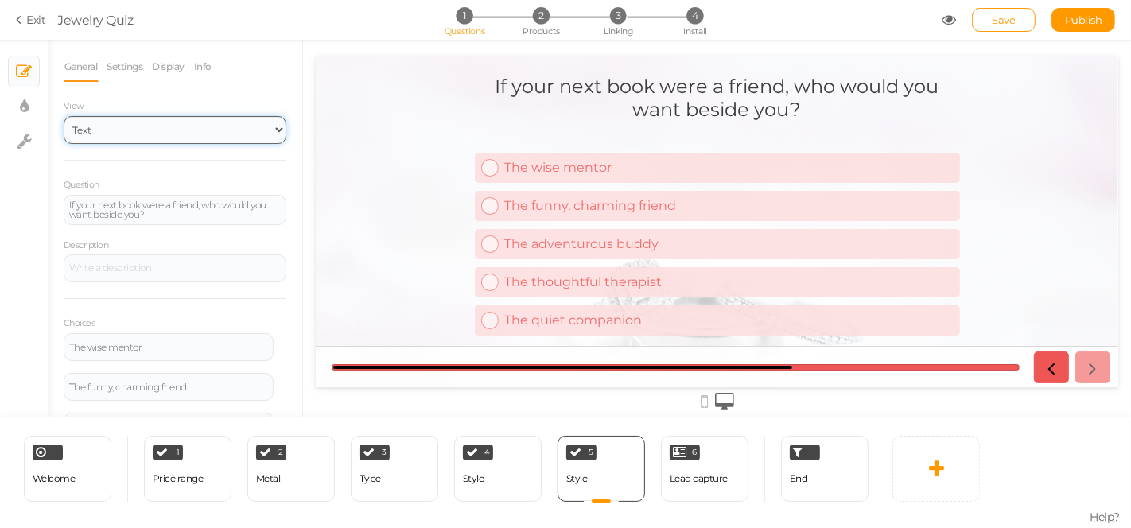
click at [228, 125] on select "Text Images Slider Dropdown" at bounding box center [175, 130] width 223 height 28
click at [410, 480] on div "3 Type × Define the conditions to show this slide. Clone Change type Delete" at bounding box center [395, 469] width 88 height 66
select select "1002"
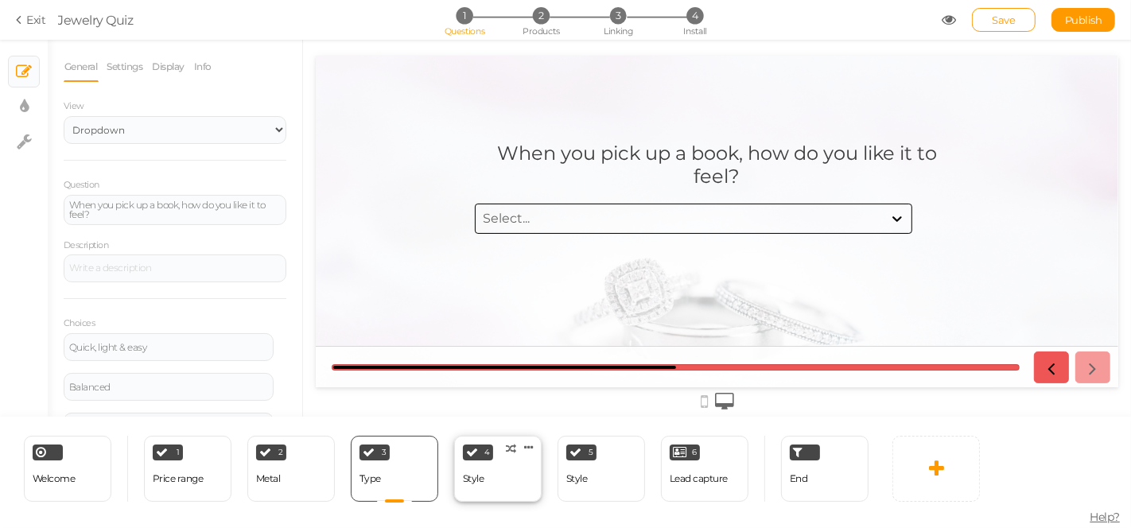
click at [512, 476] on div "4 Style × Define the conditions to show this slide. Clone Change type Delete" at bounding box center [498, 469] width 88 height 66
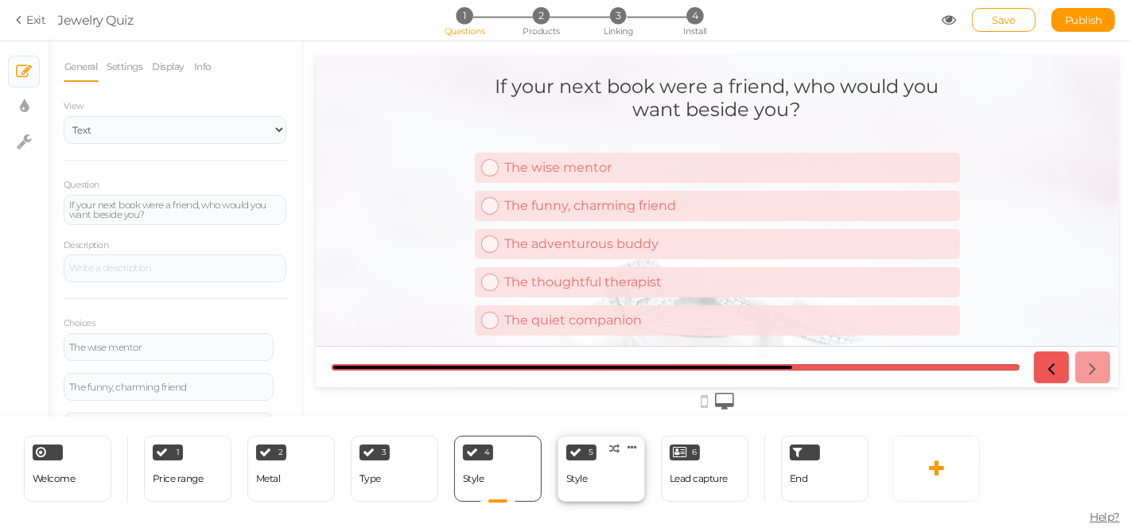
click at [632, 494] on div "5 Style × Define the conditions to show this slide. Clone Change type Delete" at bounding box center [602, 469] width 88 height 66
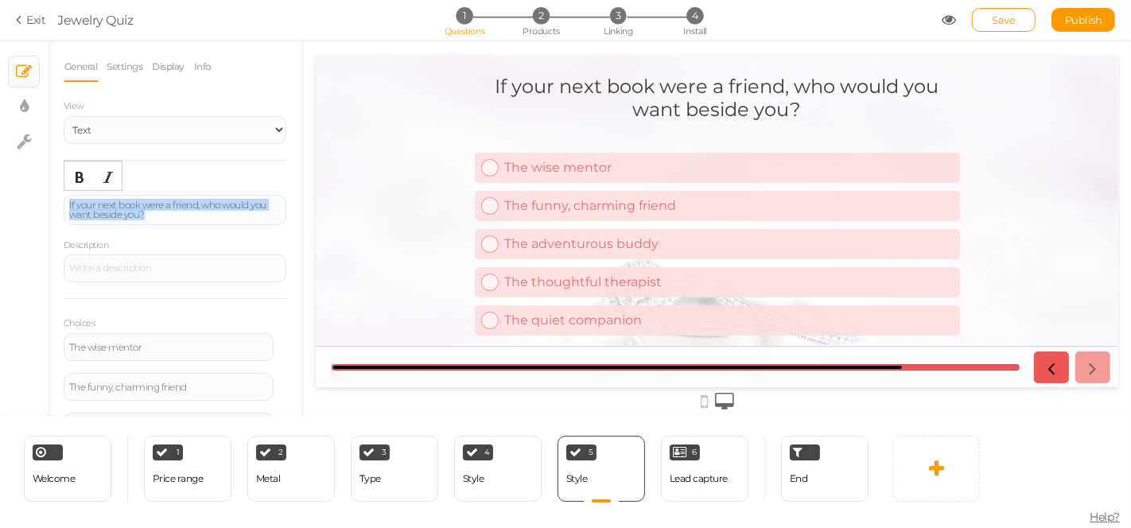
drag, startPoint x: 207, startPoint y: 216, endPoint x: 0, endPoint y: 191, distance: 208.4
click at [4, 194] on div "× Slides × Display settings × Settings General Settings Display Info View Text …" at bounding box center [565, 228] width 1131 height 377
paste div
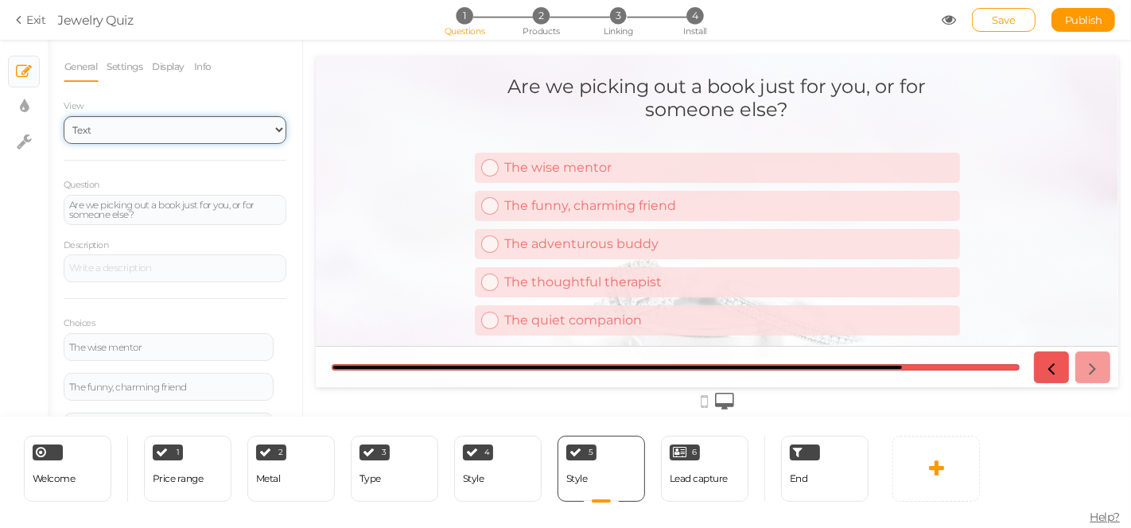
click at [96, 128] on select "Text Images Slider Dropdown" at bounding box center [175, 130] width 223 height 28
click at [64, 116] on select "Text Images Slider Dropdown" at bounding box center [175, 130] width 223 height 28
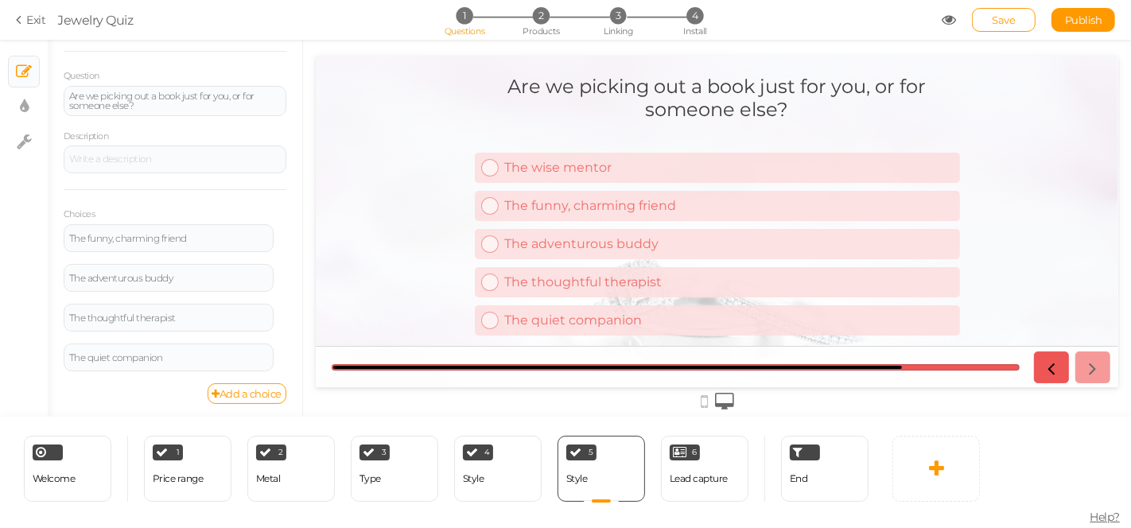
scroll to position [149, 0]
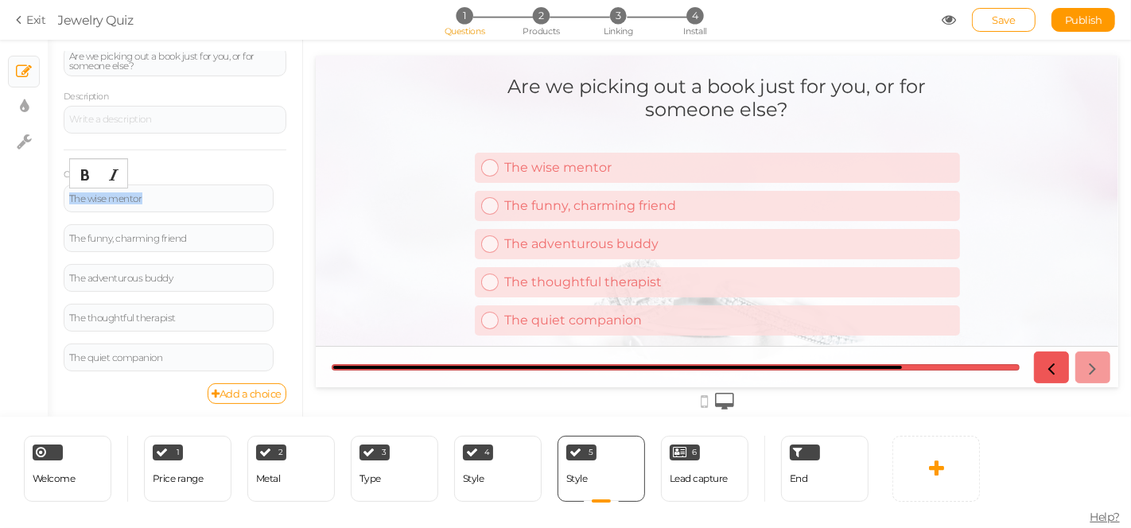
drag, startPoint x: 162, startPoint y: 193, endPoint x: 55, endPoint y: 193, distance: 106.6
click at [55, 193] on div "General Settings Display Info View Text Images Slider Dropdown Question Are we …" at bounding box center [175, 234] width 255 height 365
paste div
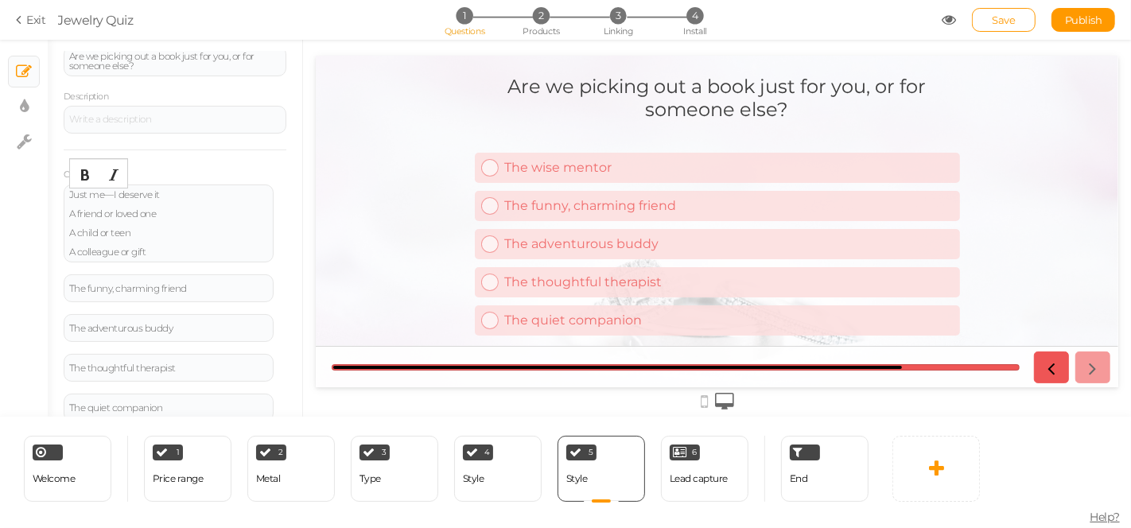
scroll to position [145, 0]
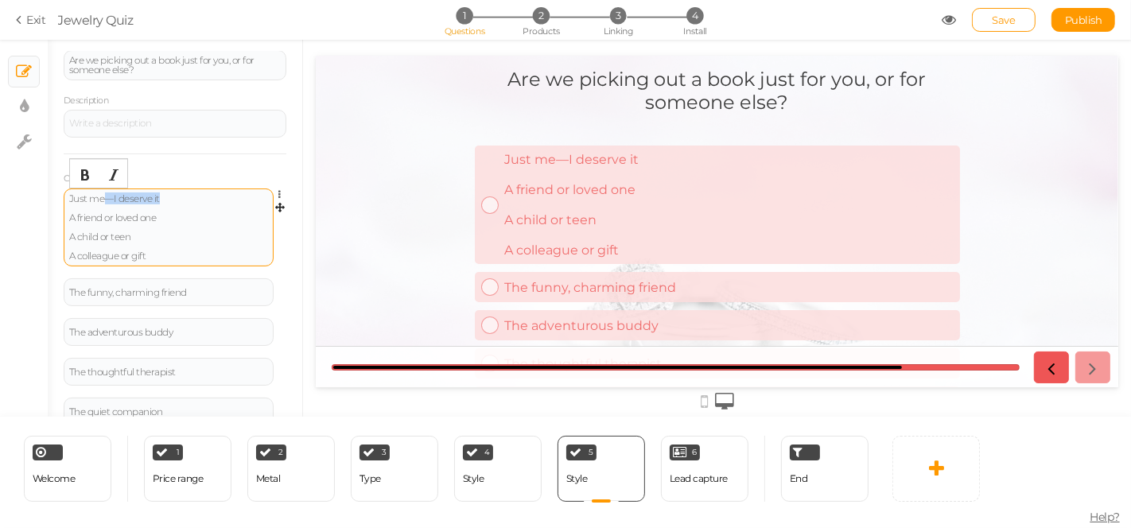
drag, startPoint x: 101, startPoint y: 195, endPoint x: 195, endPoint y: 188, distance: 94.1
click at [197, 194] on div "Just me—I deserve it A friend or loved one A child or teen A colleague or gift" at bounding box center [168, 227] width 199 height 67
click at [88, 209] on div "Just me A friend or loved one A child or teen A colleague or gift" at bounding box center [168, 227] width 199 height 67
click at [74, 203] on div "Just me A friend or loved one A child or teen A colleague or gift" at bounding box center [168, 227] width 199 height 67
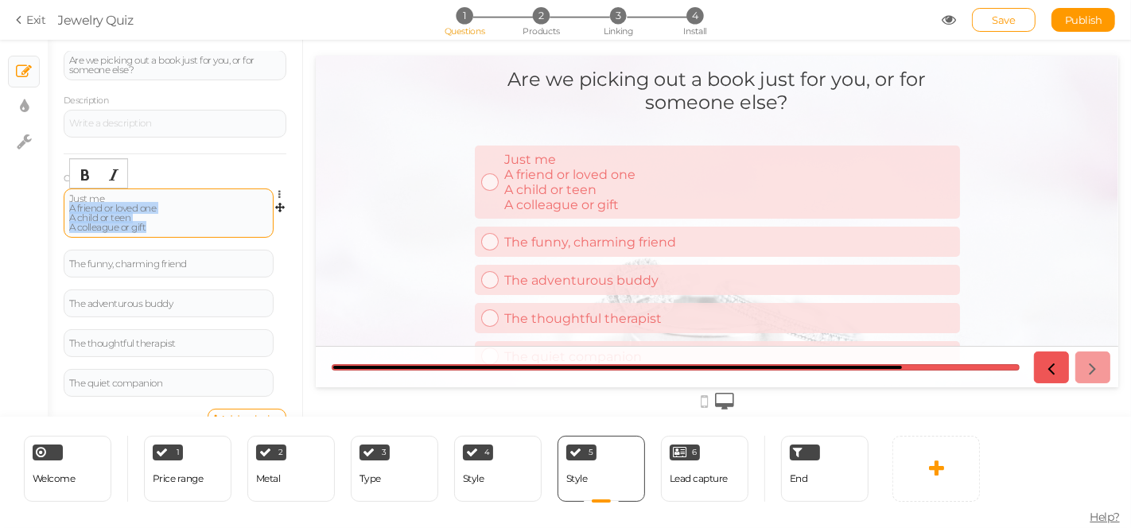
drag, startPoint x: 160, startPoint y: 221, endPoint x: 65, endPoint y: 200, distance: 96.9
click at [65, 200] on div "Just me A friend or loved one A child or teen A colleague or gift" at bounding box center [169, 213] width 210 height 49
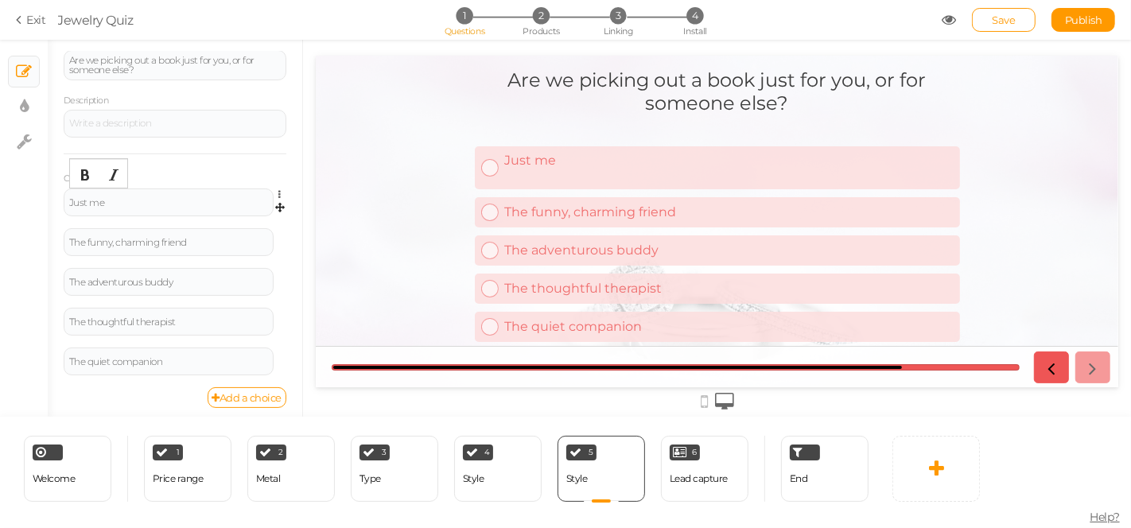
scroll to position [149, 0]
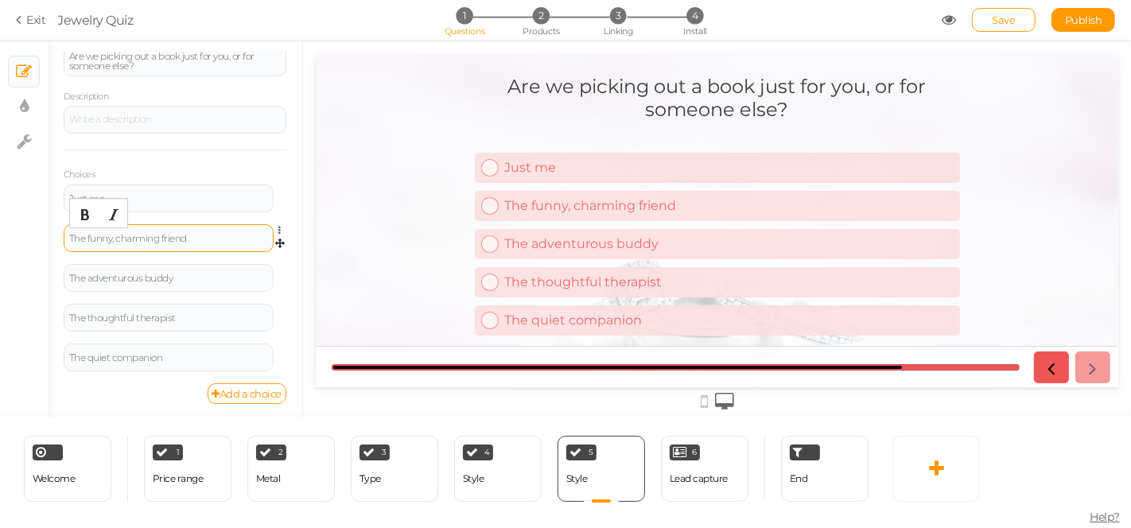
click at [133, 227] on div "The funny, charming friend" at bounding box center [169, 238] width 210 height 28
click at [132, 237] on div "The funny, charming friend" at bounding box center [168, 239] width 199 height 10
paste div
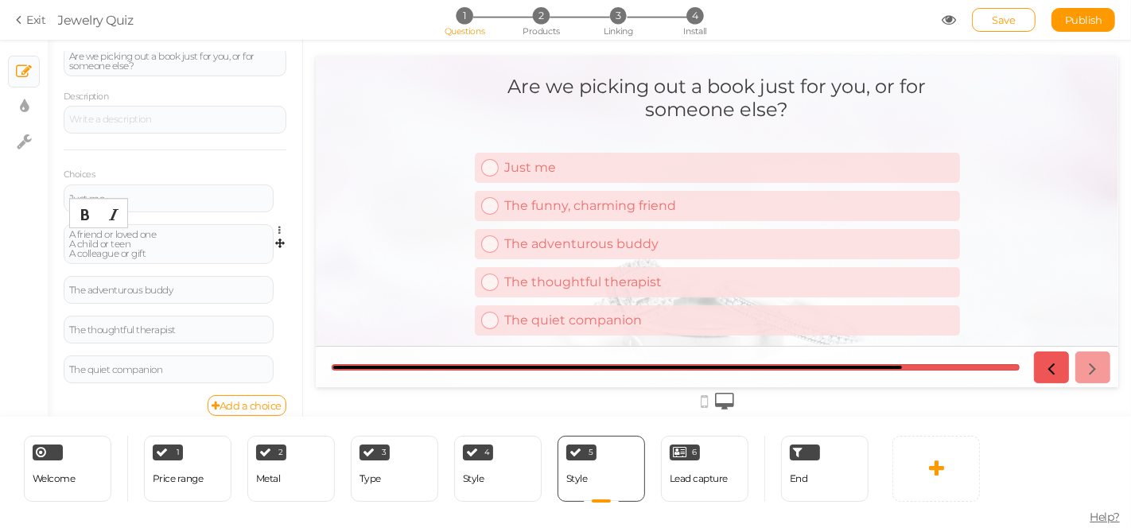
scroll to position [145, 0]
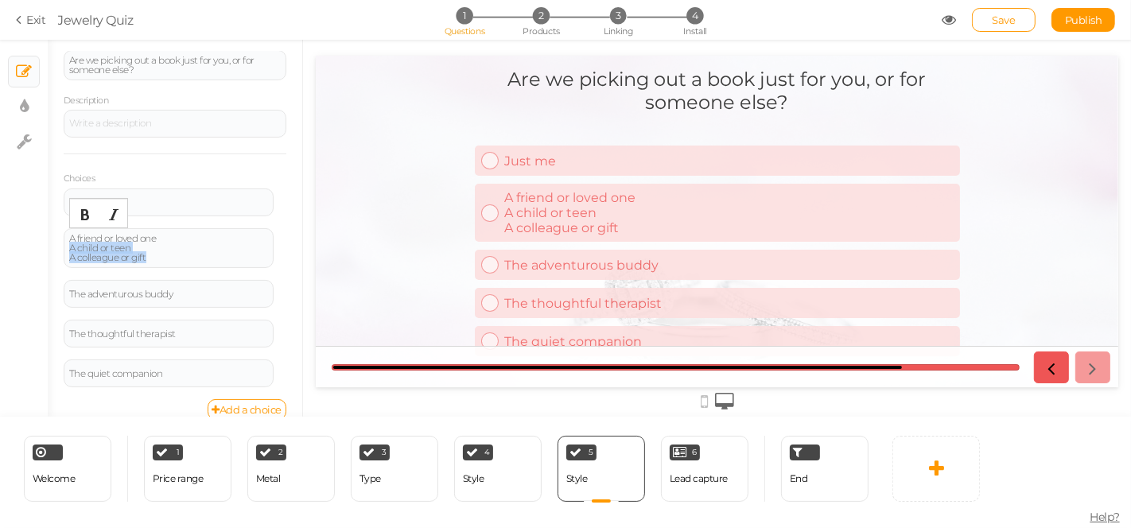
drag, startPoint x: 163, startPoint y: 255, endPoint x: 58, endPoint y: 247, distance: 105.3
click at [58, 247] on div "General Settings Display Info View Text Images Slider Dropdown Question Are we …" at bounding box center [175, 234] width 255 height 365
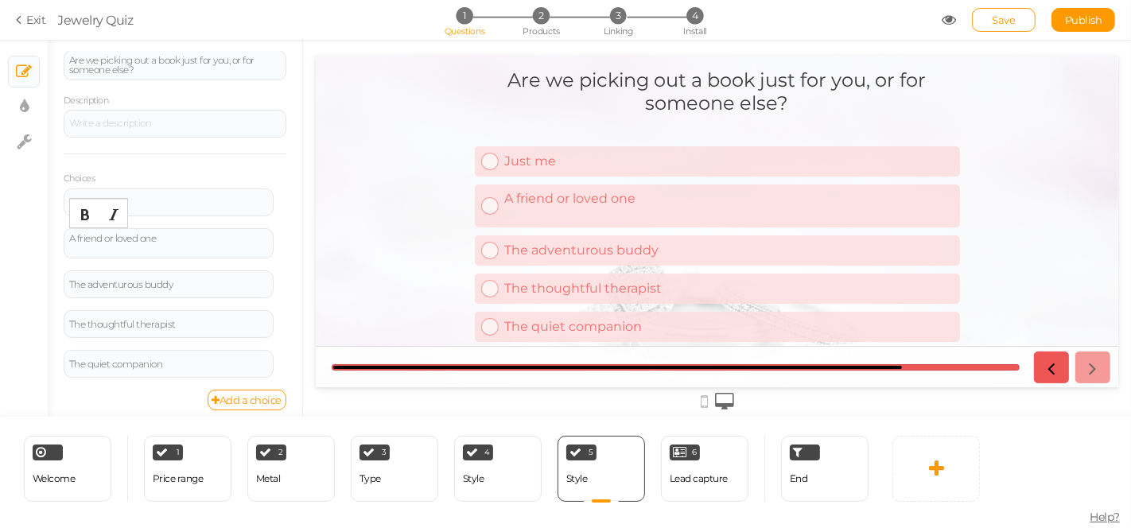
scroll to position [149, 0]
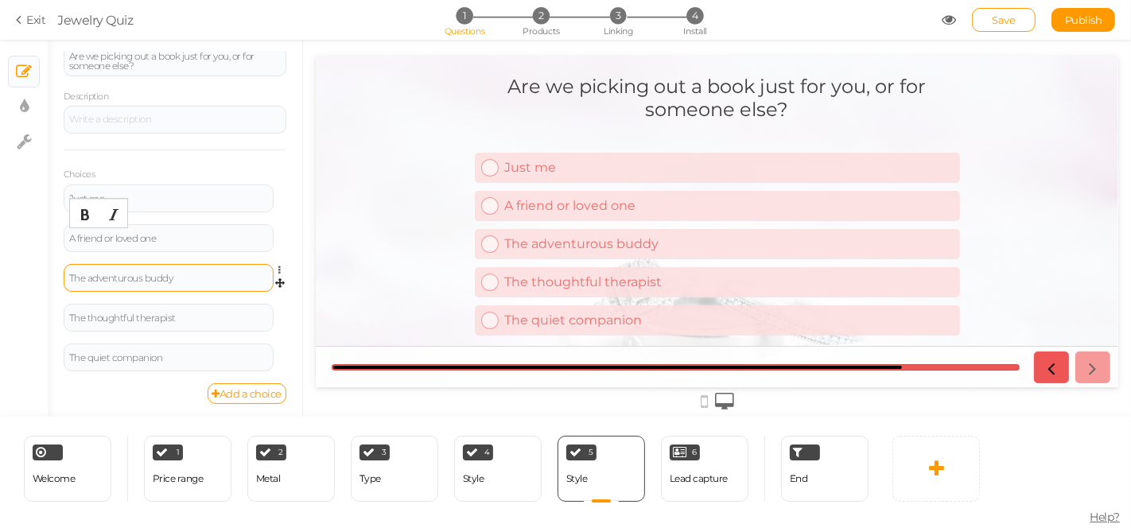
click at [130, 274] on div "The adventurous buddy" at bounding box center [168, 279] width 199 height 10
paste div
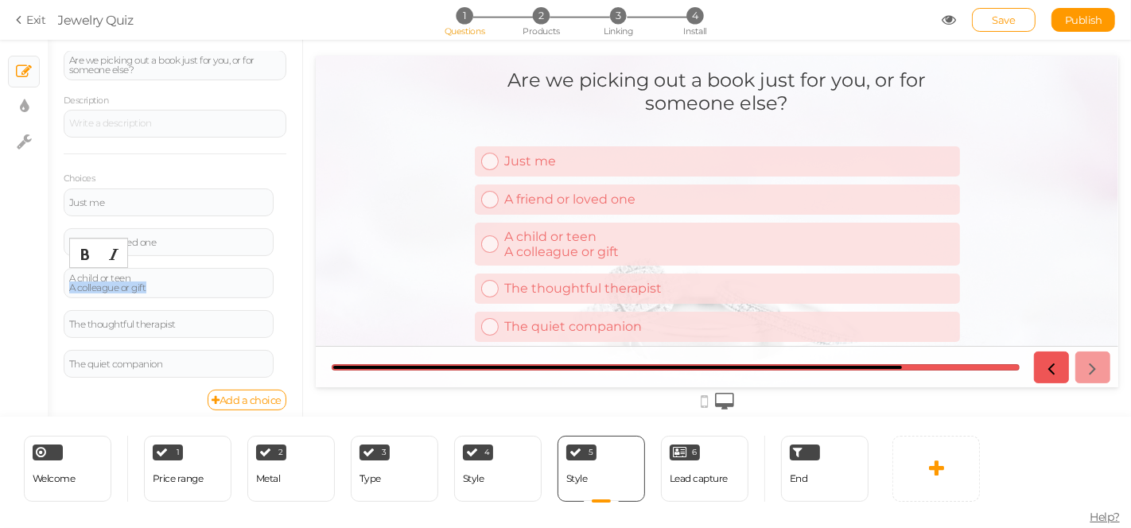
drag, startPoint x: 168, startPoint y: 285, endPoint x: 53, endPoint y: 286, distance: 115.4
click at [53, 286] on div "General Settings Display Info View Text Images Slider Dropdown Question Are we …" at bounding box center [175, 234] width 255 height 365
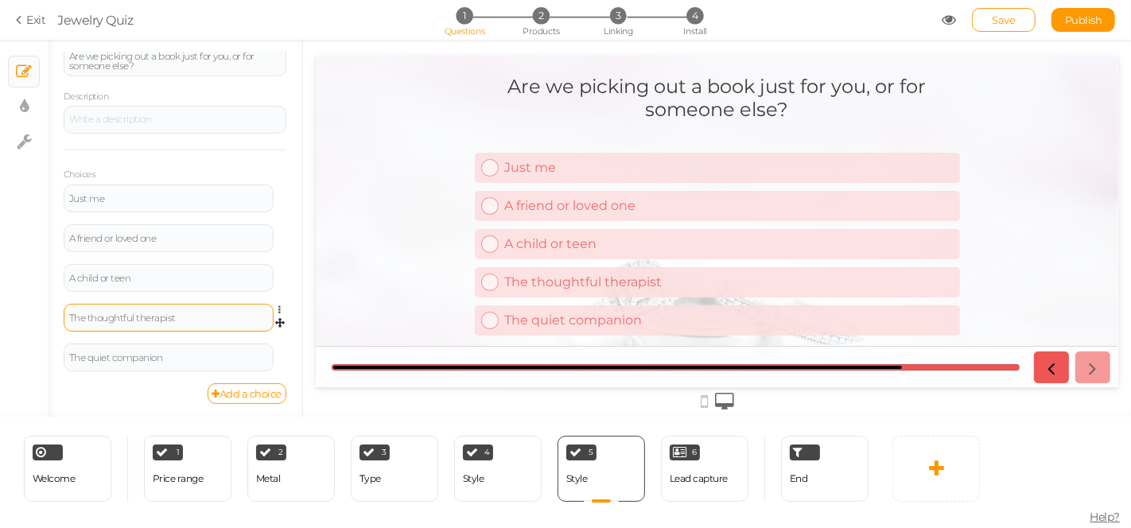
click at [117, 323] on div "The thoughtful therapist" at bounding box center [169, 318] width 210 height 28
click at [124, 321] on div "The thoughtful therapist" at bounding box center [169, 318] width 210 height 28
click at [128, 313] on div "The thoughtful therapist" at bounding box center [168, 318] width 199 height 10
paste div
click at [279, 347] on icon at bounding box center [284, 350] width 10 height 10
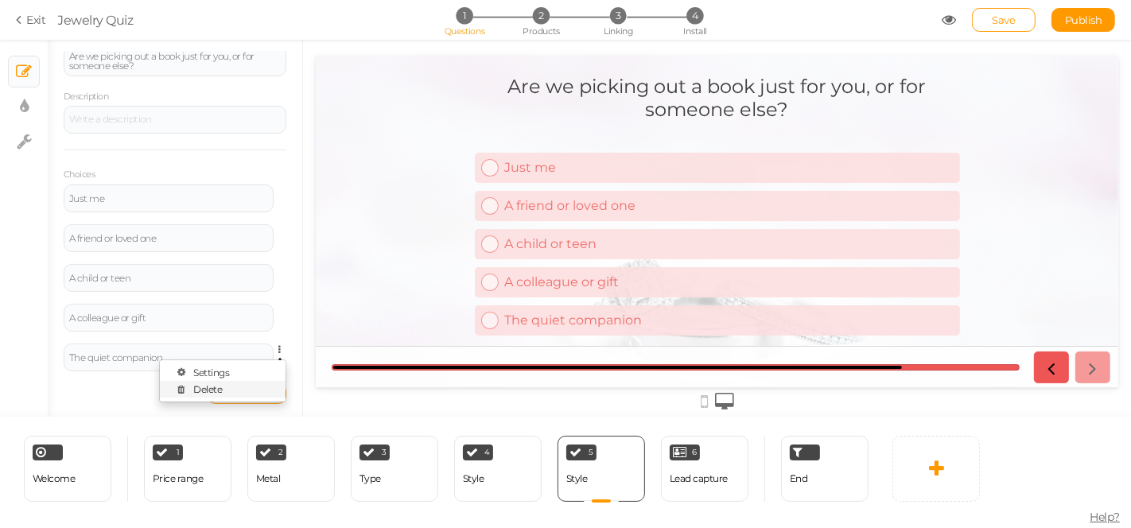
click at [232, 383] on link "Delete" at bounding box center [223, 389] width 126 height 17
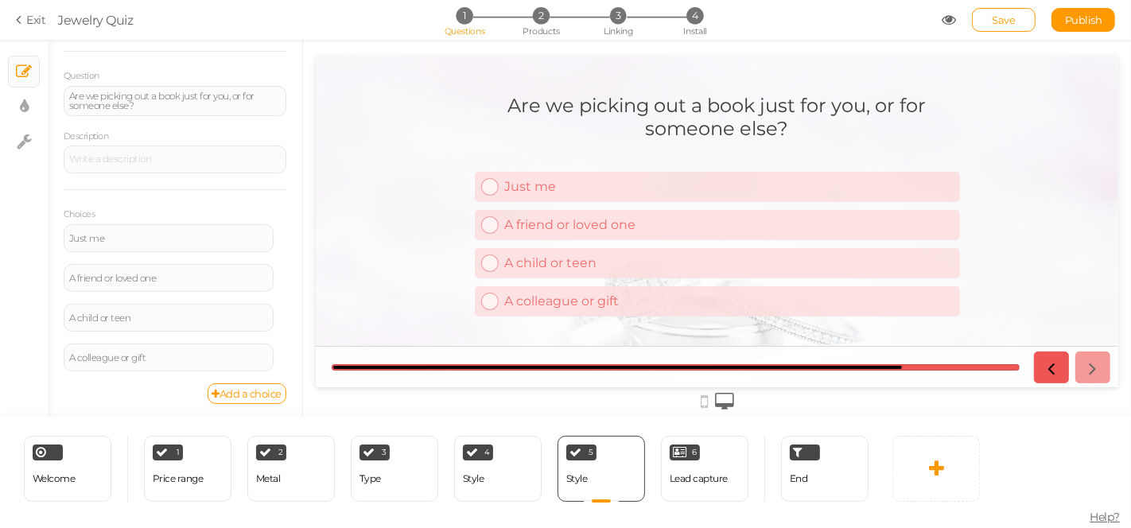
scroll to position [109, 0]
click at [1018, 20] on link "Save" at bounding box center [1004, 20] width 64 height 24
click at [737, 477] on div "6 Lead capture × Define the conditions to show this slide. Clone Change type De…" at bounding box center [705, 469] width 88 height 66
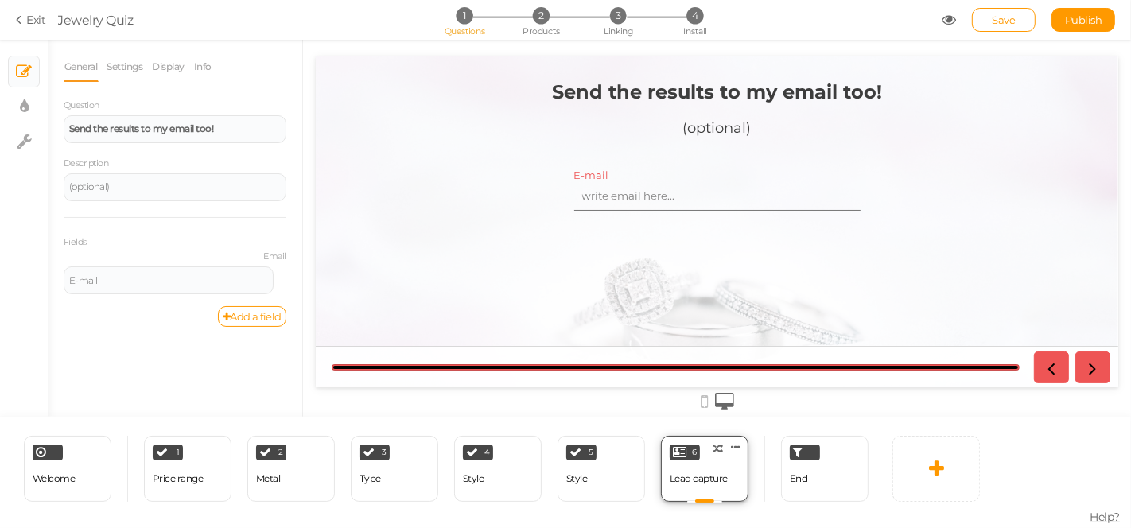
scroll to position [0, 0]
click at [619, 492] on div "5 Style × Define the conditions to show this slide. Clone Change type Delete" at bounding box center [602, 469] width 88 height 66
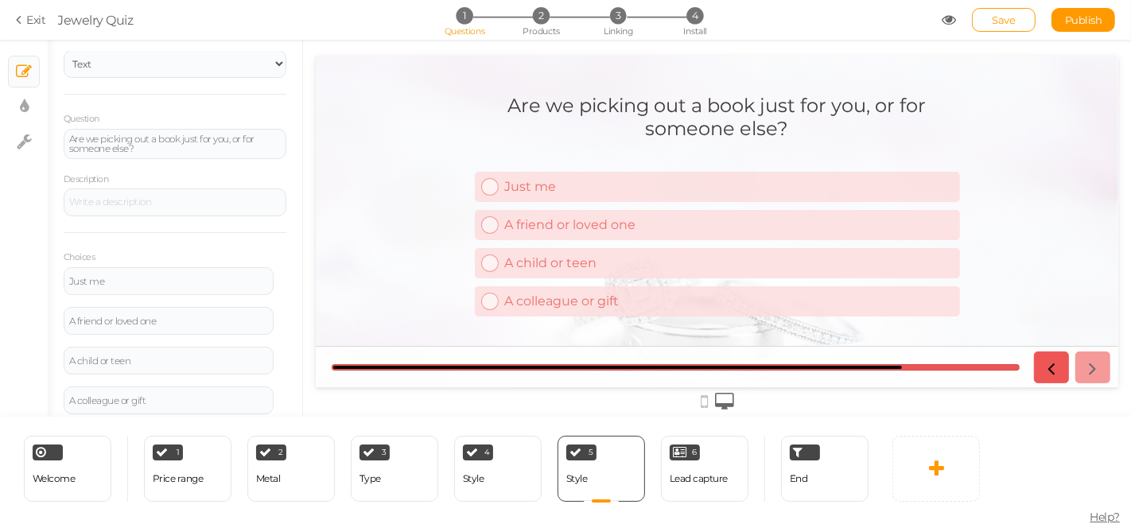
scroll to position [109, 0]
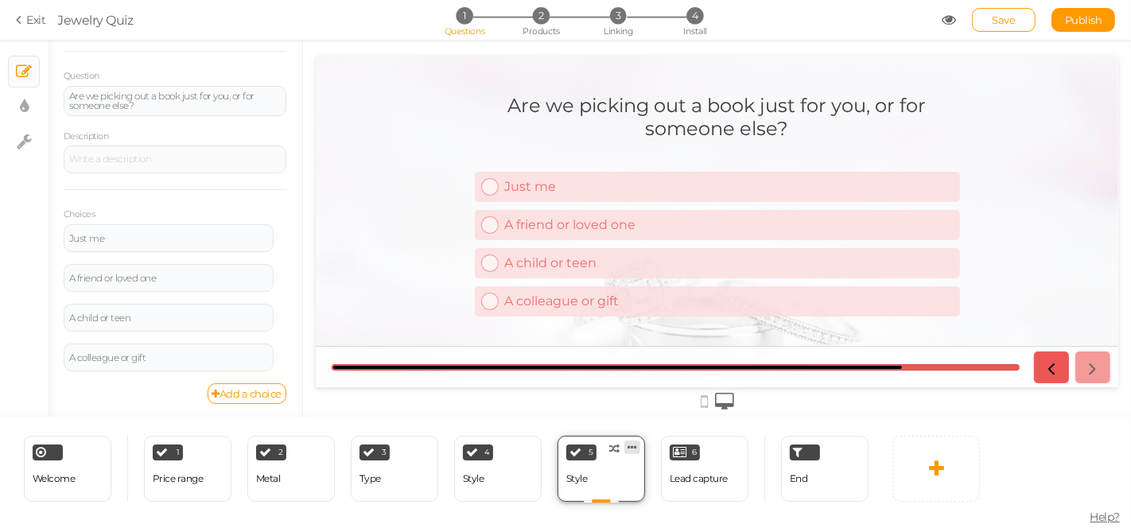
click at [632, 442] on icon at bounding box center [633, 448] width 10 height 12
click at [610, 444] on span "Clone" at bounding box center [600, 444] width 26 height 12
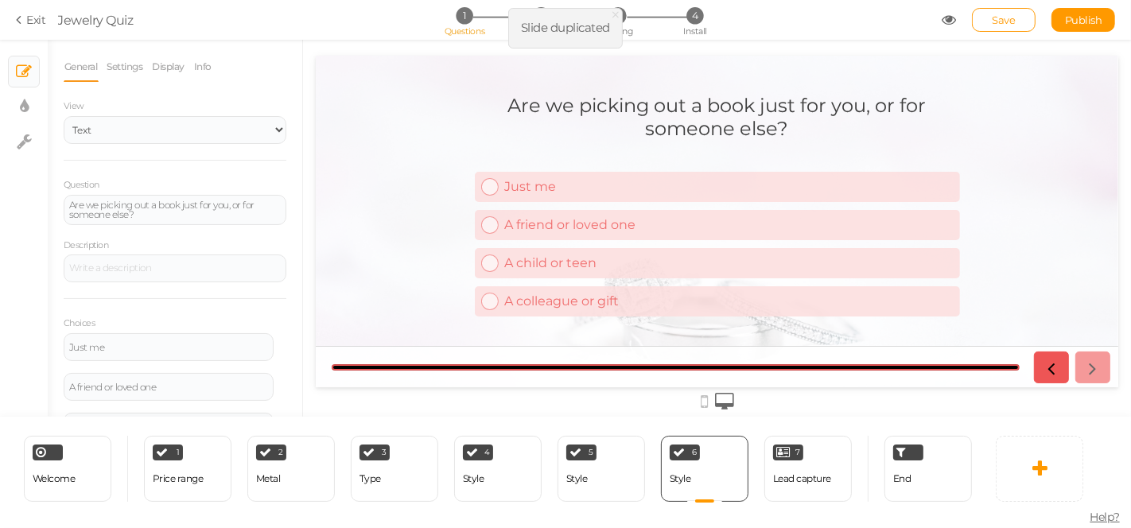
scroll to position [0, 0]
click at [207, 219] on div "Are we picking out a book just for you, or for someone else?" at bounding box center [175, 210] width 223 height 30
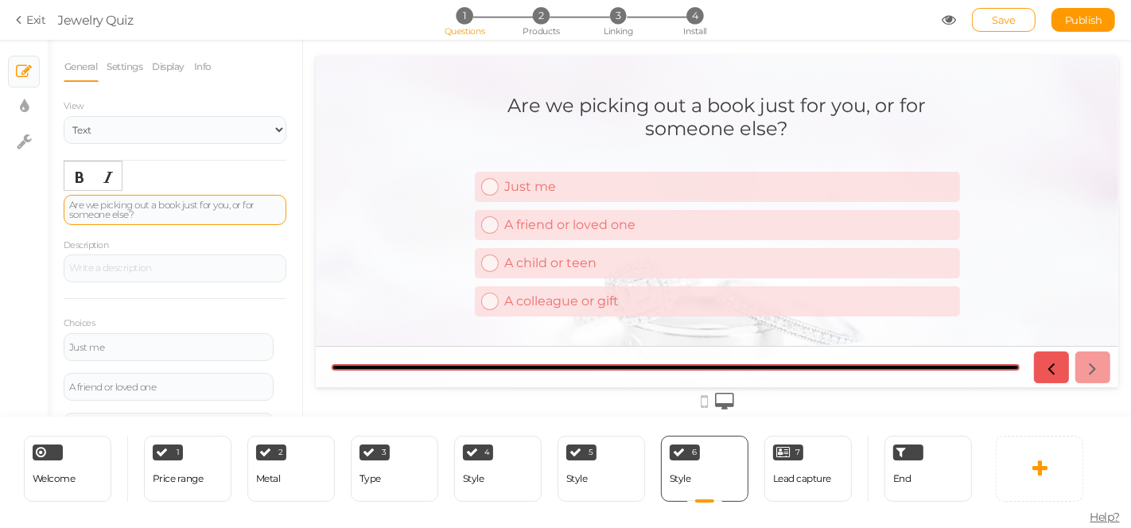
paste div
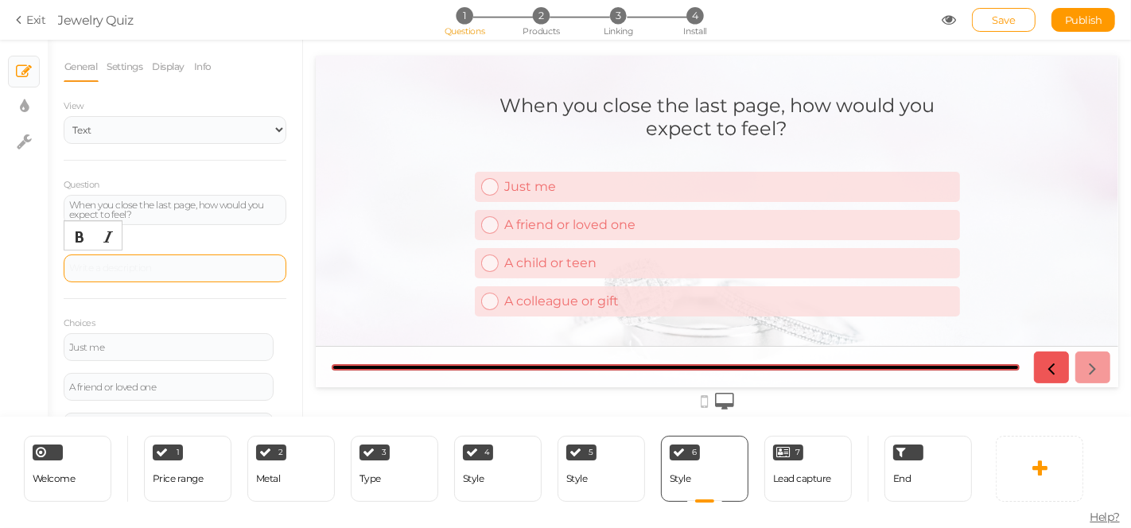
click at [160, 259] on div at bounding box center [175, 269] width 223 height 28
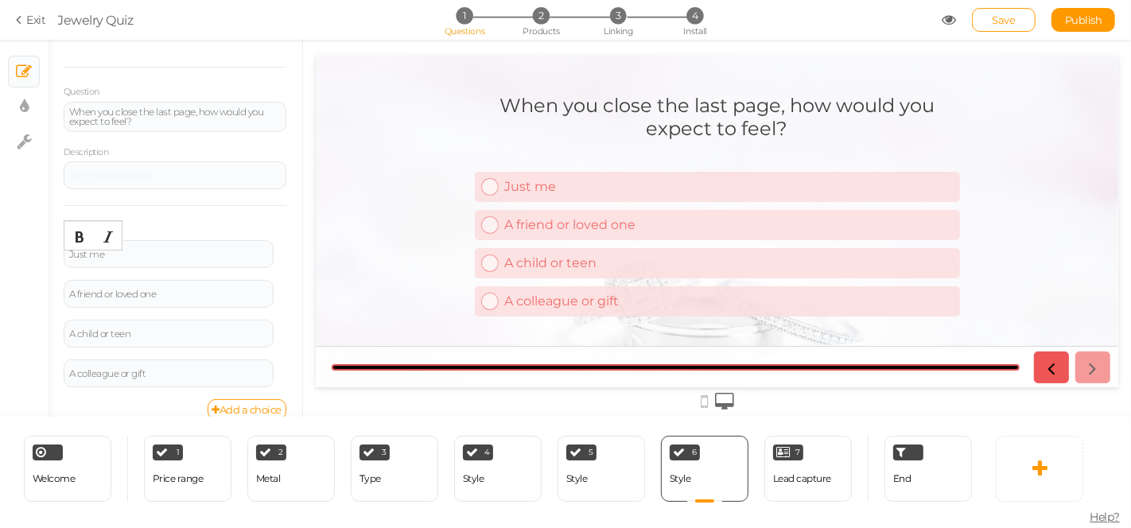
scroll to position [109, 0]
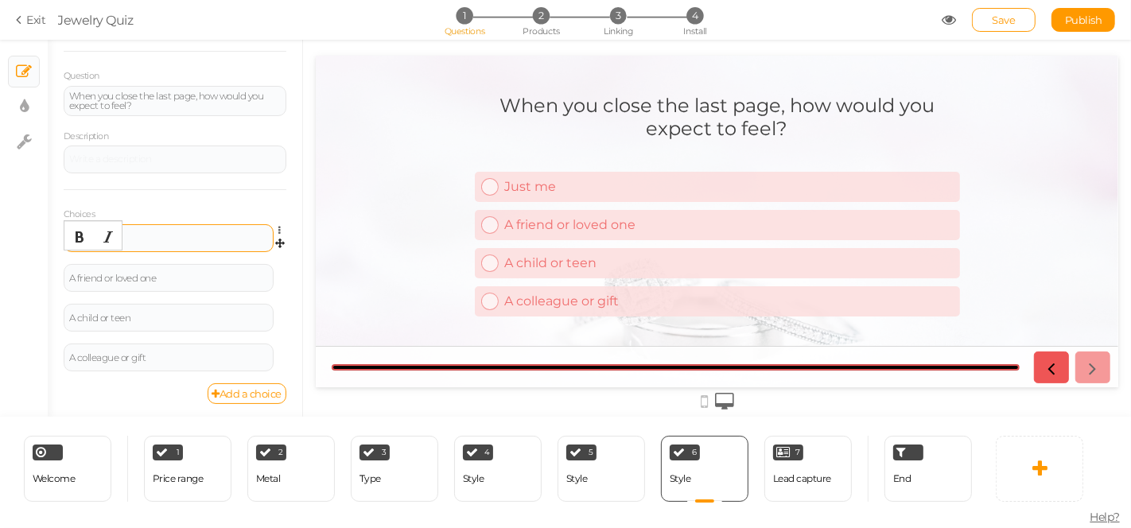
click at [187, 249] on div "Just me Settings Delete" at bounding box center [175, 244] width 223 height 40
click at [187, 237] on div "Just me" at bounding box center [168, 239] width 199 height 10
paste div
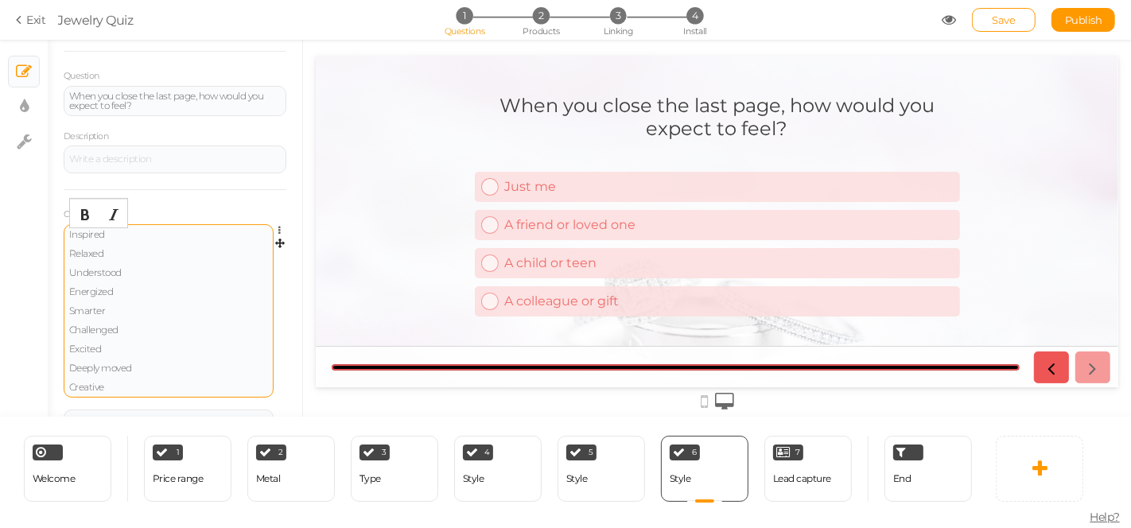
scroll to position [105, 0]
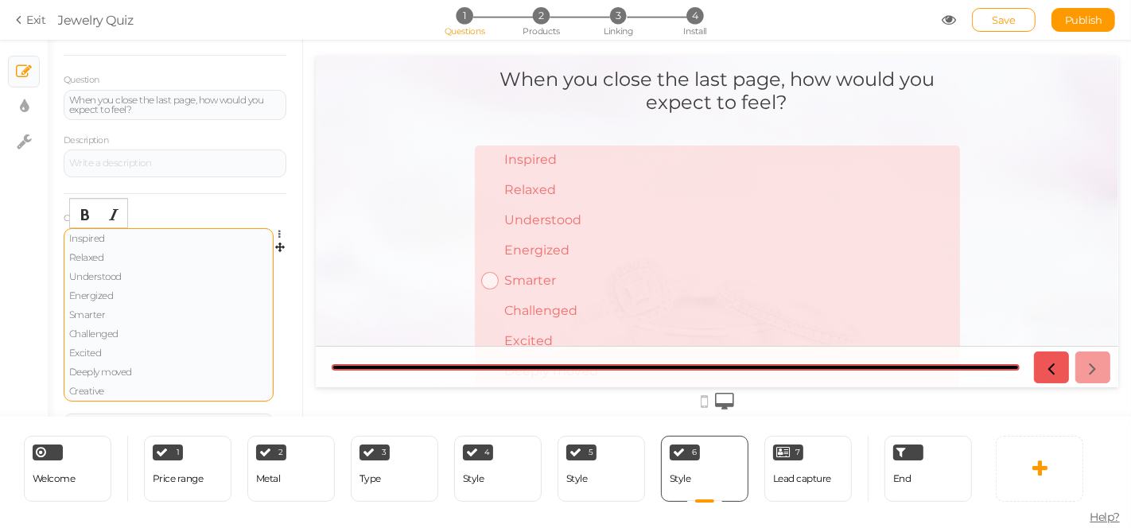
click at [139, 237] on div "Inspired Relaxed Understood Energized Smarter Challenged Excited Deeply moved C…" at bounding box center [168, 315] width 199 height 162
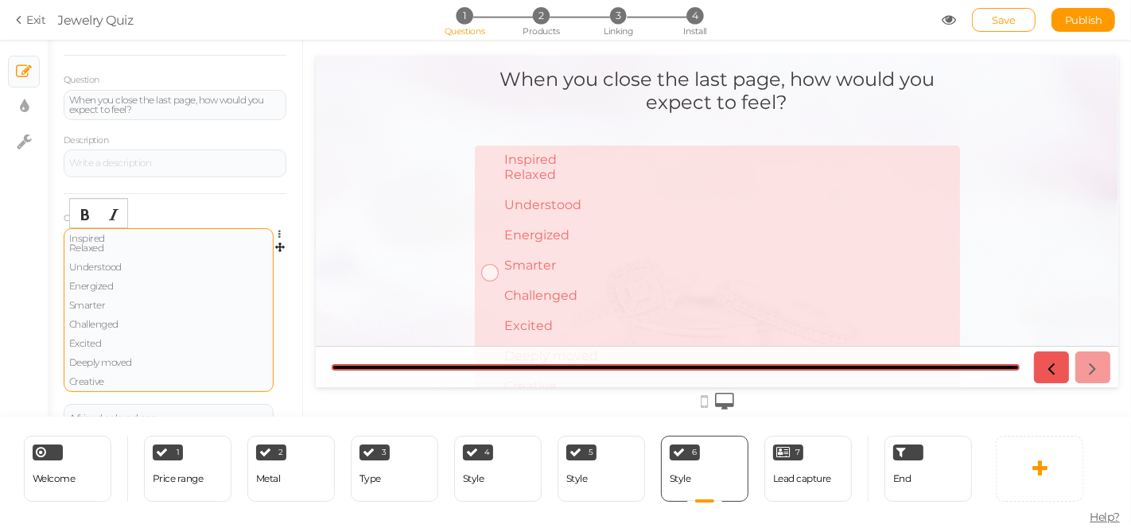
click at [124, 247] on div "Inspired Relaxed Understood Energized Smarter Challenged Excited Deeply moved C…" at bounding box center [168, 310] width 199 height 153
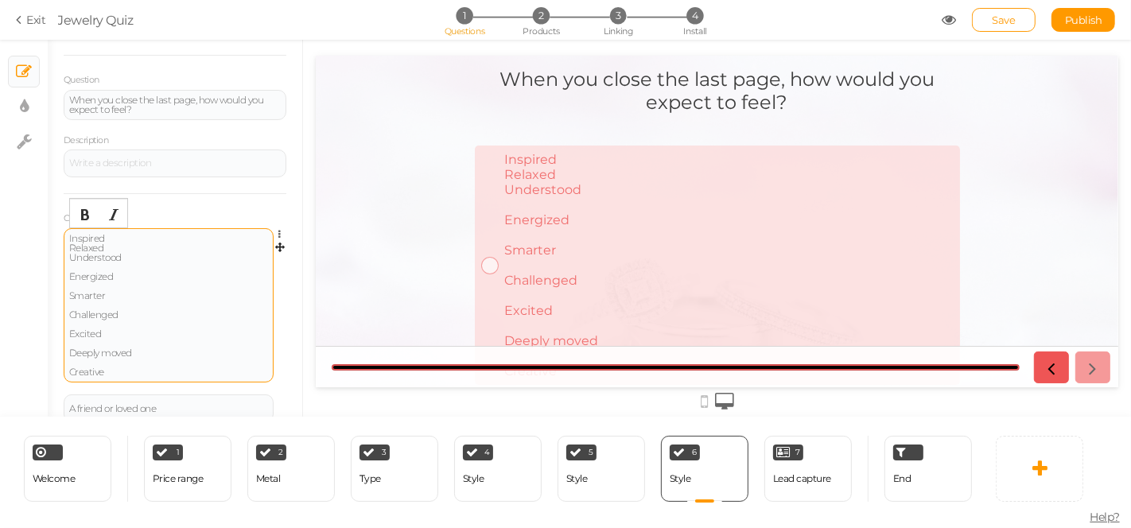
click at [67, 253] on div "Inspired Relaxed Understood Energized Smarter Challenged Excited Deeply moved C…" at bounding box center [169, 305] width 210 height 154
click at [70, 253] on div "Inspired Relaxed Understood Energized Smarter Challenged Excited Deeply moved C…" at bounding box center [168, 305] width 199 height 143
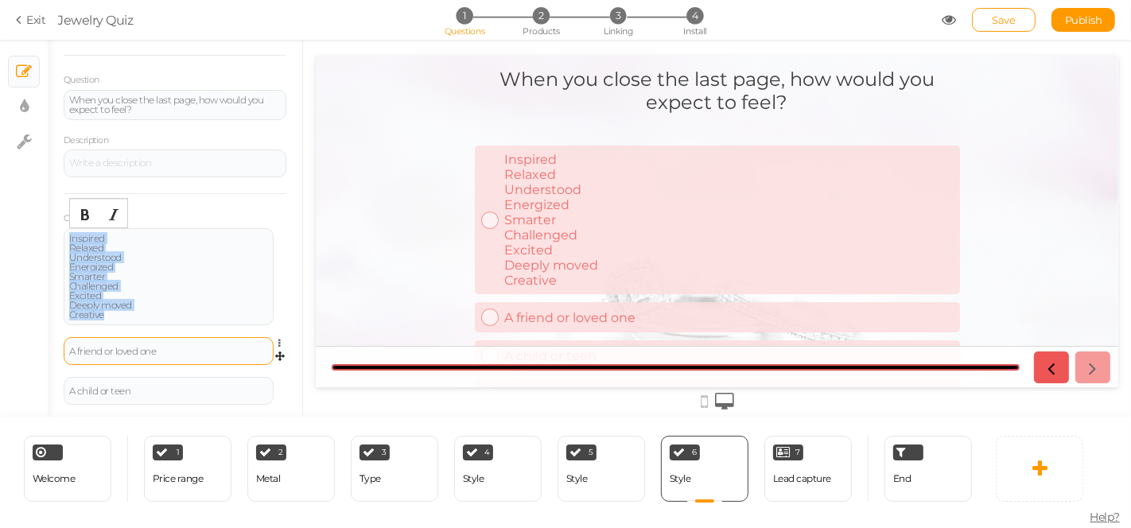
drag, startPoint x: 107, startPoint y: 239, endPoint x: 151, endPoint y: 337, distance: 106.5
click at [151, 337] on div "Inspired Relaxed Understood Energized Smarter Challenged Excited Deeply moved C…" at bounding box center [175, 342] width 223 height 228
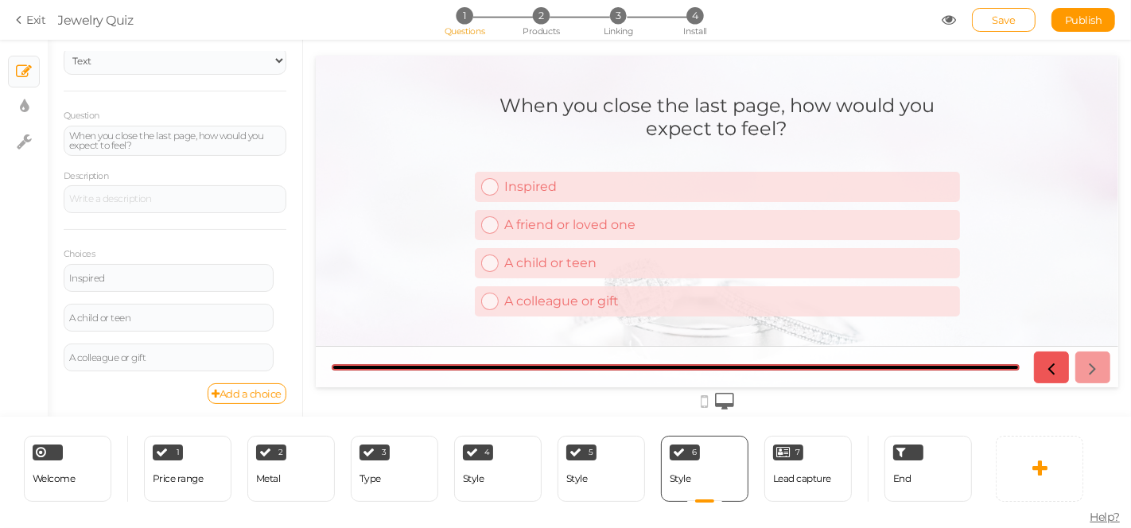
scroll to position [109, 0]
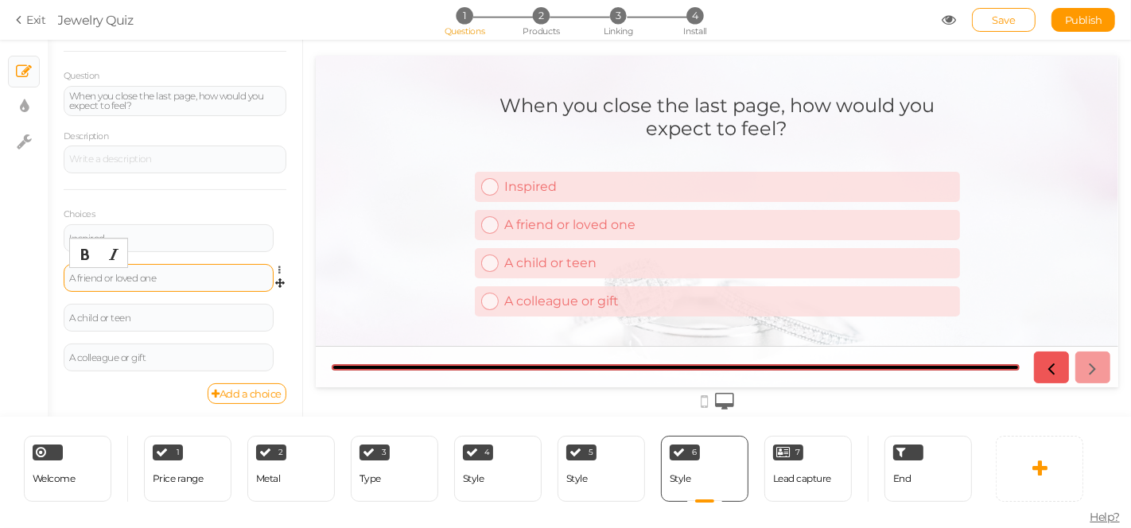
click at [158, 275] on div "A friend or loved one" at bounding box center [168, 279] width 199 height 10
drag, startPoint x: 172, startPoint y: 273, endPoint x: 56, endPoint y: 280, distance: 116.4
click at [56, 280] on div "General Settings Display Info View Text Images Slider Dropdown Question When yo…" at bounding box center [175, 234] width 255 height 365
paste div
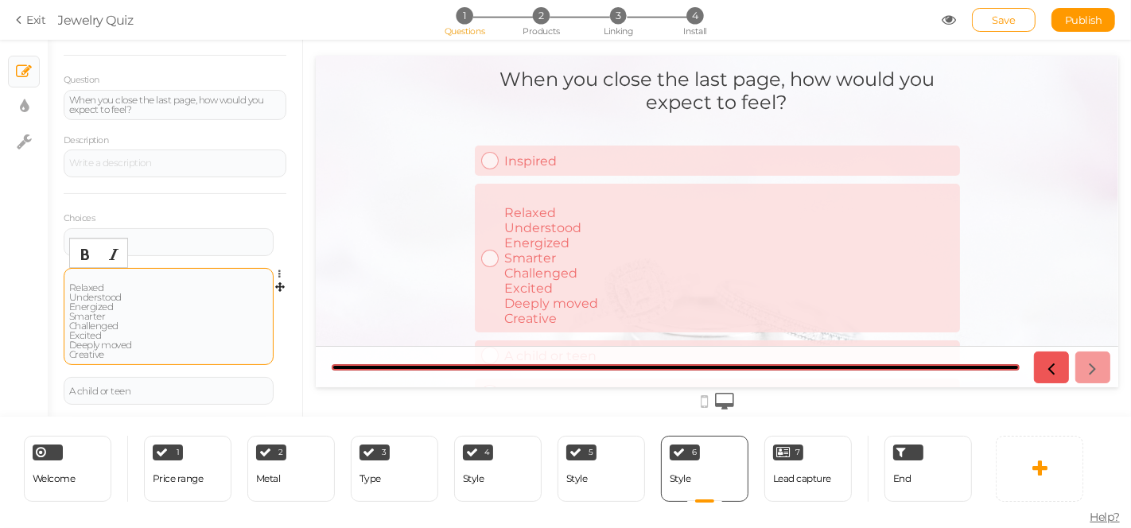
click at [74, 274] on div "Relaxed Understood Energized Smarter Challenged Excited Deeply moved Creative" at bounding box center [168, 317] width 199 height 86
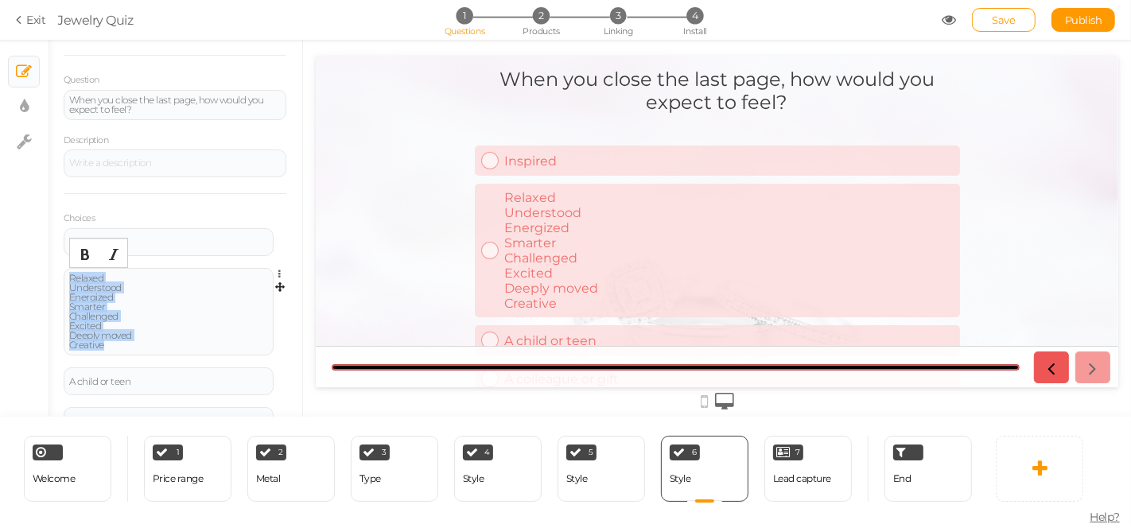
drag, startPoint x: 108, startPoint y: 275, endPoint x: 138, endPoint y: 354, distance: 84.1
click at [138, 354] on div "Relaxed Understood Energized Smarter Challenged Excited Deeply moved Creative S…" at bounding box center [175, 317] width 223 height 99
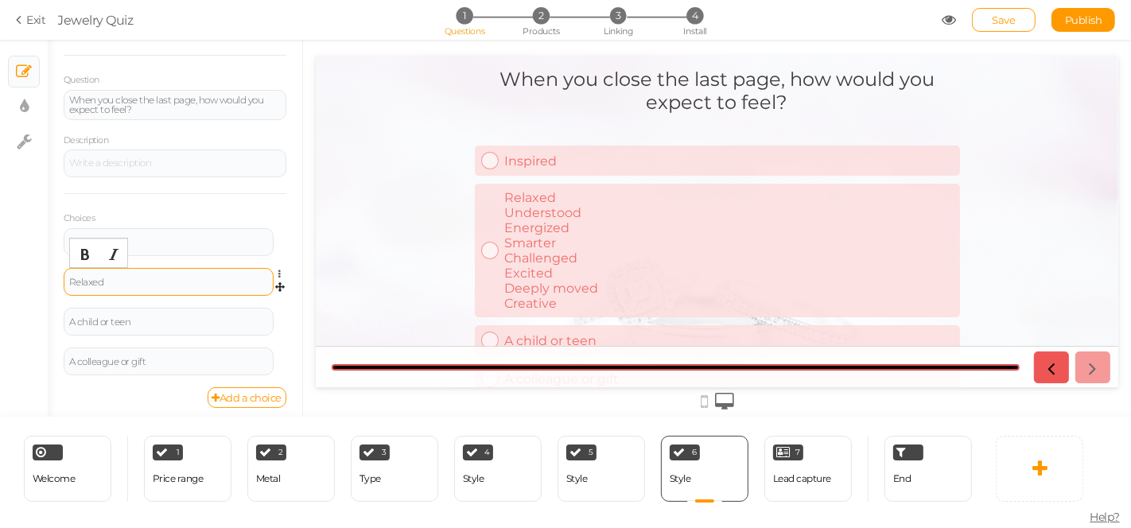
scroll to position [109, 0]
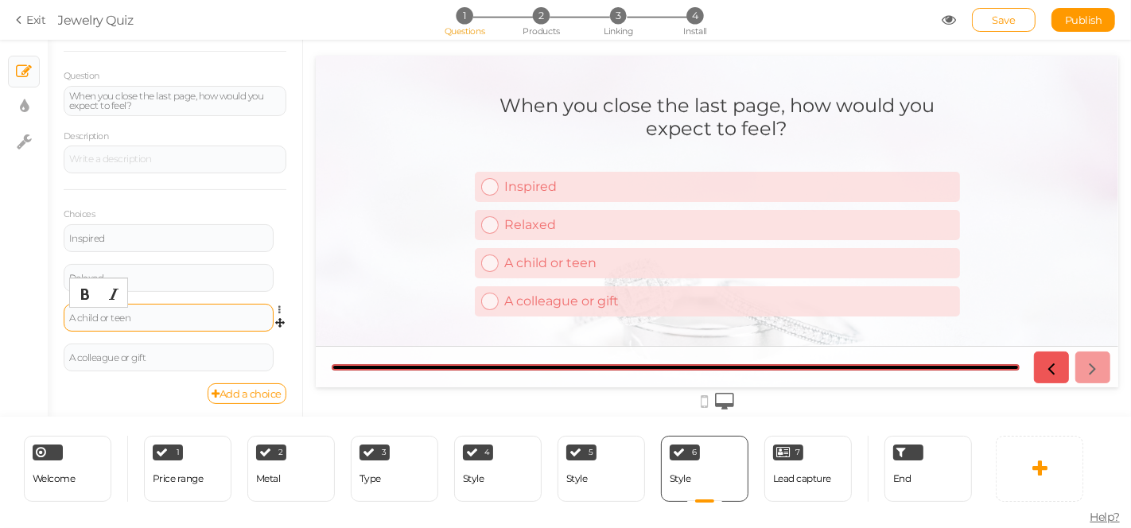
click at [117, 317] on div "A child or teen" at bounding box center [168, 318] width 199 height 10
drag, startPoint x: 154, startPoint y: 317, endPoint x: 56, endPoint y: 319, distance: 97.1
click at [58, 319] on div "General Settings Display Info View Text Images Slider Dropdown Question When yo…" at bounding box center [175, 234] width 255 height 365
paste div
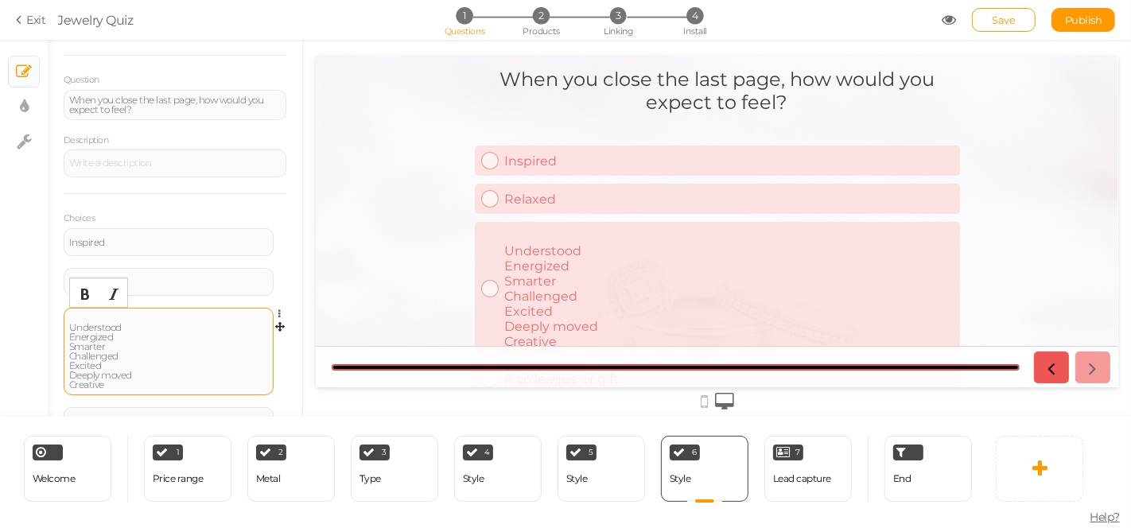
click at [90, 313] on div "Understood Energized Smarter Challenged Excited Deeply moved Creative" at bounding box center [168, 351] width 199 height 76
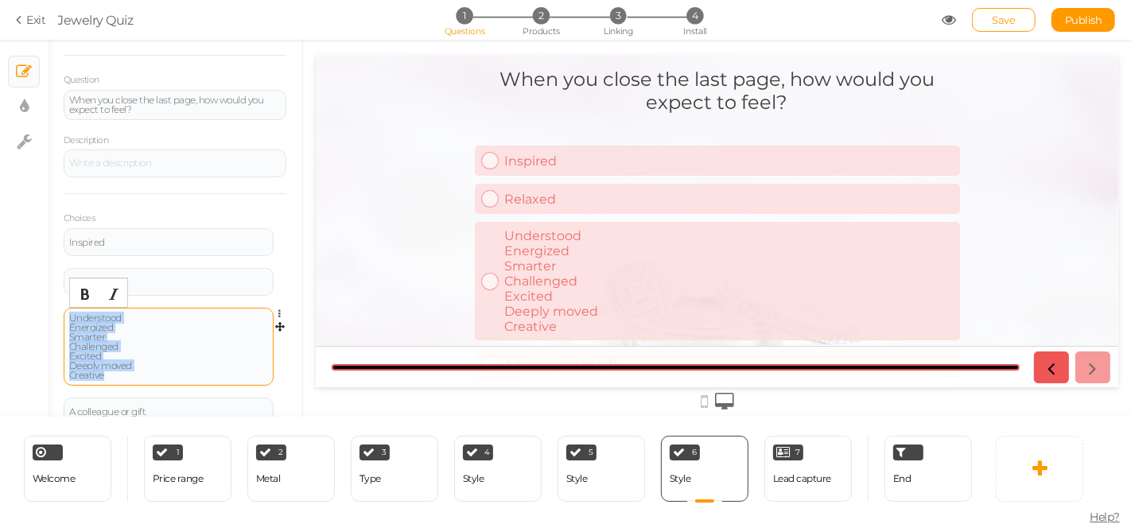
drag, startPoint x: 128, startPoint y: 313, endPoint x: 131, endPoint y: 382, distance: 69.3
click at [131, 382] on div "Understood Energized Smarter Challenged Excited Deeply moved Creative" at bounding box center [169, 347] width 210 height 78
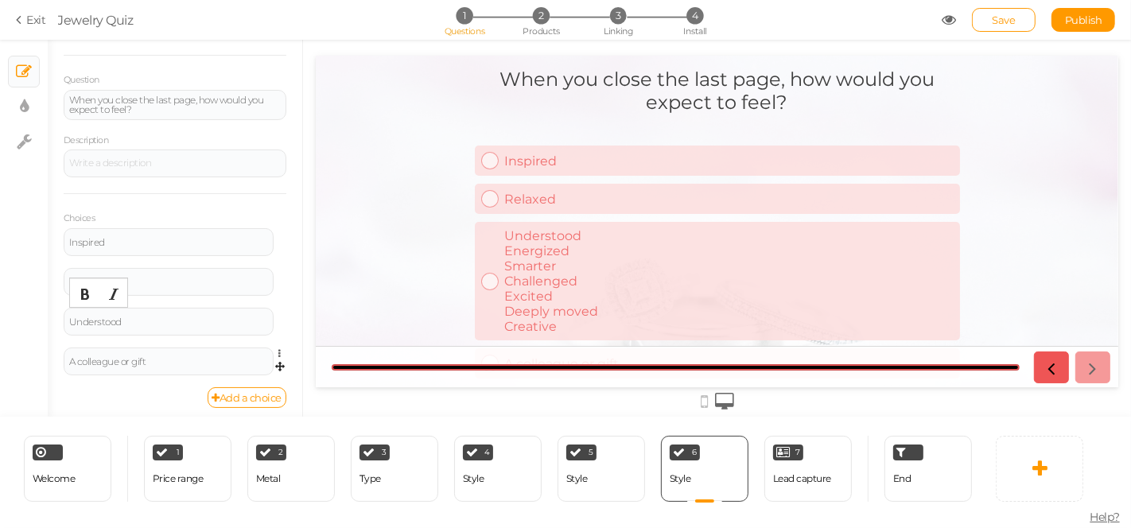
scroll to position [109, 0]
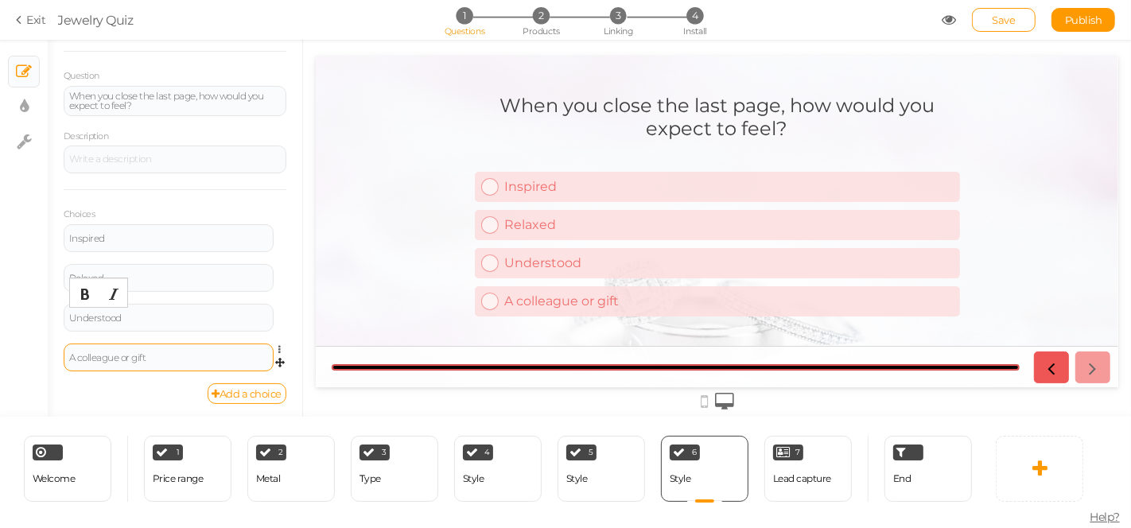
click at [110, 356] on div "A colleague or gift" at bounding box center [168, 358] width 199 height 10
paste div
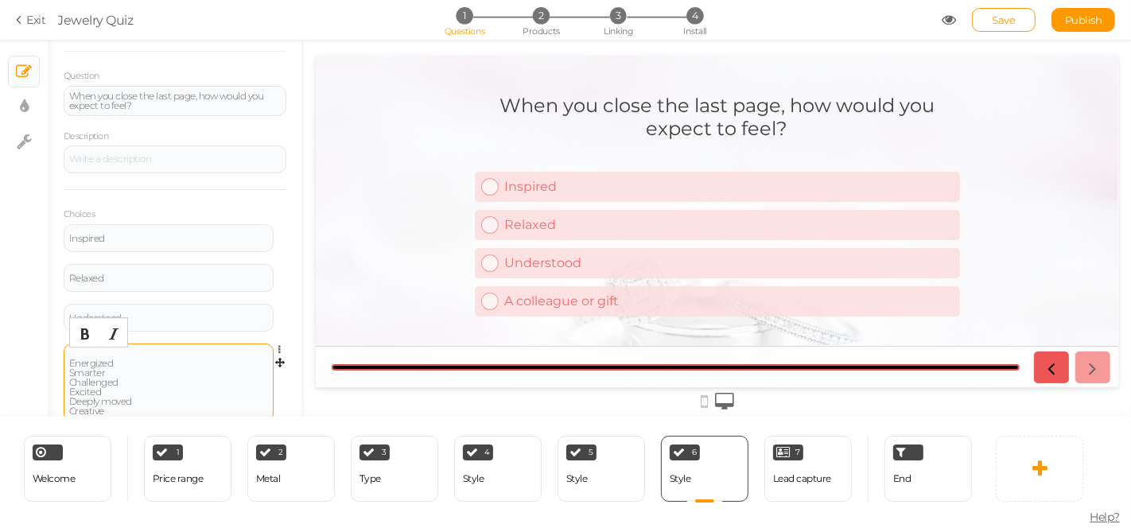
scroll to position [105, 0]
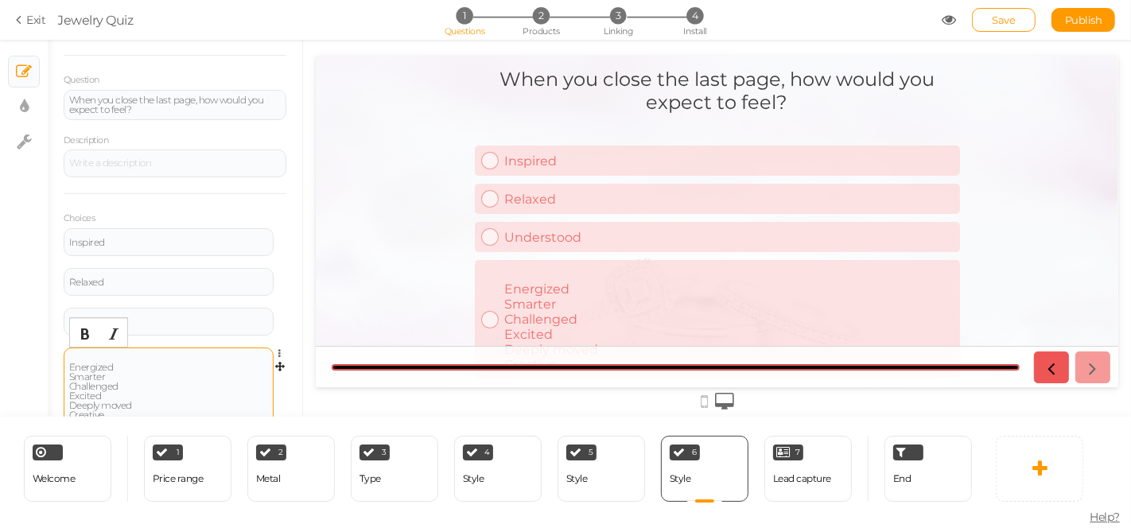
click at [91, 350] on div "Energized Smarter Challenged Excited Deeply moved Creative" at bounding box center [169, 387] width 210 height 78
click at [91, 353] on div "Energized Smarter Challenged Excited Deeply moved Creative" at bounding box center [168, 386] width 199 height 67
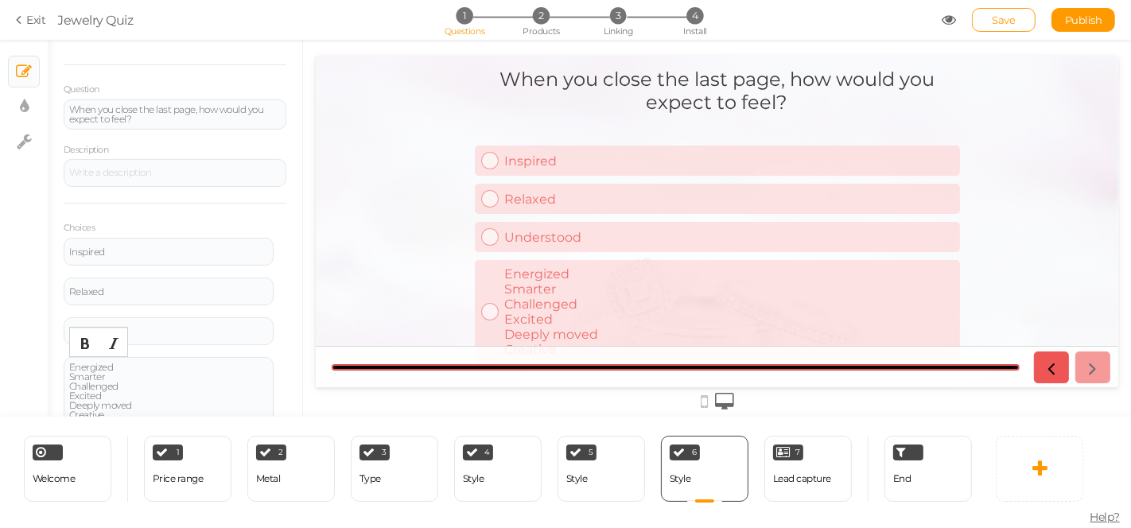
click at [169, 388] on div "Energized Smarter Challenged Excited Deeply moved Creative" at bounding box center [168, 391] width 199 height 57
click at [115, 359] on div "Energized Smarter Challenged Excited Deeply moved Creative" at bounding box center [169, 391] width 210 height 68
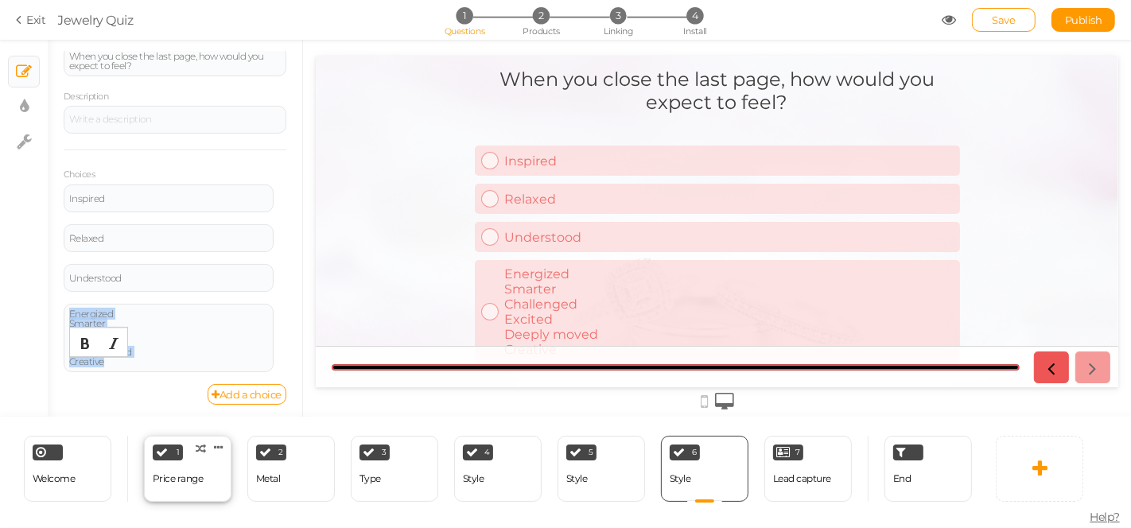
drag, startPoint x: 114, startPoint y: 366, endPoint x: 184, endPoint y: 438, distance: 100.1
click at [184, 438] on div "× Slides × Display settings × Settings General Settings Display Info View Text …" at bounding box center [565, 284] width 1131 height 488
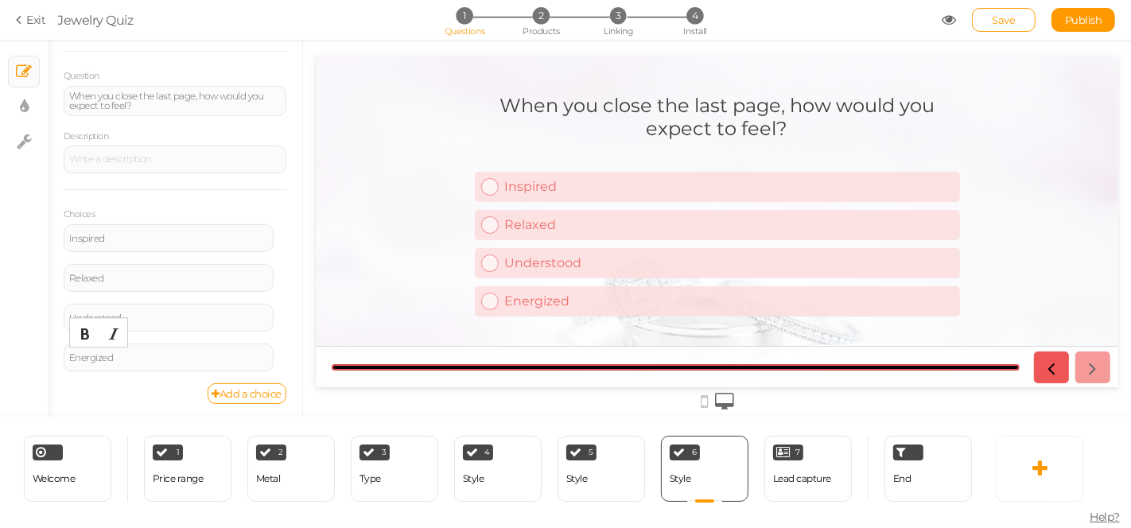
scroll to position [109, 0]
click at [250, 396] on link "Add a choice" at bounding box center [248, 393] width 80 height 21
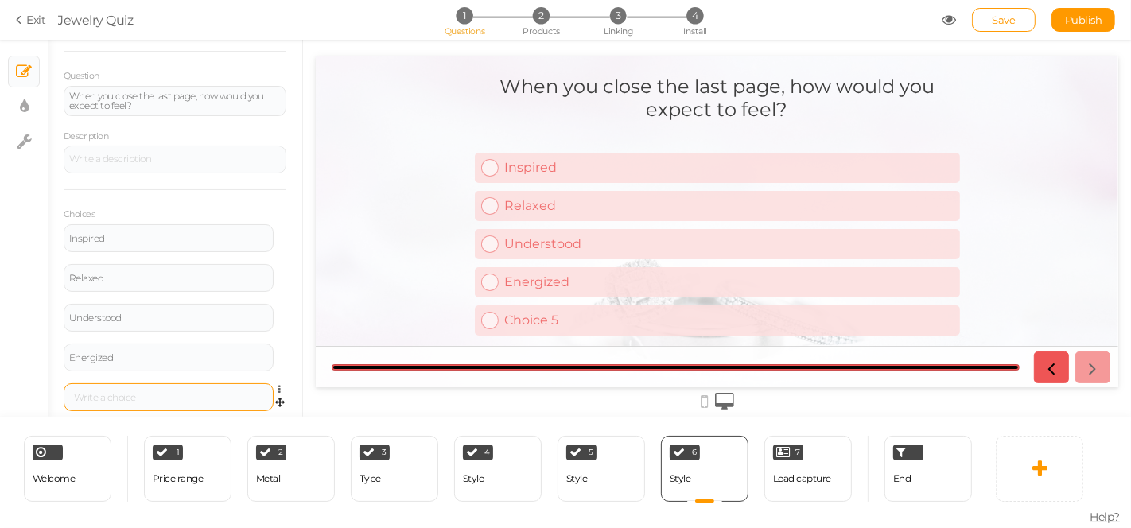
click at [141, 404] on div at bounding box center [169, 397] width 210 height 28
click at [142, 398] on div at bounding box center [168, 398] width 199 height 10
paste div
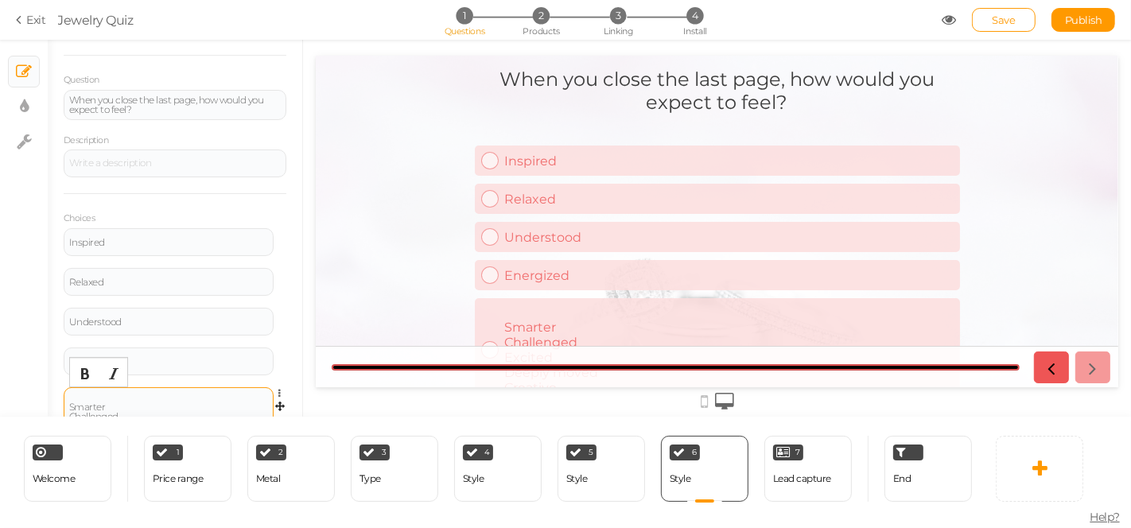
click at [108, 393] on div "Smarter Challenged Excited Deeply moved Creative" at bounding box center [168, 421] width 199 height 57
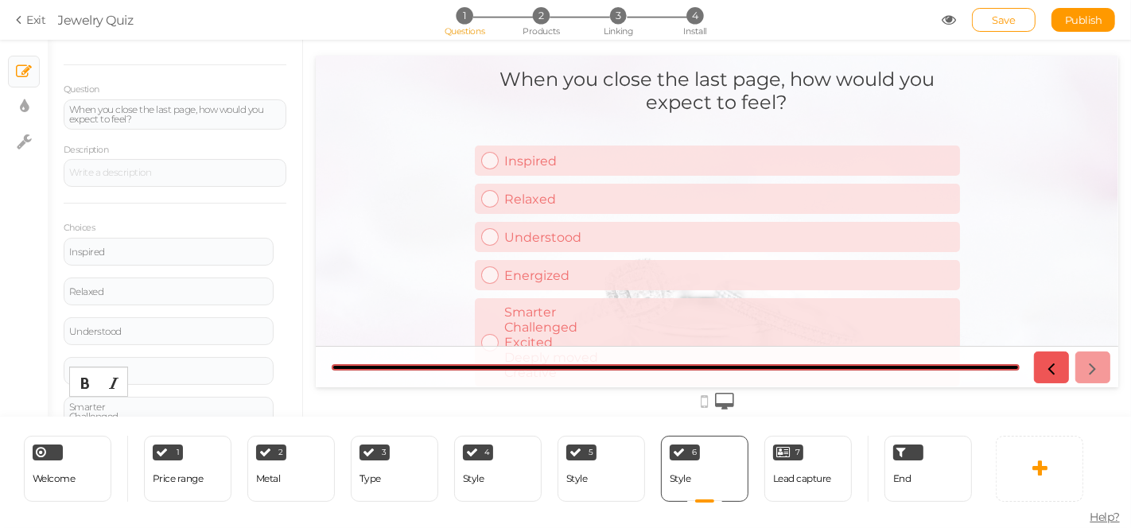
scroll to position [179, 0]
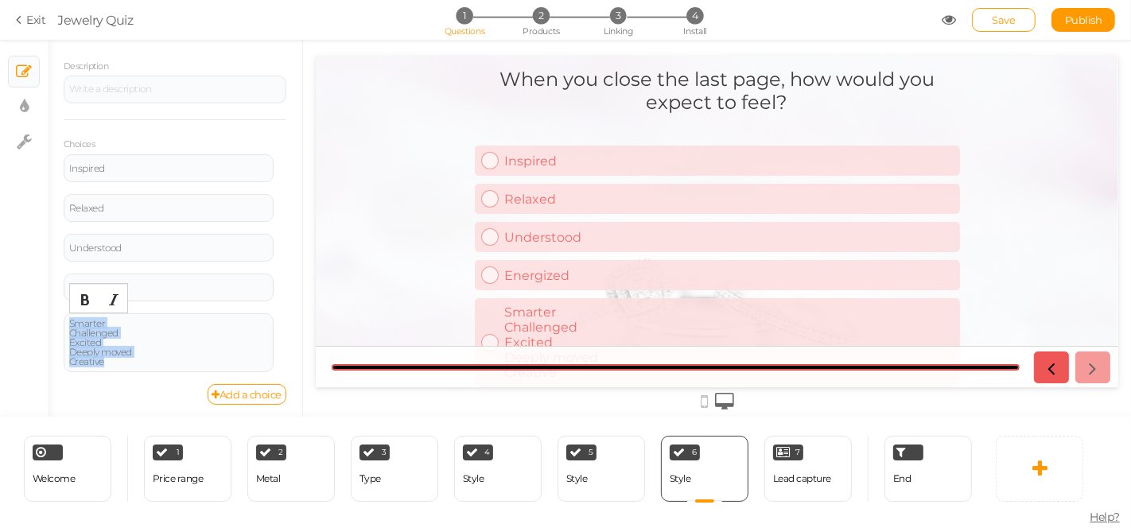
drag, startPoint x: 111, startPoint y: 318, endPoint x: 188, endPoint y: 392, distance: 106.9
click at [188, 392] on div "View Text Images Slider Dropdown Question When you close the last page, how wou…" at bounding box center [175, 161] width 223 height 487
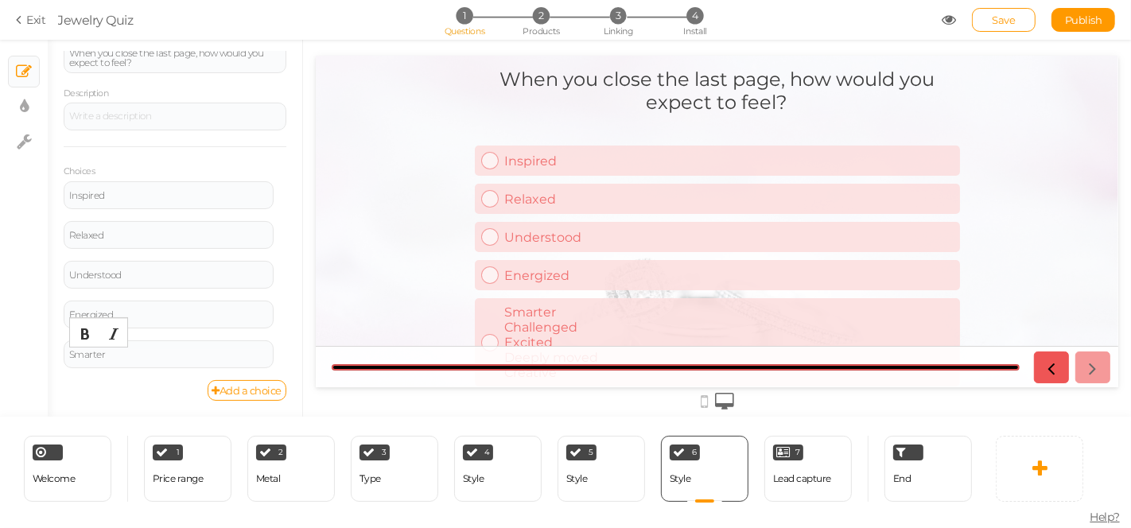
scroll to position [149, 0]
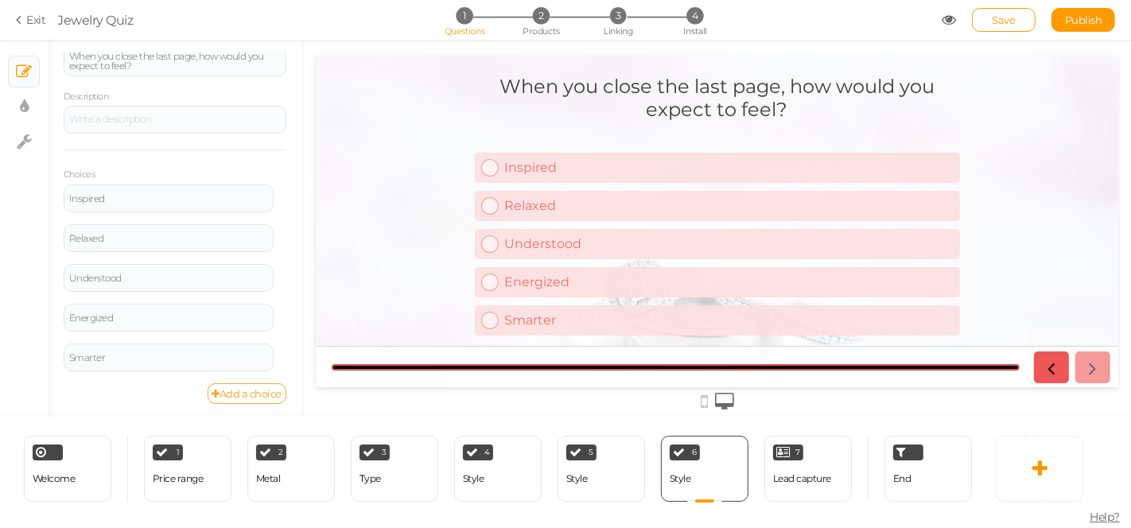
click at [208, 392] on link "Add a choice" at bounding box center [248, 393] width 80 height 21
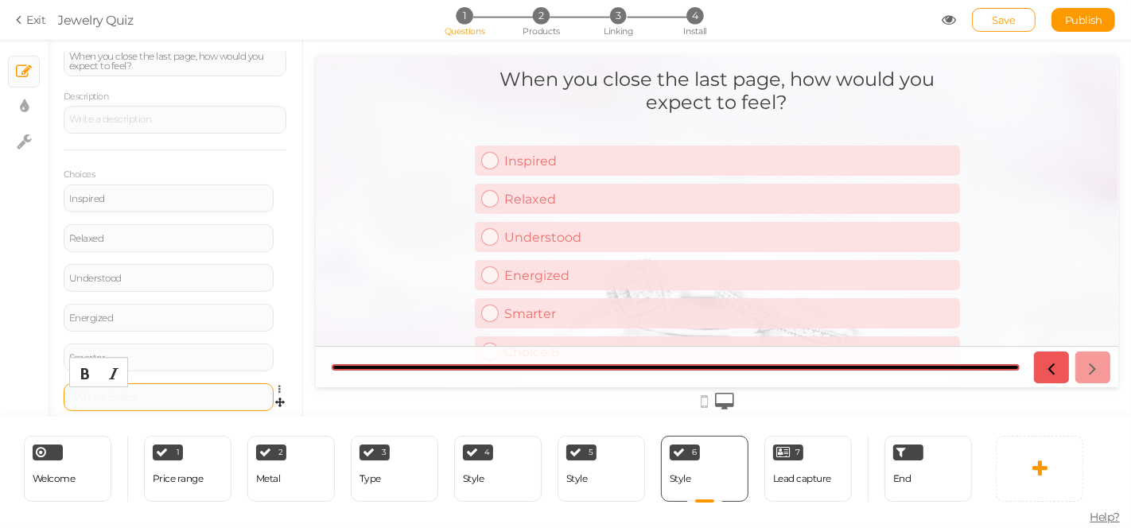
click at [113, 399] on div at bounding box center [168, 398] width 199 height 10
paste div
click at [123, 396] on div "Challenged Excited Deeply moved Creative" at bounding box center [168, 417] width 199 height 48
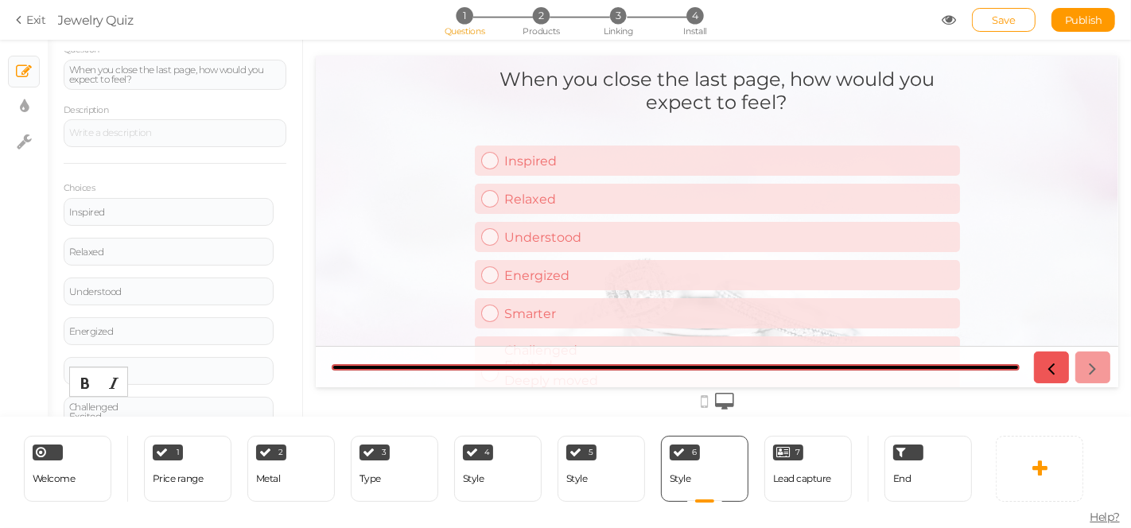
scroll to position [209, 0]
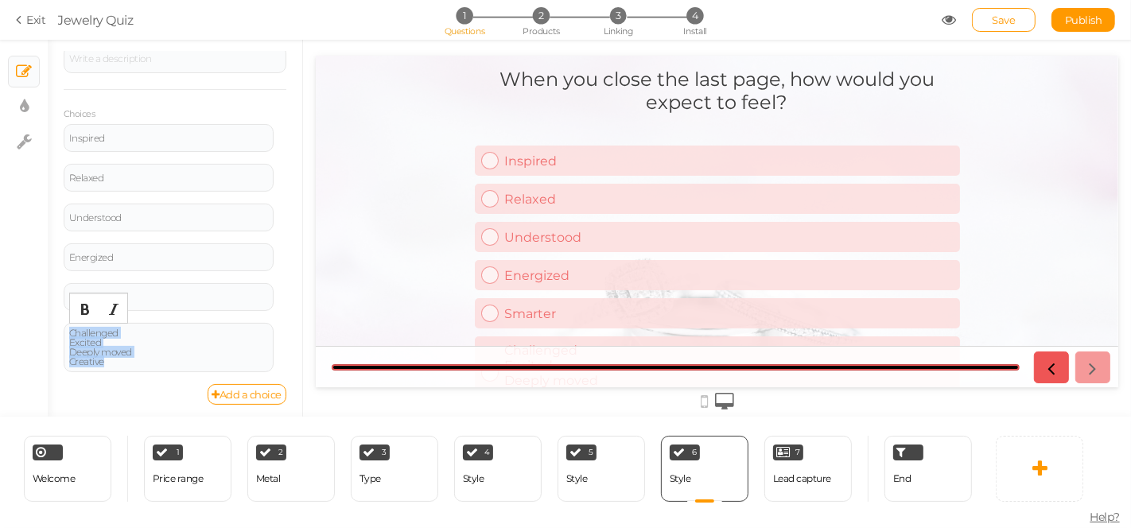
drag, startPoint x: 126, startPoint y: 327, endPoint x: 180, endPoint y: 383, distance: 78.2
click at [180, 383] on div "View Text Images Slider Dropdown Question When you close the last page, how wou…" at bounding box center [175, 146] width 223 height 517
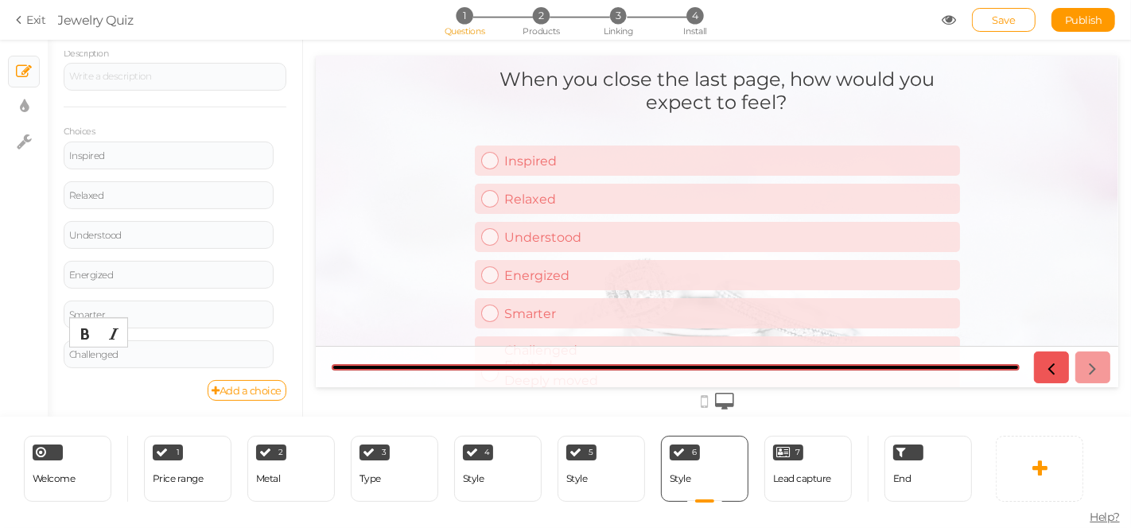
scroll to position [189, 0]
click at [220, 394] on link "Add a choice" at bounding box center [248, 393] width 80 height 21
click at [124, 395] on div at bounding box center [168, 398] width 199 height 10
paste div
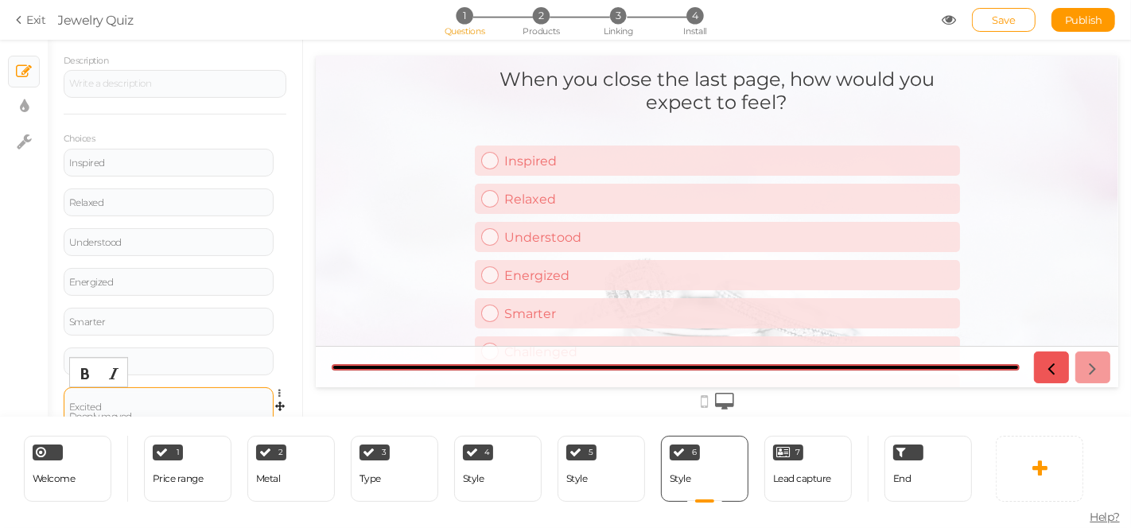
click at [92, 393] on div "Excited Deeply moved Creative" at bounding box center [168, 412] width 199 height 38
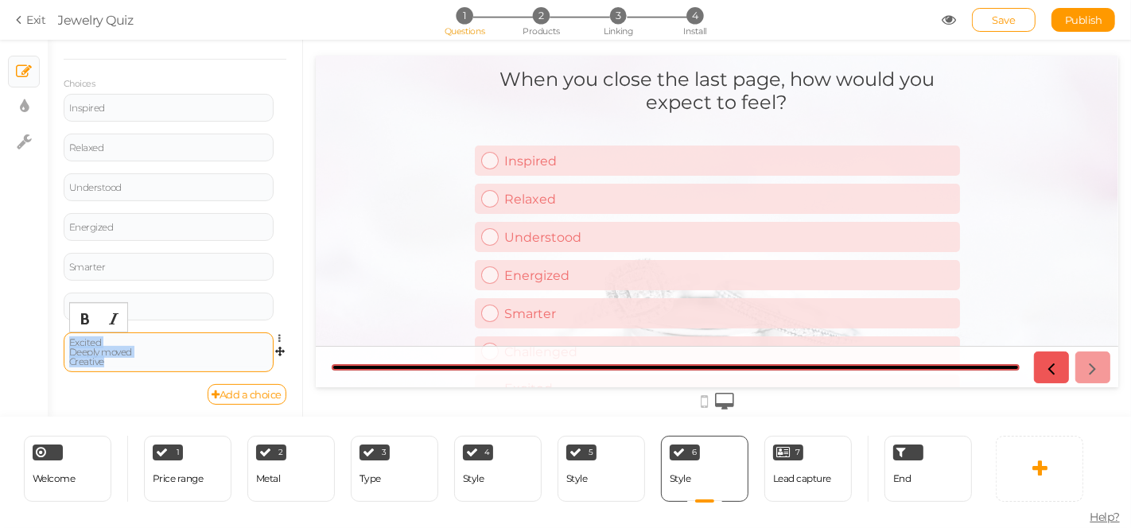
drag, startPoint x: 104, startPoint y: 340, endPoint x: 154, endPoint y: 367, distance: 56.3
click at [154, 367] on div "Excited Deeply moved Creative" at bounding box center [169, 353] width 210 height 40
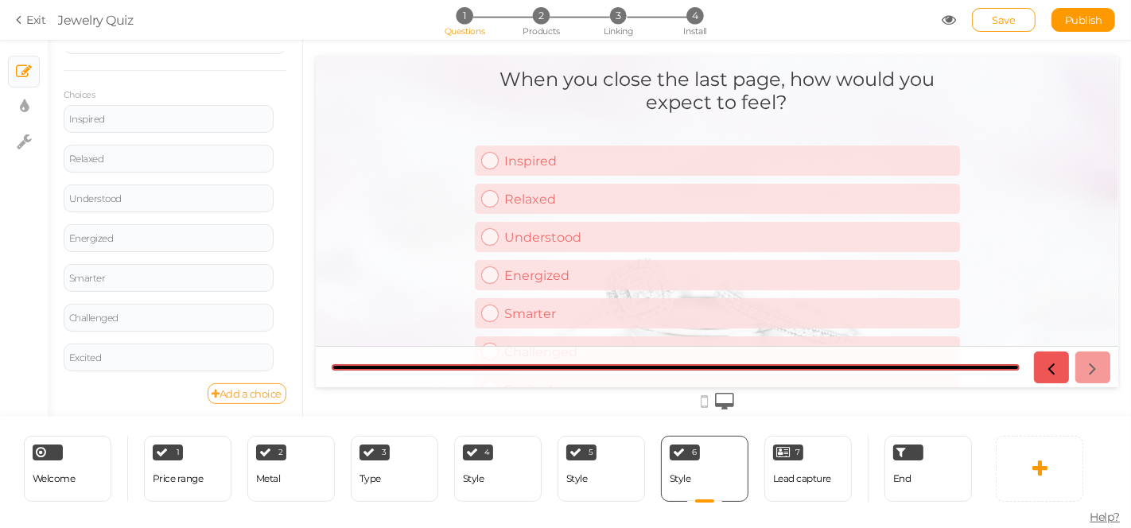
click at [216, 394] on link "Add a choice" at bounding box center [248, 393] width 80 height 21
click at [114, 393] on div at bounding box center [168, 398] width 199 height 10
paste div
click at [127, 395] on div "Deeply moved Creative" at bounding box center [168, 407] width 199 height 29
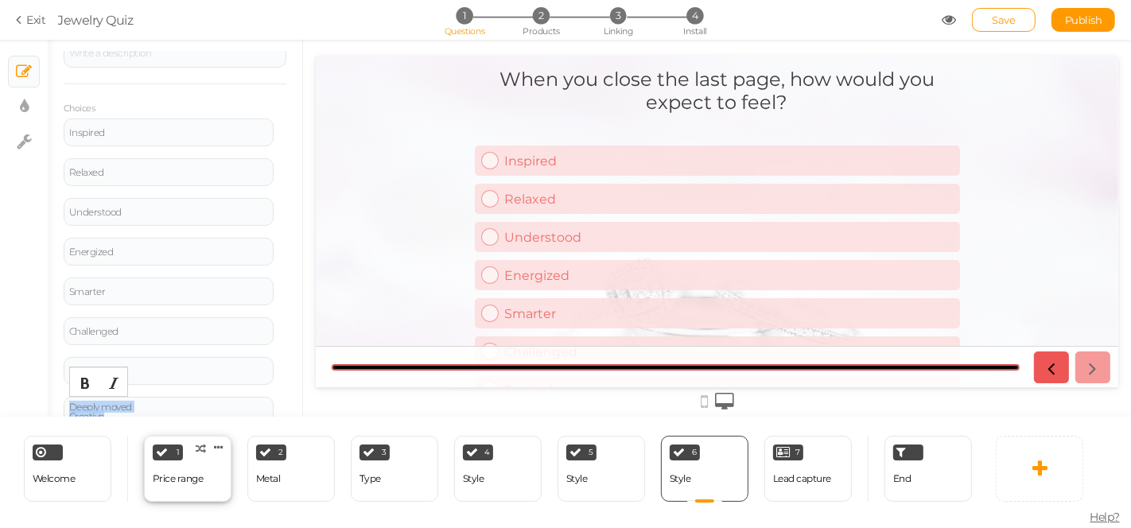
scroll to position [270, 0]
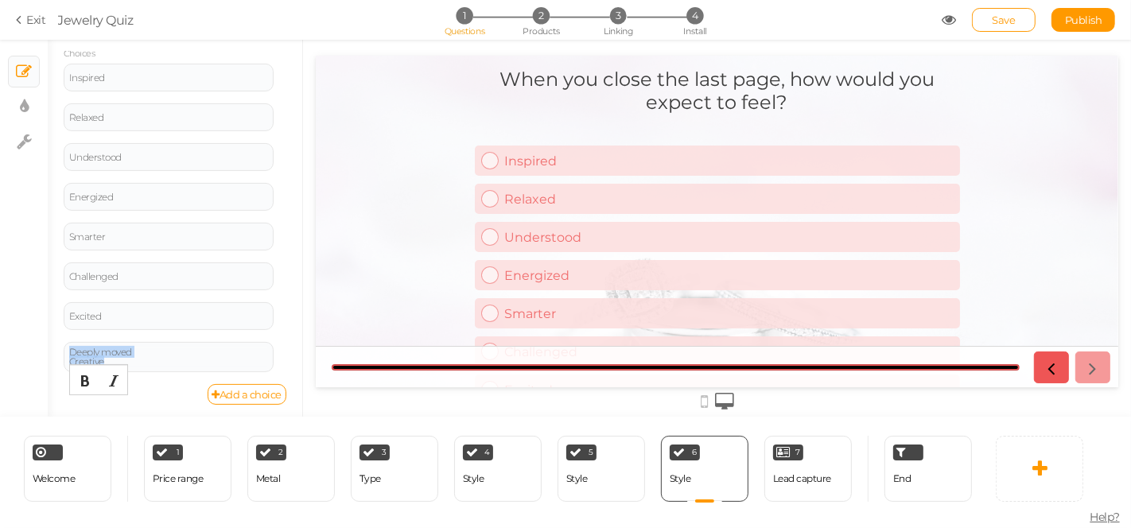
drag, startPoint x: 138, startPoint y: 401, endPoint x: 136, endPoint y: 424, distance: 23.1
click at [151, 438] on div "× Slides × Display settings × Settings General Settings Display Info View Text …" at bounding box center [565, 284] width 1131 height 488
click at [225, 386] on link "Add a choice" at bounding box center [248, 393] width 80 height 21
click at [153, 394] on div at bounding box center [168, 398] width 199 height 10
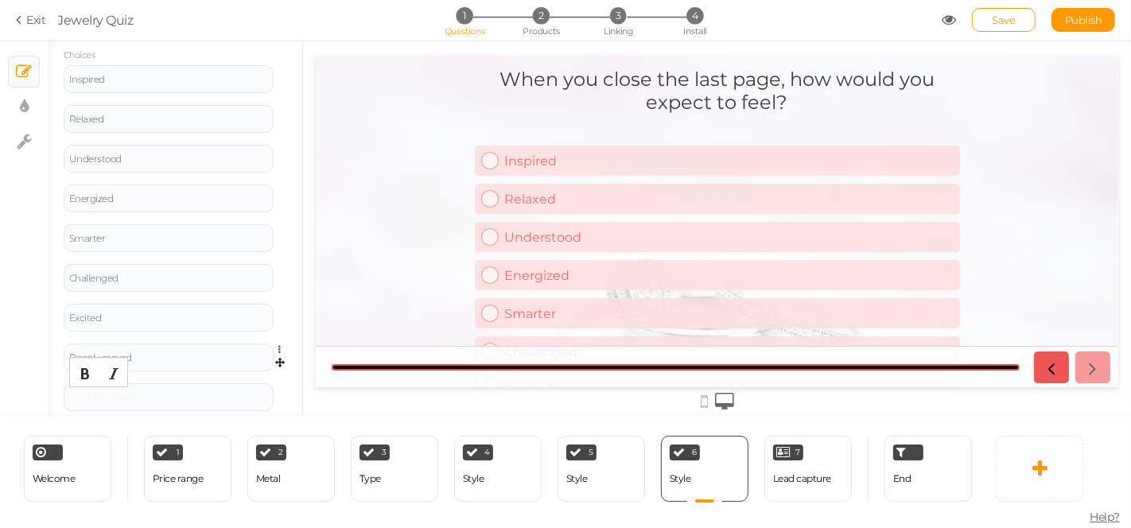
paste div
click at [116, 395] on div "Creative" at bounding box center [168, 402] width 199 height 19
click at [737, 444] on icon at bounding box center [736, 448] width 10 height 12
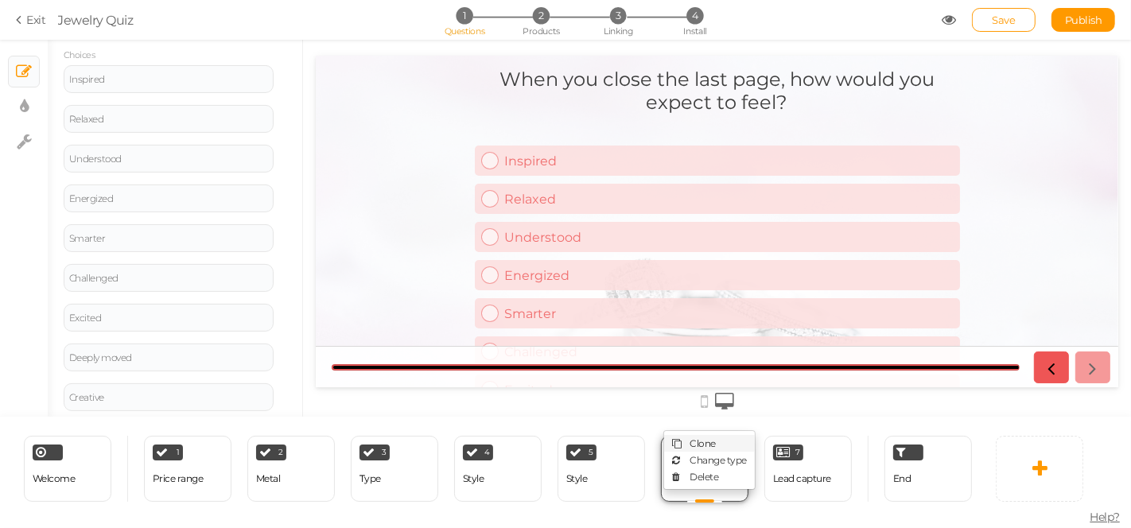
click at [717, 438] on link "Clone" at bounding box center [709, 443] width 91 height 17
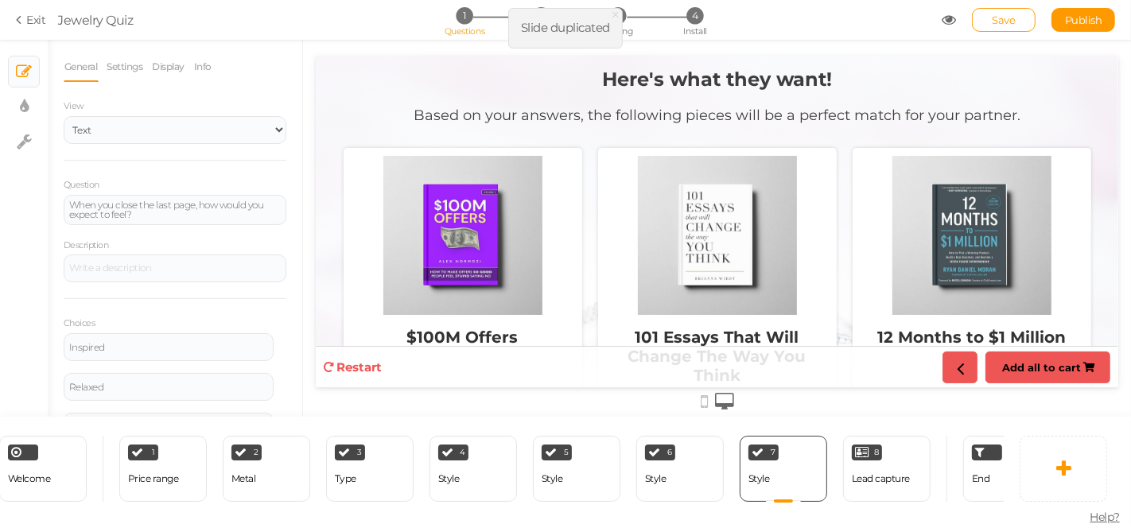
scroll to position [0, 26]
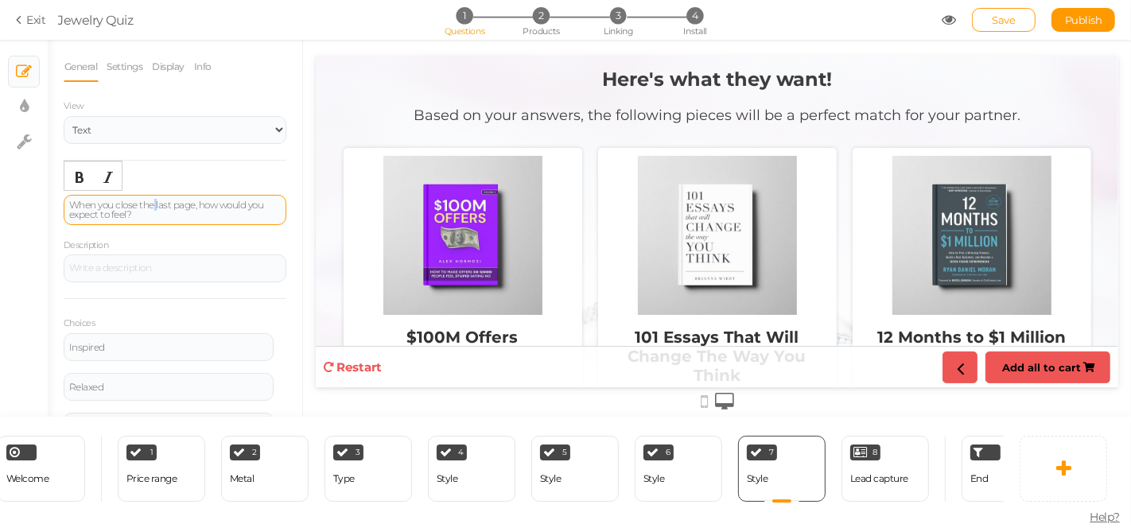
click at [156, 208] on div "When you close the last page, how would you expect to feel?" at bounding box center [175, 209] width 212 height 19
click at [666, 473] on div "6 Style × Define the conditions to show this slide. Clone Change type Delete" at bounding box center [679, 469] width 88 height 66
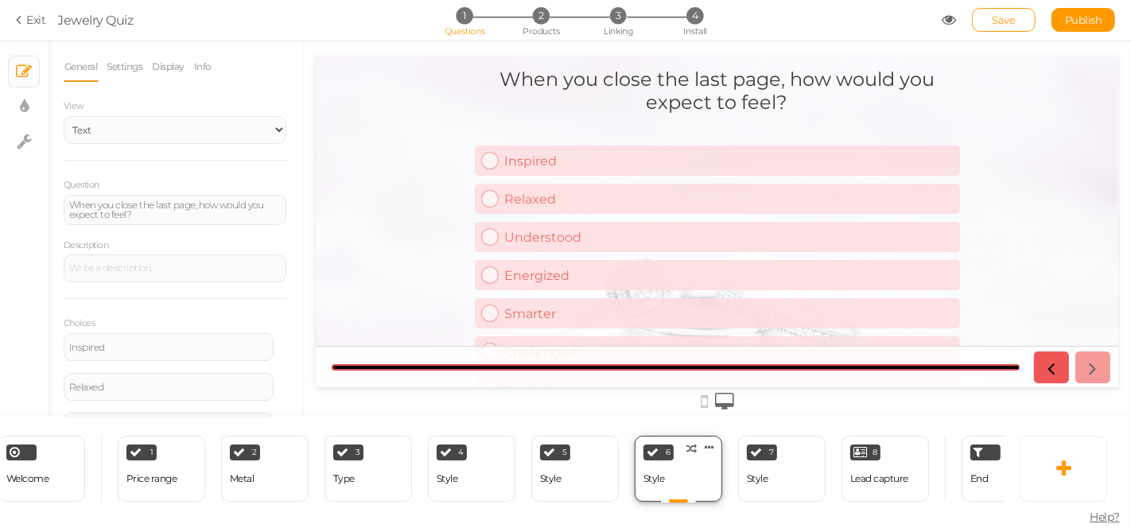
scroll to position [0, 0]
click at [793, 469] on div "7 Style × Define the conditions to show this slide. Clone Change type Delete" at bounding box center [782, 469] width 88 height 66
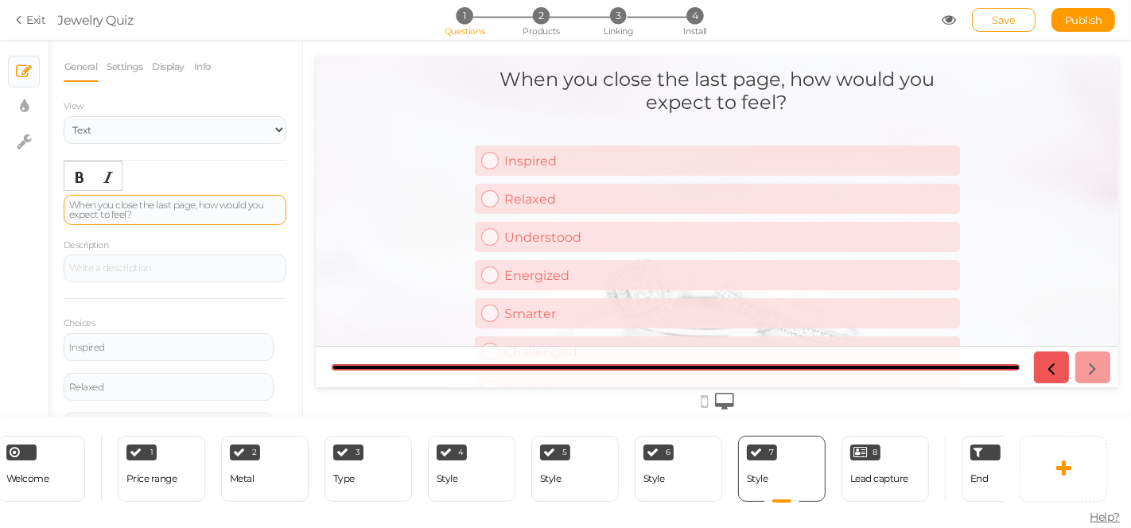
click at [145, 204] on div "When you close the last page, how would you expect to feel?" at bounding box center [175, 209] width 212 height 19
paste div
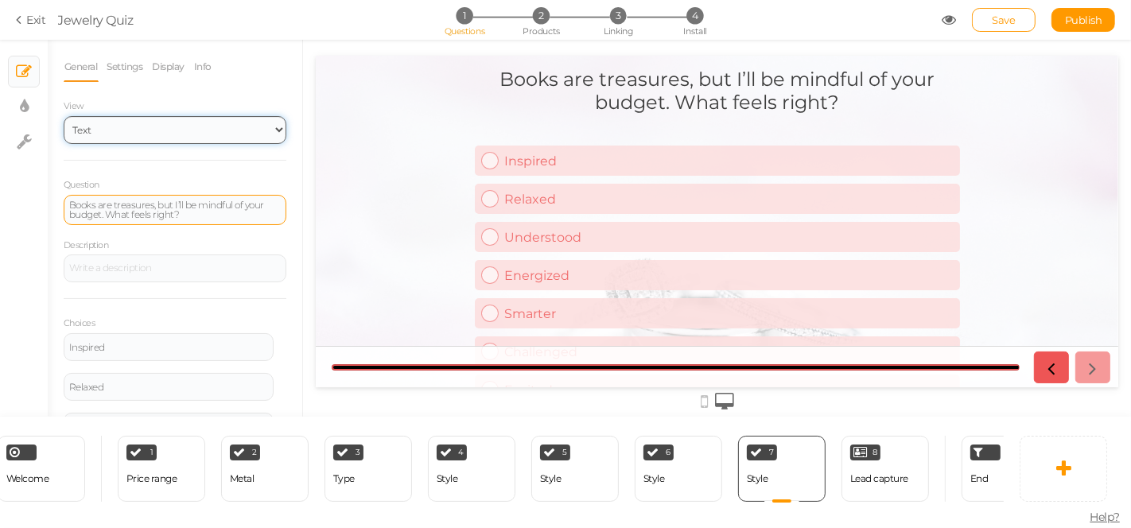
click at [177, 135] on select "Text Images Slider Dropdown" at bounding box center [175, 130] width 223 height 28
select select "1002"
click at [64, 116] on select "Text Images Slider Dropdown" at bounding box center [175, 130] width 223 height 28
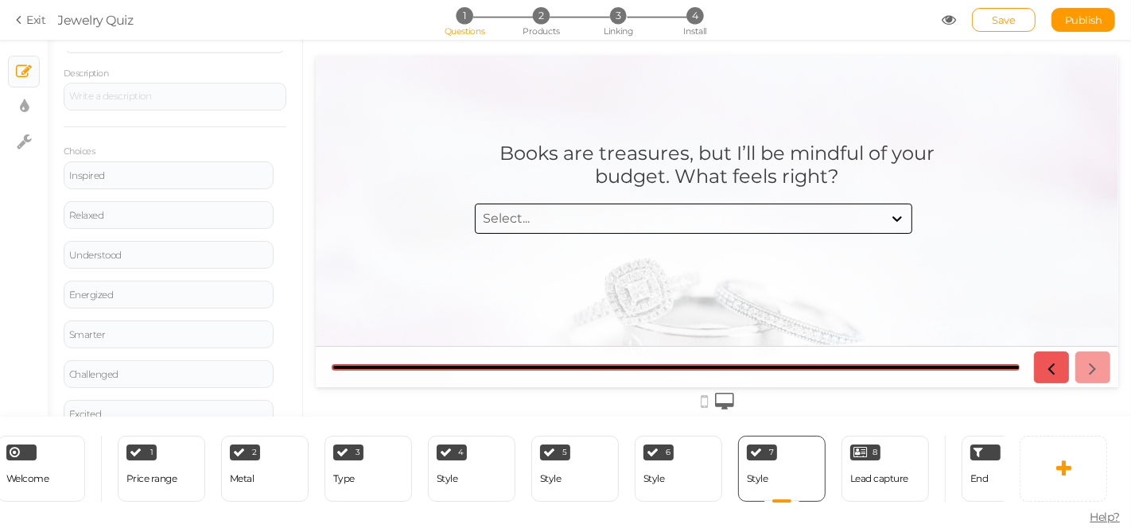
scroll to position [154, 0]
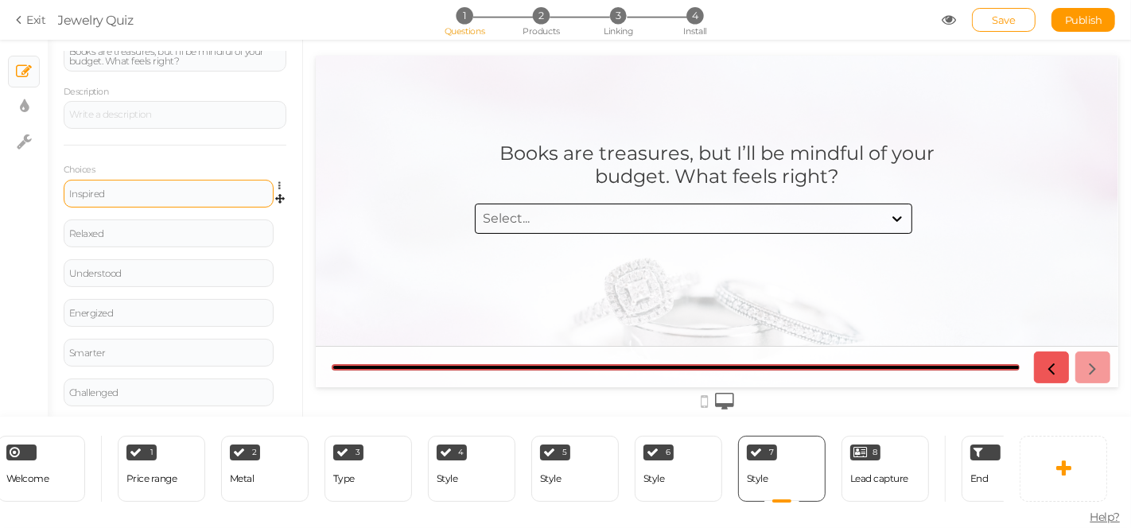
click at [197, 197] on div "Inspired" at bounding box center [169, 194] width 210 height 28
drag, startPoint x: 197, startPoint y: 193, endPoint x: 61, endPoint y: 194, distance: 136.0
click at [67, 197] on div "Inspired" at bounding box center [169, 194] width 210 height 28
paste div
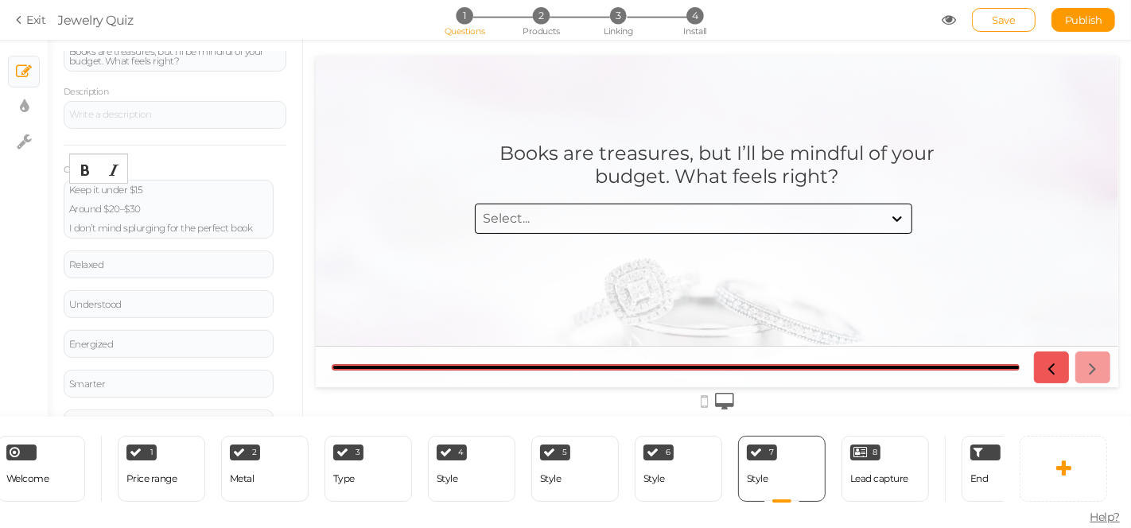
scroll to position [150, 0]
click at [130, 193] on div "Keep it under $15 Around $20–$30 I don’t mind splurging for the perfect book" at bounding box center [168, 213] width 199 height 48
click at [149, 189] on div "Keep it under $15 Around $20–$30 I don’t mind splurging for the perfect book" at bounding box center [168, 213] width 199 height 48
drag, startPoint x: 138, startPoint y: 190, endPoint x: 175, endPoint y: 179, distance: 39.0
click at [138, 190] on div "Keep it under $15 Around $20–$30 I don’t mind splurging for the perfect book" at bounding box center [168, 213] width 199 height 48
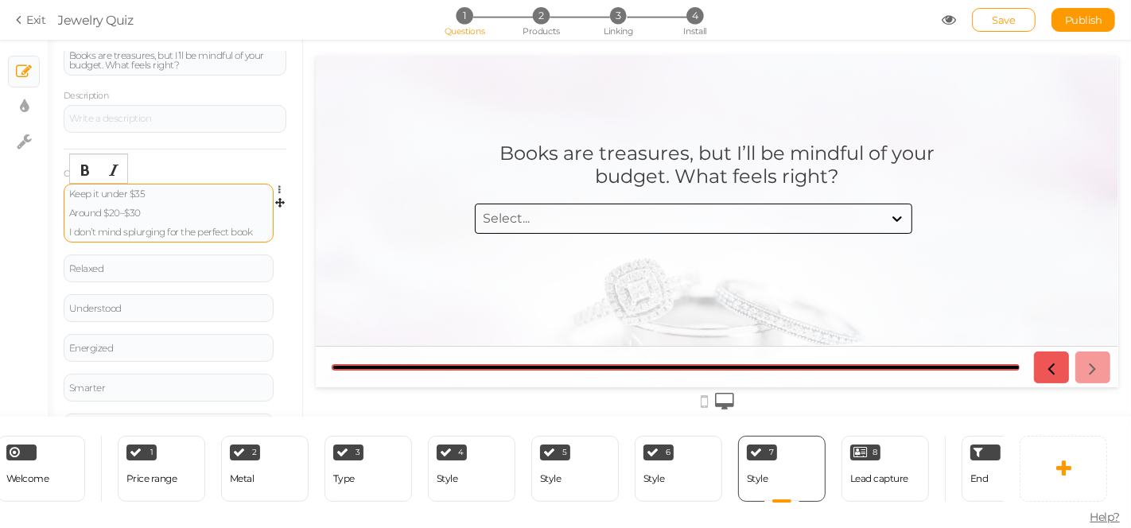
click at [118, 212] on div "Keep it under $35 Around $20–$30 I don’t mind splurging for the perfect book" at bounding box center [168, 213] width 199 height 48
click at [181, 217] on div "Keep it under $35 Around $50–$100 I don’t mind splurging for the perfect book" at bounding box center [168, 213] width 199 height 48
click at [177, 228] on div "Keep it under $35 Around $50–$100 I don’t mind splurging for the perfect book" at bounding box center [168, 213] width 199 height 48
click at [110, 197] on div "Keep it under $35 Around $50–$100 I don’t mind splurging for the perfect book" at bounding box center [168, 213] width 199 height 48
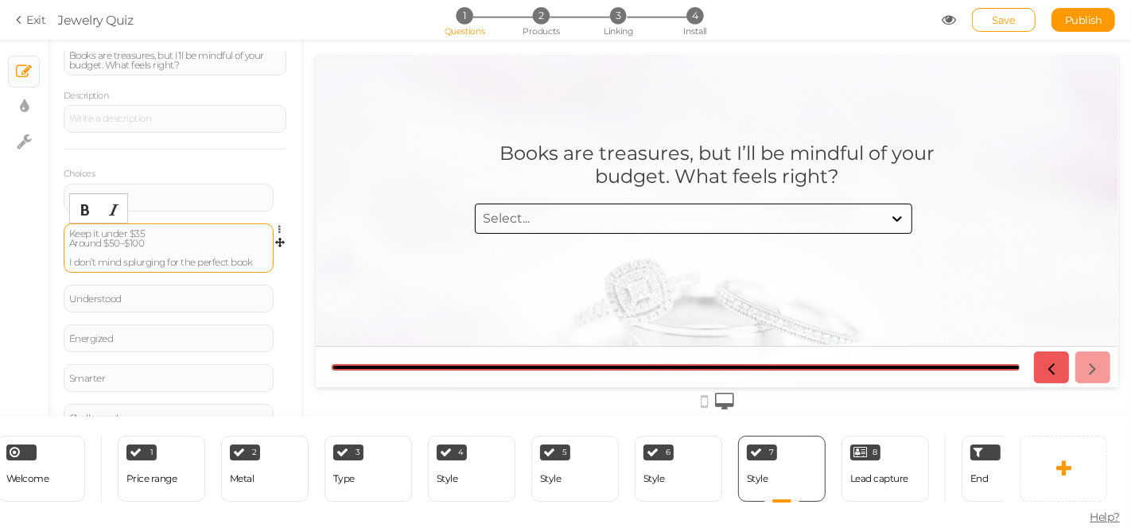
click at [167, 237] on div "Keep it under $35 Around $50–$100 I don’t mind splurging for the perfect book" at bounding box center [168, 248] width 199 height 38
click at [71, 240] on div "Keep it under $35 Around $50–$100 I don’t mind splurging for the perfect book" at bounding box center [168, 248] width 199 height 38
drag, startPoint x: 71, startPoint y: 241, endPoint x: 251, endPoint y: 274, distance: 182.9
click at [270, 274] on div "Keep it under $35 Around $50–$100 I don’t mind splurging for the perfect book S…" at bounding box center [175, 254] width 223 height 61
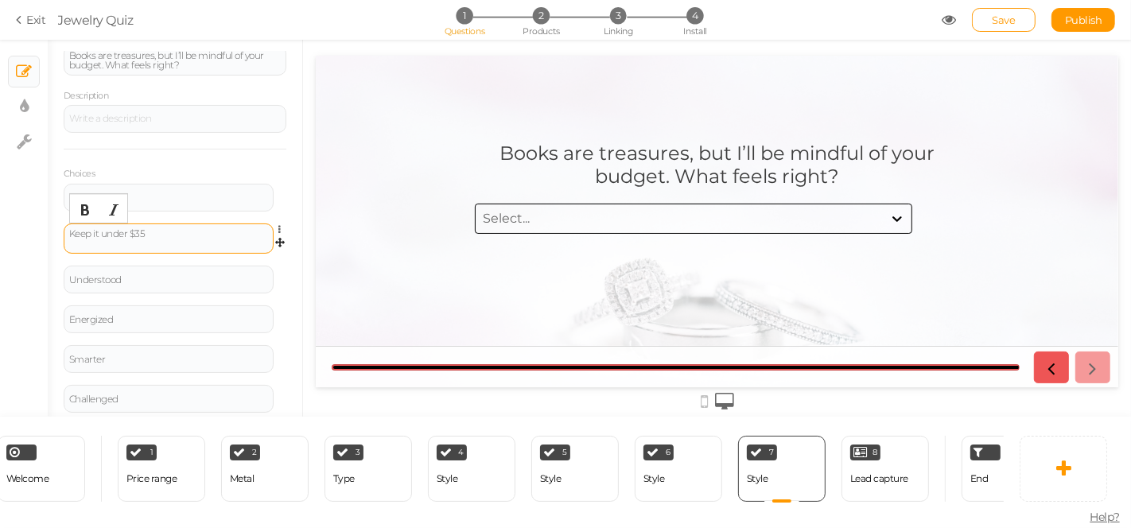
scroll to position [154, 0]
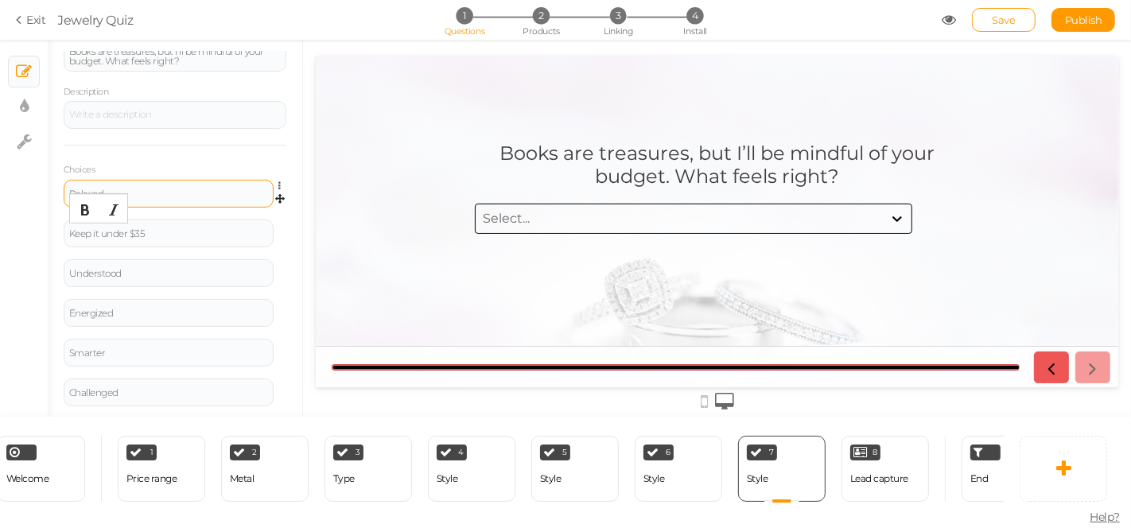
click at [129, 189] on div "Relaxed" at bounding box center [168, 194] width 199 height 10
paste div
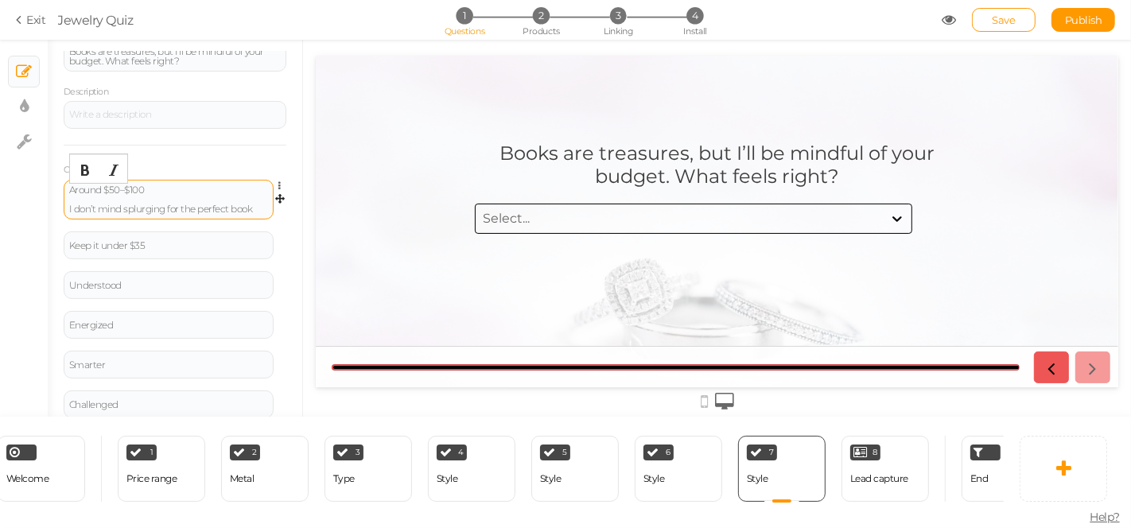
scroll to position [150, 0]
drag, startPoint x: 152, startPoint y: 196, endPoint x: 281, endPoint y: 245, distance: 138.0
click at [281, 245] on div "General Settings Display Info View Text Images Slider Dropdown Question Books a…" at bounding box center [175, 234] width 255 height 365
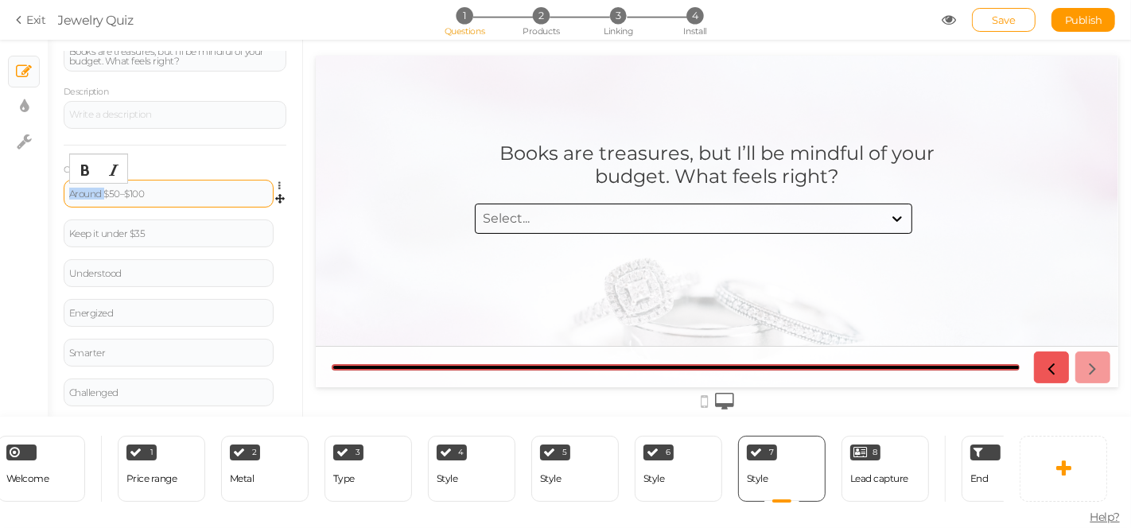
drag, startPoint x: 103, startPoint y: 187, endPoint x: 12, endPoint y: 189, distance: 91.5
click at [12, 189] on div "× Slides × Display settings × Settings General Settings Display Info View Text …" at bounding box center [565, 228] width 1131 height 377
click at [88, 190] on div "$50–$100" at bounding box center [168, 194] width 199 height 10
click at [123, 189] on div "$50 – $100" at bounding box center [168, 194] width 199 height 10
click at [69, 189] on div "$50 – $100" at bounding box center [168, 194] width 199 height 10
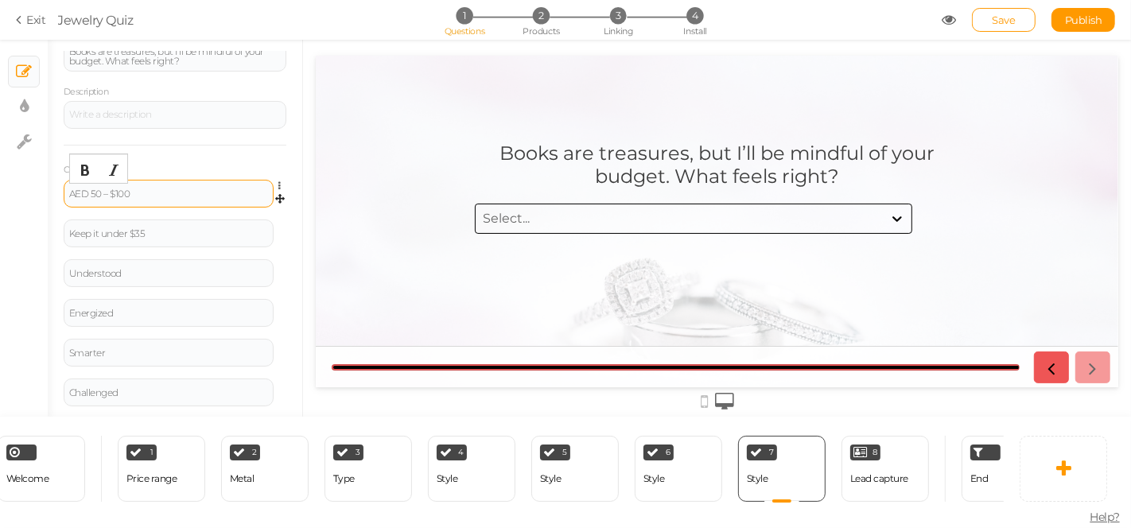
click at [115, 193] on div "AED 50 – $100" at bounding box center [168, 194] width 199 height 10
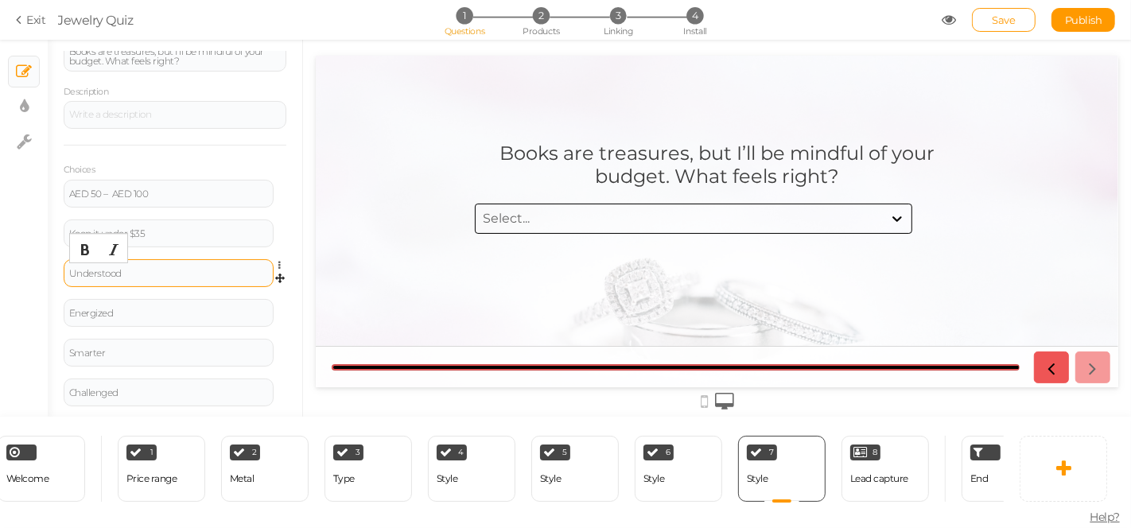
click at [132, 269] on div "Understood" at bounding box center [168, 274] width 199 height 10
drag, startPoint x: 144, startPoint y: 272, endPoint x: 57, endPoint y: 267, distance: 86.9
click at [57, 267] on div "General Settings Display Info View Text Images Slider Dropdown Question Books a…" at bounding box center [175, 234] width 255 height 365
paste div
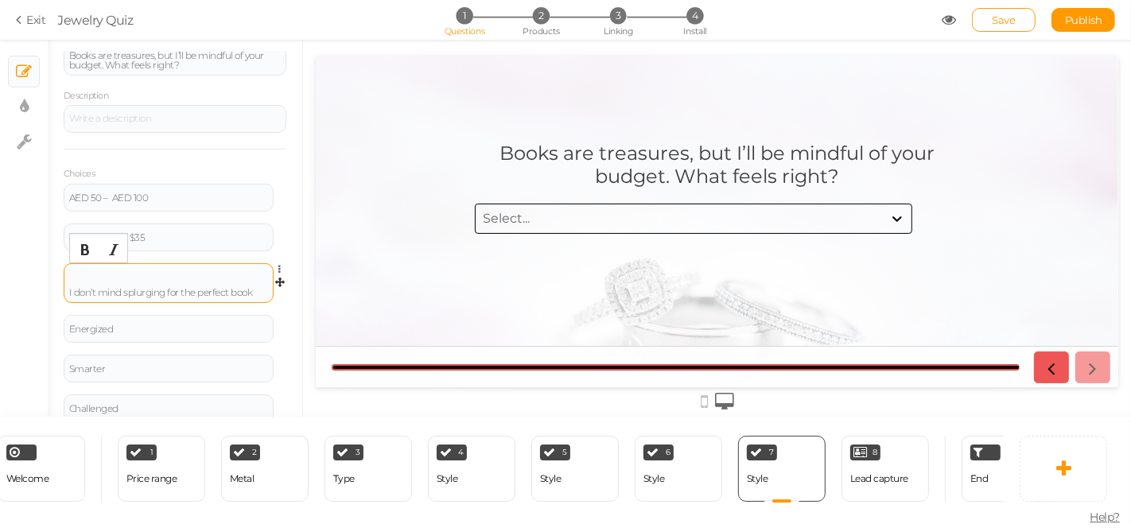
click at [101, 271] on div "I don’t mind splurging for the perfect book" at bounding box center [168, 283] width 199 height 29
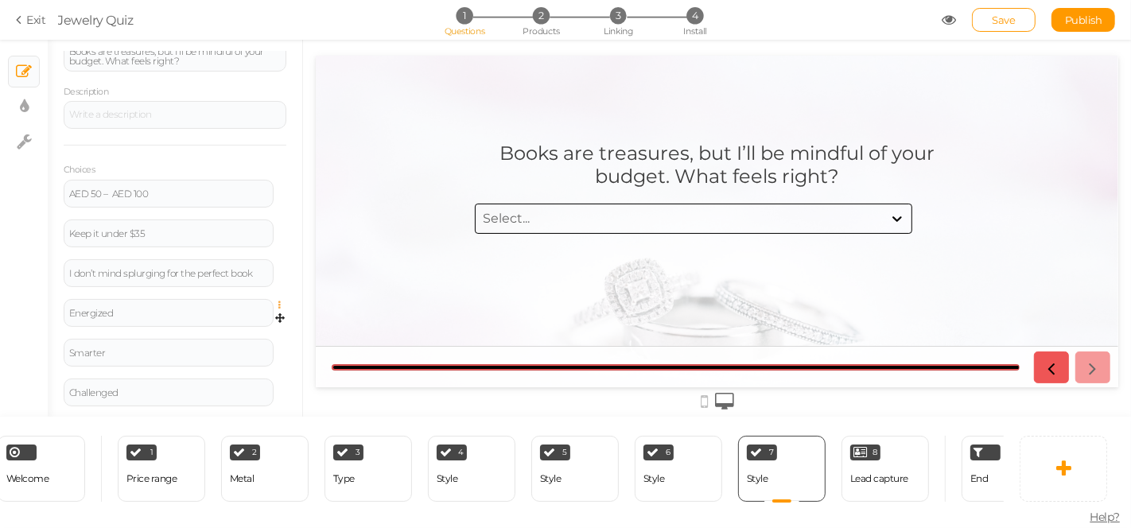
click at [279, 302] on icon at bounding box center [284, 306] width 10 height 10
click at [216, 347] on link "Delete" at bounding box center [223, 345] width 126 height 17
click at [279, 305] on icon at bounding box center [284, 306] width 10 height 10
click at [230, 339] on link "Delete" at bounding box center [223, 345] width 126 height 17
click at [279, 302] on icon at bounding box center [284, 306] width 10 height 10
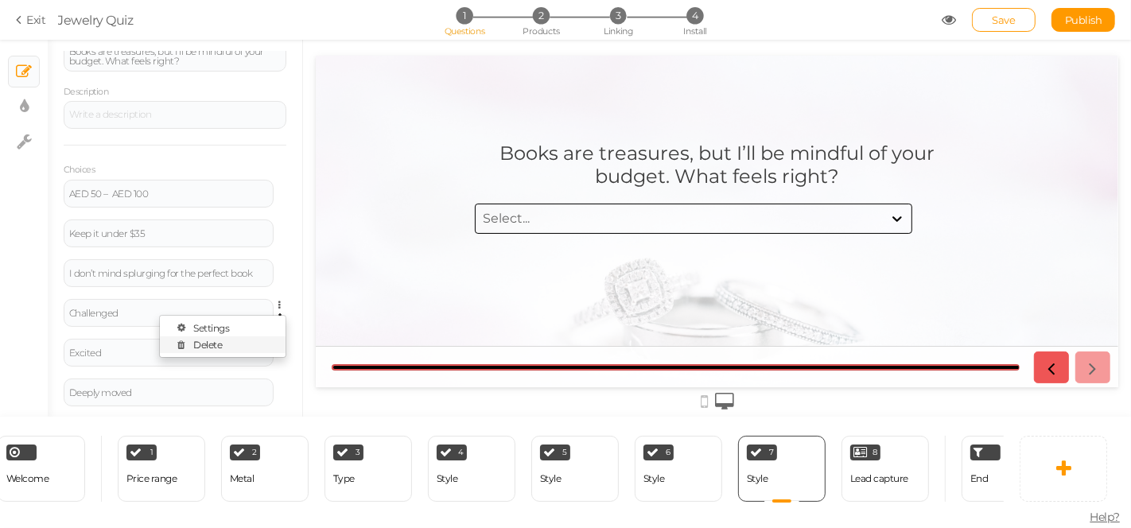
click at [239, 344] on link "Delete" at bounding box center [223, 345] width 126 height 17
click at [279, 305] on icon at bounding box center [284, 306] width 10 height 10
click at [248, 337] on link "Delete" at bounding box center [223, 345] width 126 height 17
click at [278, 304] on link at bounding box center [285, 310] width 14 height 12
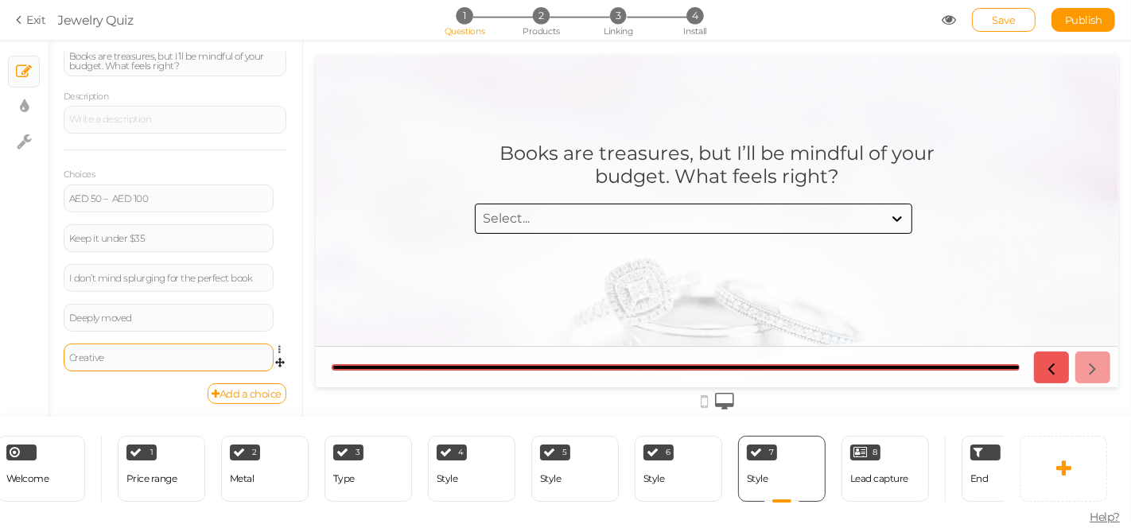
click at [229, 351] on link "Delete" at bounding box center [223, 349] width 126 height 17
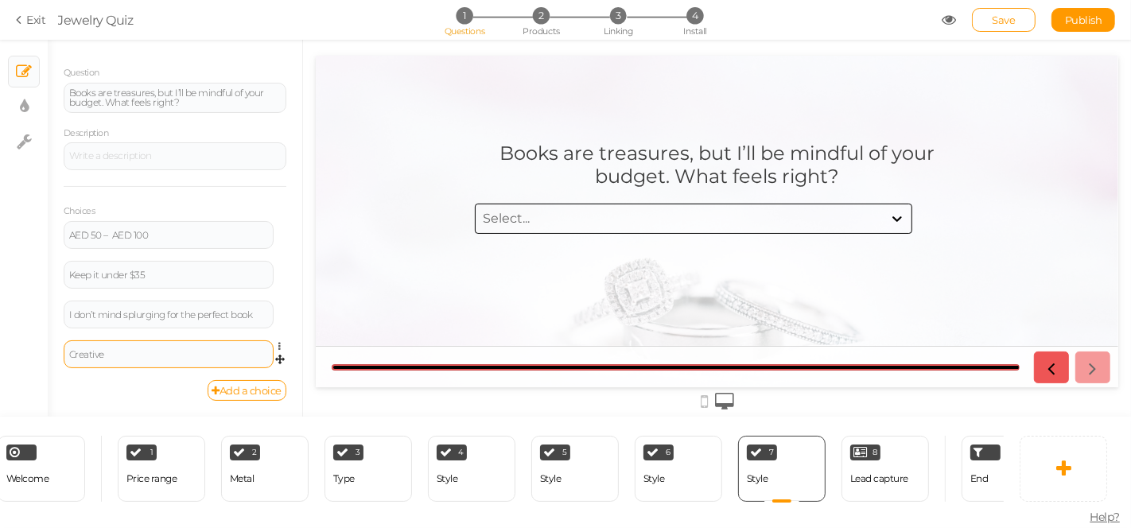
scroll to position [109, 0]
click at [279, 345] on icon at bounding box center [284, 350] width 10 height 10
click at [212, 383] on div "Creative Settings Delete" at bounding box center [175, 364] width 223 height 40
click at [274, 344] on span "Settings Delete" at bounding box center [281, 351] width 14 height 14
click at [279, 345] on icon at bounding box center [284, 350] width 10 height 10
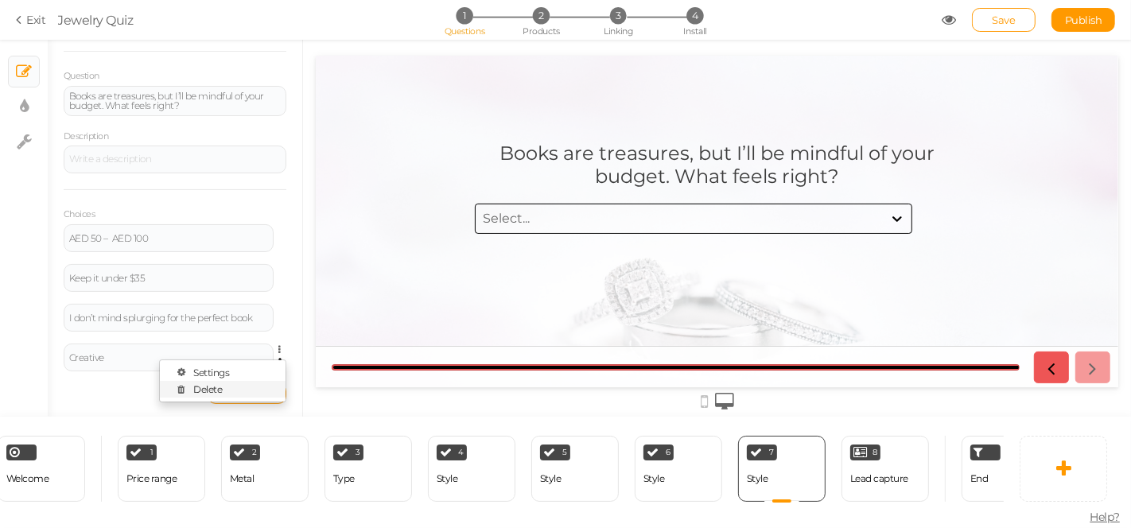
click at [213, 383] on link "Delete" at bounding box center [223, 389] width 126 height 17
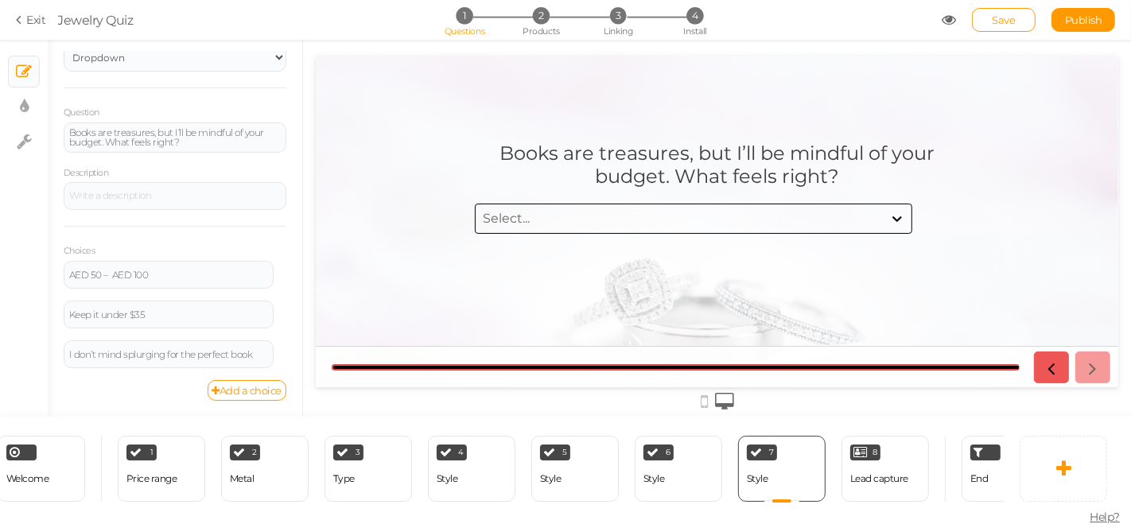
scroll to position [69, 0]
click at [859, 473] on div "Lead capture" at bounding box center [879, 478] width 58 height 11
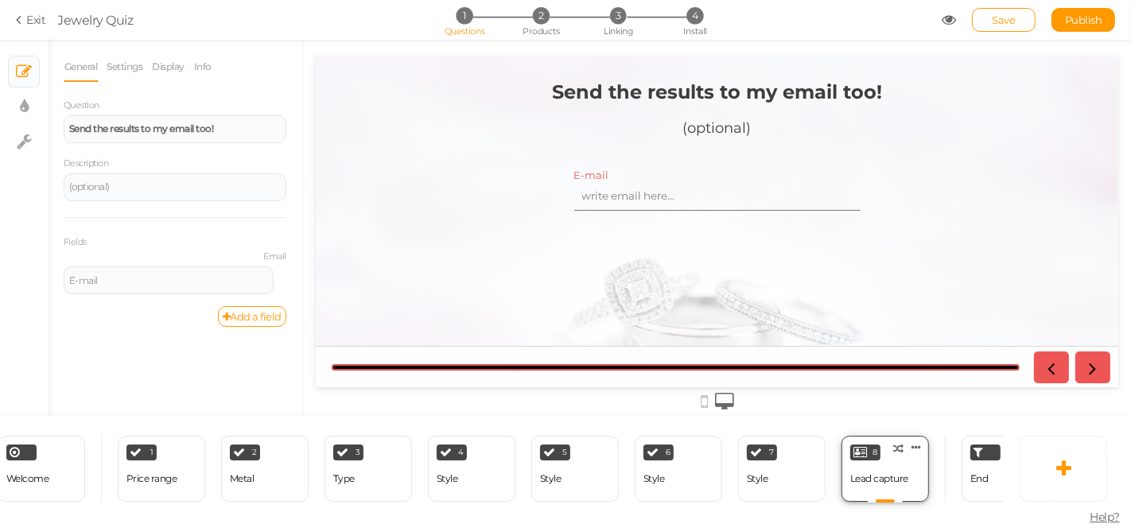
scroll to position [0, 0]
click at [919, 442] on icon at bounding box center [917, 448] width 10 height 12
click at [889, 440] on span "Clone" at bounding box center [884, 444] width 26 height 12
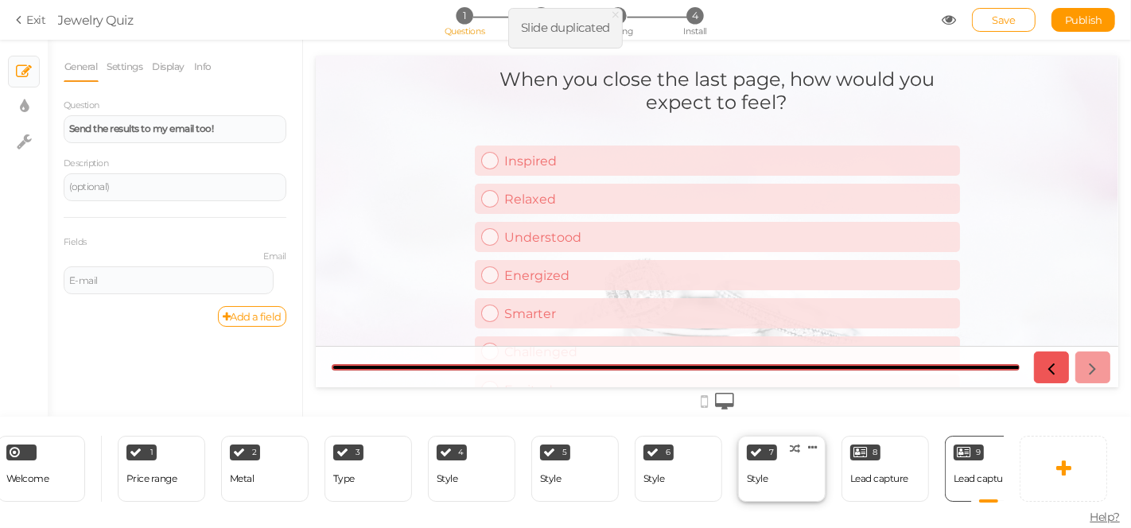
click at [780, 474] on div "7 Style × Define the conditions to show this slide. Clone Change type Delete" at bounding box center [782, 469] width 88 height 66
select select "1002"
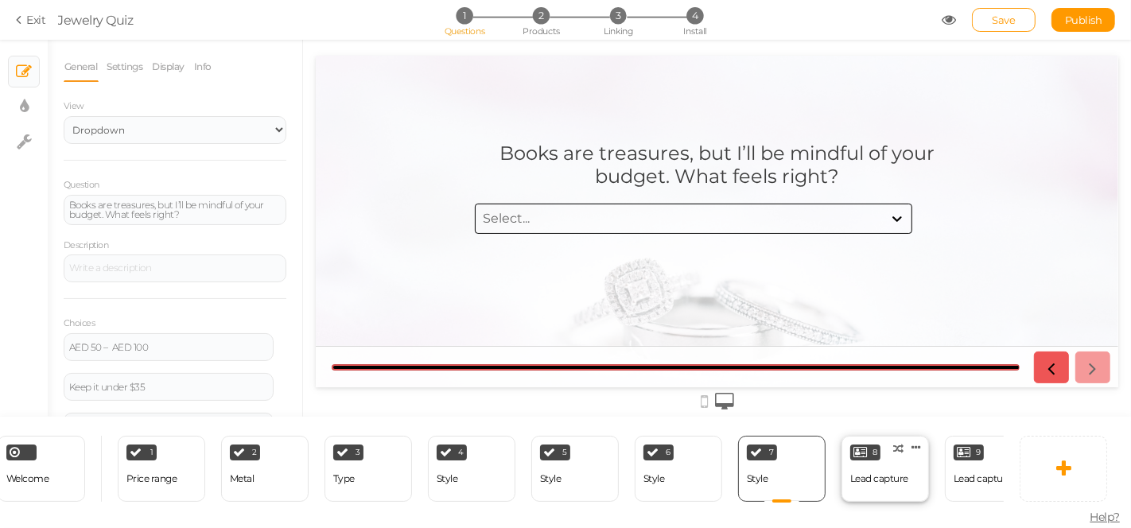
click at [875, 474] on div "Lead capture" at bounding box center [879, 478] width 58 height 11
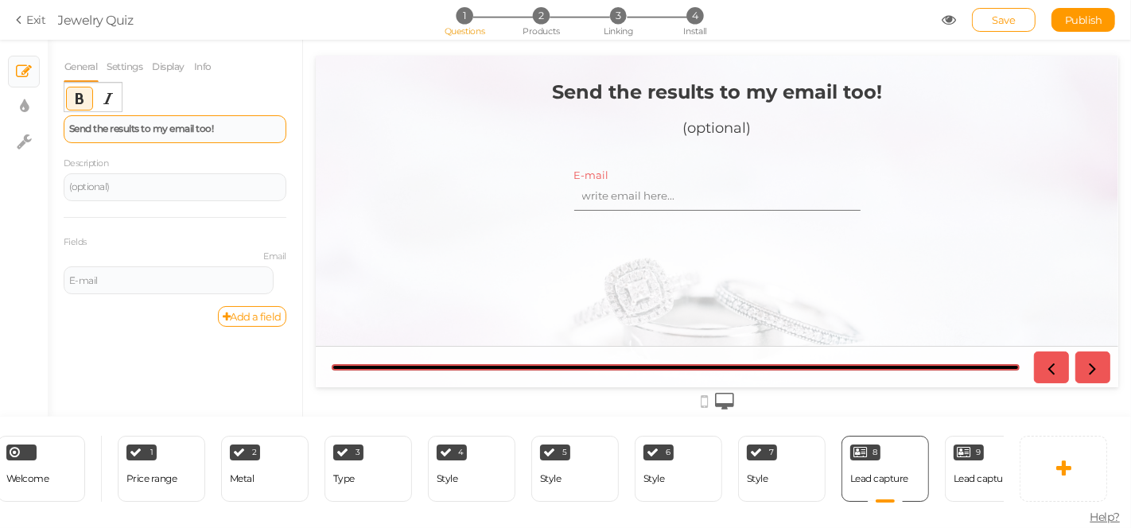
click at [231, 130] on div "Send the results to my email too!" at bounding box center [175, 129] width 212 height 10
drag, startPoint x: 234, startPoint y: 140, endPoint x: 237, endPoint y: 129, distance: 11.6
click at [231, 136] on div "Send the results to my email too!" at bounding box center [175, 129] width 223 height 28
drag, startPoint x: 241, startPoint y: 129, endPoint x: 56, endPoint y: 126, distance: 185.4
click at [56, 126] on div "General Settings Display Info Question Send the results to my email too! Descri…" at bounding box center [175, 234] width 255 height 365
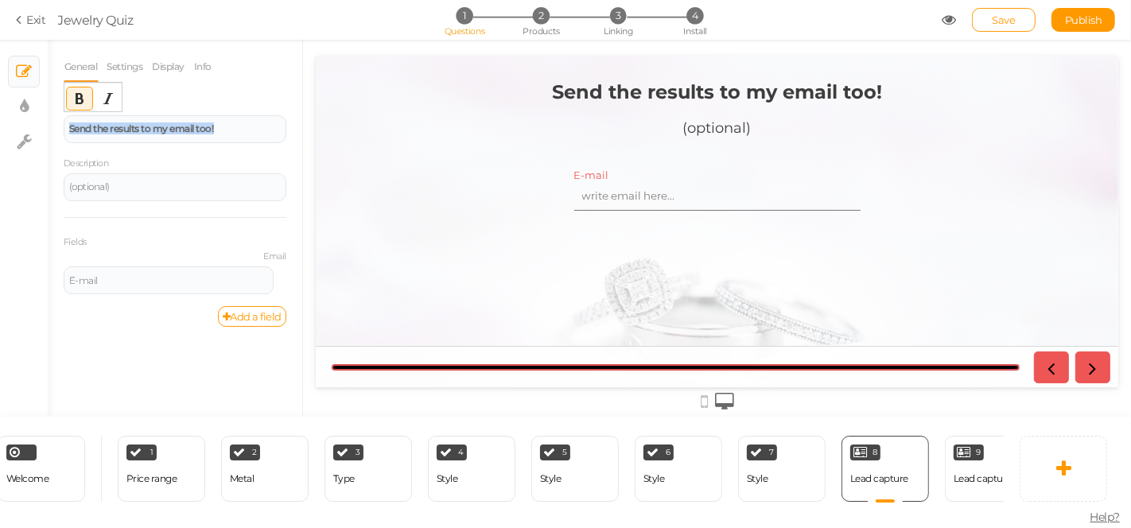
paste div
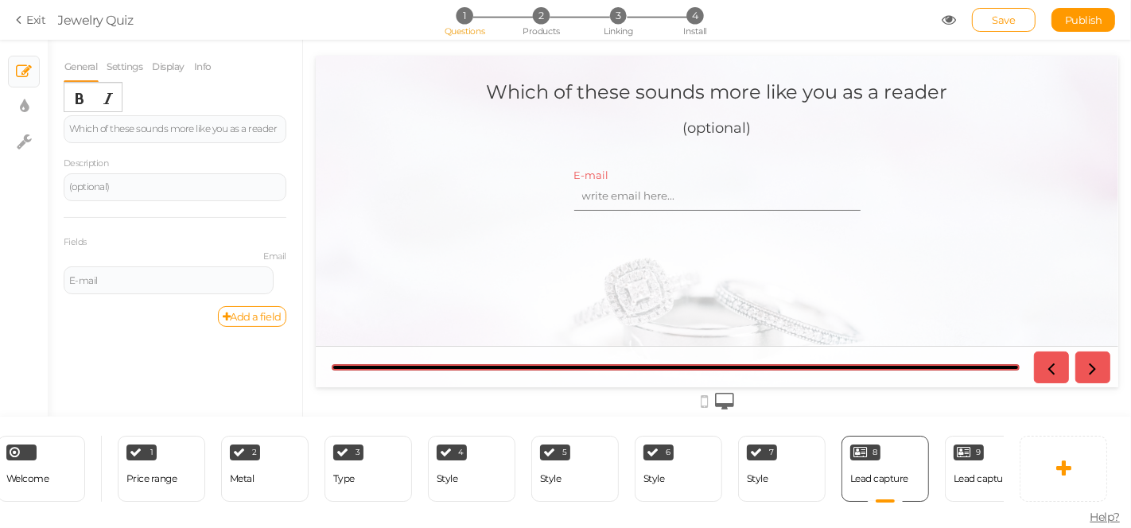
drag, startPoint x: 243, startPoint y: 321, endPoint x: 222, endPoint y: 325, distance: 21.1
click at [225, 325] on div "General Settings Display Info Question Which of these sounds more like you as a…" at bounding box center [175, 234] width 255 height 365
click at [226, 312] on icon at bounding box center [227, 317] width 8 height 10
click at [777, 487] on div "7 Style × Define the conditions to show this slide. Clone Change type Delete" at bounding box center [782, 469] width 88 height 66
select select "1002"
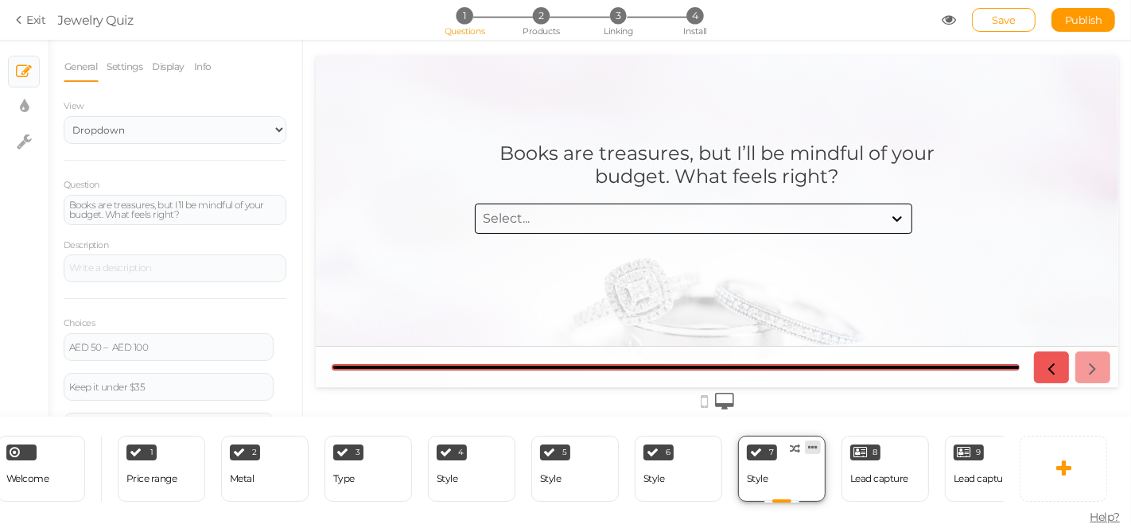
click at [811, 442] on icon at bounding box center [813, 448] width 10 height 12
click at [805, 435] on link "Clone" at bounding box center [786, 443] width 91 height 17
select select "1002"
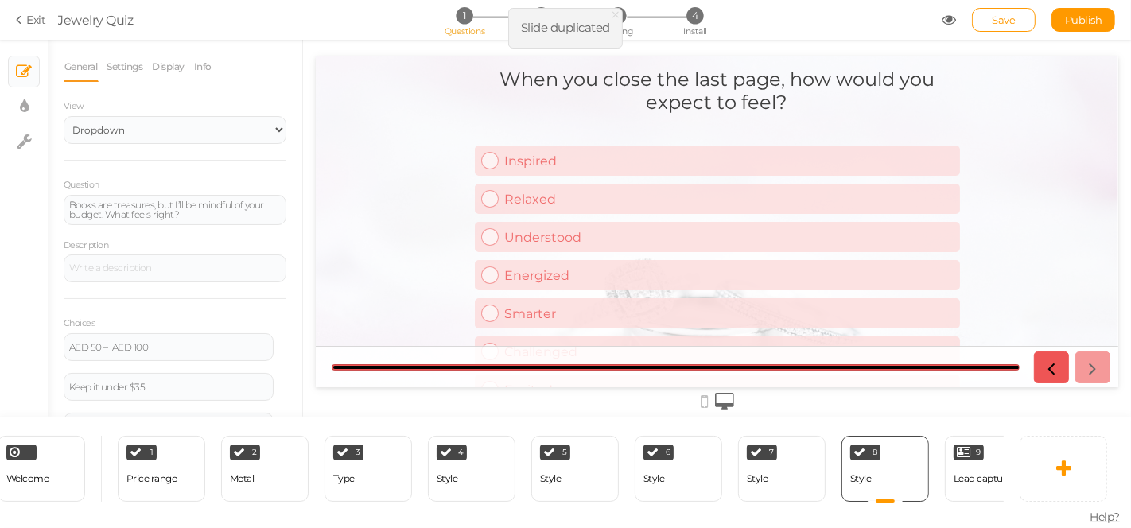
scroll to position [69, 0]
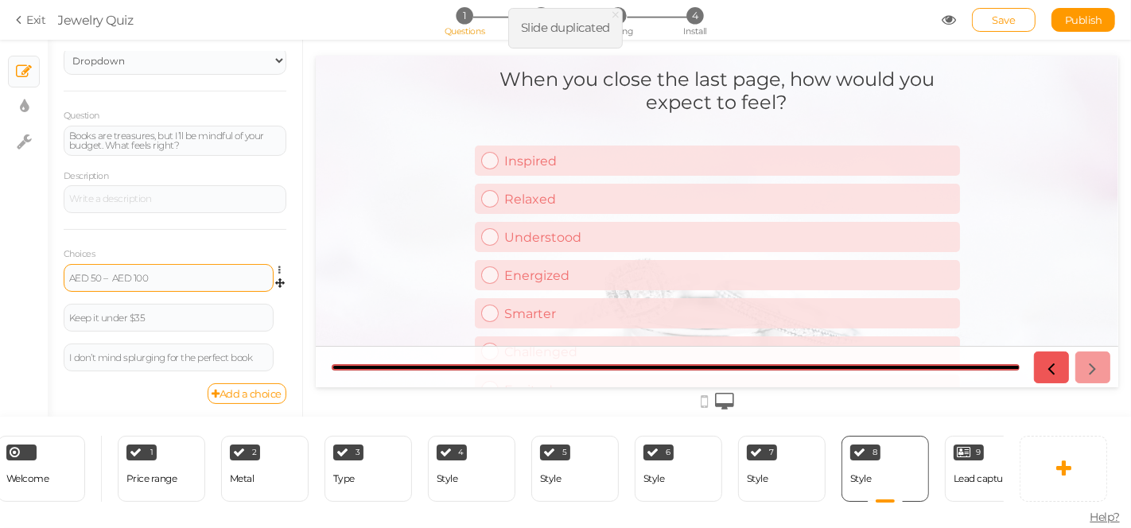
click at [196, 278] on div "AED 50 – AED 100" at bounding box center [168, 279] width 199 height 10
paste div
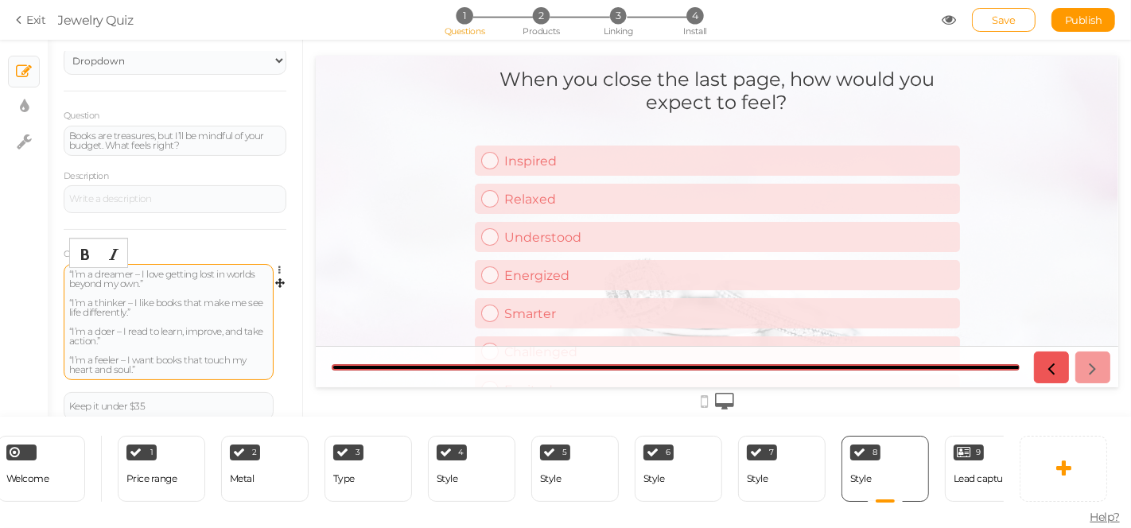
scroll to position [65, 0]
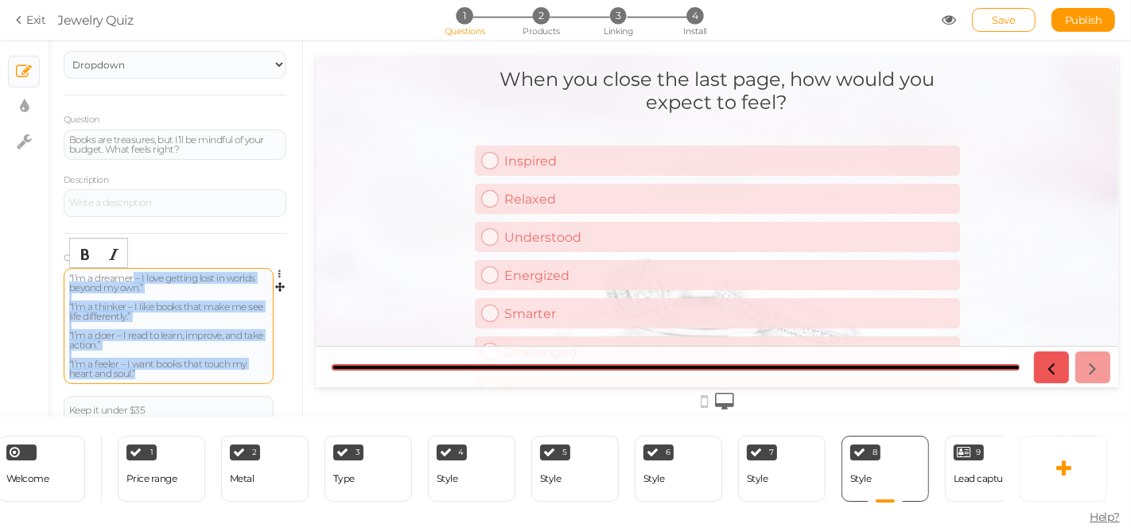
drag, startPoint x: 137, startPoint y: 286, endPoint x: 207, endPoint y: 359, distance: 100.7
click at [208, 368] on div "“I’m a dreamer – I love getting lost in worlds beyond my own.” “I’m a thinker –…" at bounding box center [168, 326] width 199 height 105
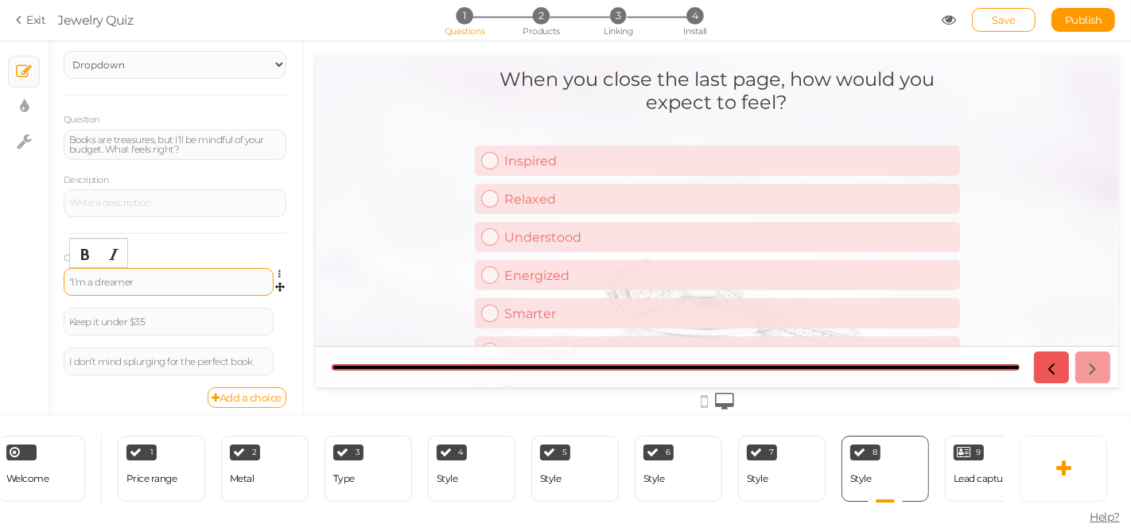
scroll to position [69, 0]
click at [72, 279] on div "“I’m a dreamer" at bounding box center [168, 279] width 199 height 10
click at [109, 317] on div "Keep it under $35" at bounding box center [168, 318] width 199 height 10
paste div
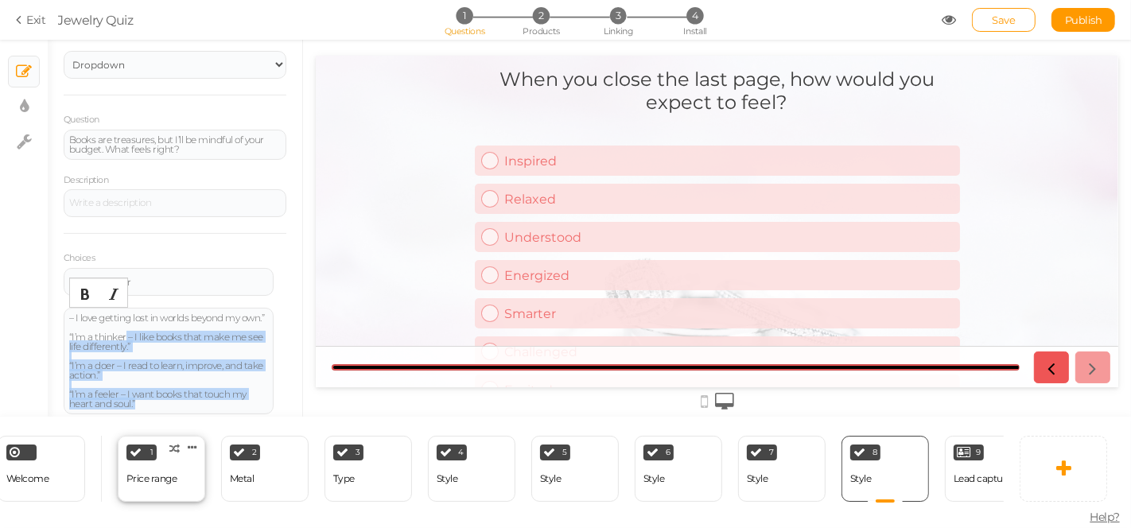
scroll to position [157, 0]
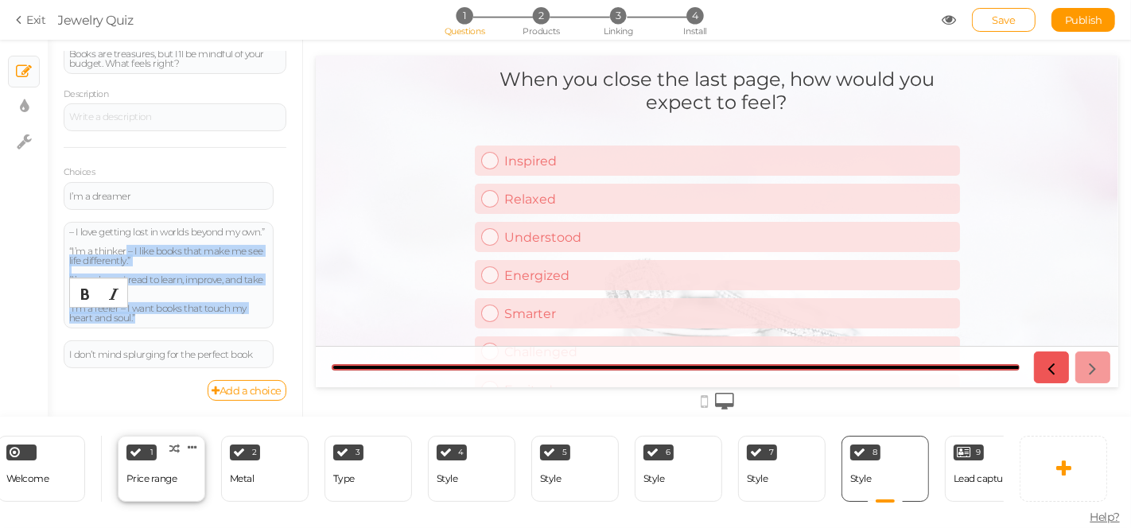
drag, startPoint x: 126, startPoint y: 344, endPoint x: 177, endPoint y: 434, distance: 103.3
click at [177, 434] on div "× Slides × Display settings × Settings General Settings Display Info View Text …" at bounding box center [565, 284] width 1131 height 488
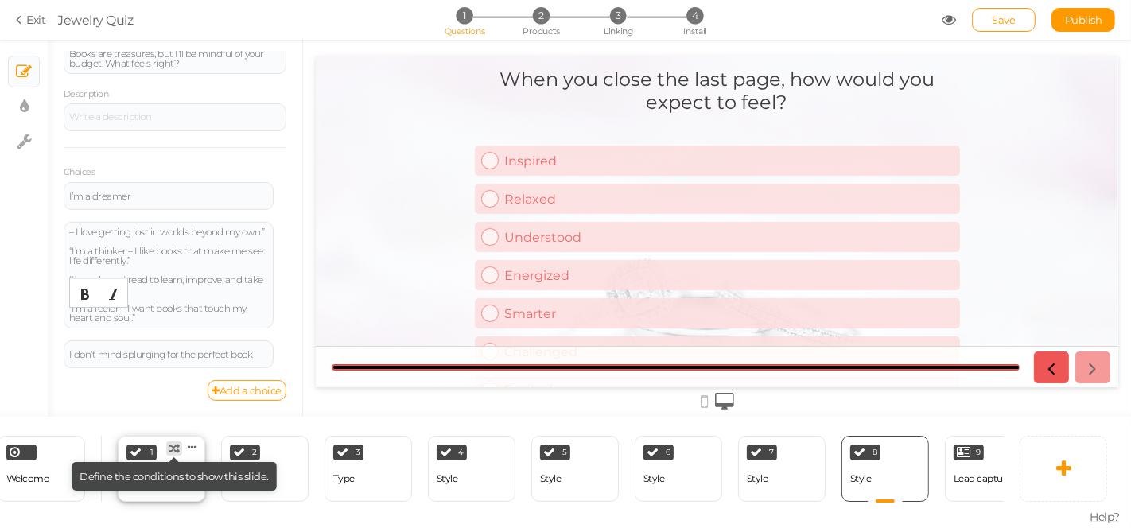
scroll to position [90, 0]
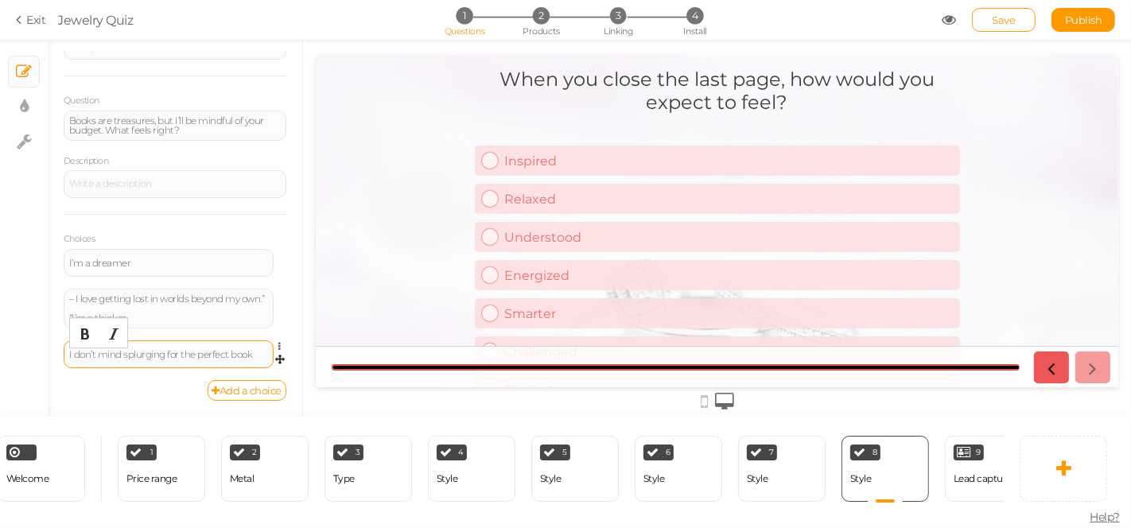
click at [115, 352] on div "I don’t mind splurging for the perfect book" at bounding box center [168, 355] width 199 height 10
paste div
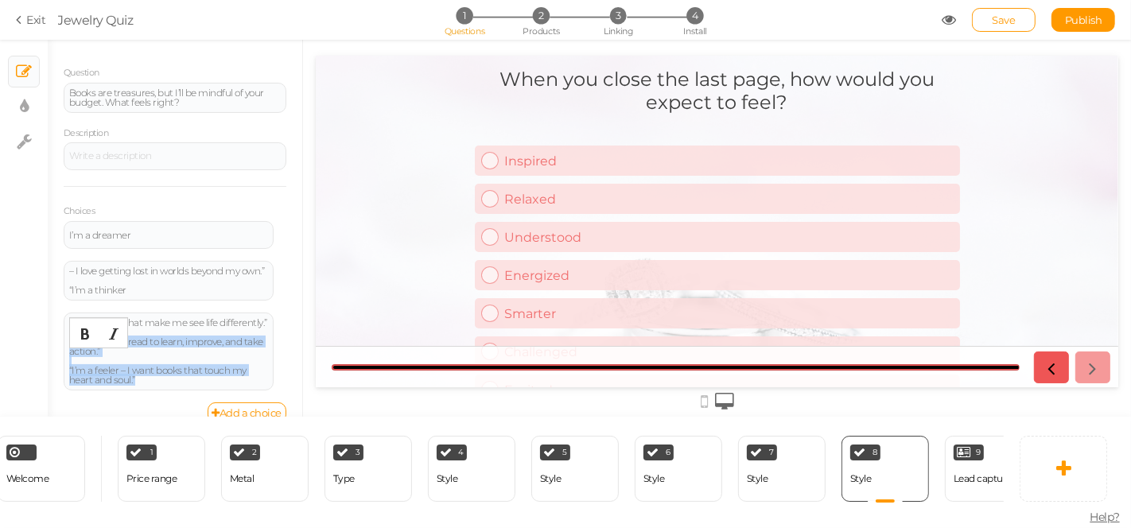
scroll to position [149, 0]
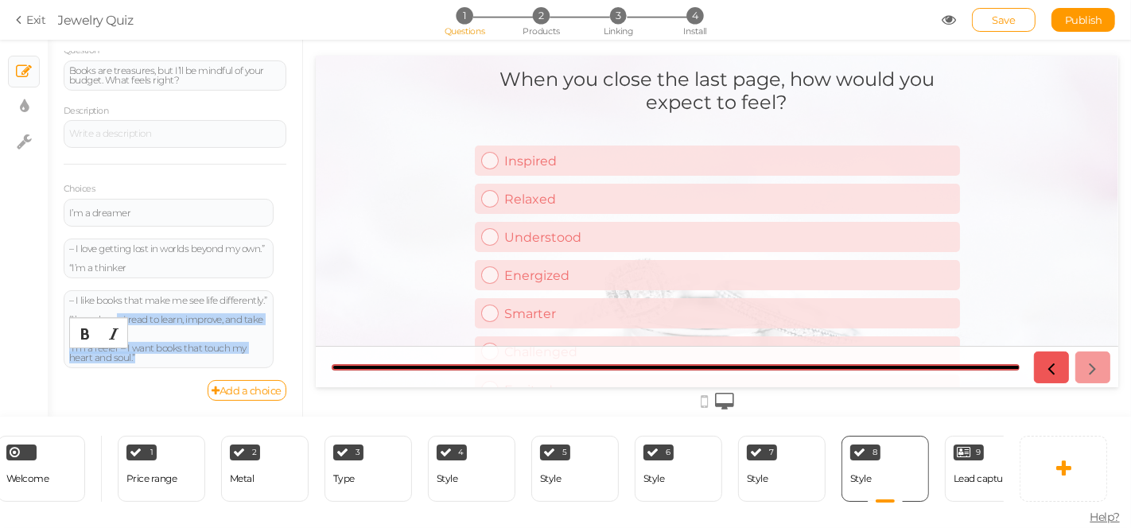
drag, startPoint x: 116, startPoint y: 388, endPoint x: 211, endPoint y: 426, distance: 102.1
click at [211, 426] on div "× Slides × Display settings × Settings General Settings Display Info View Text …" at bounding box center [565, 284] width 1131 height 488
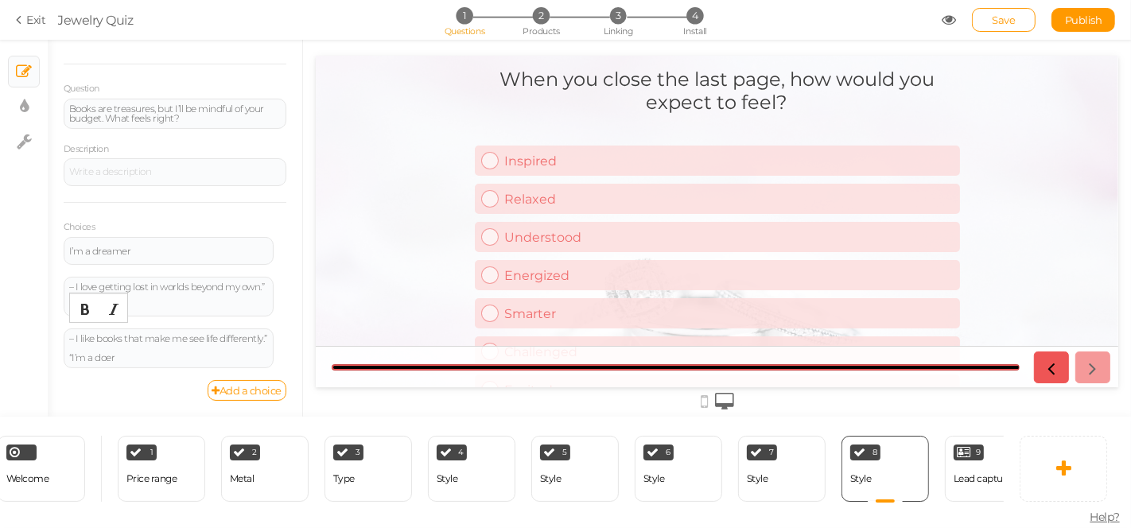
scroll to position [111, 0]
click at [215, 392] on link "Add a choice" at bounding box center [248, 390] width 80 height 21
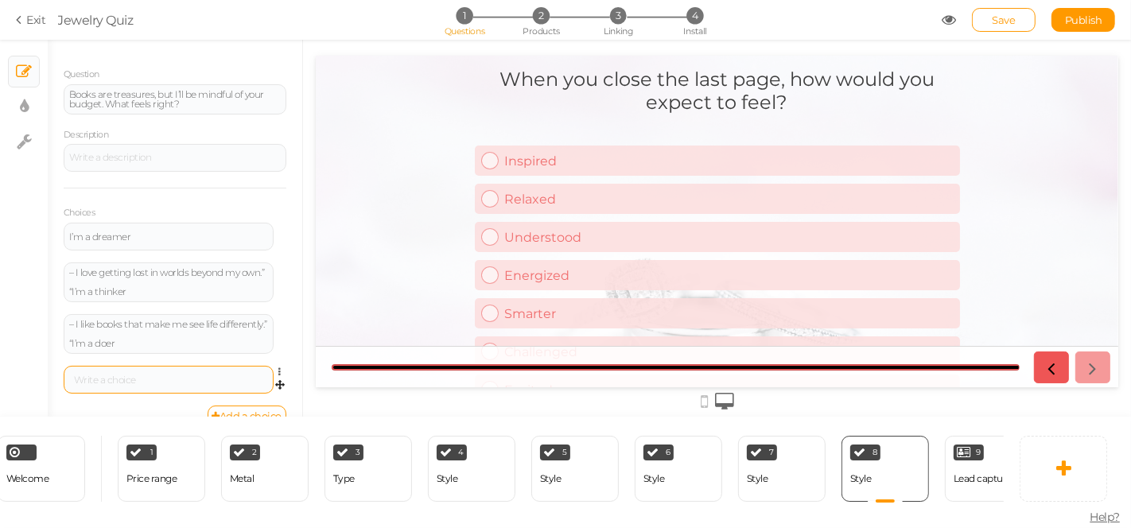
click at [117, 388] on div at bounding box center [169, 380] width 210 height 28
click at [113, 388] on div at bounding box center [169, 380] width 210 height 28
click at [106, 385] on div at bounding box center [168, 381] width 199 height 10
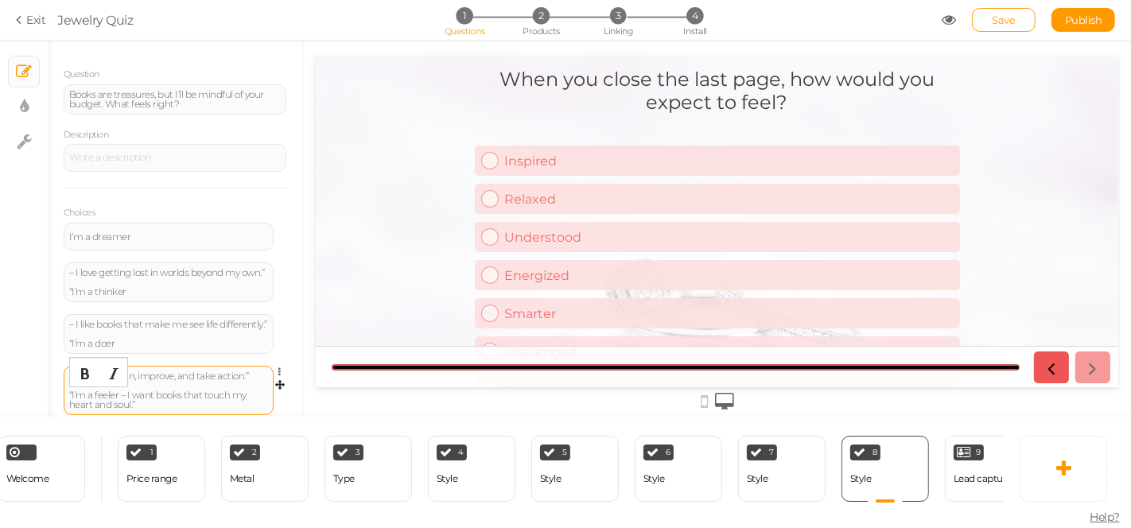
scroll to position [107, 0]
drag, startPoint x: 73, startPoint y: 395, endPoint x: 224, endPoint y: 385, distance: 151.5
click at [247, 399] on div "– I read to learn, improve, and take action.” “I’m a feeler – I want books that…" at bounding box center [168, 395] width 199 height 38
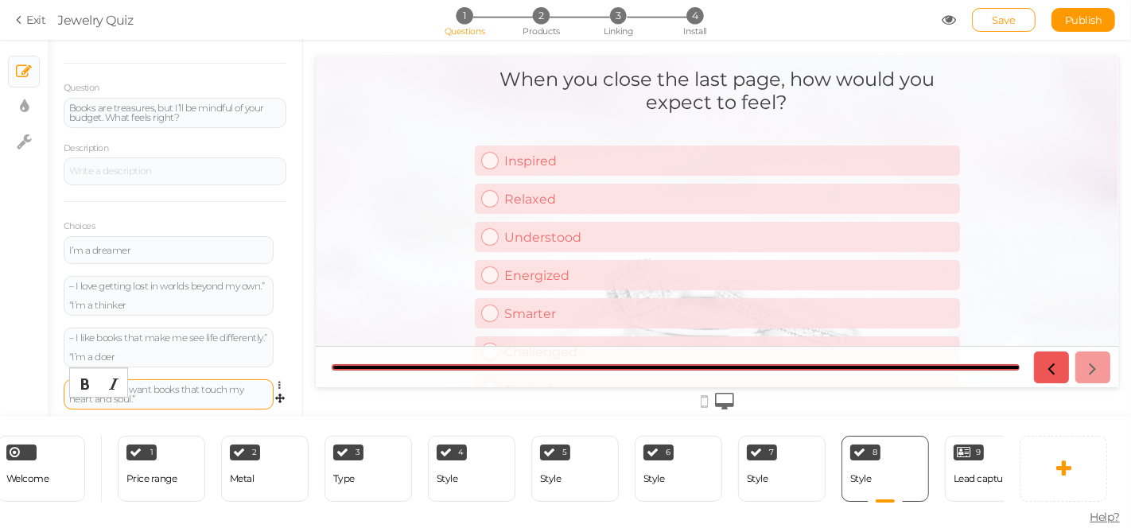
click at [115, 404] on div "I’m a feeler – I want books that touch my heart and soul.”" at bounding box center [168, 394] width 199 height 19
click at [150, 127] on div "Question Books are treasures, but I’ll be mindful of your budget. What feels ri…" at bounding box center [175, 251] width 223 height 342
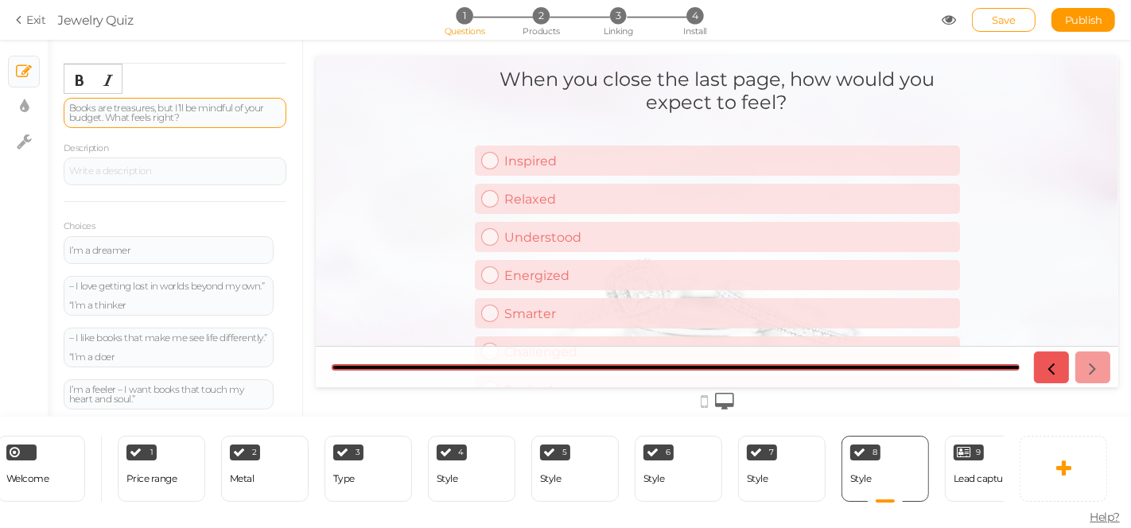
click at [156, 109] on div "Books are treasures, but I’ll be mindful of your budget. What feels right?" at bounding box center [175, 112] width 212 height 19
click at [772, 479] on div "7 Style × Define the conditions to show this slide. Clone Change type Delete" at bounding box center [782, 469] width 88 height 66
select select "1002"
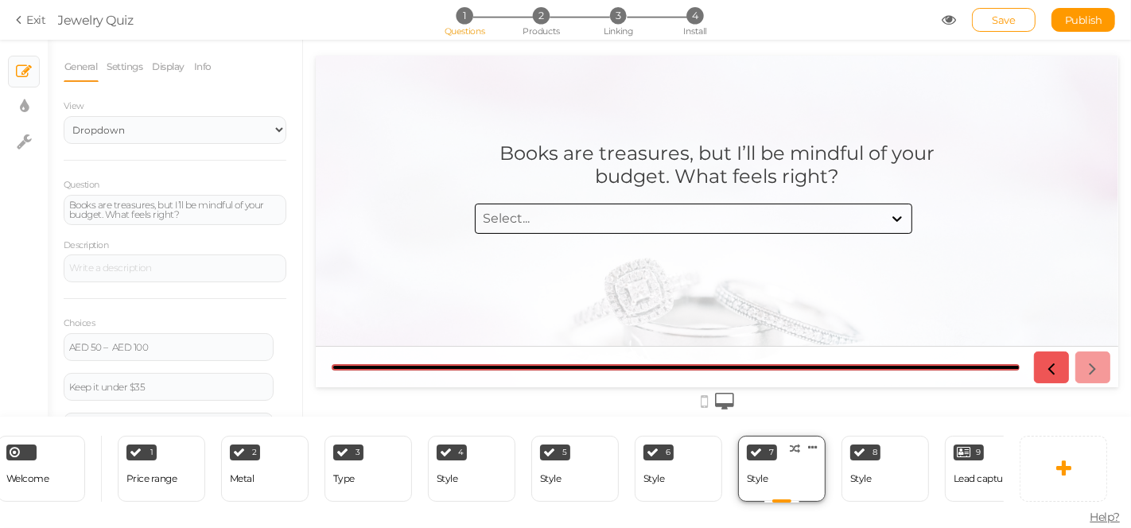
scroll to position [0, 0]
click at [959, 465] on div "Lead capture" at bounding box center [983, 479] width 58 height 28
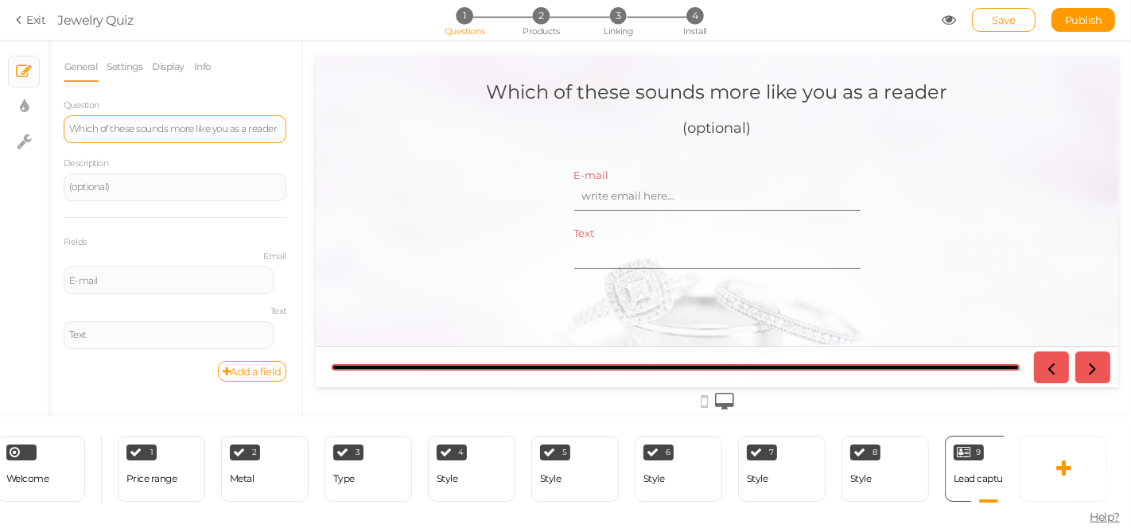
click at [216, 133] on div "Which of these sounds more like you as a reader" at bounding box center [175, 129] width 212 height 10
click at [858, 466] on div "Style" at bounding box center [860, 479] width 21 height 28
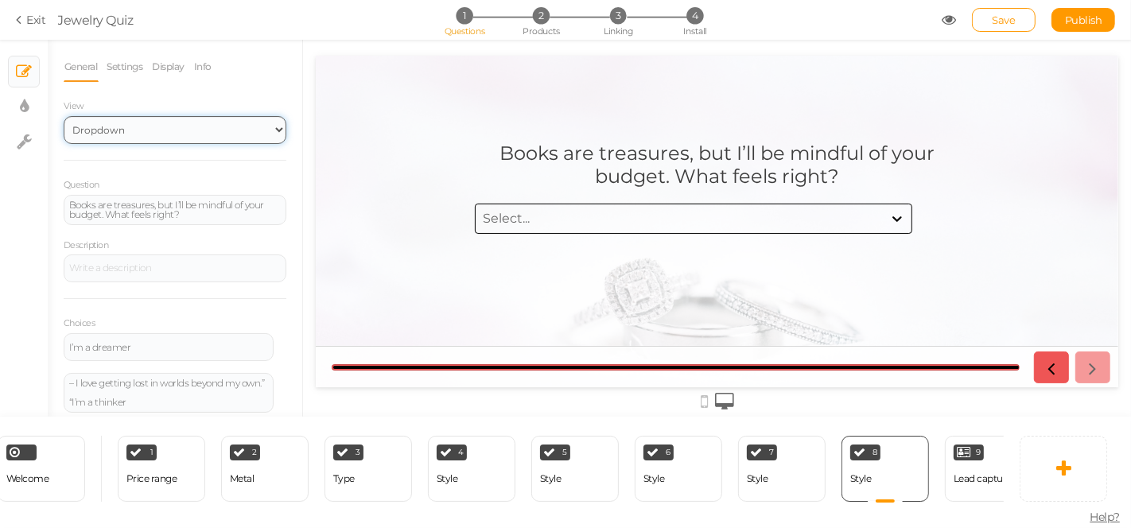
click at [140, 129] on select "Text Images Slider Dropdown" at bounding box center [175, 130] width 223 height 28
select select "1"
click at [64, 116] on select "Text Images Slider Dropdown" at bounding box center [175, 130] width 223 height 28
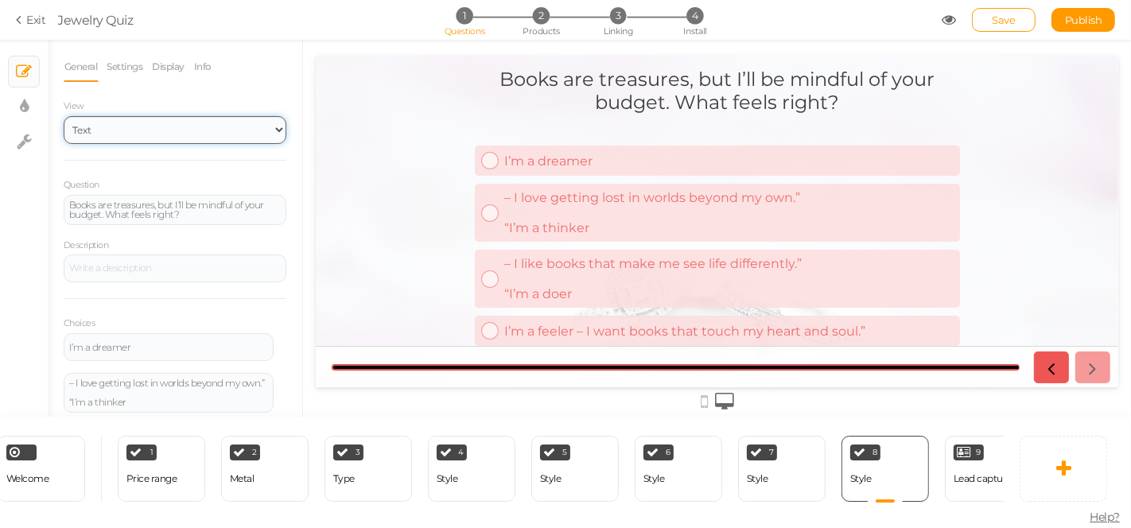
click at [137, 136] on select "Text Images Slider Dropdown" at bounding box center [175, 130] width 223 height 28
click at [141, 126] on select "Text Images Slider Dropdown" at bounding box center [175, 130] width 223 height 28
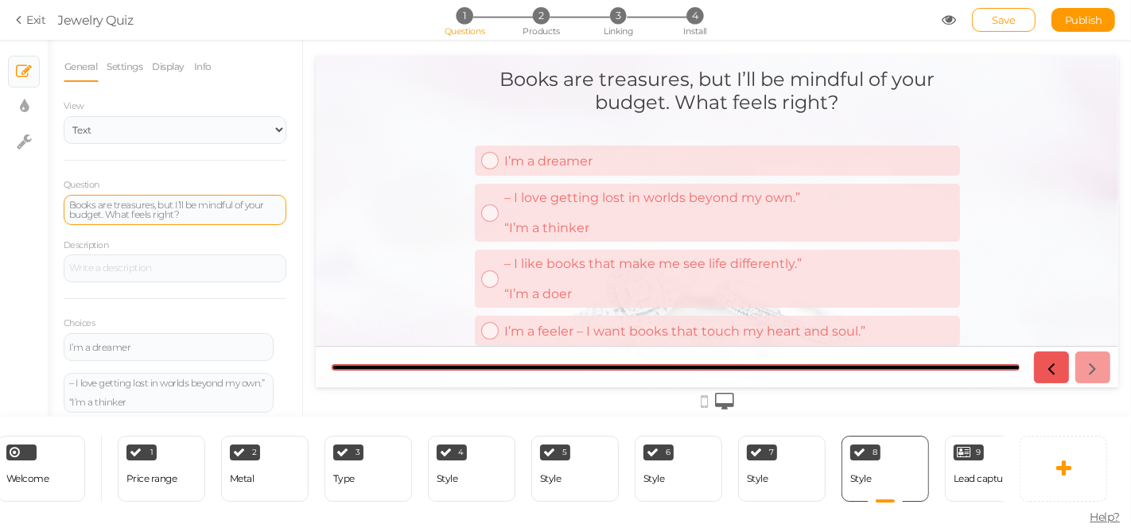
click at [115, 223] on div "Books are treasures, but I’ll be mindful of your budget. What feels right?" at bounding box center [175, 210] width 223 height 30
paste div
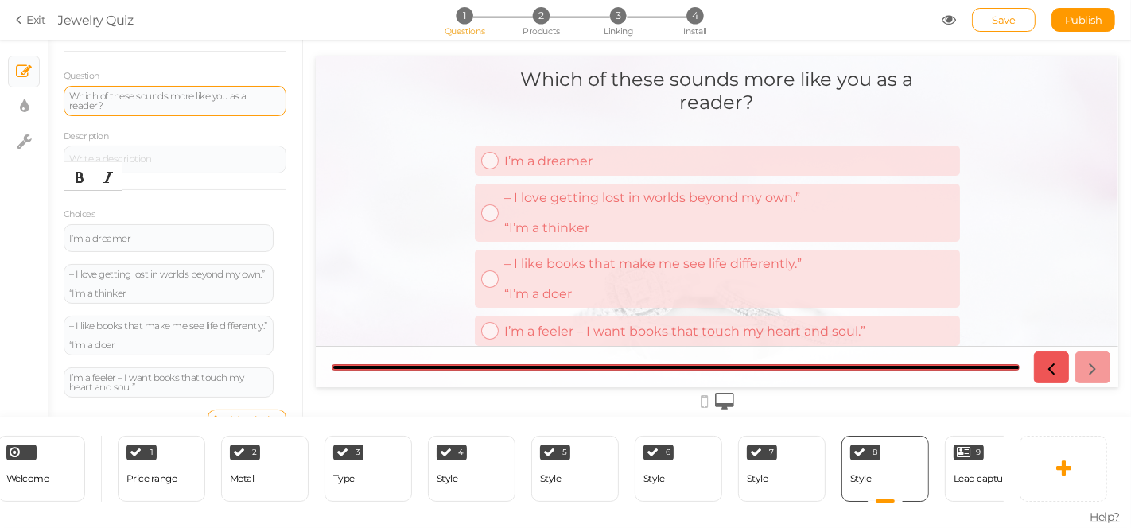
scroll to position [152, 0]
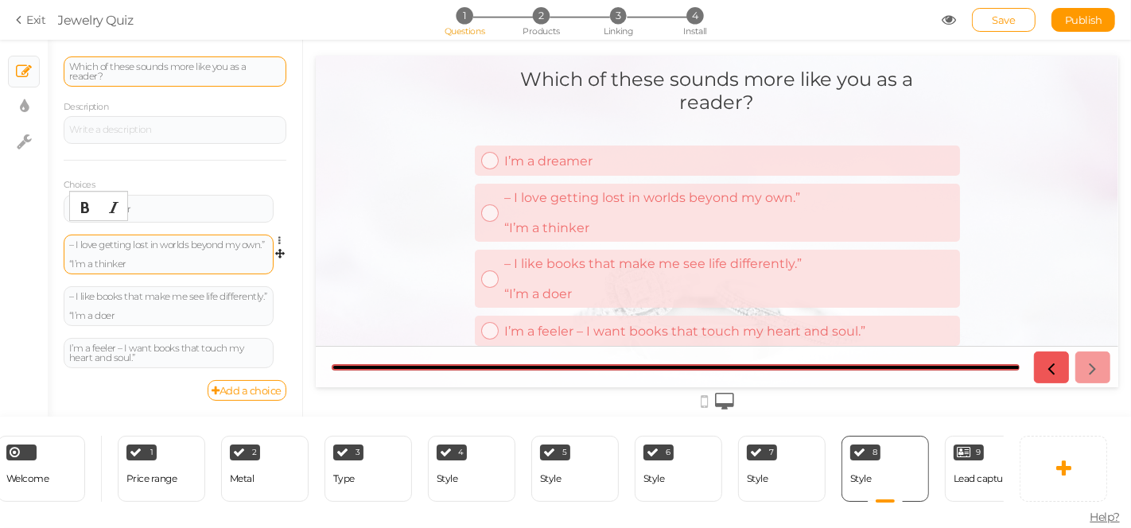
click at [110, 241] on div "– I love getting lost in worlds beyond my own.” “I’m a thinker" at bounding box center [168, 254] width 199 height 29
drag, startPoint x: 107, startPoint y: 241, endPoint x: 67, endPoint y: 231, distance: 41.9
click at [67, 235] on div "– I love getting lost in worlds beyond my own. “I’m a thinker" at bounding box center [169, 255] width 210 height 40
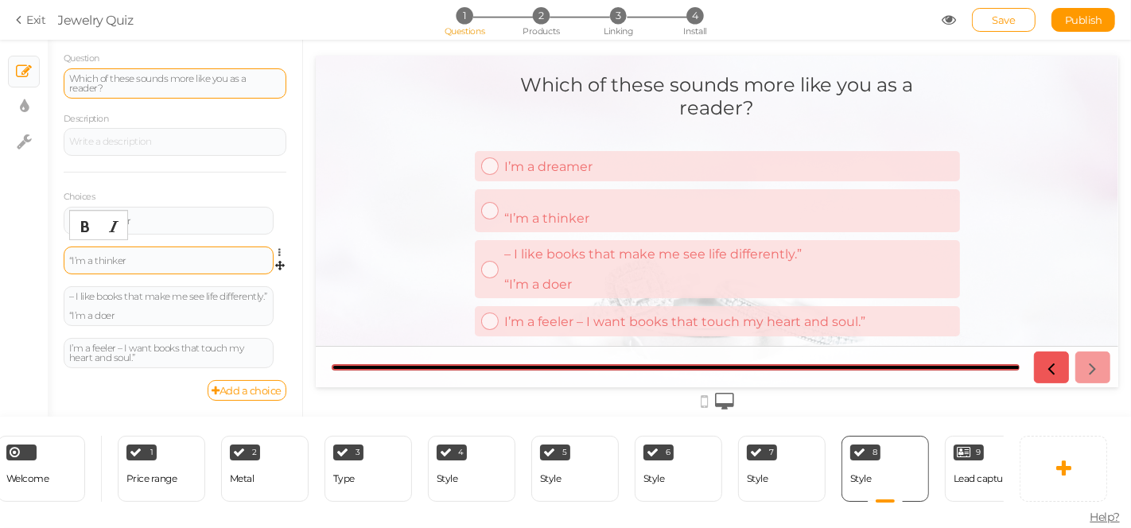
scroll to position [131, 0]
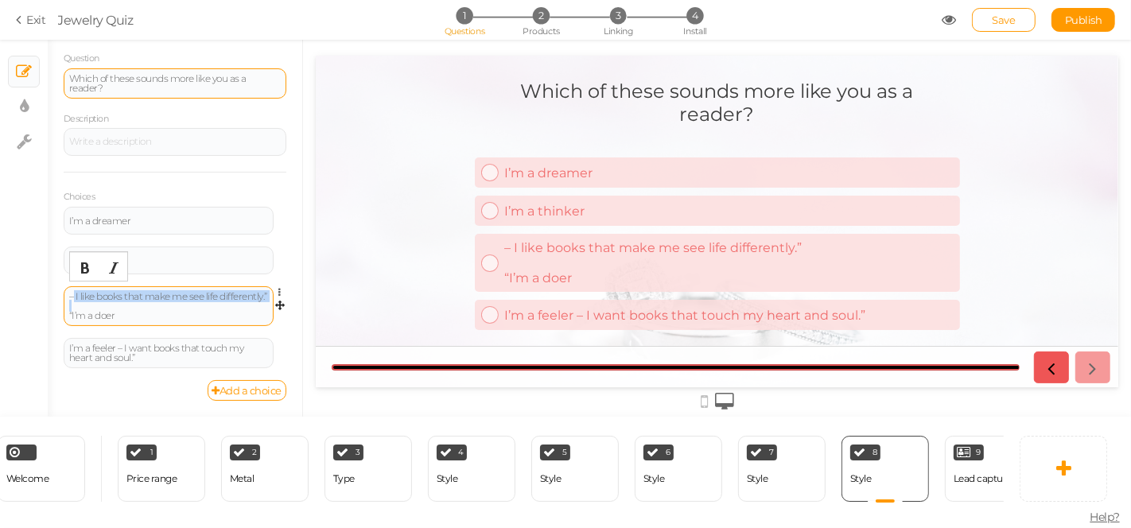
drag, startPoint x: 72, startPoint y: 290, endPoint x: 64, endPoint y: 329, distance: 39.8
click at [66, 329] on div "– I like books that make me see life differently.” “I’m a doer Settings Delete" at bounding box center [175, 312] width 223 height 52
click at [121, 303] on div "– I like books that make me see life differently.” “I’m a doer" at bounding box center [168, 306] width 199 height 29
click at [164, 311] on div "– I like books that make me see life differently.” “I’m a doer" at bounding box center [168, 306] width 199 height 29
drag, startPoint x: 120, startPoint y: 297, endPoint x: 74, endPoint y: 287, distance: 47.1
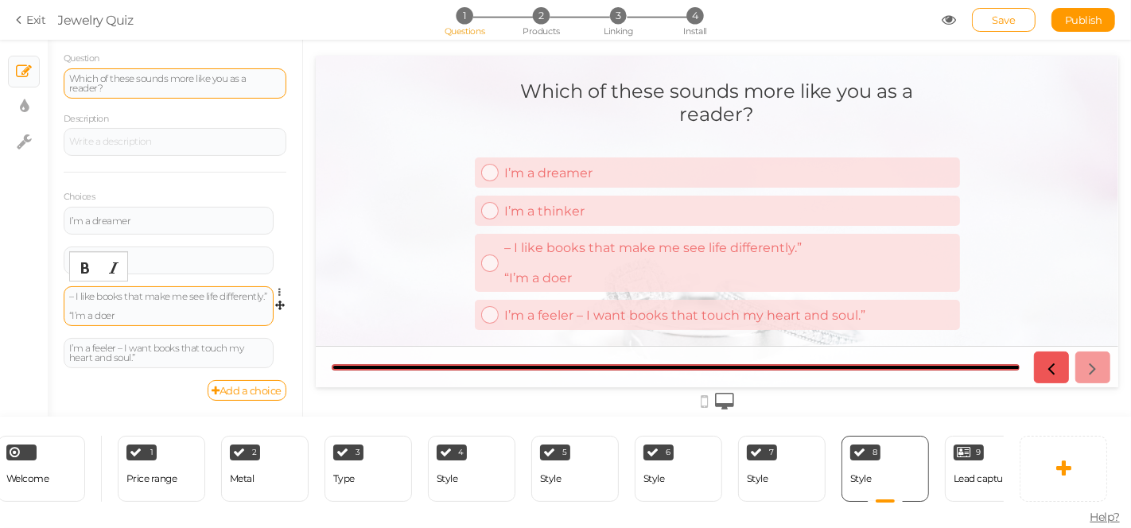
click at [74, 292] on div "– I like books that make me see life differently.” “I’m a doer" at bounding box center [168, 306] width 199 height 29
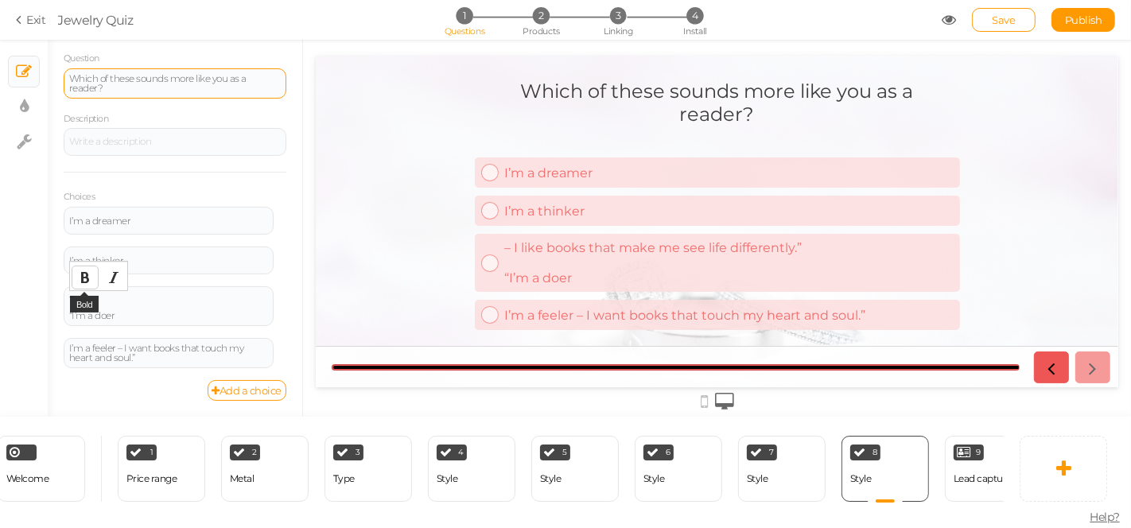
scroll to position [122, 0]
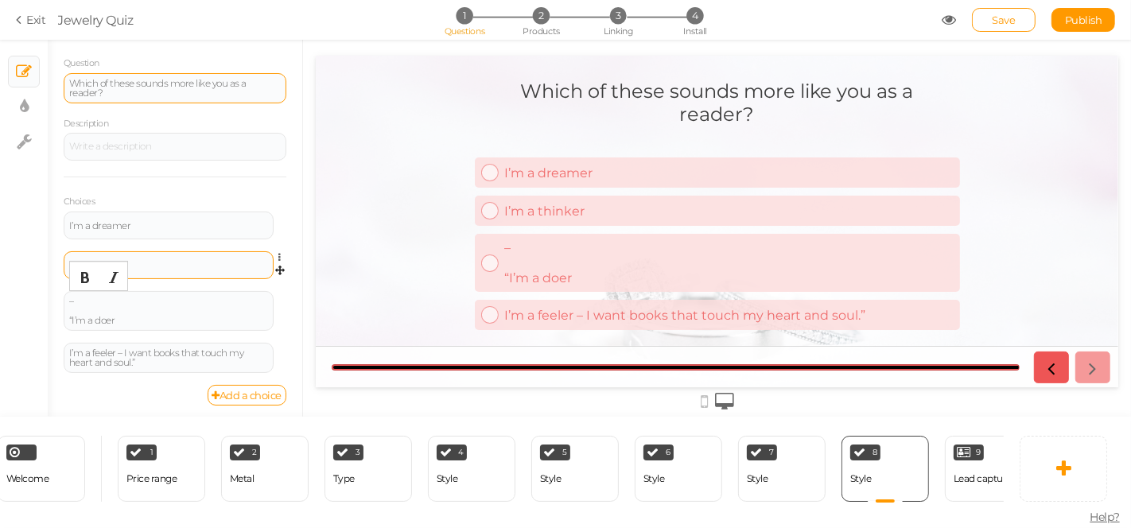
click at [138, 269] on div "I’m a thinker" at bounding box center [169, 265] width 210 height 28
click at [138, 263] on div "I’m a thinker" at bounding box center [168, 266] width 199 height 10
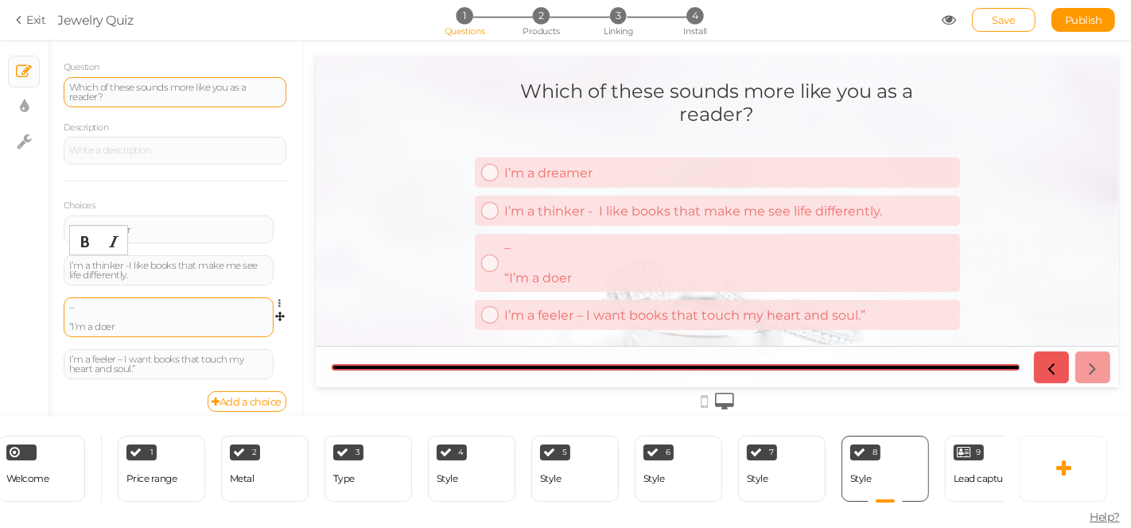
click at [119, 314] on div "– “I’m a doer" at bounding box center [168, 317] width 199 height 29
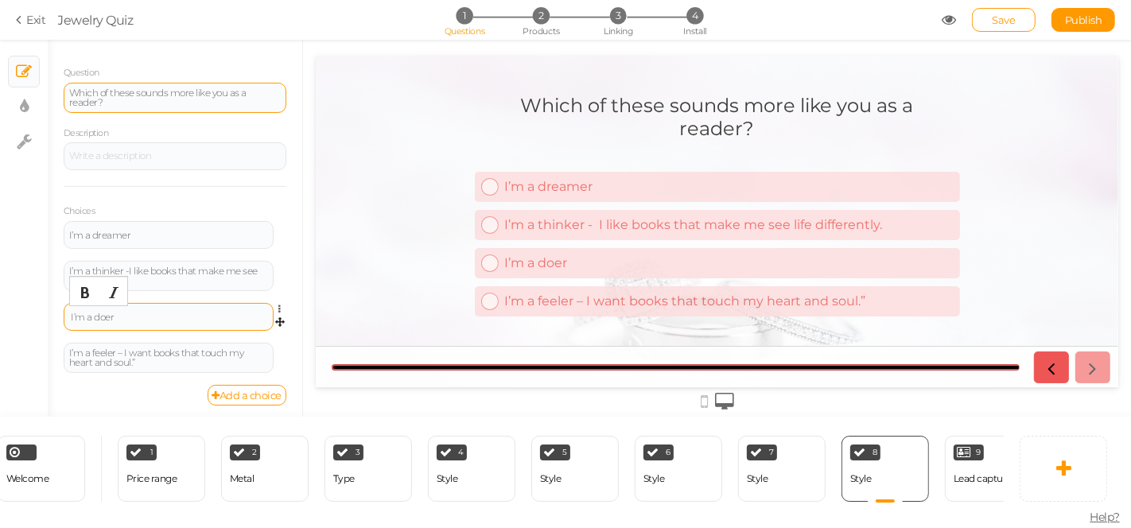
click at [119, 314] on div "I’m a doer" at bounding box center [168, 318] width 199 height 10
click at [177, 317] on div "I’m a doer -" at bounding box center [168, 318] width 199 height 10
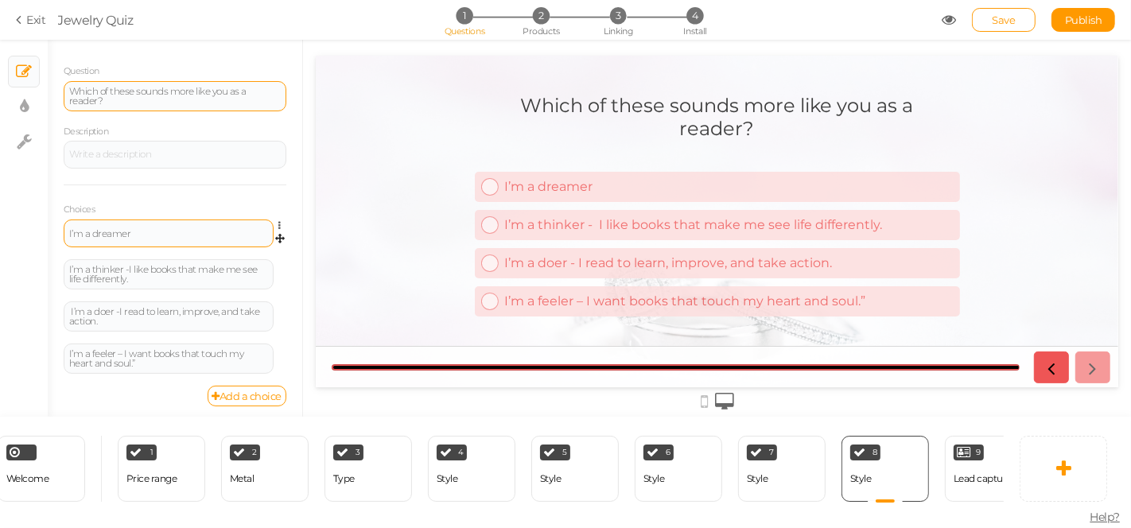
click at [169, 224] on div "I’m a dreamer" at bounding box center [169, 234] width 210 height 28
click at [169, 229] on div "I’m a dreamer" at bounding box center [168, 234] width 199 height 10
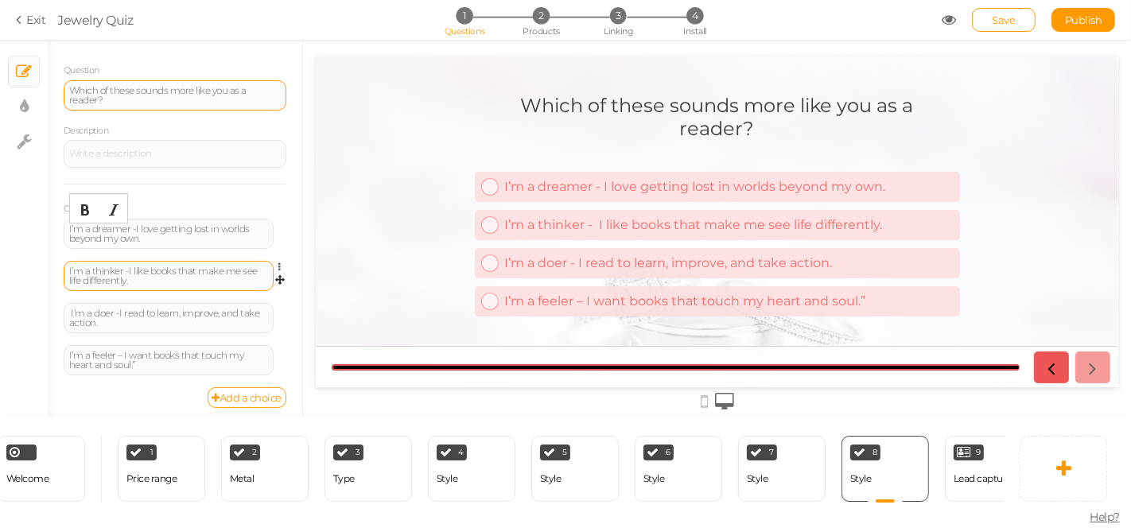
scroll to position [116, 0]
click at [998, 21] on span "Save" at bounding box center [1004, 20] width 23 height 13
click at [915, 442] on icon at bounding box center [917, 448] width 10 height 12
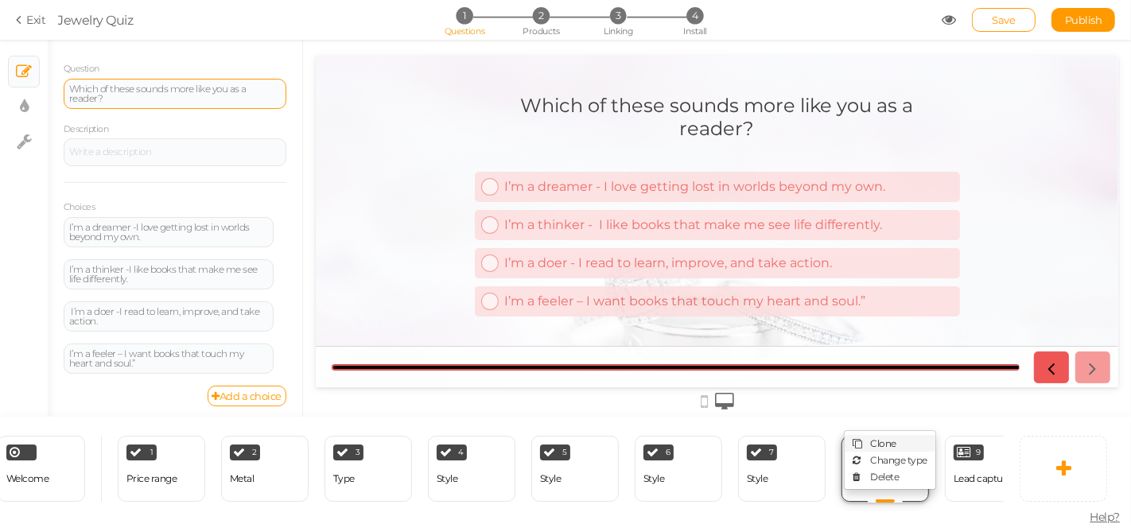
click at [873, 438] on span "Clone" at bounding box center [884, 444] width 26 height 12
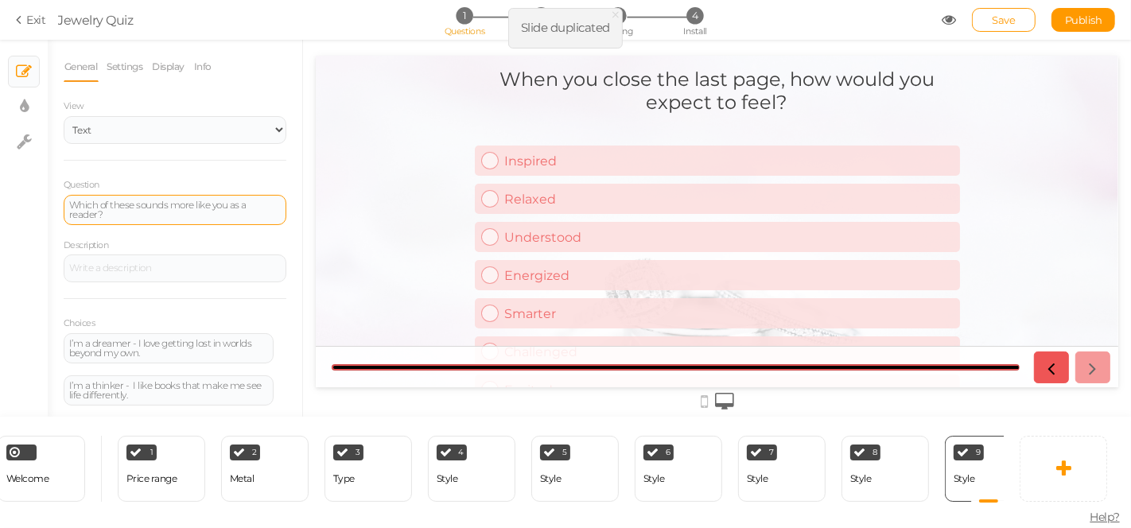
scroll to position [0, 0]
click at [137, 211] on div "Which of these sounds more like you as a reader?" at bounding box center [175, 209] width 212 height 19
paste div
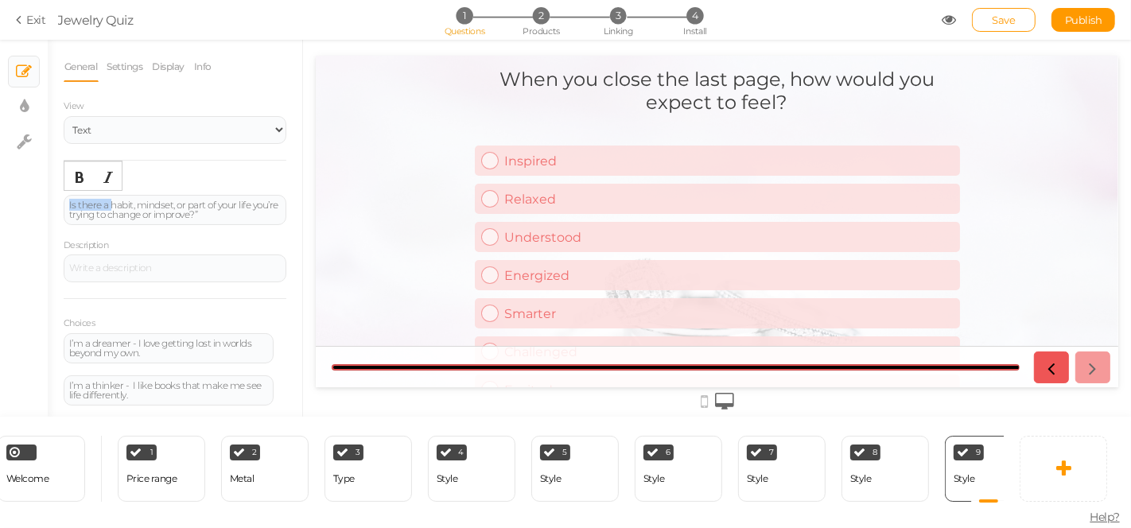
drag, startPoint x: 110, startPoint y: 204, endPoint x: 33, endPoint y: 183, distance: 79.9
click at [22, 193] on div "× Slides × Display settings × Settings General Settings Display Info View Text …" at bounding box center [565, 228] width 1131 height 377
click at [251, 201] on div "Which habit, mindset, or part of your life you’re trying to change or improve?”" at bounding box center [175, 209] width 212 height 19
click at [88, 215] on div "Which habit, mindset, or part of your life are you’re trying to change or impro…" at bounding box center [175, 209] width 212 height 19
click at [228, 208] on div "Which habit, mindset, or part of your life are you trying to change or improve?”" at bounding box center [175, 209] width 212 height 19
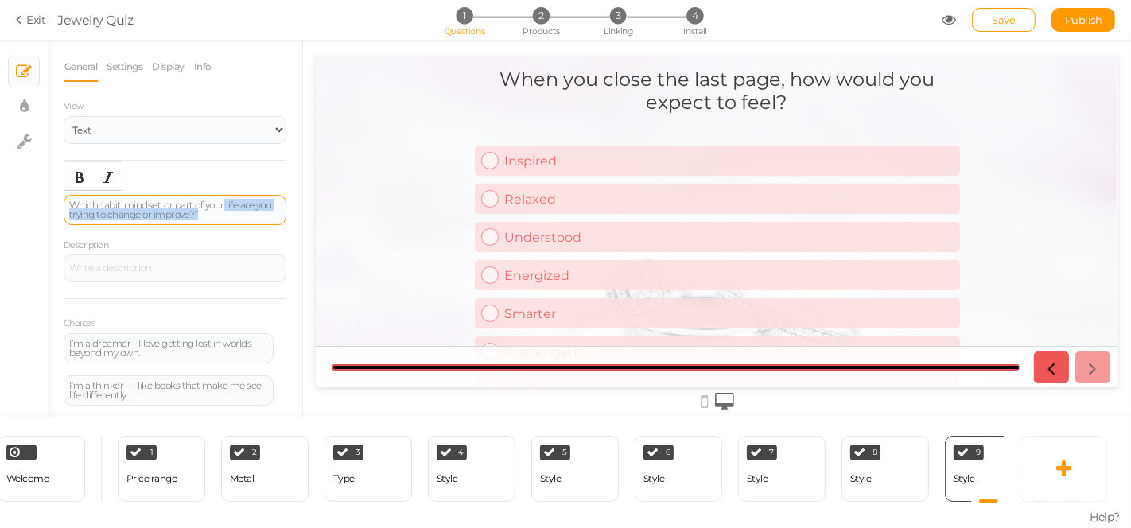
click at [223, 216] on div "Which habit, mindset, or part of your life are you trying to change or improve?”" at bounding box center [175, 209] width 212 height 19
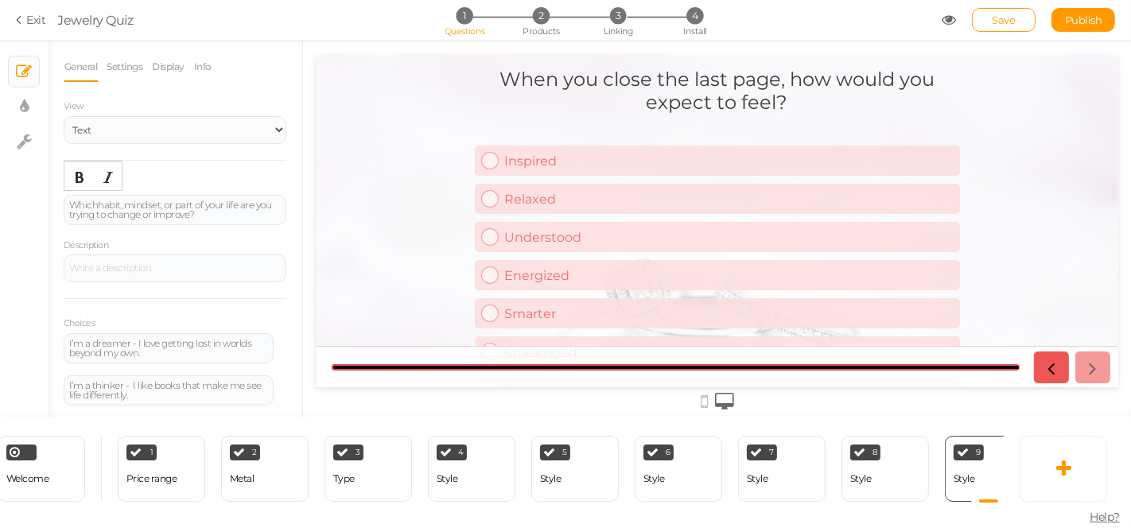
scroll to position [116, 0]
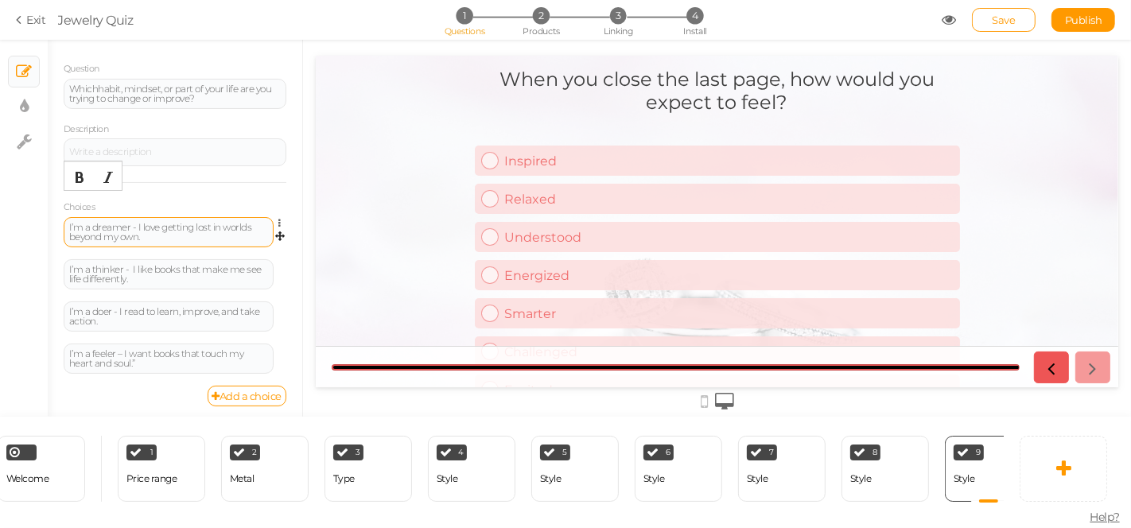
click at [155, 236] on div "I’m a dreamer - I love getting lost in worlds beyond my own." at bounding box center [168, 232] width 199 height 19
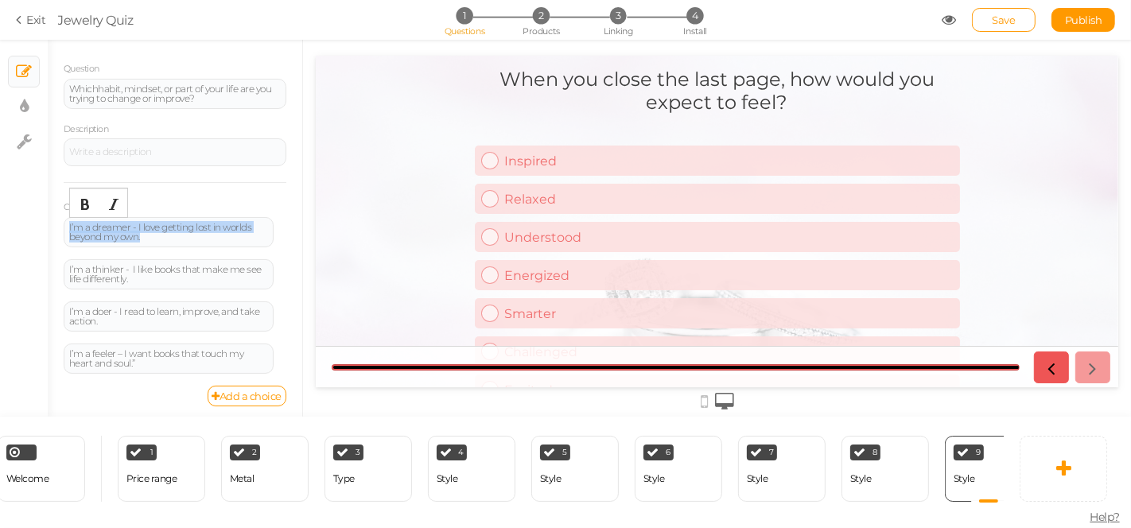
drag, startPoint x: 155, startPoint y: 236, endPoint x: 49, endPoint y: 220, distance: 107.1
click at [49, 220] on div "General Settings Display Info View Text Images Slider Dropdown Question Which h…" at bounding box center [175, 234] width 255 height 365
paste div
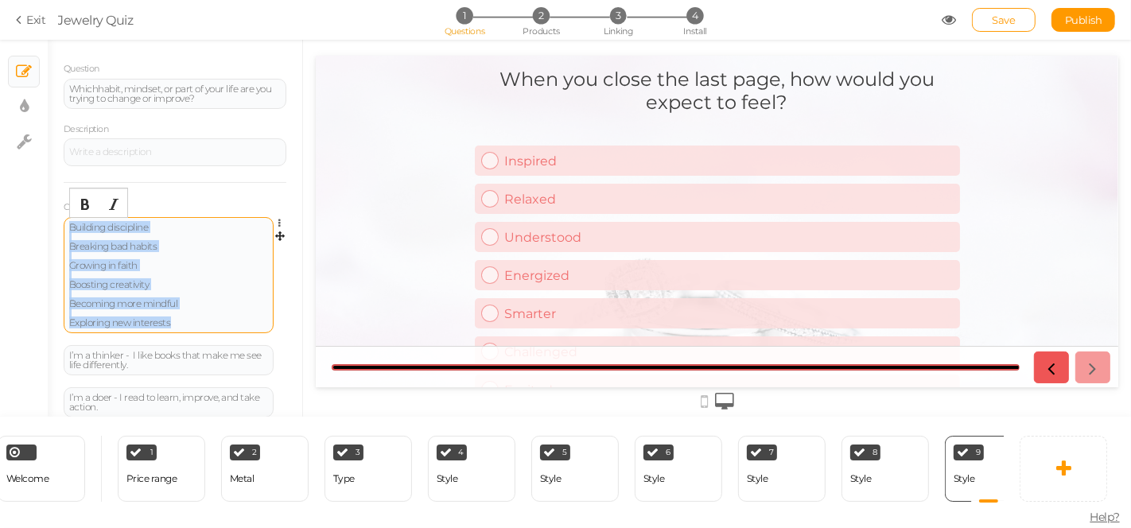
drag, startPoint x: 148, startPoint y: 224, endPoint x: 185, endPoint y: 329, distance: 110.7
click at [185, 329] on div "Building discipline Breaking bad habits Growing in faith Boosting creativity Be…" at bounding box center [169, 275] width 210 height 116
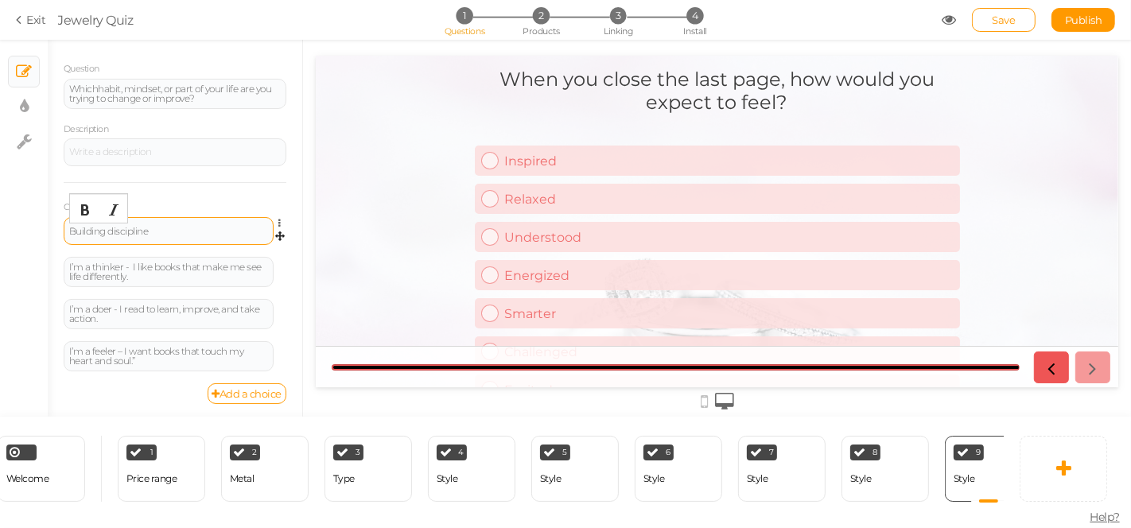
scroll to position [114, 0]
click at [107, 270] on div "I’m a thinker - I like books that make me see life differently." at bounding box center [168, 274] width 199 height 19
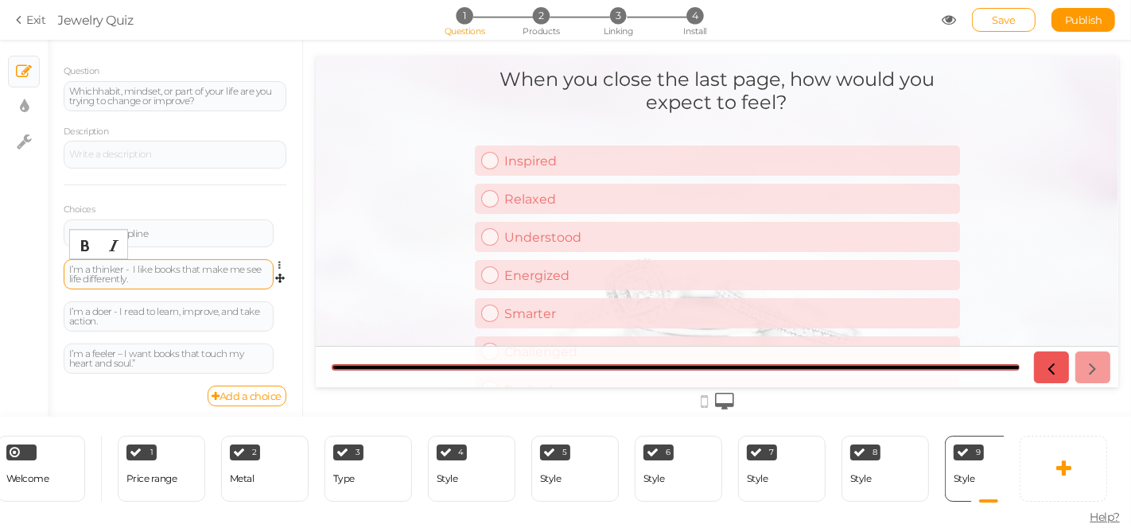
paste div
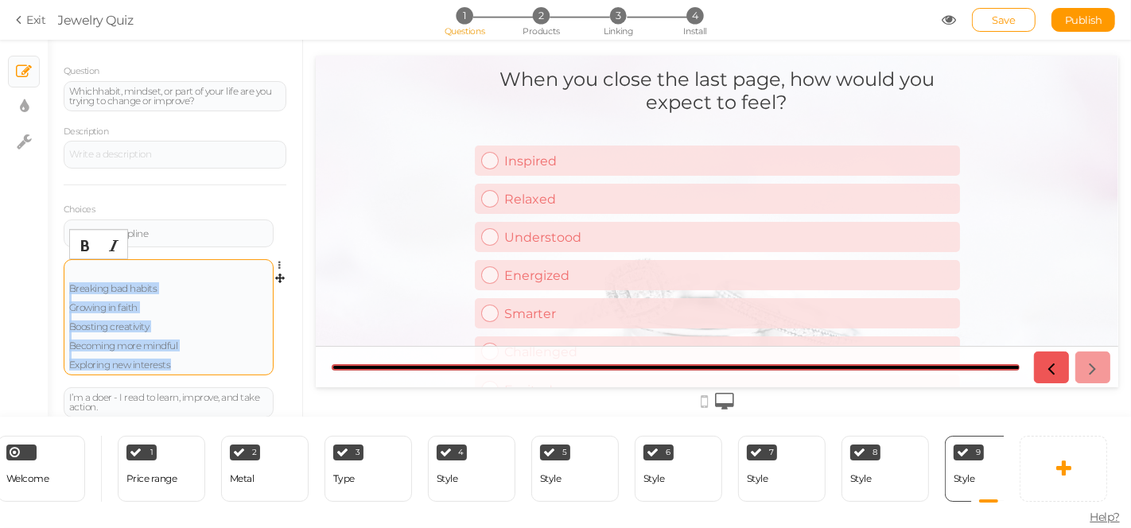
drag, startPoint x: 165, startPoint y: 281, endPoint x: 186, endPoint y: 368, distance: 90.1
click at [186, 368] on div "Breaking bad habits Growing in faith Boosting creativity Becoming more mindful …" at bounding box center [169, 317] width 210 height 116
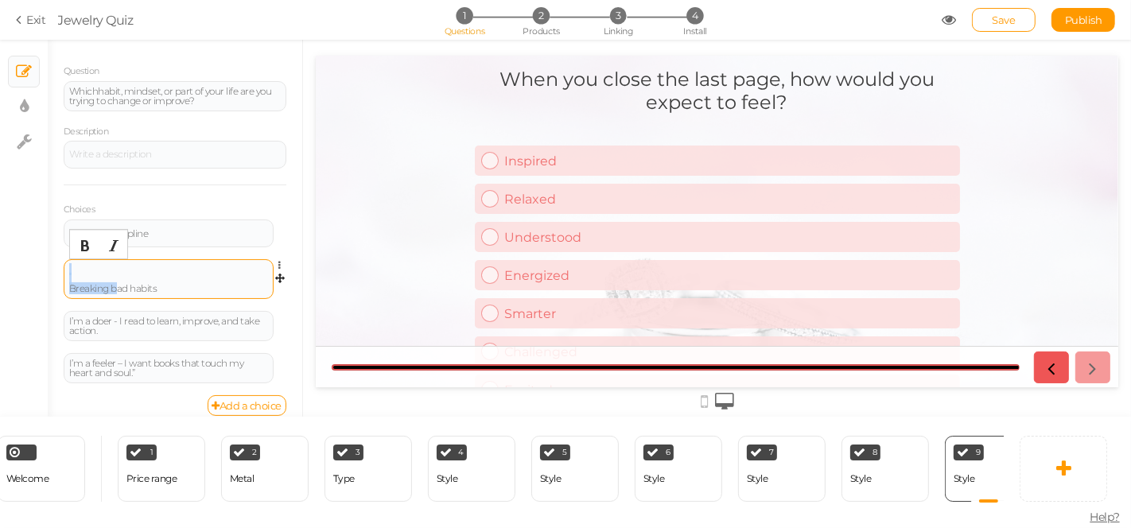
drag, startPoint x: 114, startPoint y: 276, endPoint x: 116, endPoint y: 284, distance: 8.3
click at [116, 284] on div "Breaking bad habits" at bounding box center [168, 279] width 199 height 29
click at [118, 267] on div "Breaking bad habits" at bounding box center [168, 279] width 199 height 29
click at [124, 267] on div "Breaking bad habits" at bounding box center [168, 279] width 199 height 29
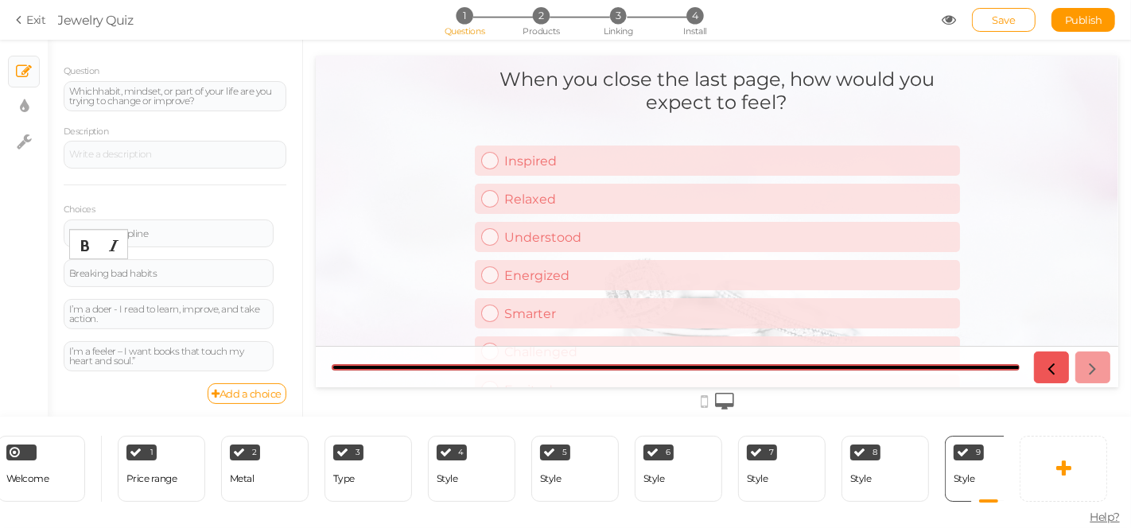
scroll to position [112, 0]
drag, startPoint x: 142, startPoint y: 317, endPoint x: 53, endPoint y: 309, distance: 88.7
click at [53, 309] on div "General Settings Display Info View Text Images Slider Dropdown Question Which h…" at bounding box center [175, 234] width 255 height 365
copy div "I’m a doer - I read to learn, improve, and take action."
paste div
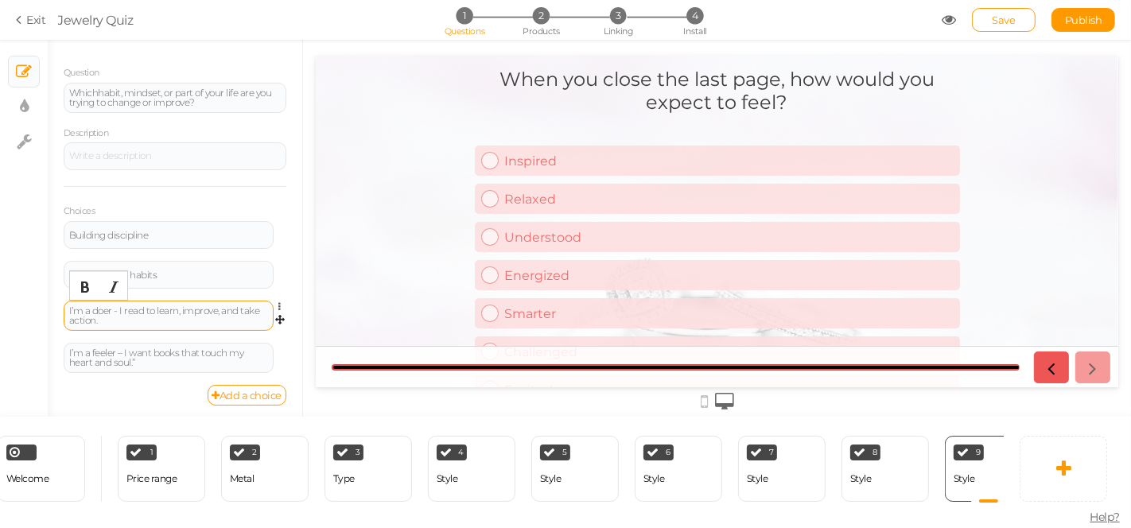
click at [156, 312] on div "I’m a doer - I read to learn, improve, and take action." at bounding box center [168, 315] width 199 height 19
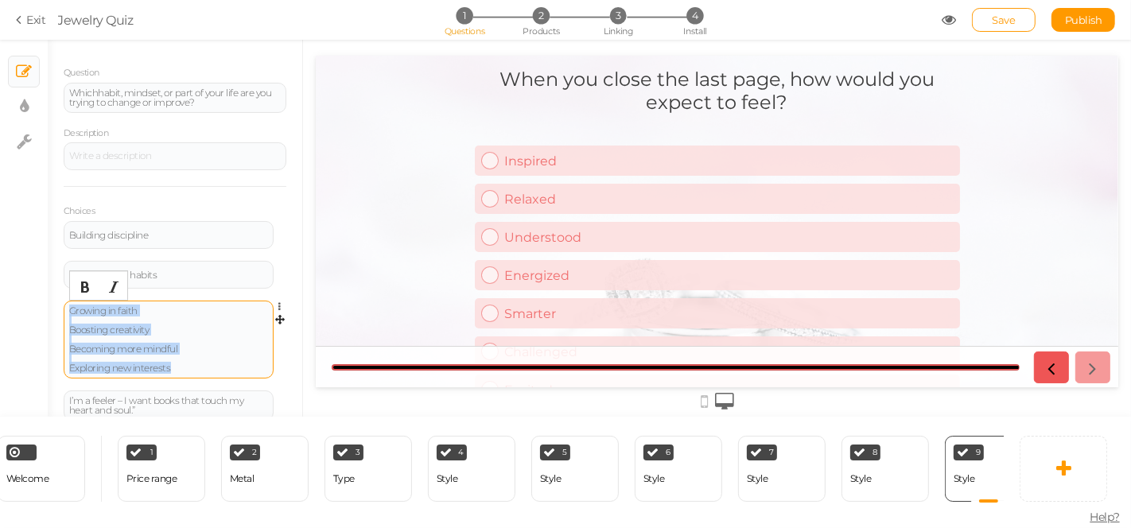
drag, startPoint x: 139, startPoint y: 306, endPoint x: 219, endPoint y: 368, distance: 100.9
click at [219, 368] on div "Growing in faith Boosting creativity Becoming more mindful Exploring new intere…" at bounding box center [168, 339] width 199 height 67
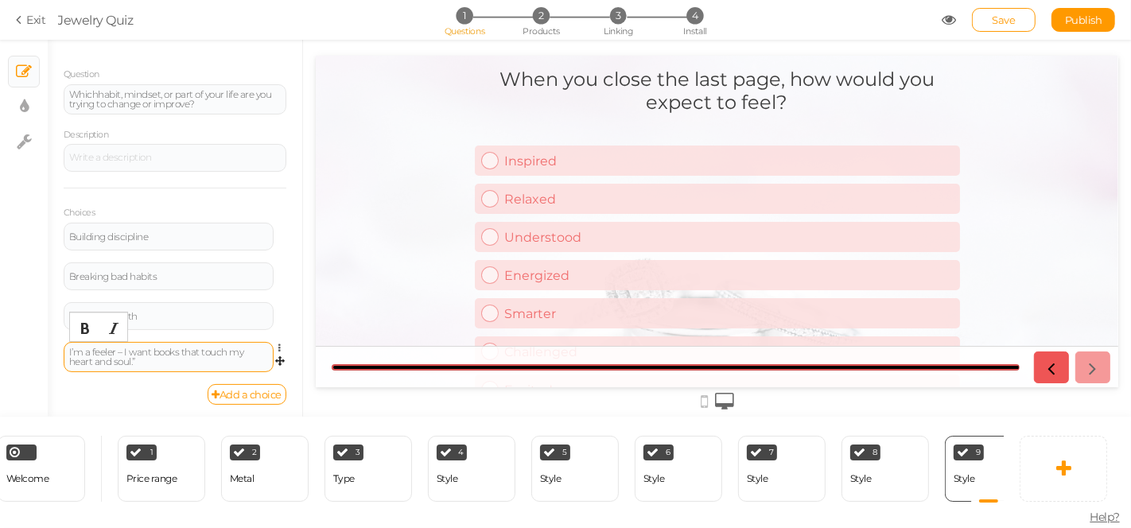
click at [151, 361] on div "I’m a feeler – I want books that touch my heart and soul.”" at bounding box center [168, 357] width 199 height 19
paste div
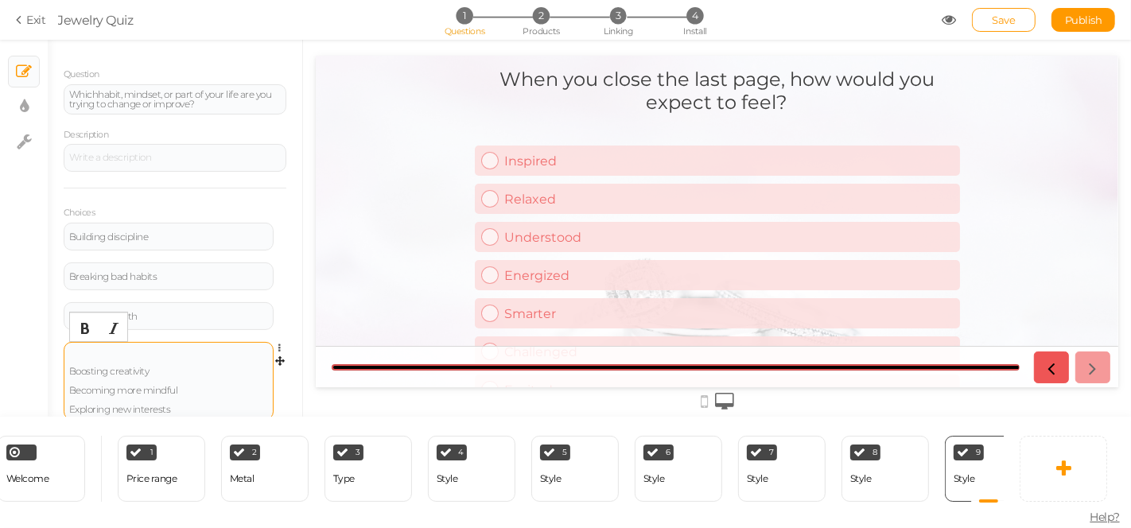
click at [103, 357] on div "Boosting creativity Becoming more mindful Exploring new interests" at bounding box center [168, 381] width 199 height 67
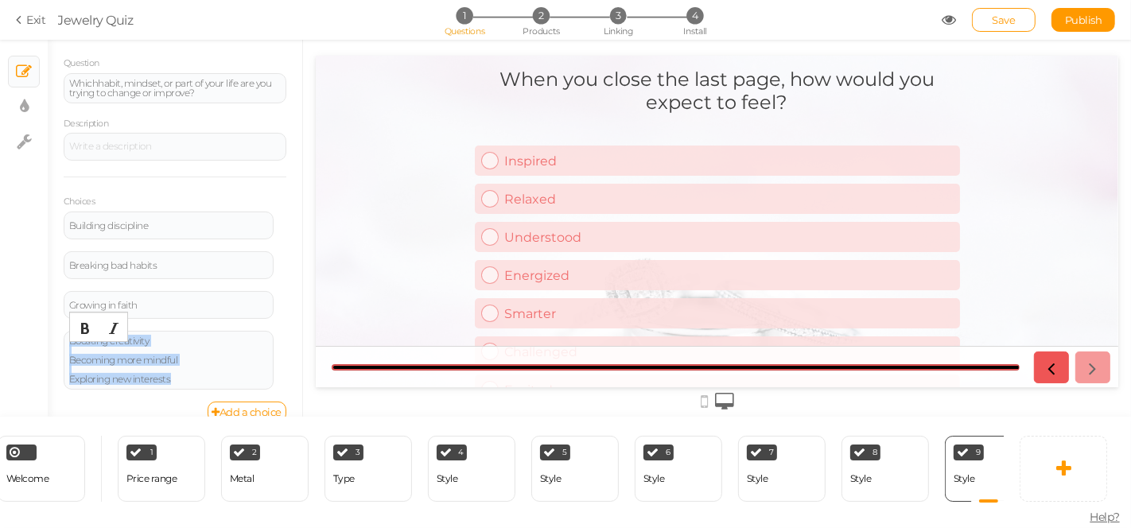
drag, startPoint x: 151, startPoint y: 349, endPoint x: 231, endPoint y: 411, distance: 100.4
click at [232, 410] on div "General Settings Display Info View Text Images Slider Dropdown Question Which h…" at bounding box center [175, 234] width 255 height 365
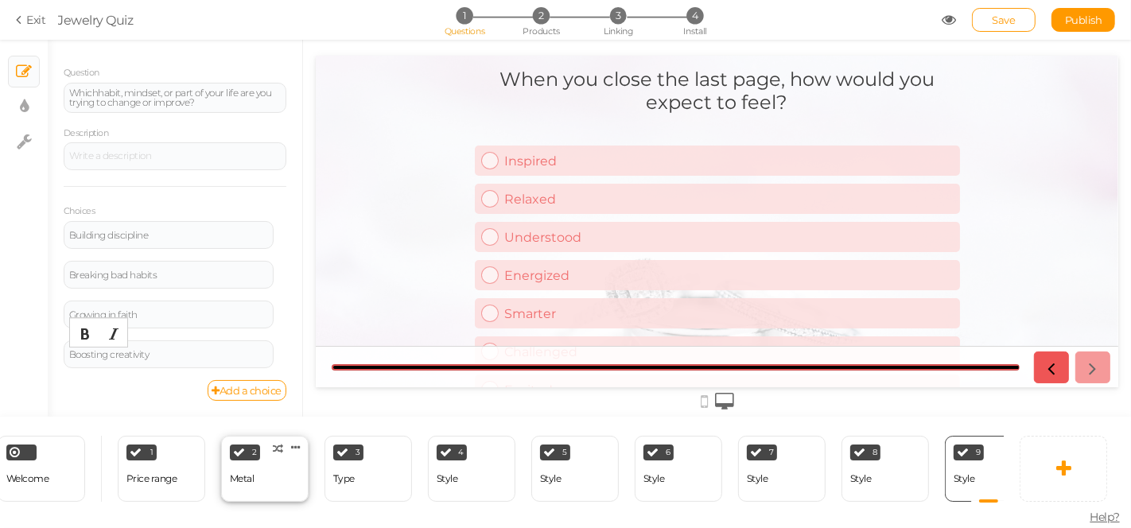
scroll to position [109, 0]
click at [247, 384] on link "Add a choice" at bounding box center [248, 393] width 80 height 21
click at [119, 387] on div at bounding box center [169, 397] width 210 height 28
click at [114, 395] on div at bounding box center [168, 398] width 199 height 10
paste div
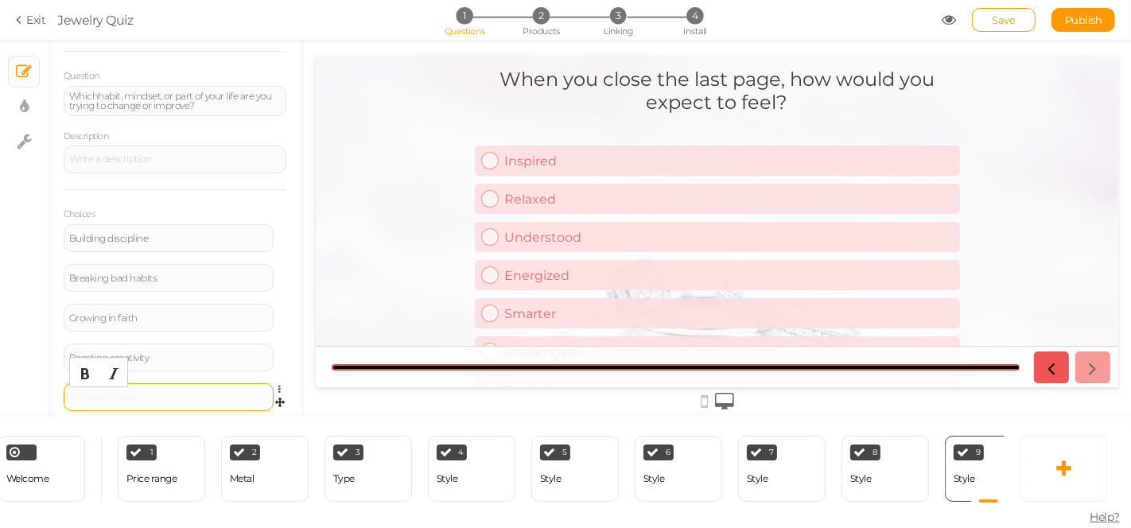
scroll to position [105, 0]
click at [117, 395] on div "Becoming more mindful Exploring new interests" at bounding box center [168, 417] width 199 height 48
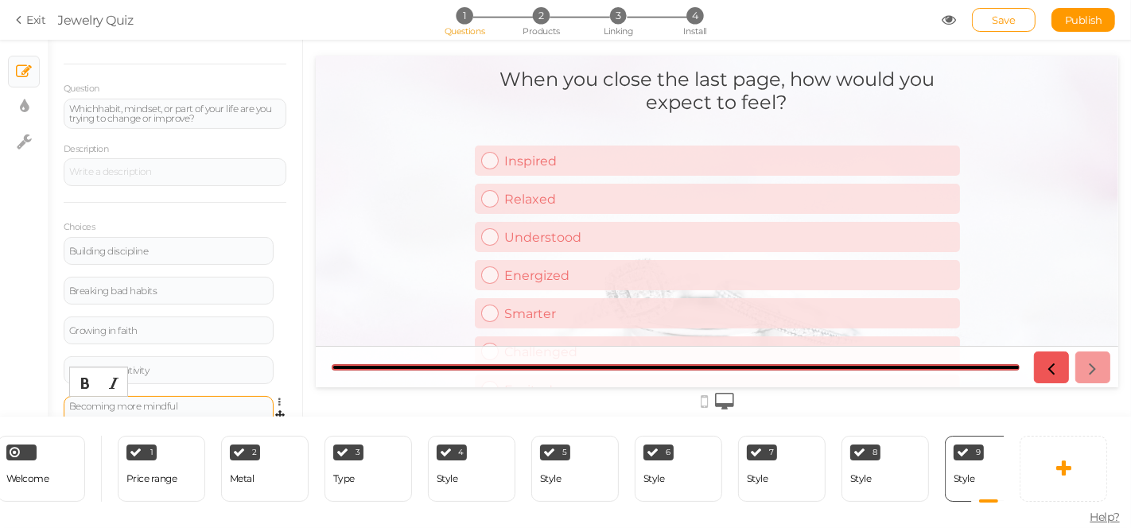
scroll to position [86, 0]
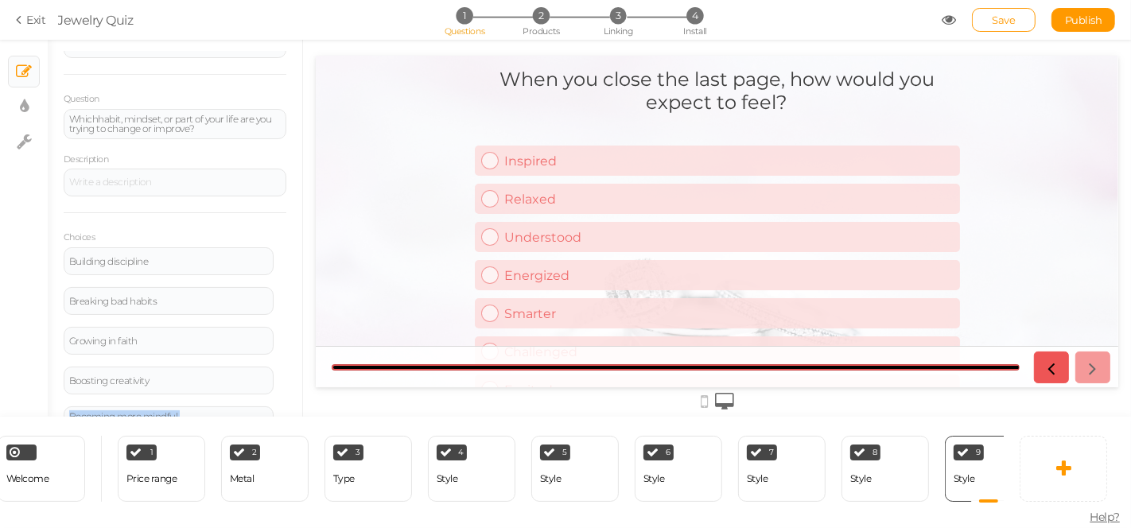
drag, startPoint x: 302, startPoint y: 274, endPoint x: 300, endPoint y: 372, distance: 97.1
click at [300, 372] on div "× Slides × Display settings × Settings General Settings Display Info View Text …" at bounding box center [565, 228] width 1131 height 377
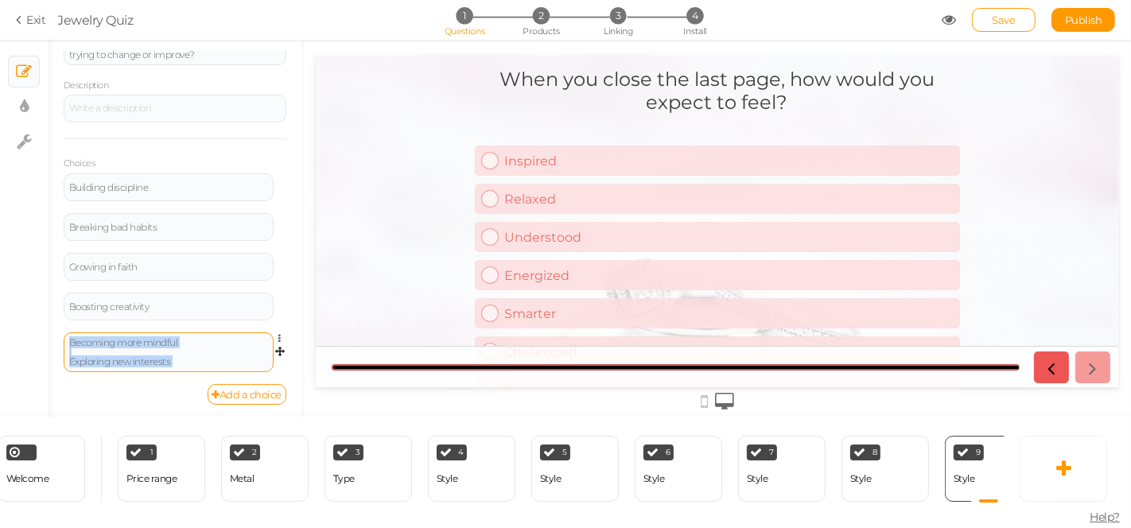
click at [228, 360] on div "Becoming more mindful Exploring new interests" at bounding box center [168, 352] width 199 height 29
click at [185, 341] on div "Becoming more mindful Exploring new interests" at bounding box center [168, 352] width 199 height 29
drag, startPoint x: 189, startPoint y: 341, endPoint x: 193, endPoint y: 374, distance: 33.8
click at [193, 374] on div "Becoming more mindful Exploring new interests Settings Delete" at bounding box center [175, 359] width 223 height 52
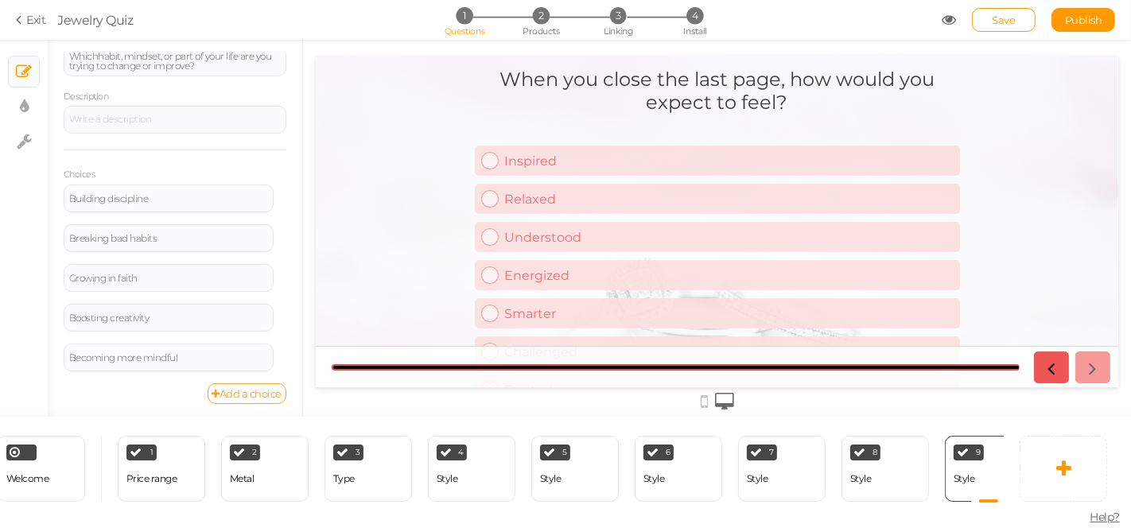
click at [222, 389] on link "Add a choice" at bounding box center [248, 393] width 80 height 21
click at [176, 387] on div at bounding box center [169, 397] width 210 height 28
click at [169, 393] on div at bounding box center [168, 398] width 199 height 10
click at [173, 383] on div "Becoming more mindful Settings Delete" at bounding box center [175, 368] width 223 height 40
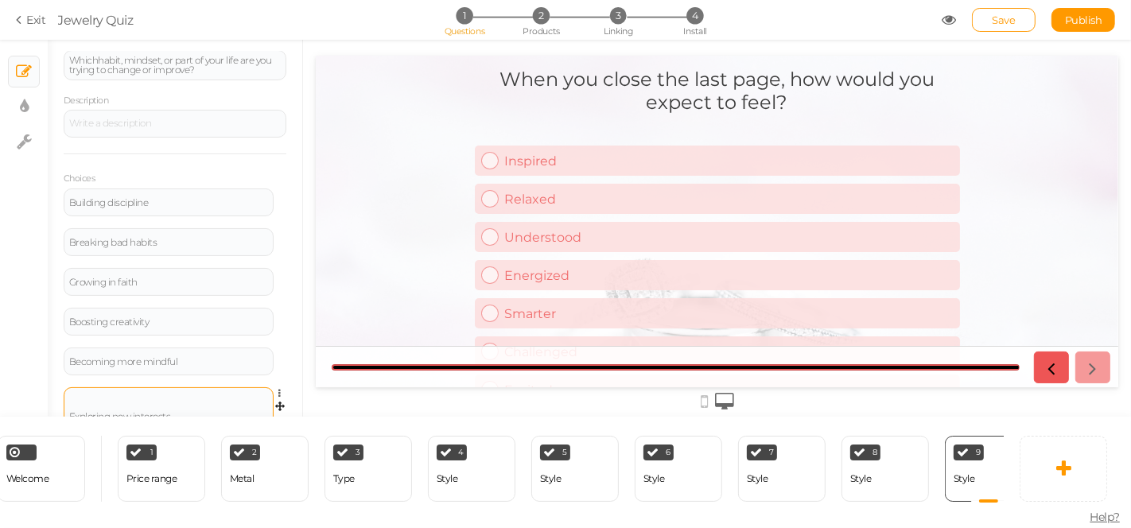
click at [160, 403] on div "Exploring new interests" at bounding box center [168, 407] width 199 height 29
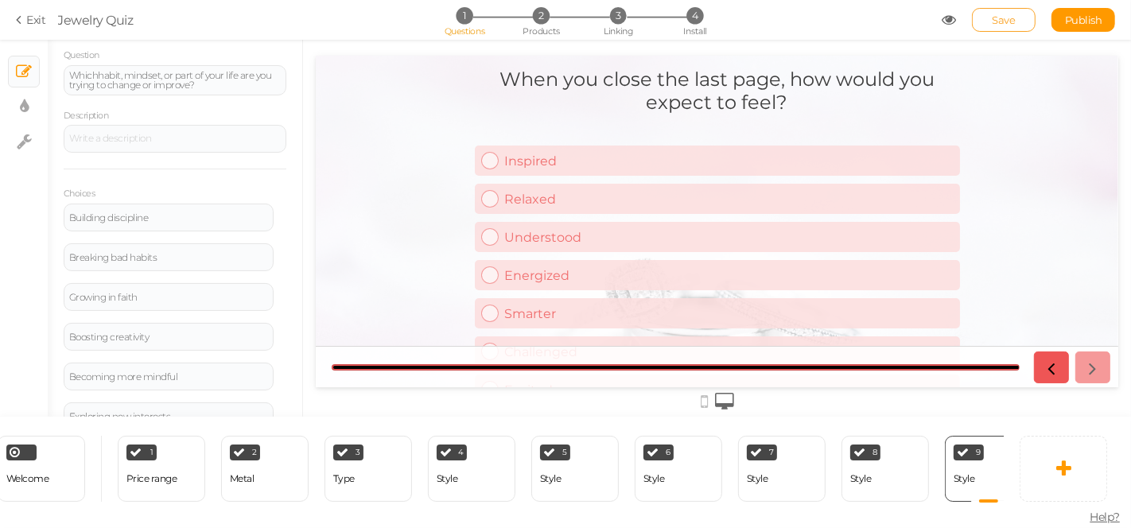
click at [1012, 18] on span "Save" at bounding box center [1004, 20] width 23 height 13
